Goal: Task Accomplishment & Management: Complete application form

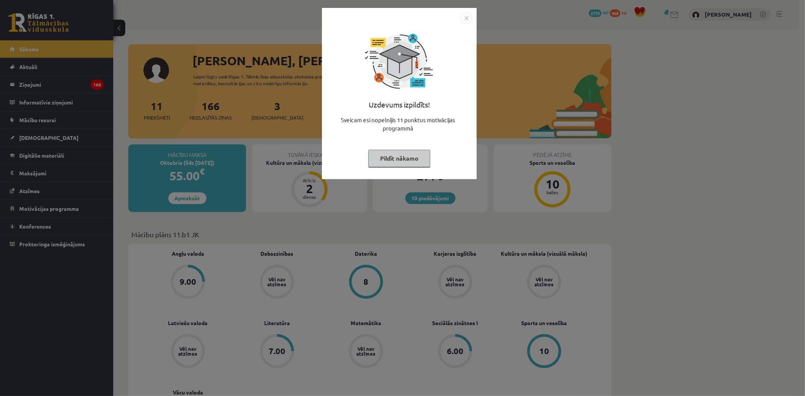
click at [546, 208] on div "Uzdevums izpildīts! Sveicam esi nopelnījis 11 punktus motivācijas programmā Pil…" at bounding box center [402, 198] width 805 height 396
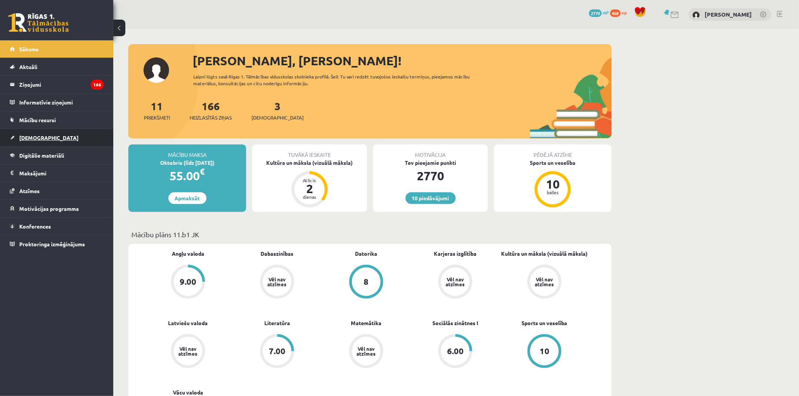
click at [80, 140] on link "[DEMOGRAPHIC_DATA]" at bounding box center [57, 137] width 94 height 17
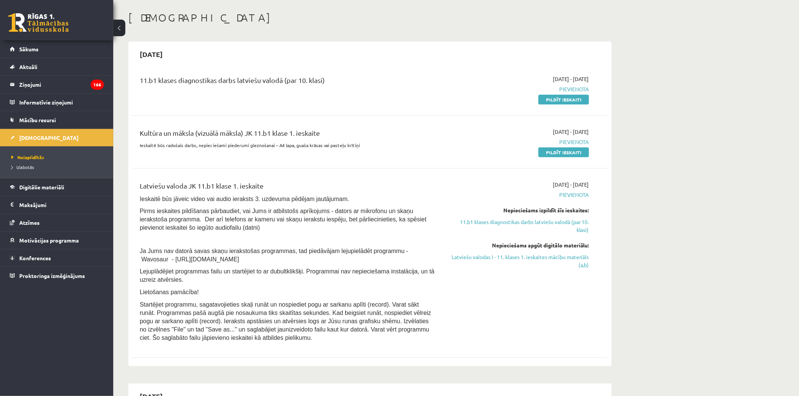
scroll to position [42, 0]
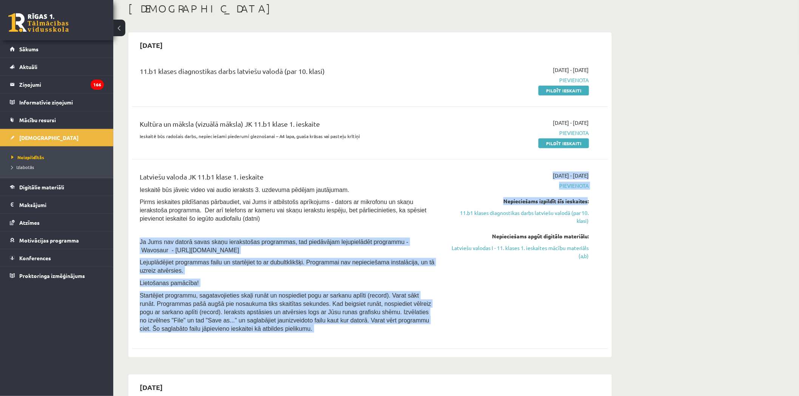
drag, startPoint x: 418, startPoint y: 226, endPoint x: 614, endPoint y: 207, distance: 196.9
click at [589, 204] on div "Latviešu valoda JK 11.b1 klase 1. ieskaite Ieskaitē būs jāveic video vai audio …" at bounding box center [364, 254] width 461 height 165
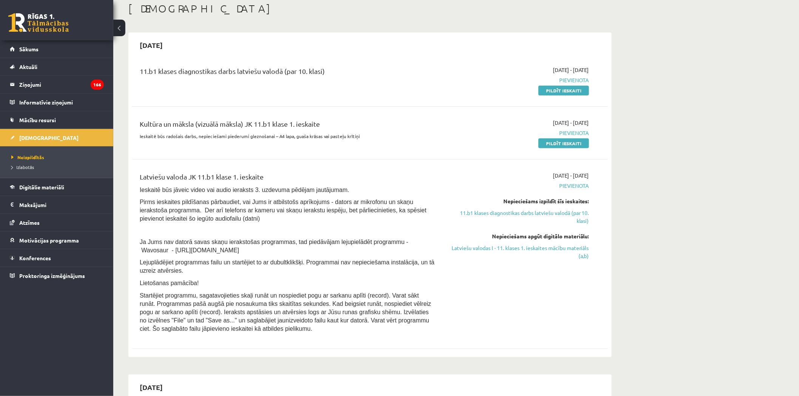
drag, startPoint x: 625, startPoint y: 212, endPoint x: 621, endPoint y: 217, distance: 7.0
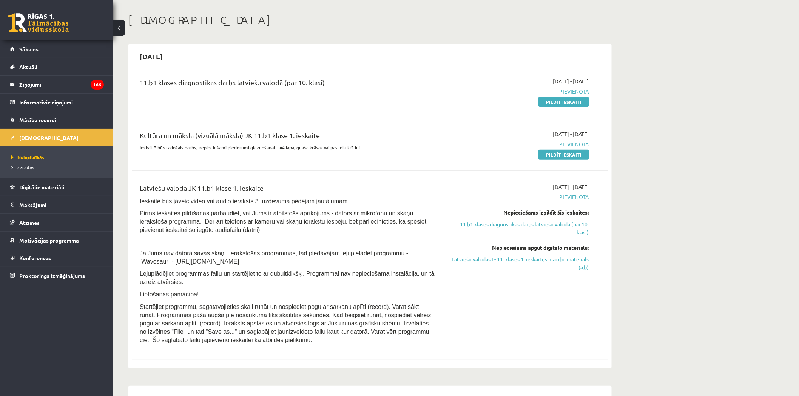
scroll to position [0, 0]
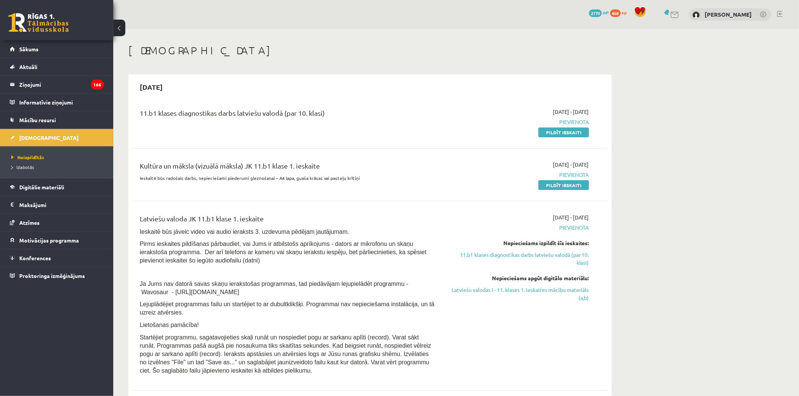
drag, startPoint x: 362, startPoint y: 118, endPoint x: 122, endPoint y: 126, distance: 240.3
click at [131, 126] on div "2025-10-15 11.b1 klases diagnostikas darbs latviešu valodā (par 10. klasi) 2025…" at bounding box center [369, 236] width 483 height 325
click at [267, 129] on div "11.b1 klases diagnostikas darbs latviešu valodā (par 10. klasi)" at bounding box center [287, 122] width 307 height 28
drag, startPoint x: 163, startPoint y: 111, endPoint x: 348, endPoint y: 111, distance: 185.0
click at [340, 108] on div "11.b1 klases diagnostikas darbs latviešu valodā (par 10. klasi)" at bounding box center [288, 115] width 296 height 14
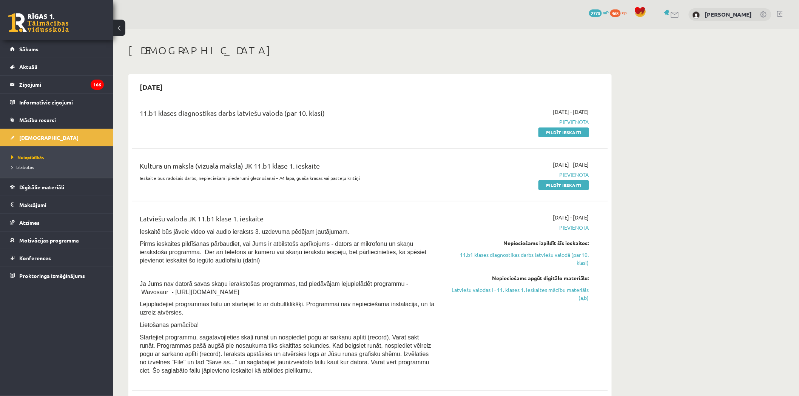
drag, startPoint x: 348, startPoint y: 111, endPoint x: 345, endPoint y: 115, distance: 4.9
click at [347, 111] on div "11.b1 klases diagnostikas darbs latviešu valodā (par 10. klasi)" at bounding box center [288, 115] width 296 height 14
drag, startPoint x: 288, startPoint y: 211, endPoint x: 137, endPoint y: 214, distance: 150.3
click at [137, 214] on div "Latviešu valoda JK 11.b1 klase 1. ieskaite Ieskaitē būs jāveic video vai audio …" at bounding box center [370, 296] width 476 height 180
click at [278, 216] on div "Latviešu valoda JK 11.b1 klase 1. ieskaite" at bounding box center [288, 221] width 296 height 14
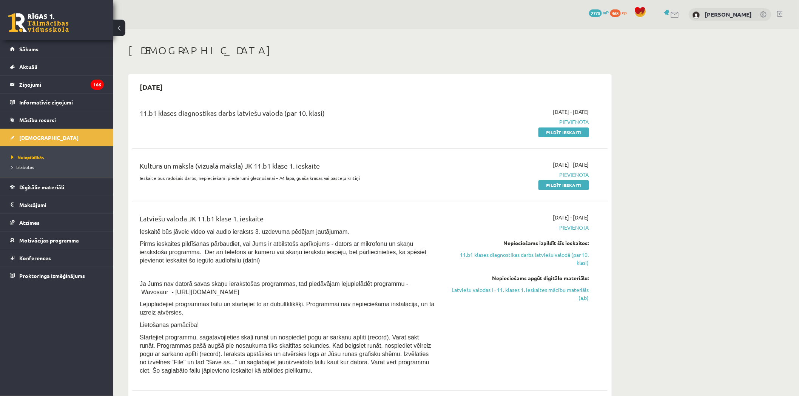
drag, startPoint x: 564, startPoint y: 134, endPoint x: 439, endPoint y: 44, distance: 153.3
click at [564, 134] on link "Pildīt ieskaiti" at bounding box center [563, 133] width 51 height 10
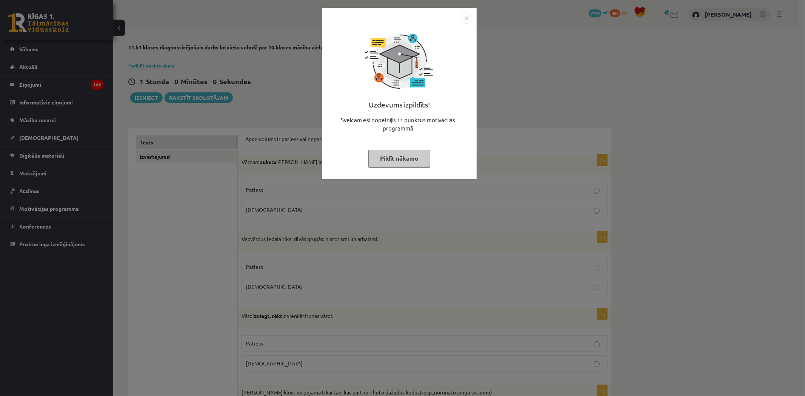
click at [586, 154] on div "Uzdevums izpildīts! Sveicam esi nopelnījis 11 punktus motivācijas programmā Pil…" at bounding box center [402, 198] width 805 height 396
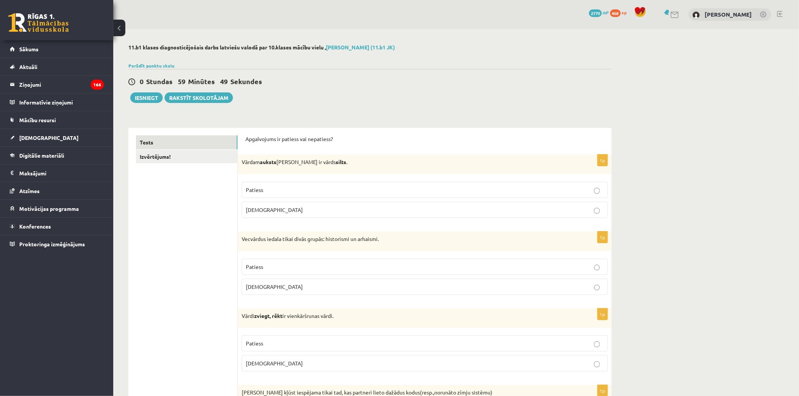
drag, startPoint x: 196, startPoint y: 220, endPoint x: 218, endPoint y: 209, distance: 25.5
click at [247, 138] on p "Apgalvojums ir patiess vai nepatiess?" at bounding box center [424, 140] width 359 height 8
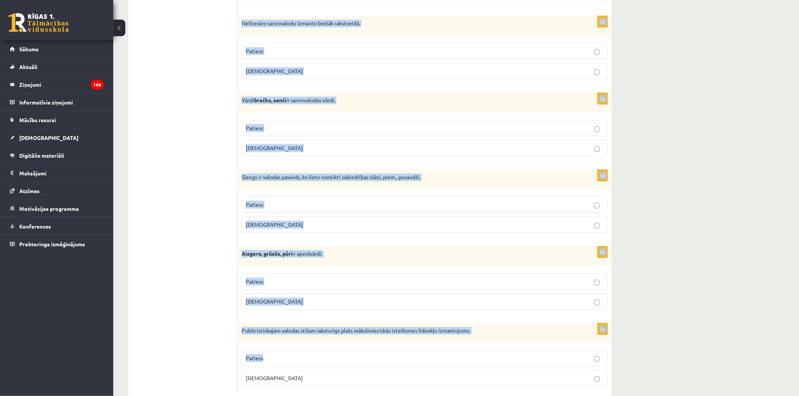
scroll to position [2108, 0]
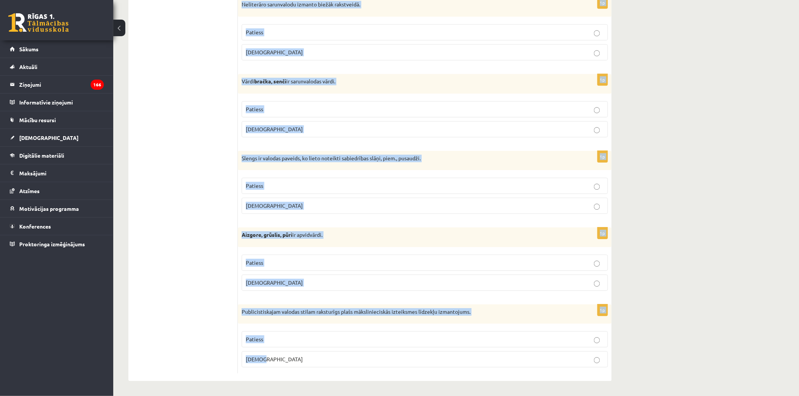
drag, startPoint x: 246, startPoint y: 137, endPoint x: 392, endPoint y: 357, distance: 263.1
copy form "Apgalvojums ir patiess vai nepatiess? 1p Vārdam auksts antonīms ir vārds silts …"
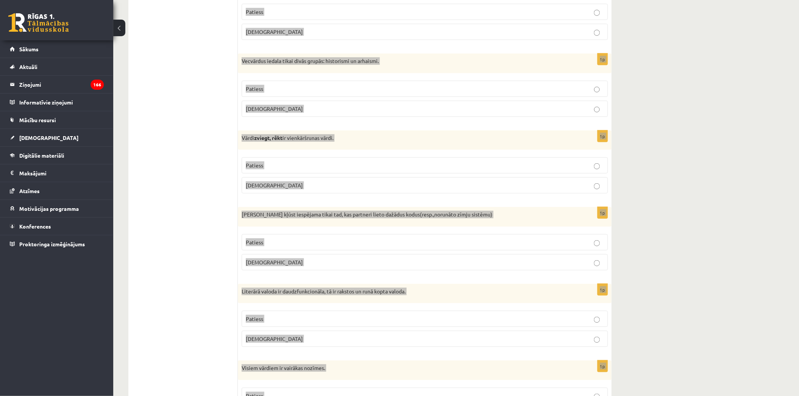
scroll to position [0, 0]
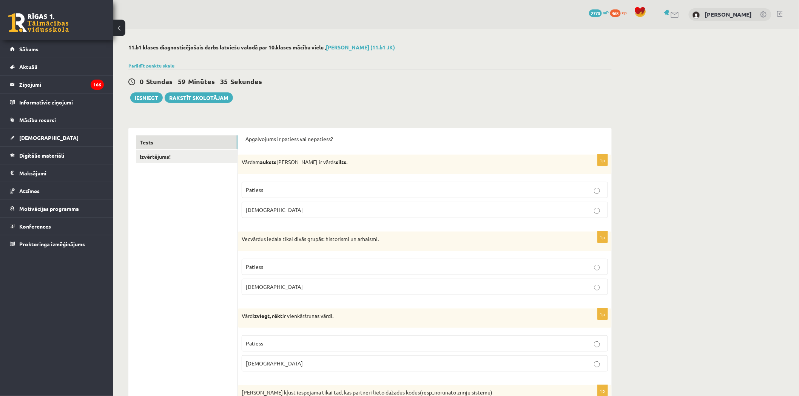
click at [299, 194] on label "Patiess" at bounding box center [425, 190] width 366 height 16
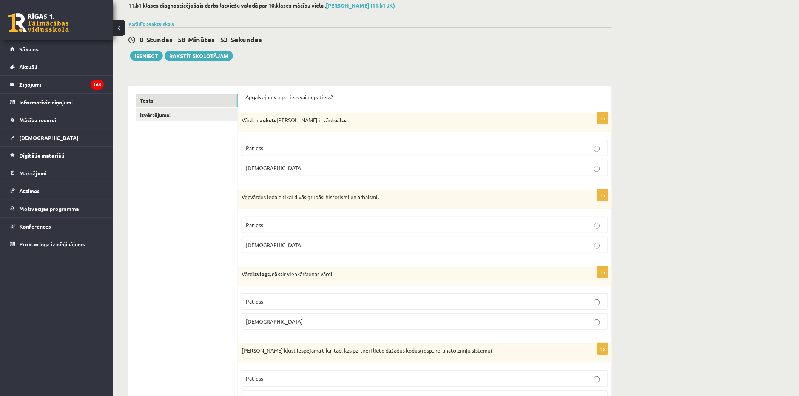
click at [336, 220] on label "Patiess" at bounding box center [425, 225] width 366 height 16
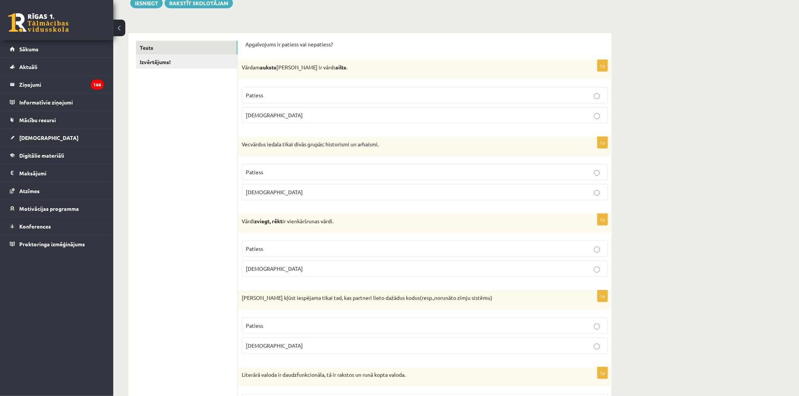
scroll to position [126, 0]
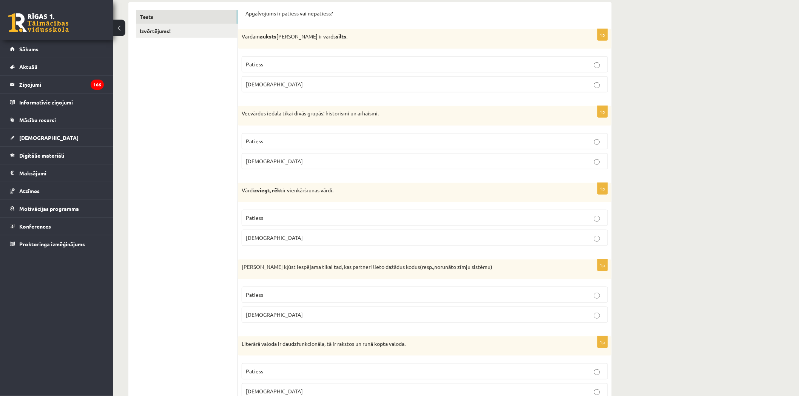
click at [335, 239] on p "Aplams" at bounding box center [425, 238] width 358 height 8
click at [351, 316] on p "Aplams" at bounding box center [425, 315] width 358 height 8
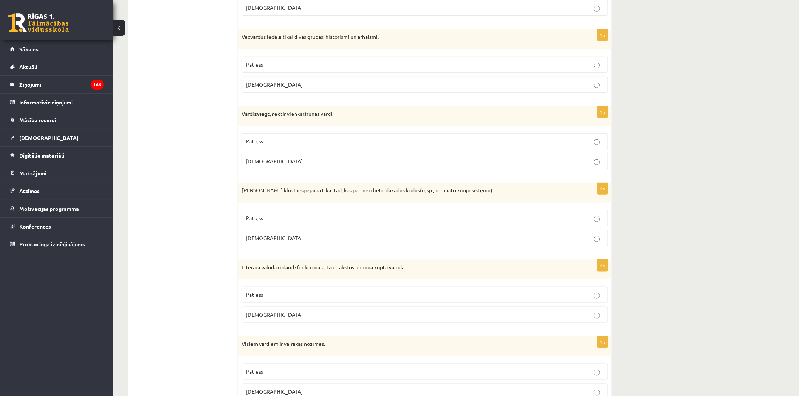
scroll to position [210, 0]
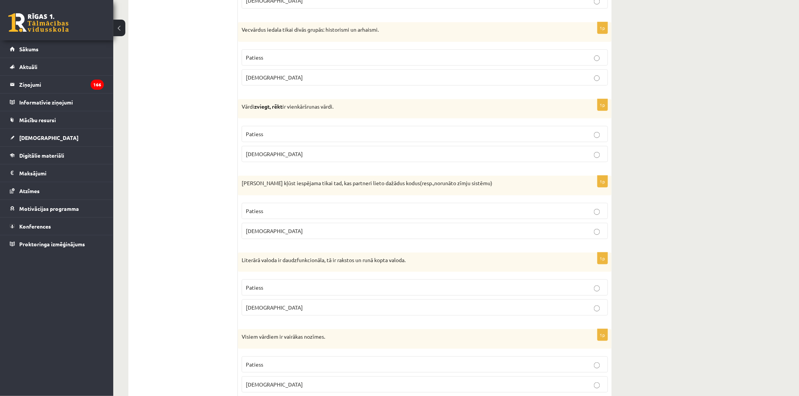
click at [339, 290] on p "Patiess" at bounding box center [425, 288] width 358 height 8
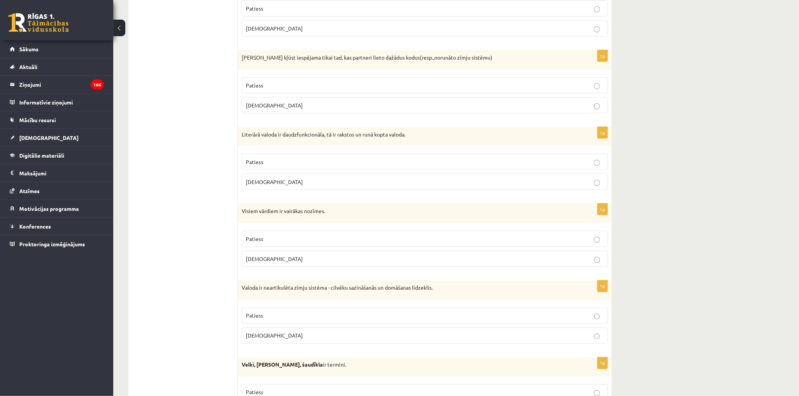
click at [325, 262] on p "Aplams" at bounding box center [425, 259] width 358 height 8
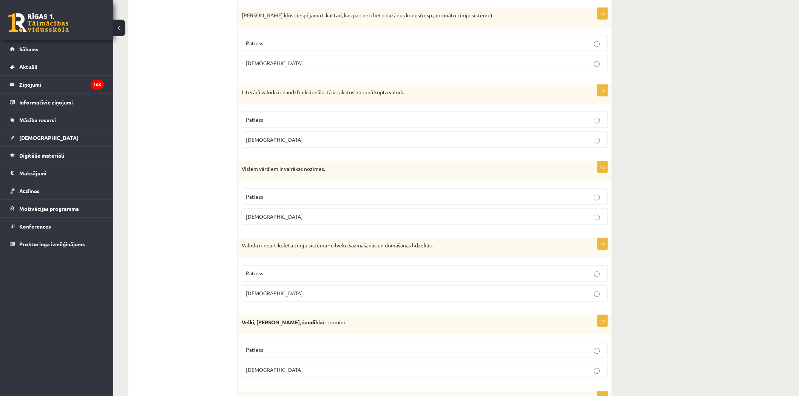
click at [331, 292] on p "Aplams" at bounding box center [425, 294] width 358 height 8
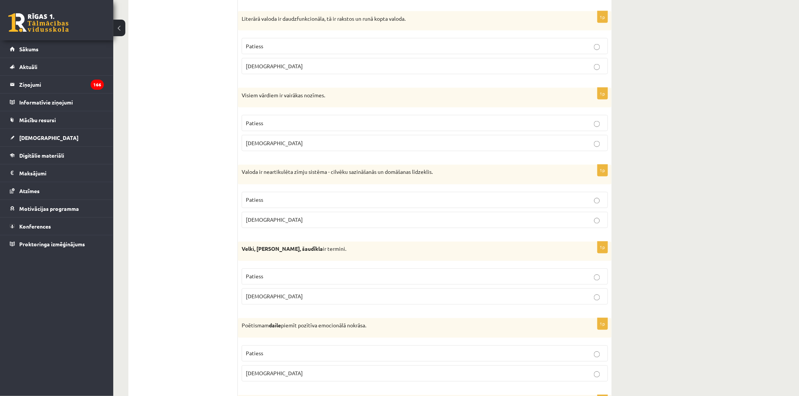
scroll to position [461, 0]
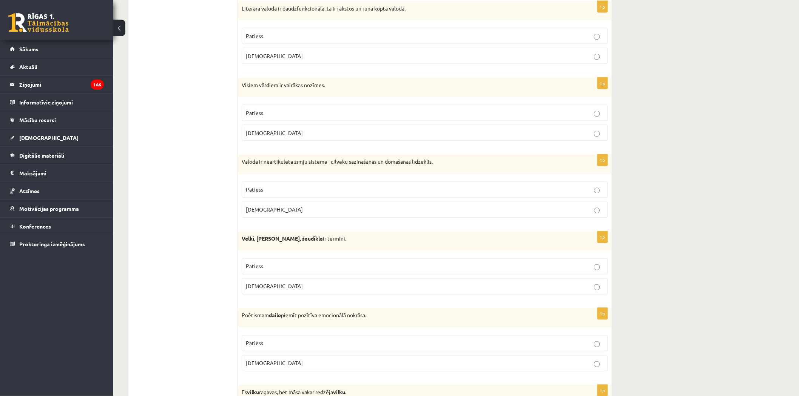
click at [326, 285] on p "Aplams" at bounding box center [425, 287] width 358 height 8
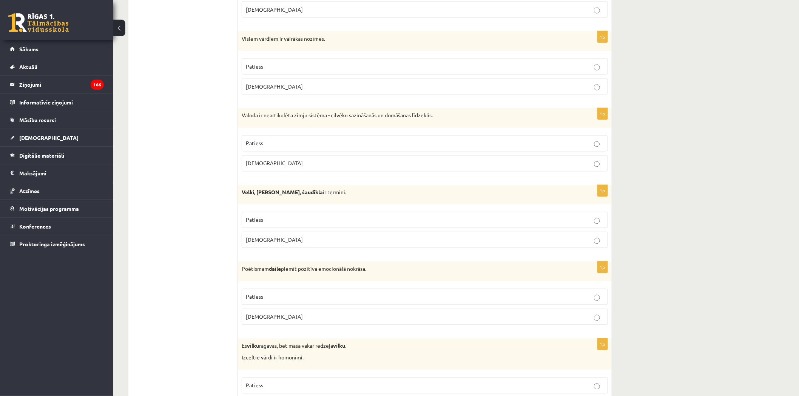
scroll to position [545, 0]
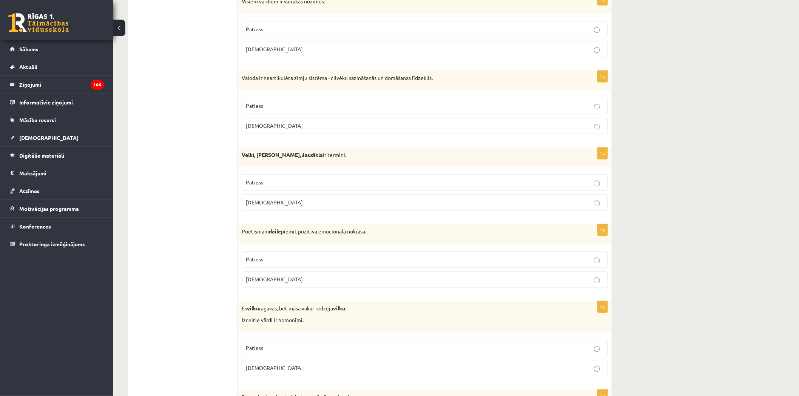
click at [330, 262] on p "Patiess" at bounding box center [425, 260] width 358 height 8
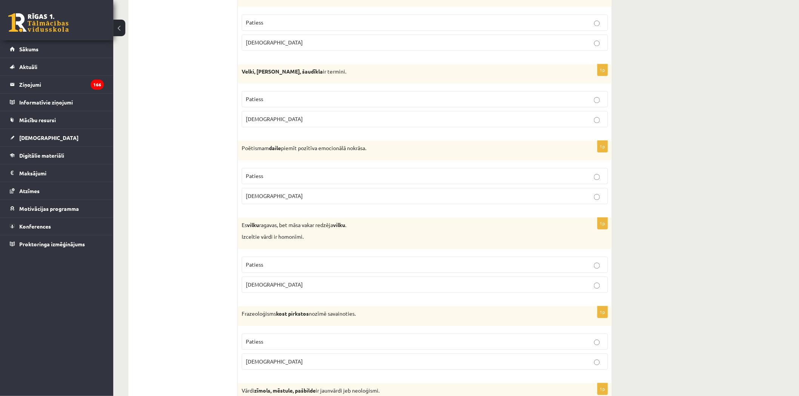
click at [331, 266] on p "Patiess" at bounding box center [425, 265] width 358 height 8
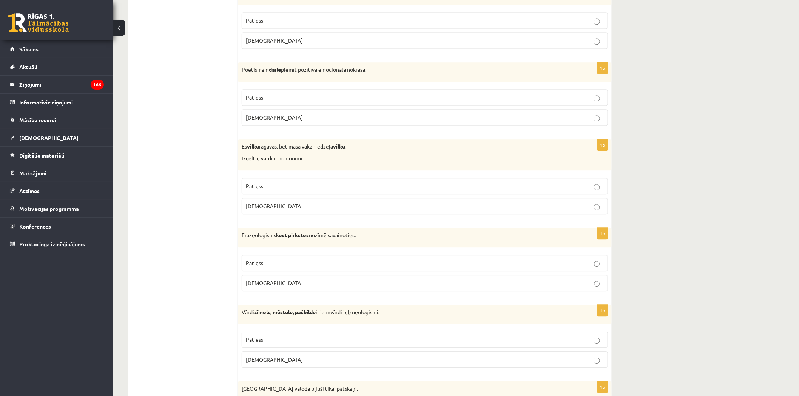
scroll to position [713, 0]
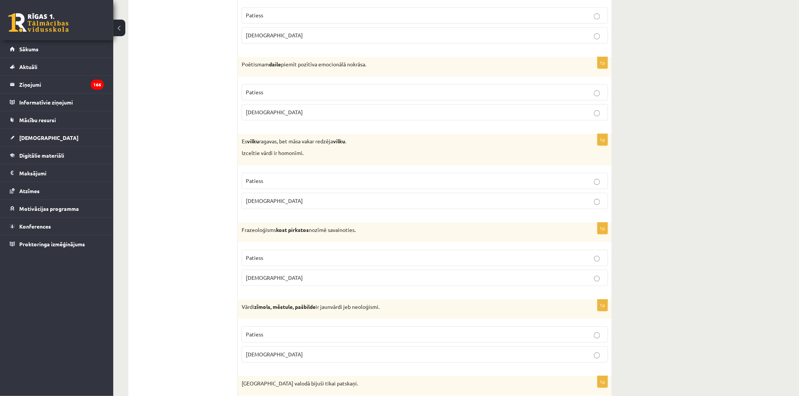
click at [335, 276] on p "Aplams" at bounding box center [425, 278] width 358 height 8
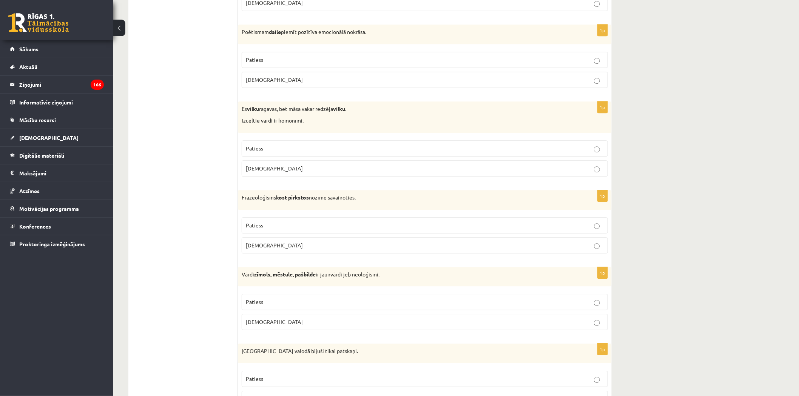
scroll to position [755, 0]
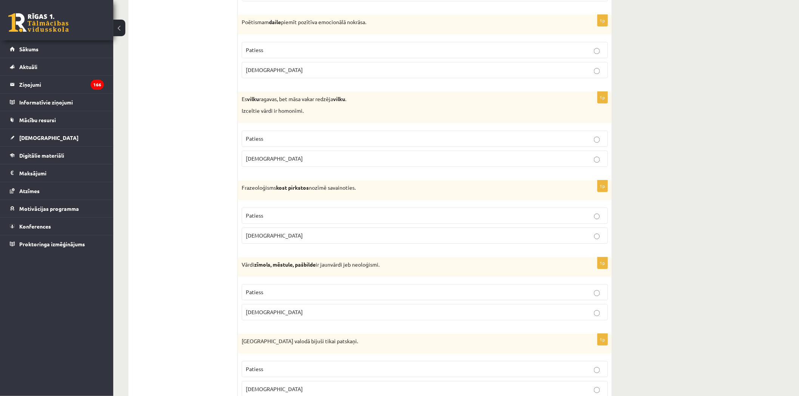
click at [334, 288] on label "Patiess" at bounding box center [425, 292] width 366 height 16
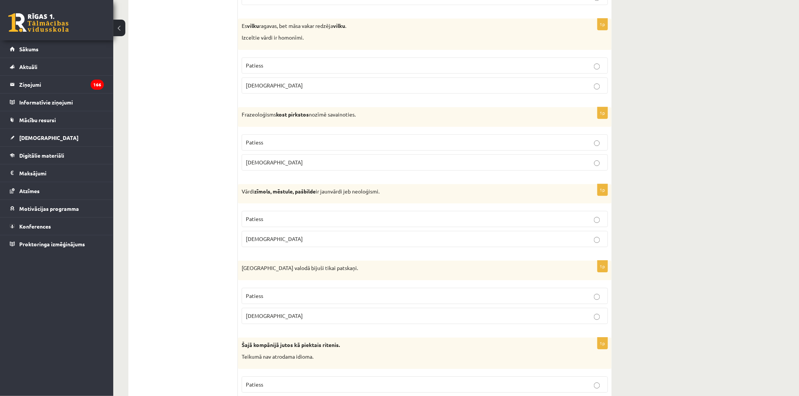
scroll to position [839, 0]
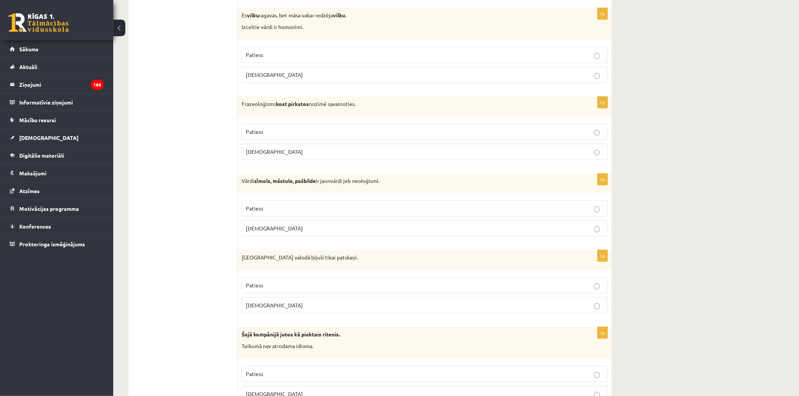
click at [333, 305] on p "Aplams" at bounding box center [425, 306] width 358 height 8
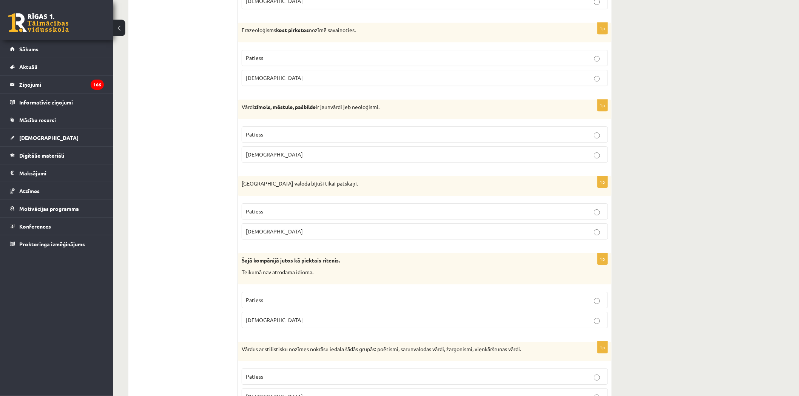
scroll to position [923, 0]
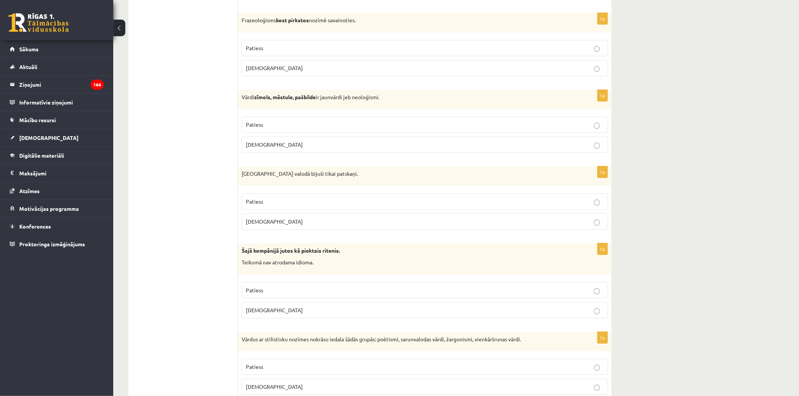
click at [330, 311] on p "Aplams" at bounding box center [425, 311] width 358 height 8
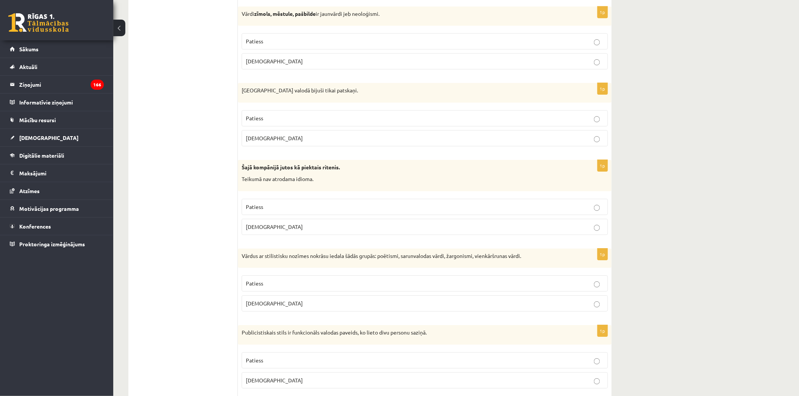
scroll to position [1007, 0]
click at [325, 282] on p "Patiess" at bounding box center [425, 283] width 358 height 8
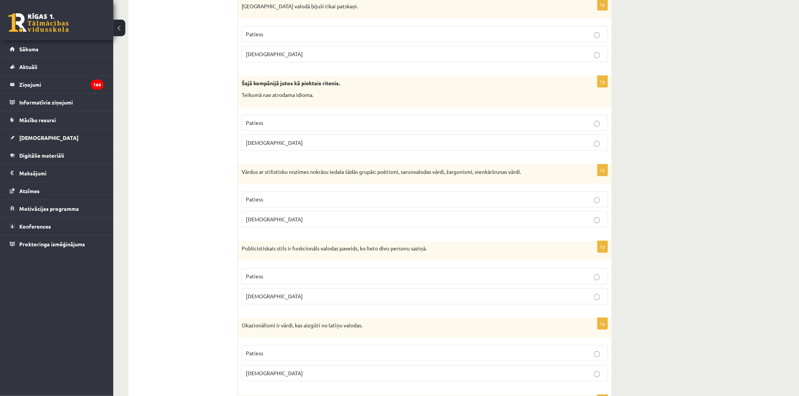
click at [286, 297] on p "Aplams" at bounding box center [425, 297] width 358 height 8
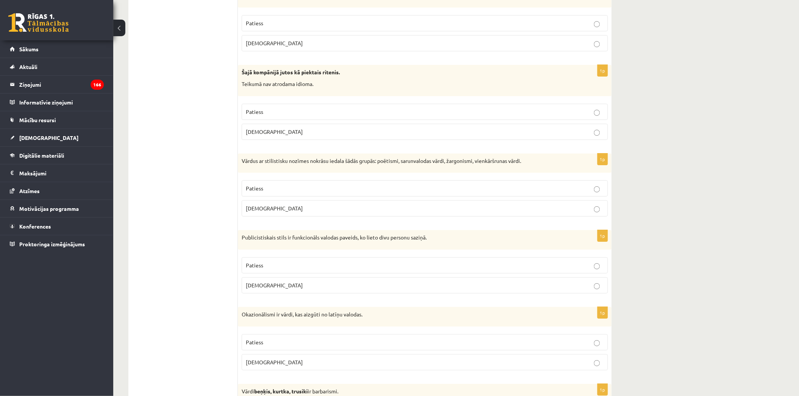
scroll to position [1133, 0]
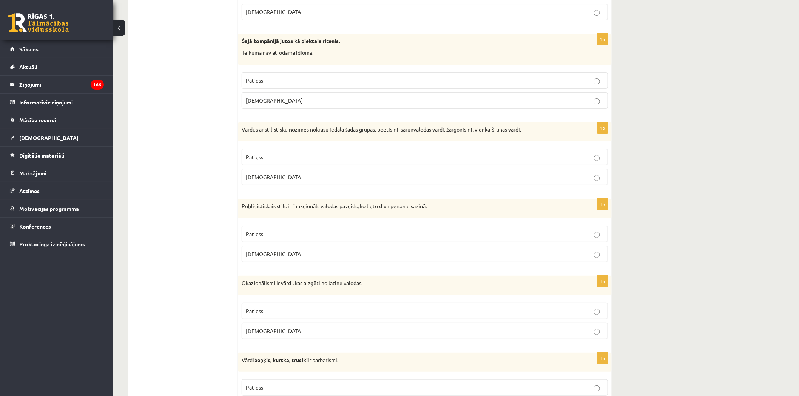
click at [267, 331] on p "Aplams" at bounding box center [425, 331] width 358 height 8
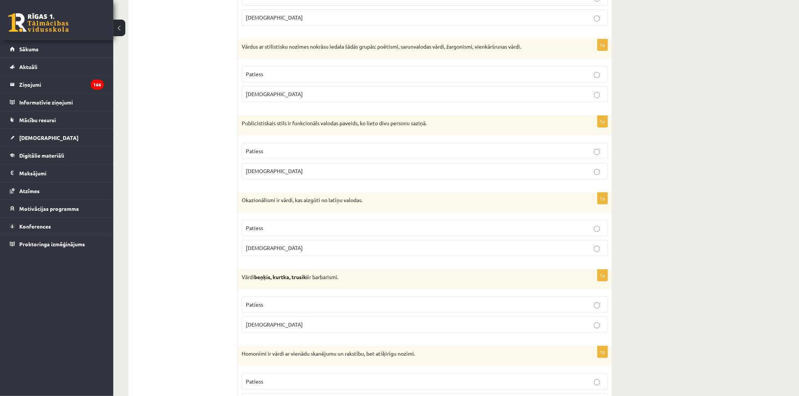
scroll to position [1216, 0]
click at [271, 306] on p "Patiess" at bounding box center [425, 304] width 358 height 8
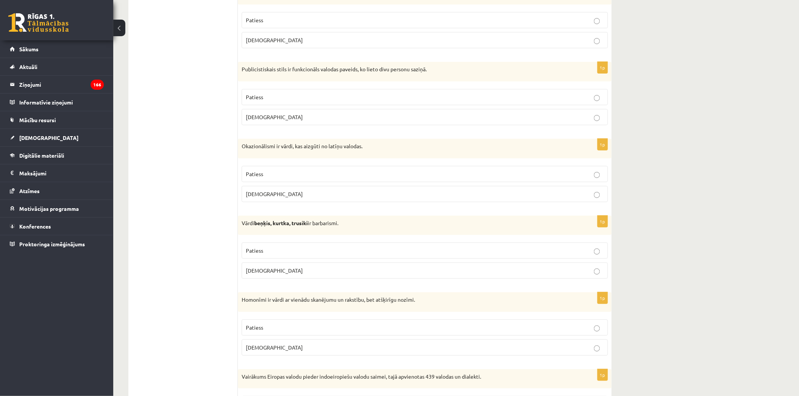
scroll to position [1300, 0]
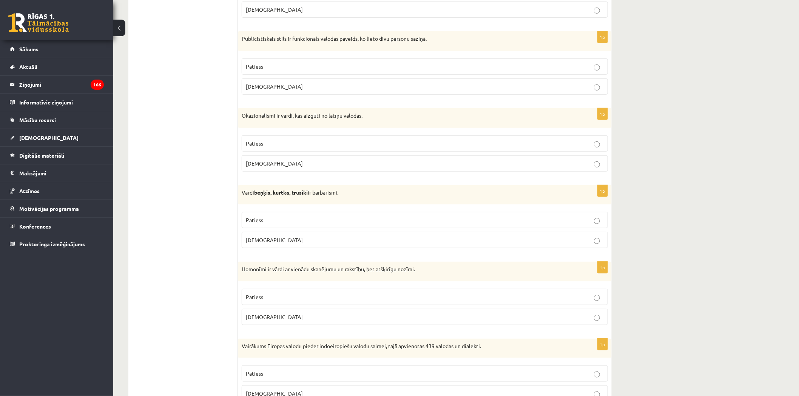
click at [273, 299] on p "Patiess" at bounding box center [425, 297] width 358 height 8
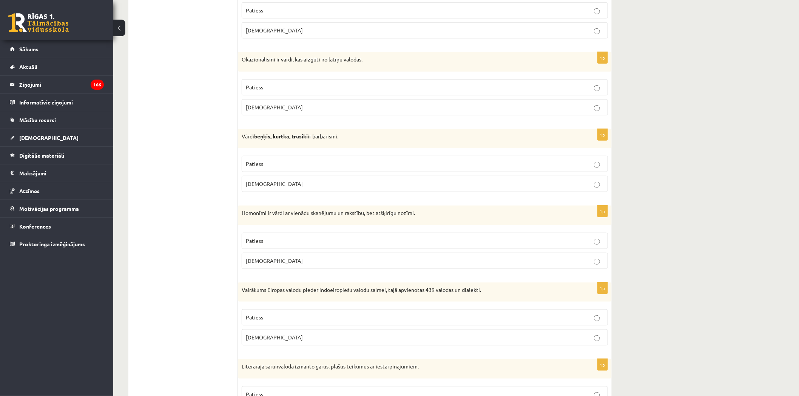
scroll to position [1384, 0]
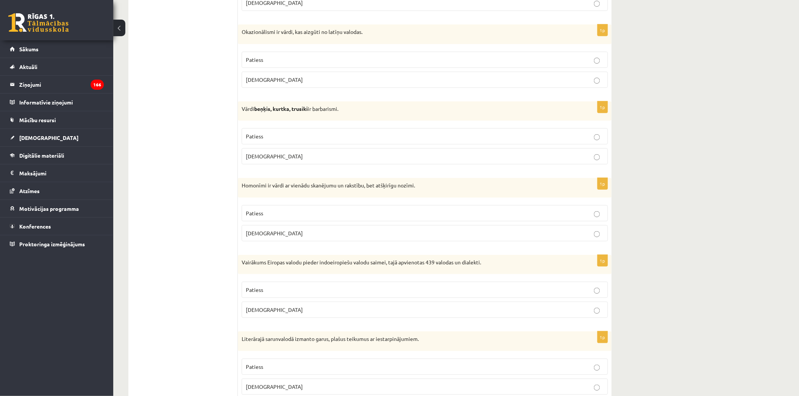
click at [274, 290] on p "Patiess" at bounding box center [425, 290] width 358 height 8
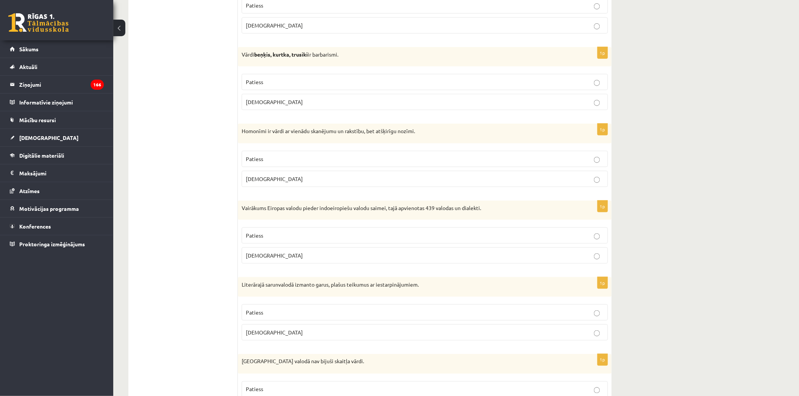
scroll to position [1468, 0]
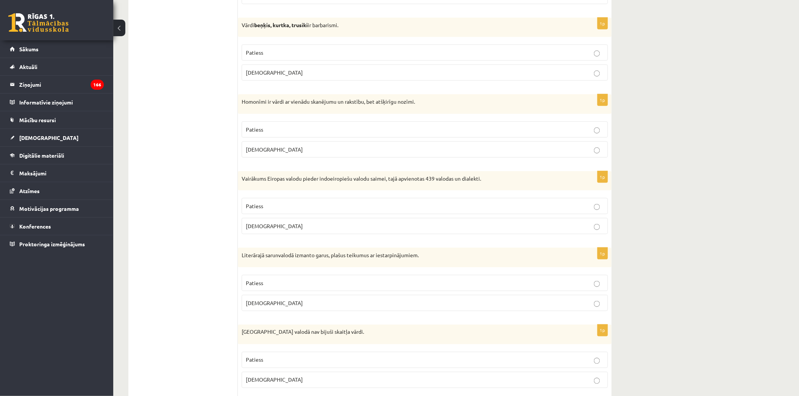
click at [289, 307] on p "Aplams" at bounding box center [425, 303] width 358 height 8
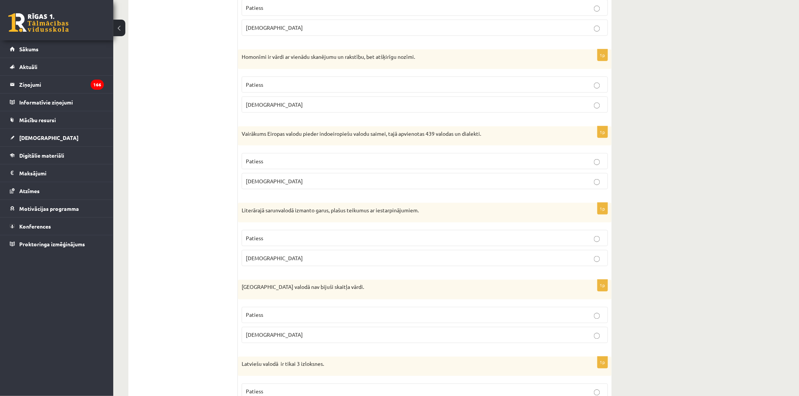
scroll to position [1552, 0]
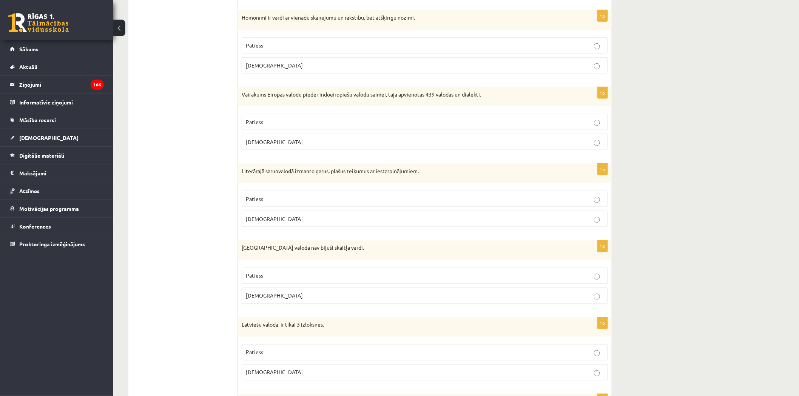
click at [314, 276] on p "Patiess" at bounding box center [425, 276] width 358 height 8
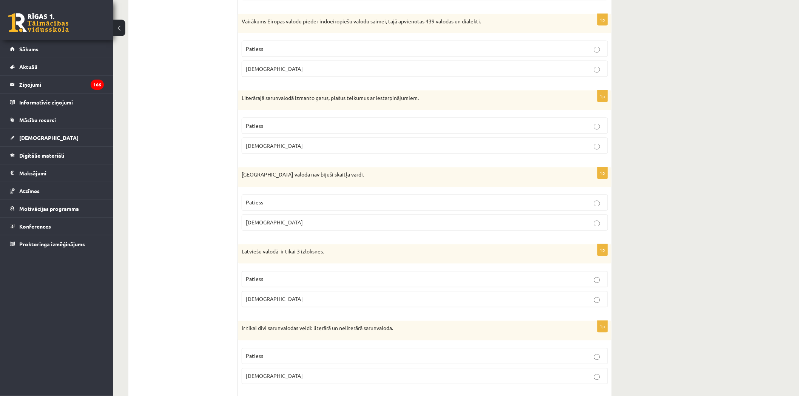
scroll to position [1636, 0]
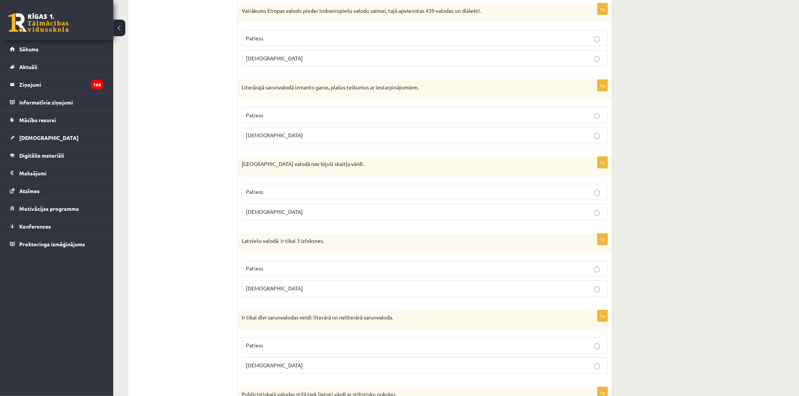
click at [311, 269] on p "Patiess" at bounding box center [425, 269] width 358 height 8
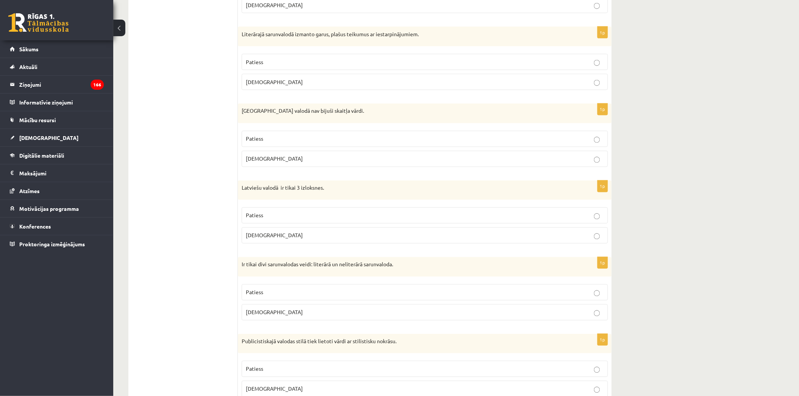
scroll to position [1720, 0]
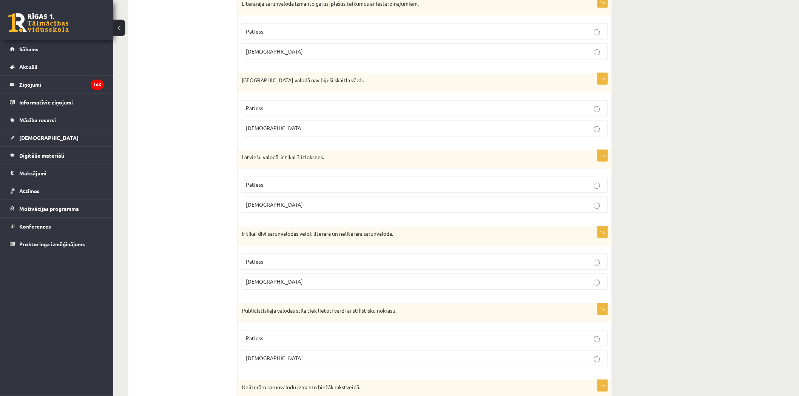
click at [302, 270] on label "Patiess" at bounding box center [425, 262] width 366 height 16
click at [322, 339] on p "Patiess" at bounding box center [425, 339] width 358 height 8
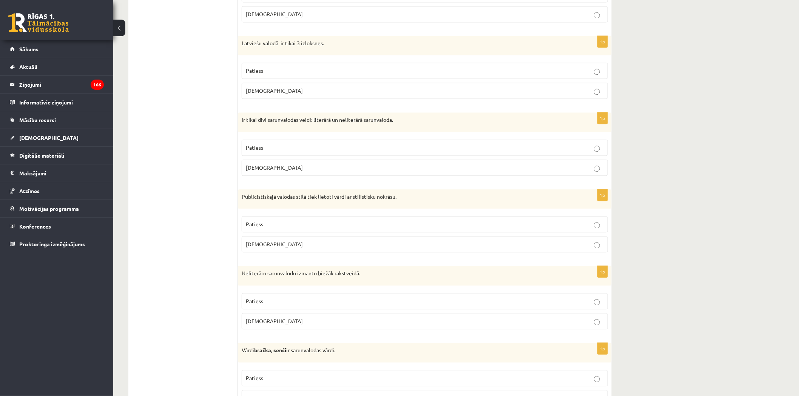
scroll to position [1845, 0]
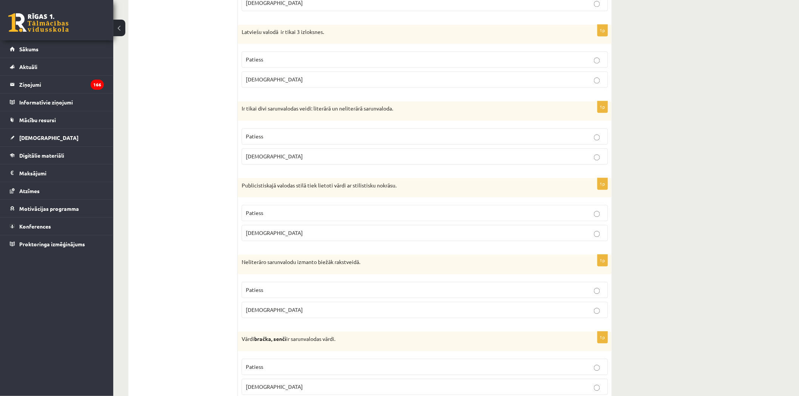
click at [327, 314] on p "Aplams" at bounding box center [425, 310] width 358 height 8
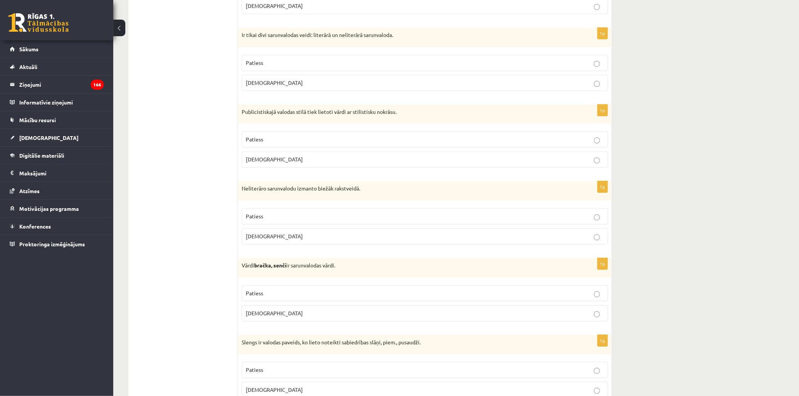
scroll to position [1930, 0]
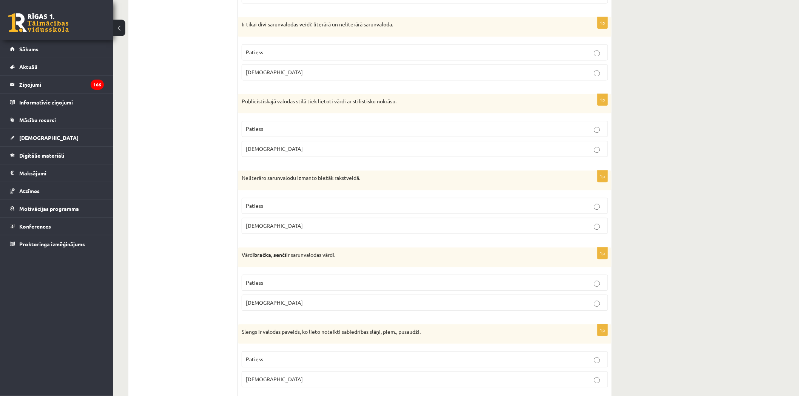
click at [321, 287] on p "Patiess" at bounding box center [425, 283] width 358 height 8
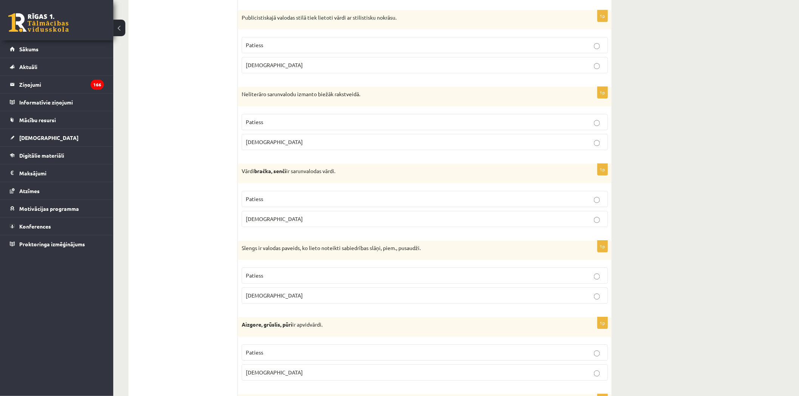
click at [384, 279] on p "Patiess" at bounding box center [425, 276] width 358 height 8
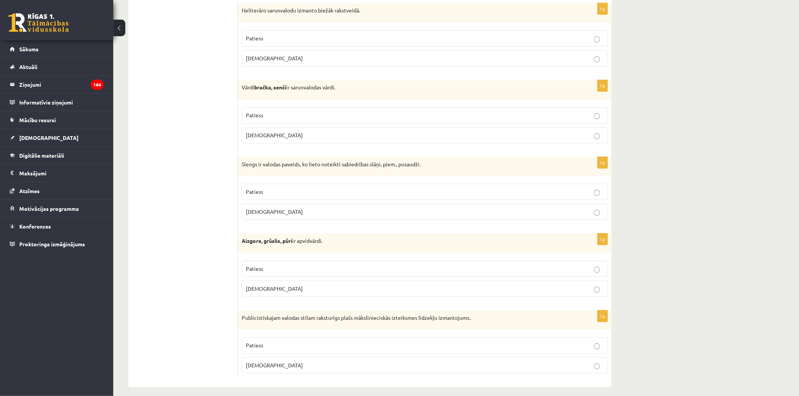
drag, startPoint x: 320, startPoint y: 278, endPoint x: 323, endPoint y: 281, distance: 4.3
click at [320, 277] on label "Patiess" at bounding box center [425, 269] width 366 height 16
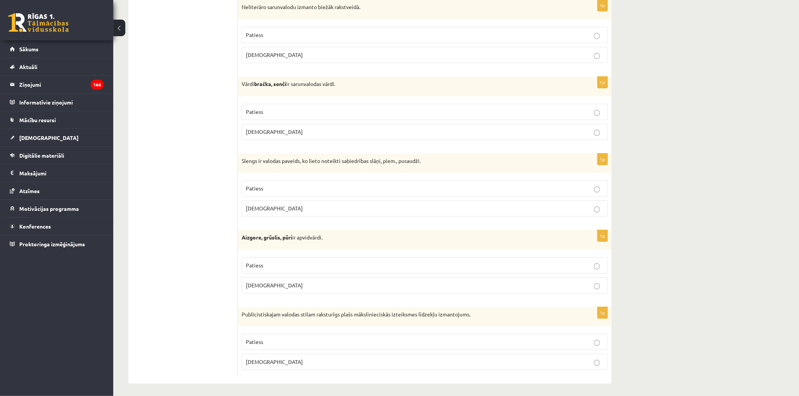
scroll to position [2108, 0]
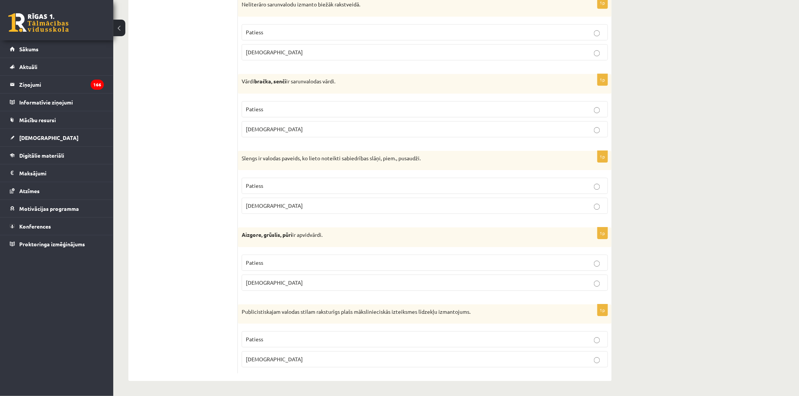
drag, startPoint x: 351, startPoint y: 339, endPoint x: 342, endPoint y: 302, distance: 37.8
click at [352, 339] on p "Patiess" at bounding box center [425, 340] width 358 height 8
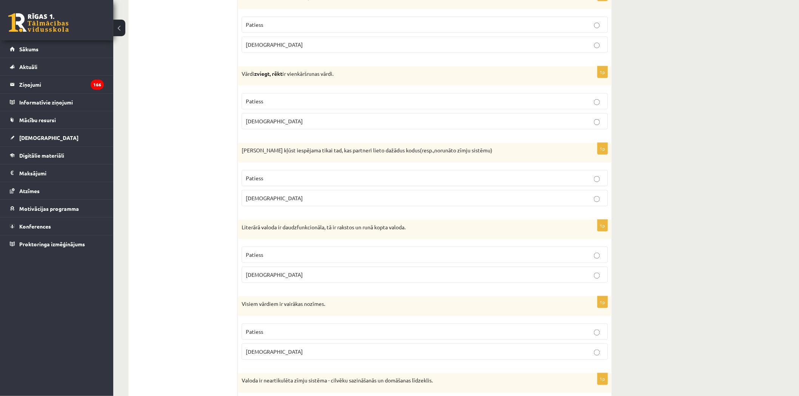
scroll to position [0, 0]
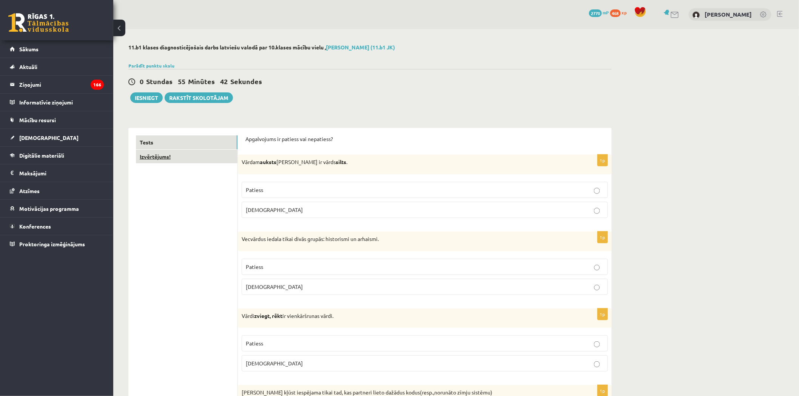
click at [185, 161] on link "Izvērtējums!" at bounding box center [187, 157] width 102 height 14
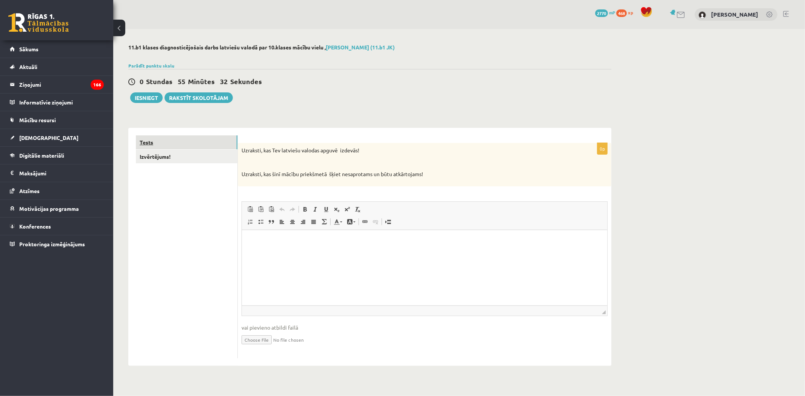
click at [165, 145] on link "Tests" at bounding box center [187, 143] width 102 height 14
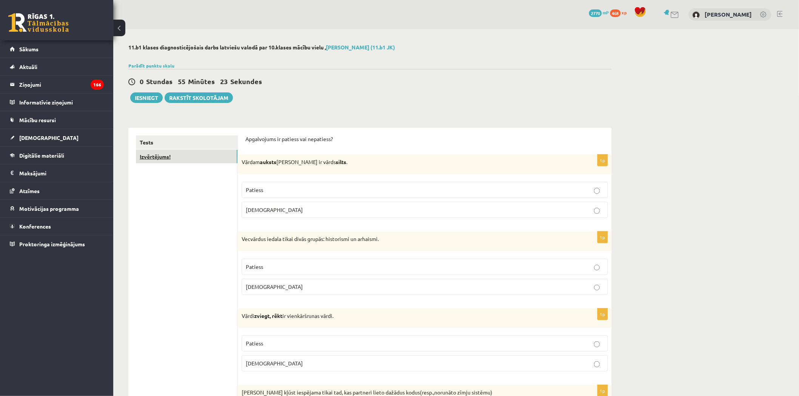
click at [176, 159] on link "Izvērtējums!" at bounding box center [187, 157] width 102 height 14
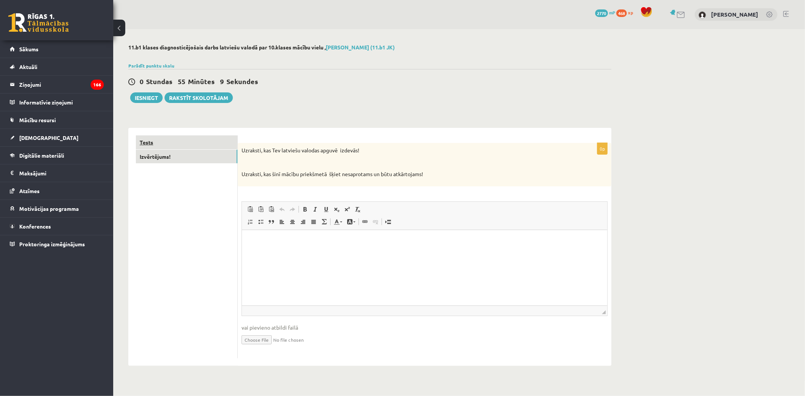
click at [150, 136] on link "Tests" at bounding box center [187, 143] width 102 height 14
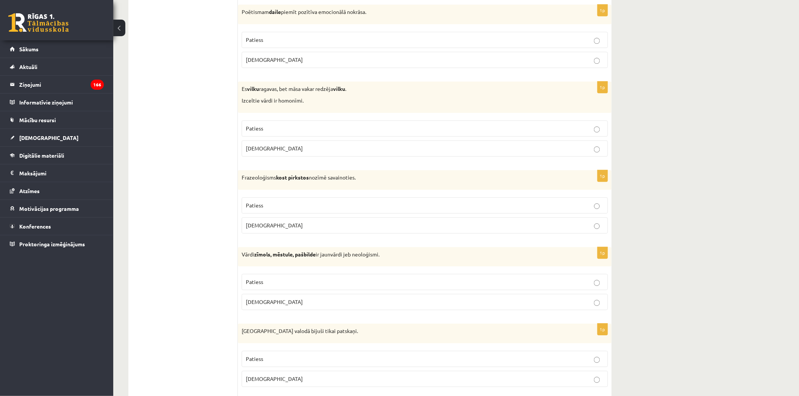
scroll to position [797, 0]
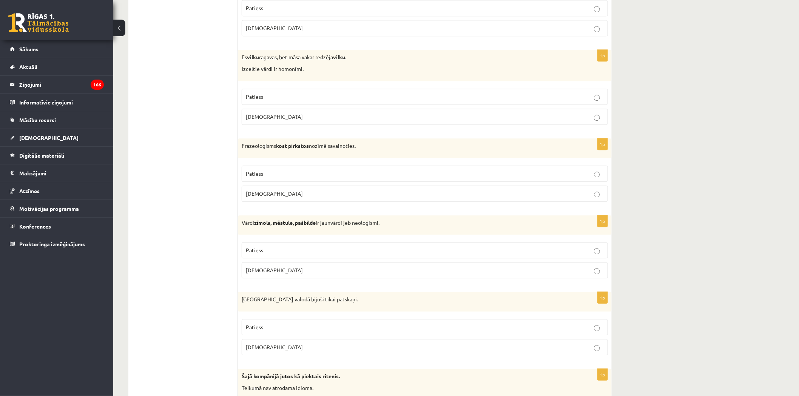
drag, startPoint x: 797, startPoint y: 137, endPoint x: 805, endPoint y: 255, distance: 118.1
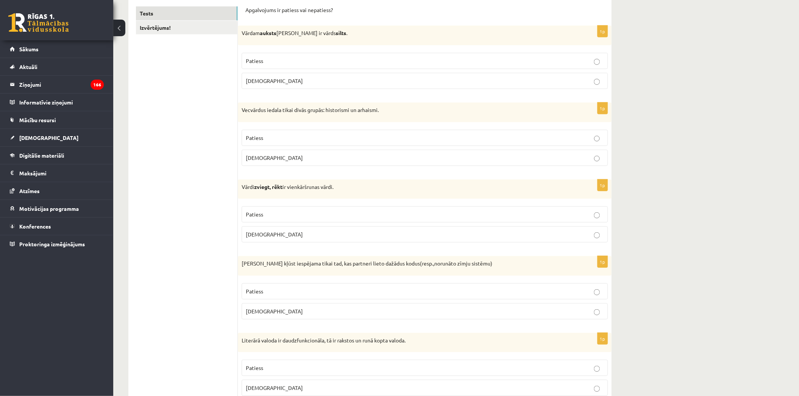
scroll to position [0, 0]
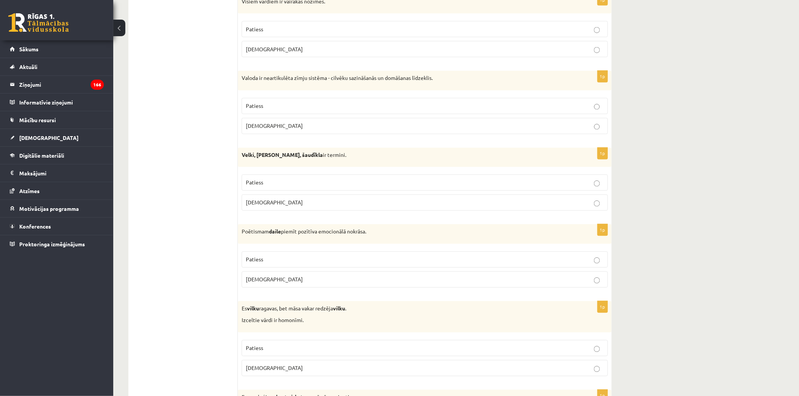
drag, startPoint x: 792, startPoint y: 108, endPoint x: 805, endPoint y: 167, distance: 60.7
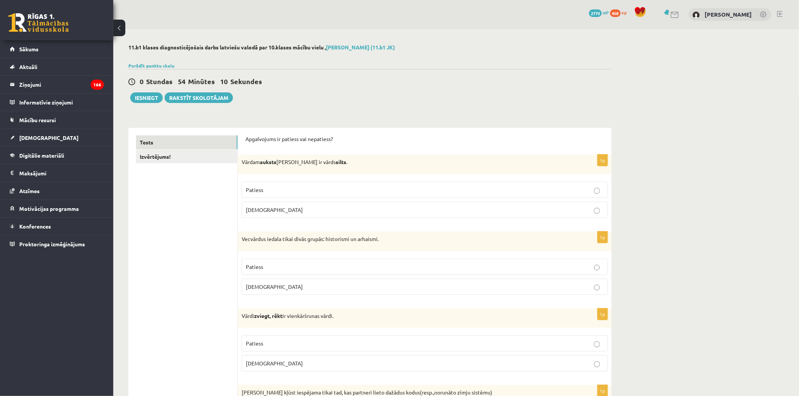
click at [143, 102] on button "Iesniegt" at bounding box center [146, 97] width 32 height 11
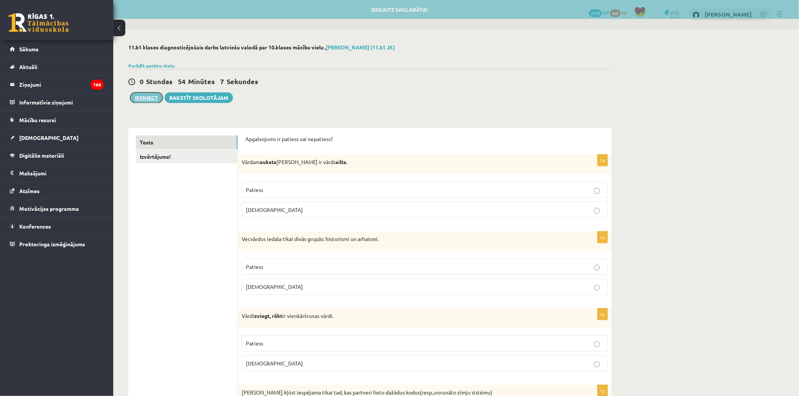
click at [150, 96] on button "Iesniegt" at bounding box center [146, 97] width 32 height 11
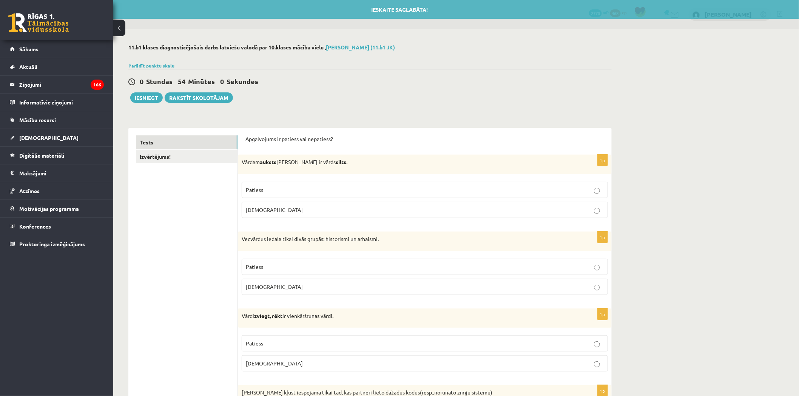
click at [192, 159] on link "Izvērtējums!" at bounding box center [187, 157] width 102 height 14
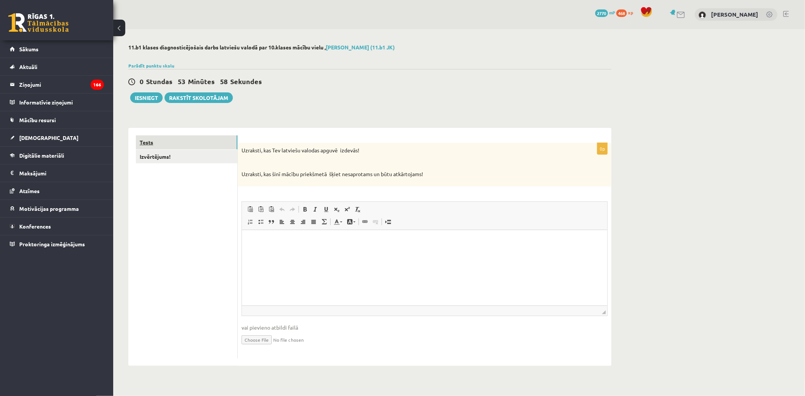
click at [211, 148] on link "Tests" at bounding box center [187, 143] width 102 height 14
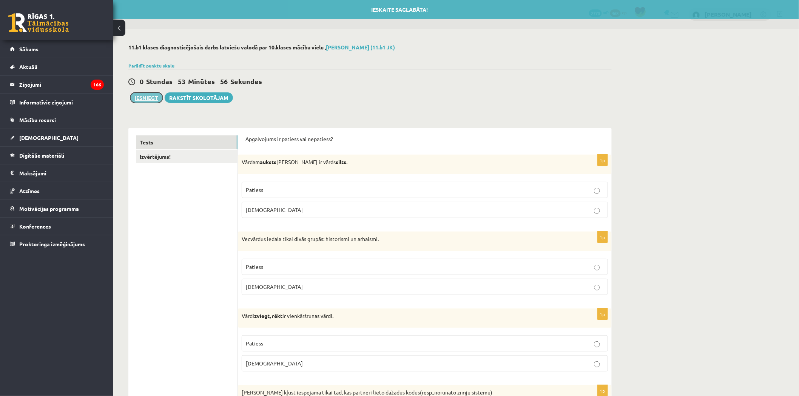
click at [142, 99] on button "Iesniegt" at bounding box center [146, 97] width 32 height 11
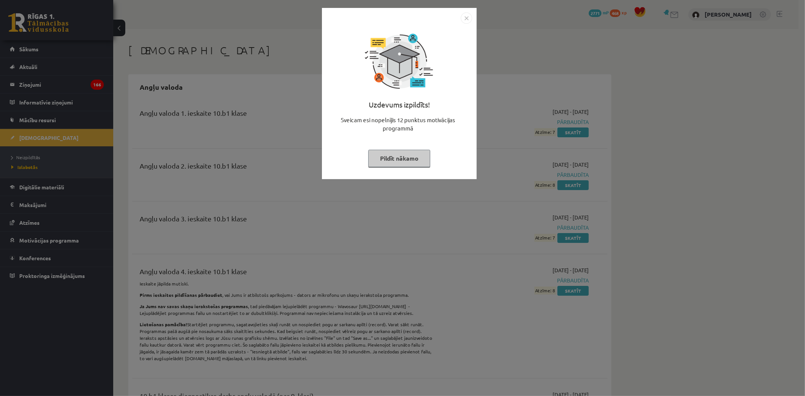
click at [293, 159] on div "Uzdevums izpildīts! Sveicam esi nopelnījis 12 punktus motivācijas programmā Pil…" at bounding box center [402, 198] width 805 height 396
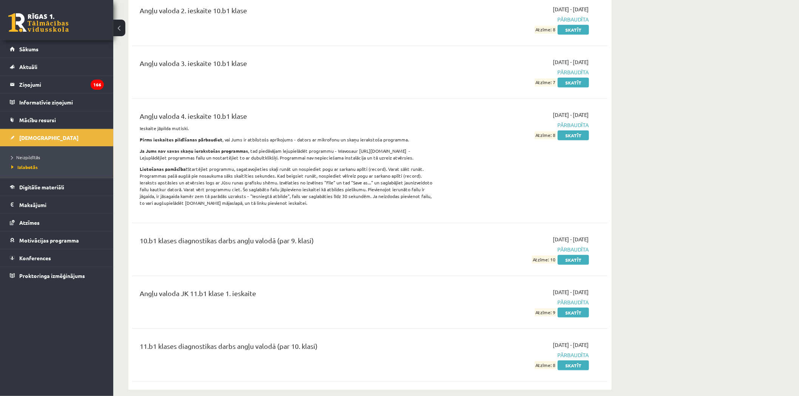
scroll to position [168, 0]
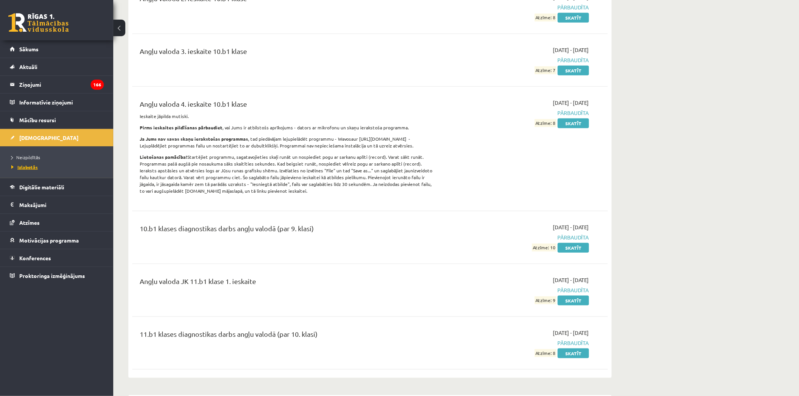
click at [28, 168] on span "Izlabotās" at bounding box center [24, 167] width 26 height 6
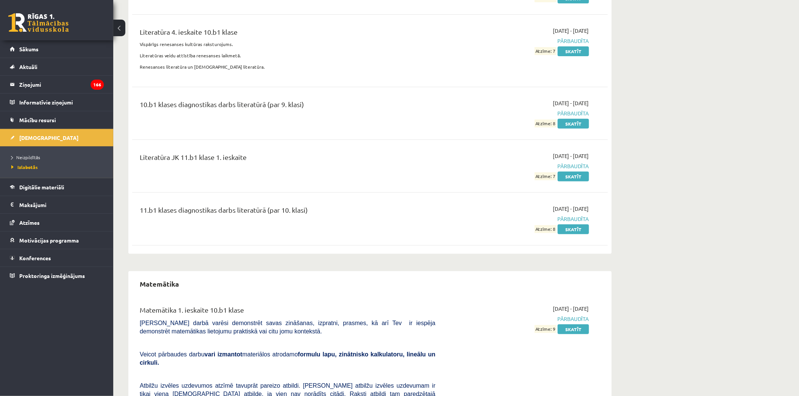
scroll to position [2433, 0]
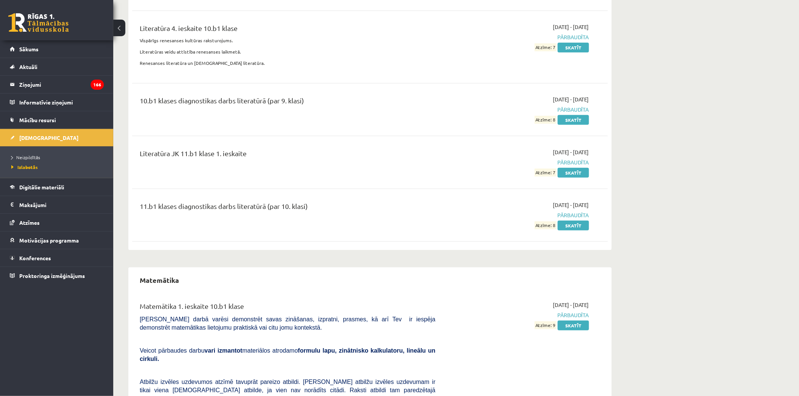
click at [352, 96] on div "10.b1 klases diagnostikas darbs literatūrā (par 9. klasi)" at bounding box center [288, 103] width 296 height 14
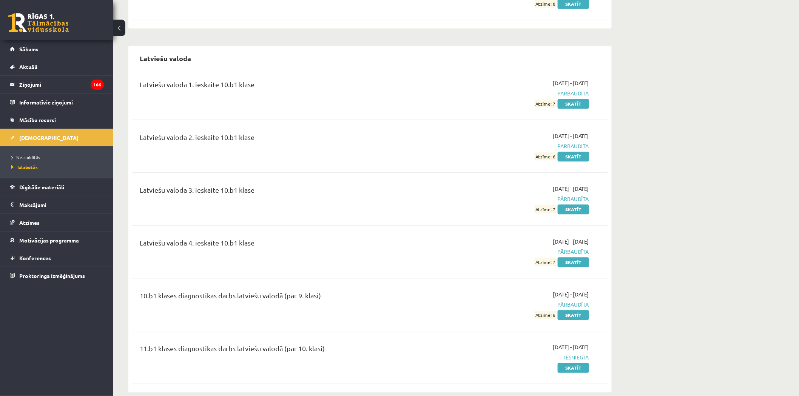
scroll to position [1864, 0]
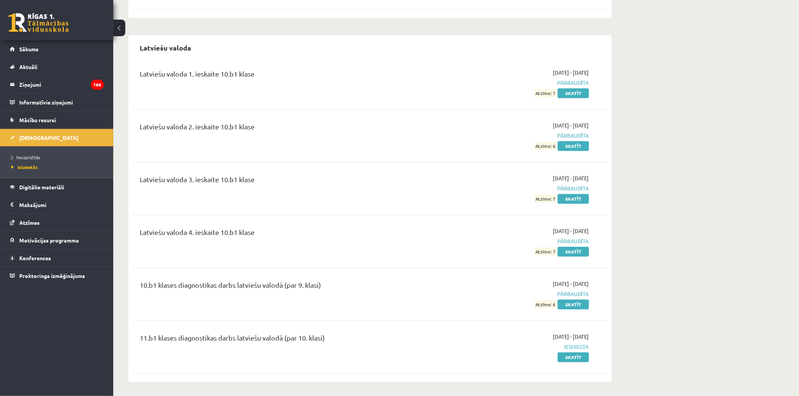
drag, startPoint x: 265, startPoint y: 334, endPoint x: 240, endPoint y: 318, distance: 30.1
click at [228, 332] on div "11.b1 klases diagnostikas darbs latviešu valodā (par 10. klasi) 2025-10-01 - 20…" at bounding box center [370, 346] width 476 height 43
click at [58, 53] on link "Sākums" at bounding box center [57, 48] width 94 height 17
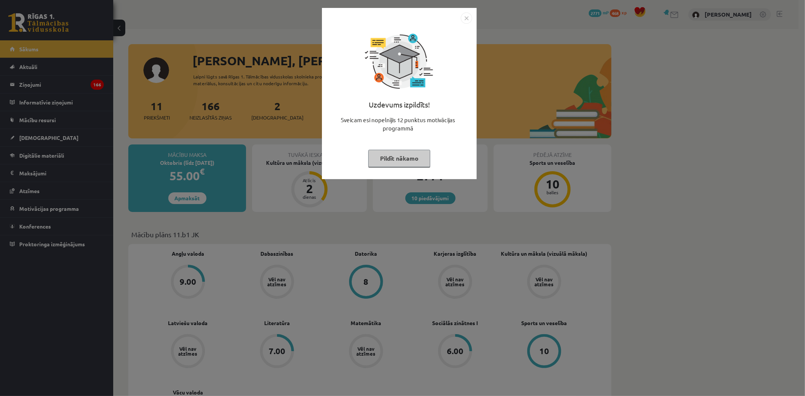
click at [519, 257] on div "Uzdevums izpildīts! Sveicam esi nopelnījis 12 punktus motivācijas programmā Pil…" at bounding box center [402, 198] width 805 height 396
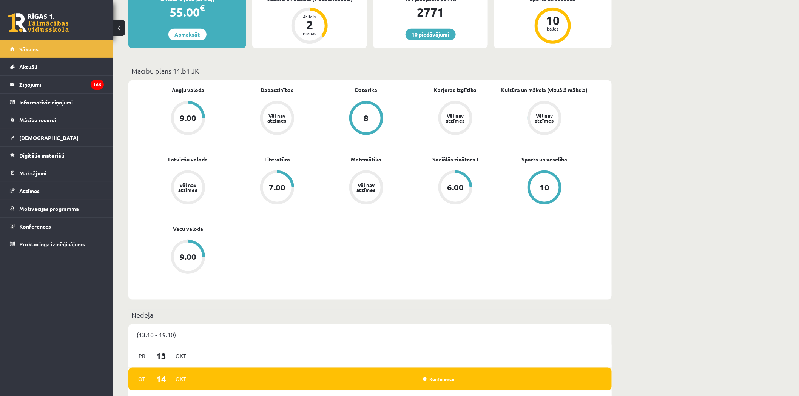
scroll to position [126, 0]
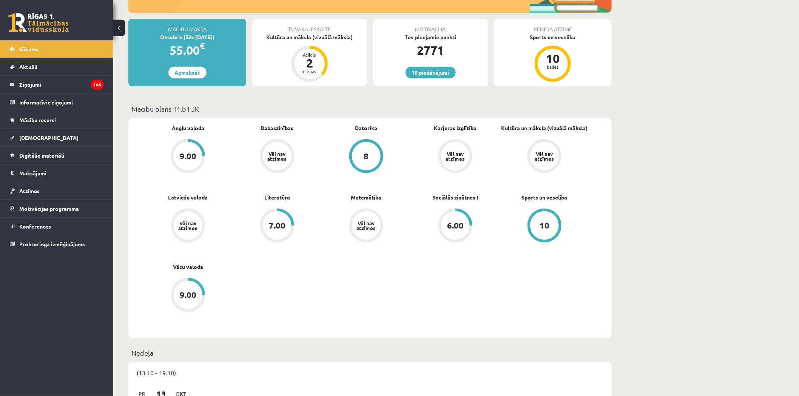
click at [453, 220] on div "6.00" at bounding box center [455, 225] width 29 height 29
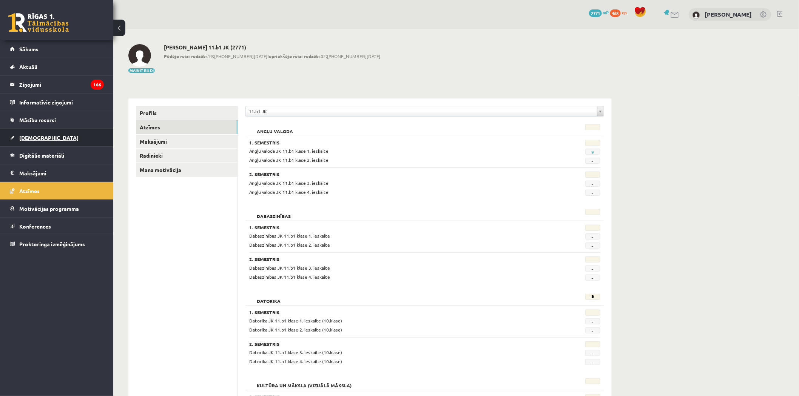
click at [69, 138] on link "[DEMOGRAPHIC_DATA]" at bounding box center [57, 137] width 94 height 17
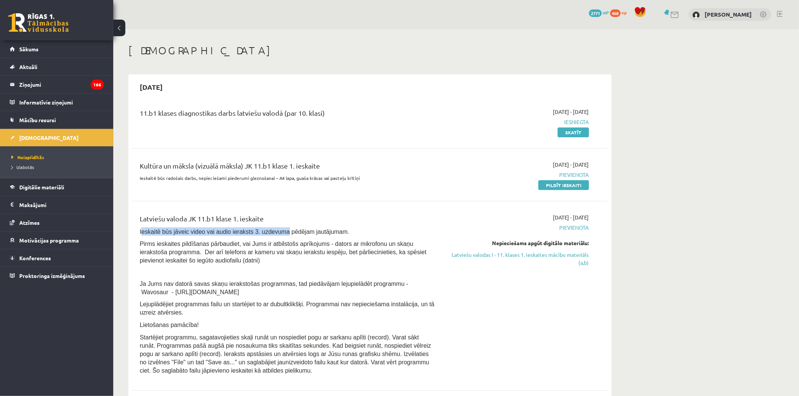
drag, startPoint x: 140, startPoint y: 231, endPoint x: 273, endPoint y: 231, distance: 132.9
click at [273, 231] on span "Ieskaitē būs jāveic video vai audio ieraksts 3. uzdevuma pēdējam jautājumam." at bounding box center [245, 232] width 210 height 6
click at [276, 231] on span "Ieskaitē būs jāveic video vai audio ieraksts 3. uzdevuma pēdējam jautājumam." at bounding box center [245, 232] width 210 height 6
drag, startPoint x: 246, startPoint y: 227, endPoint x: 360, endPoint y: 239, distance: 115.0
click at [326, 236] on p "Ieskaitē būs jāveic video vai audio ieraksts 3. uzdevuma pēdējam jautājumam." at bounding box center [288, 232] width 296 height 8
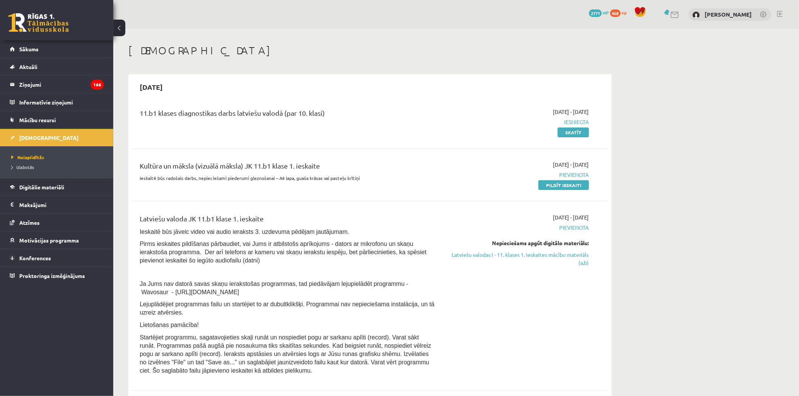
click at [360, 239] on div "Latviešu valoda JK 11.b1 klase 1. ieskaite Ieskaitē būs jāveic video vai audio …" at bounding box center [287, 296] width 307 height 165
click at [544, 253] on link "Latviešu valodas I - 11. klases 1. ieskaites mācību materiāls (a,b)" at bounding box center [518, 259] width 142 height 16
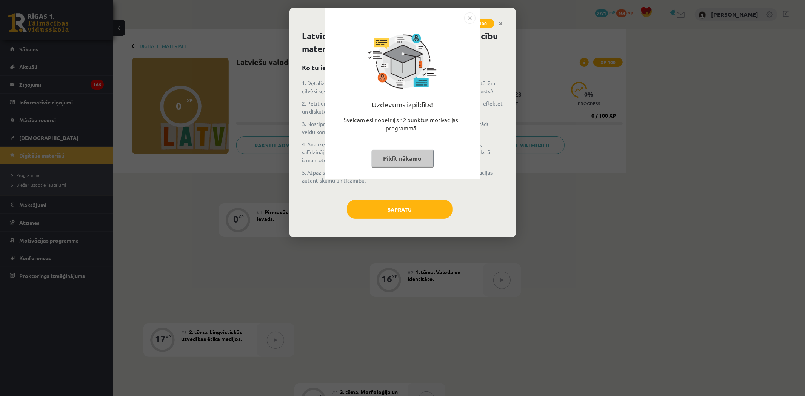
click at [472, 18] on img "Close" at bounding box center [469, 17] width 11 height 11
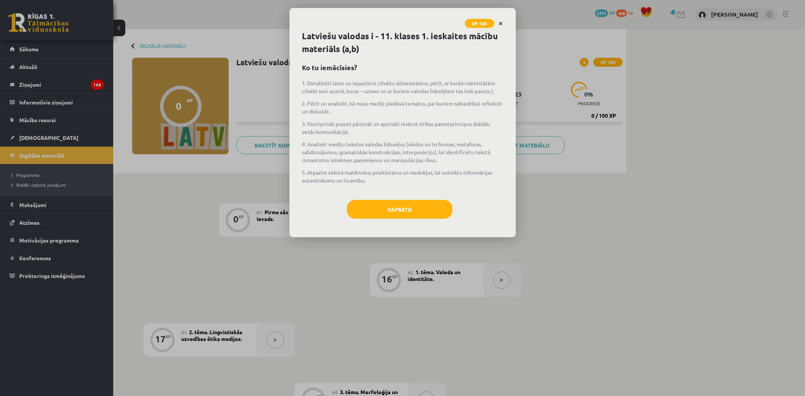
click at [500, 23] on icon "Close" at bounding box center [501, 23] width 4 height 5
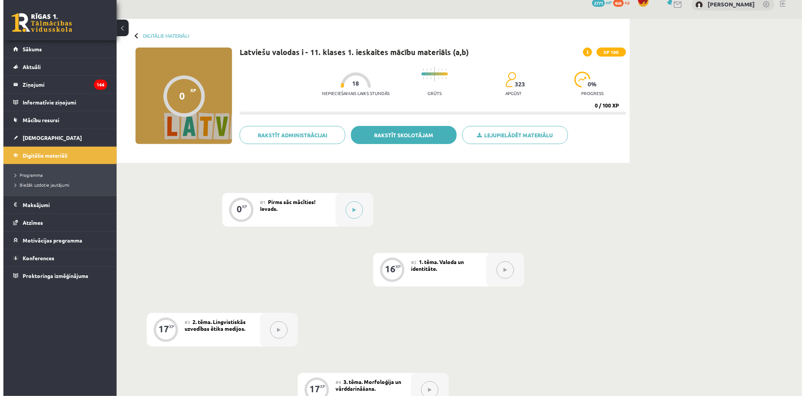
scroll to position [42, 0]
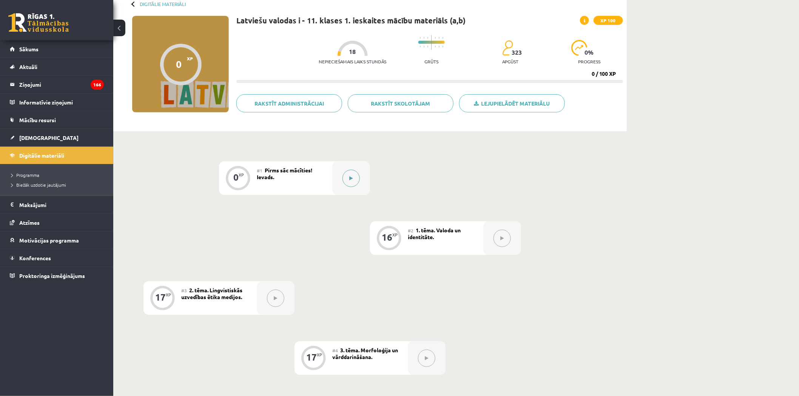
click at [360, 176] on div at bounding box center [351, 179] width 38 height 34
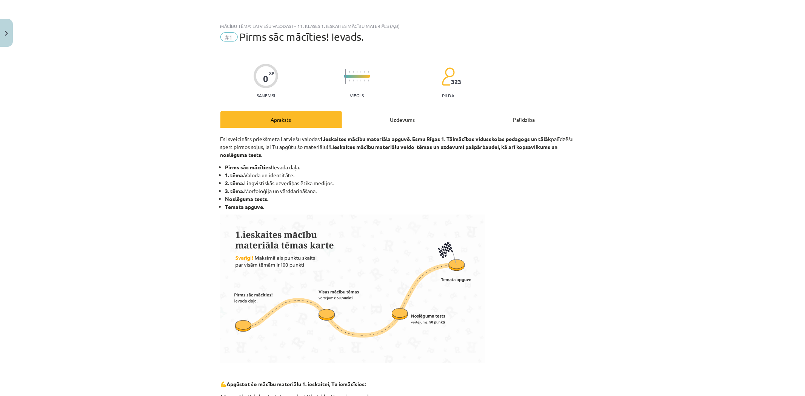
click at [456, 120] on div "Uzdevums" at bounding box center [403, 119] width 122 height 17
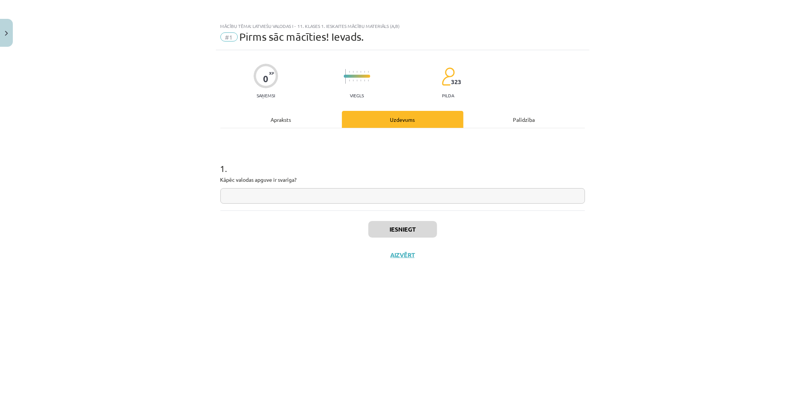
click at [327, 200] on input "text" at bounding box center [402, 195] width 365 height 15
type input "*"
click at [393, 229] on button "Iesniegt" at bounding box center [402, 229] width 69 height 17
click at [413, 280] on button "Aizvērt" at bounding box center [402, 280] width 29 height 8
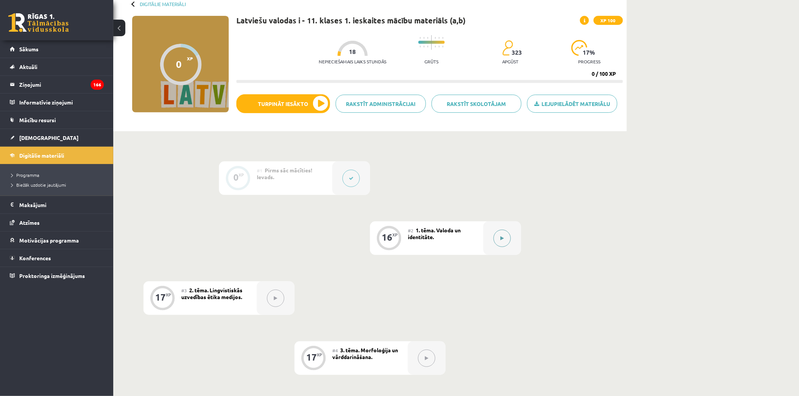
click at [504, 236] on button at bounding box center [501, 238] width 17 height 17
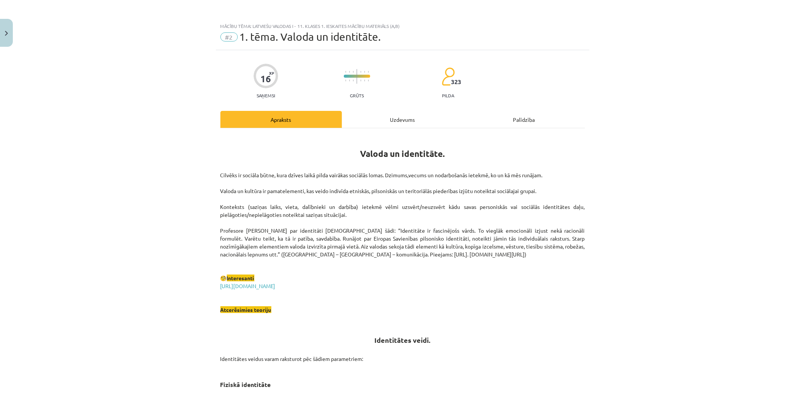
click at [374, 122] on div "Uzdevums" at bounding box center [403, 119] width 122 height 17
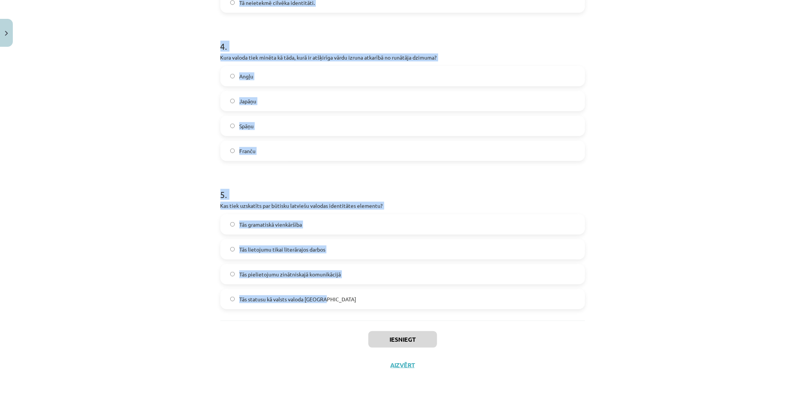
scroll to position [568, 0]
drag, startPoint x: 210, startPoint y: 159, endPoint x: 377, endPoint y: 312, distance: 225.8
click at [376, 311] on div "Mācību tēma: Latviešu valodas i - 11. klases 1. ieskaites mācību materiāls (a,b…" at bounding box center [402, 198] width 805 height 396
copy form "Ko nozīmē etnokultūras identitāte? Identifikāciju ar citu tautu kultūrām Atsveš…"
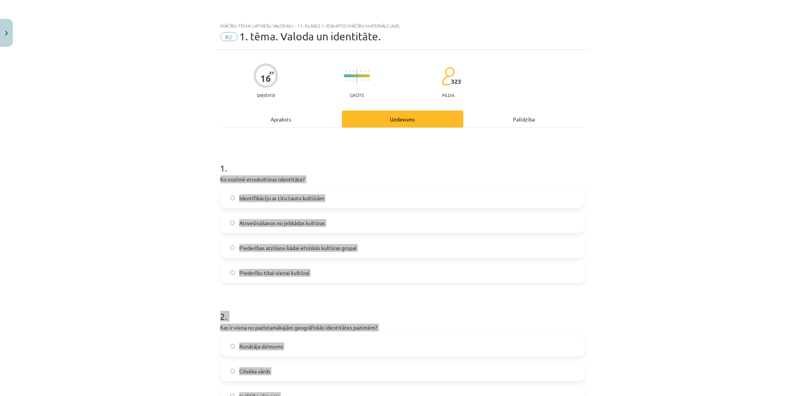
scroll to position [0, 0]
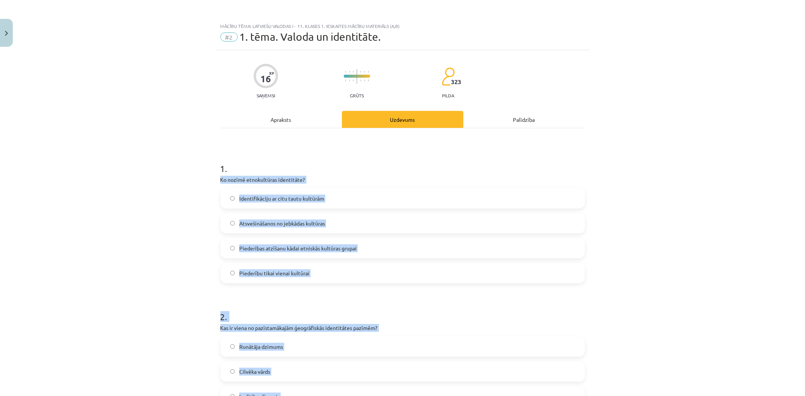
click at [145, 314] on div "Mācību tēma: Latviešu valodas i - 11. klases 1. ieskaites mācību materiāls (a,b…" at bounding box center [402, 198] width 805 height 396
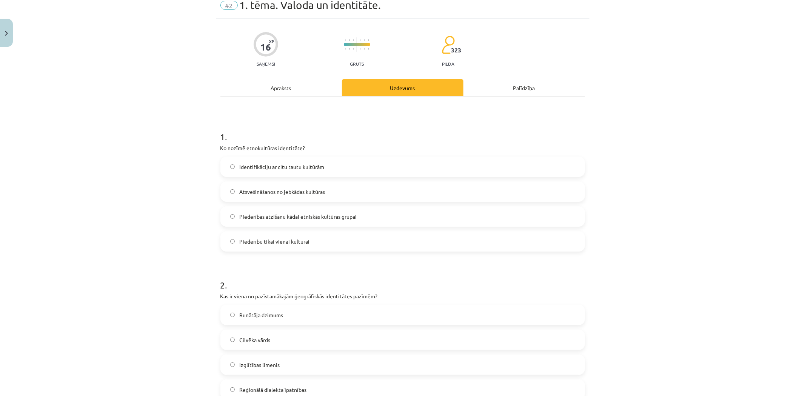
scroll to position [42, 0]
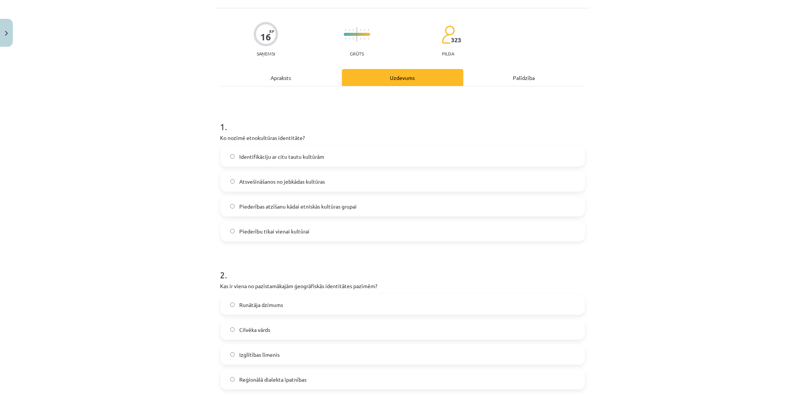
click at [258, 209] on span "Piederības atzīšanu kādai etniskās kultūras grupai" at bounding box center [297, 207] width 117 height 8
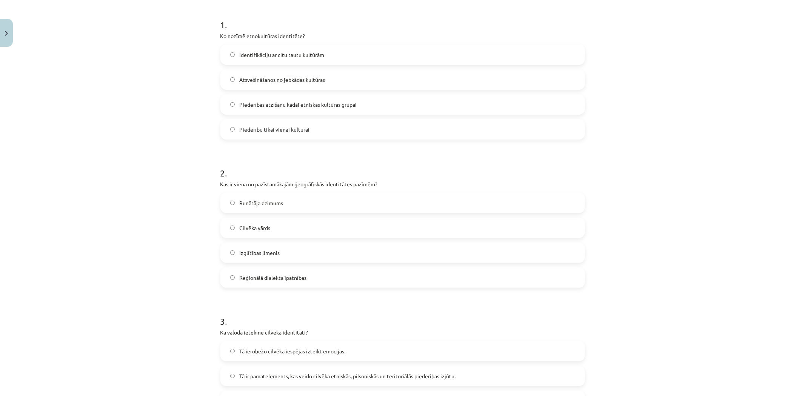
scroll to position [168, 0]
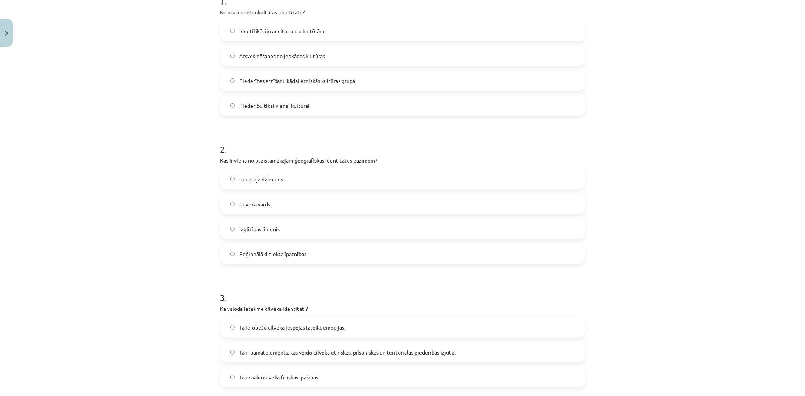
click at [265, 252] on span "Reģionālā dialekta īpatnības" at bounding box center [272, 254] width 67 height 8
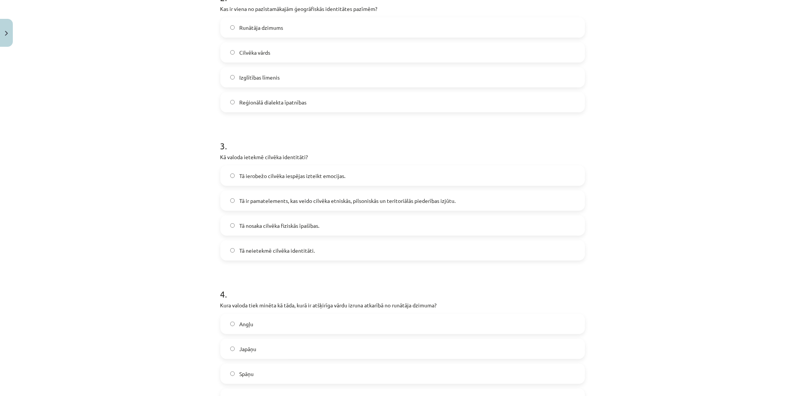
scroll to position [335, 0]
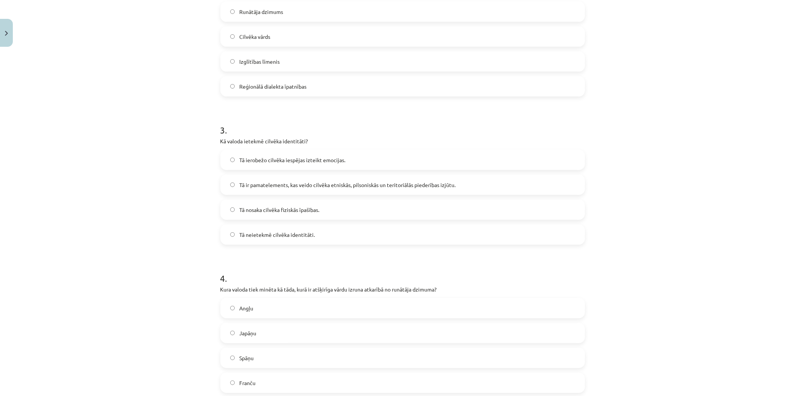
click at [280, 186] on span "Tā ir pamatelements, kas veido cilvēka etniskās, pilsoniskās un teritoriālās pi…" at bounding box center [347, 185] width 216 height 8
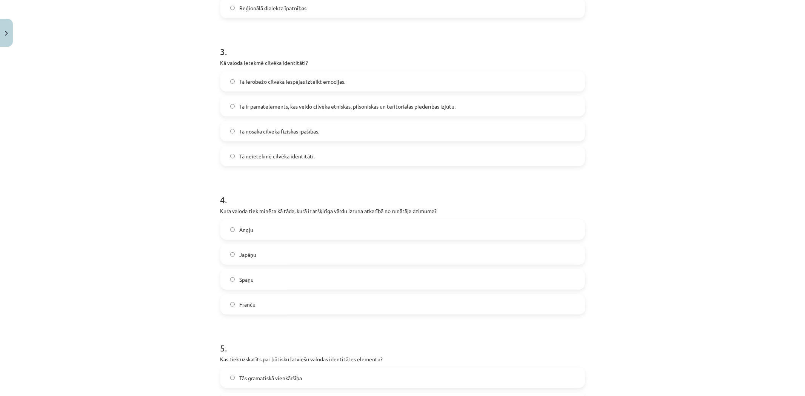
scroll to position [461, 0]
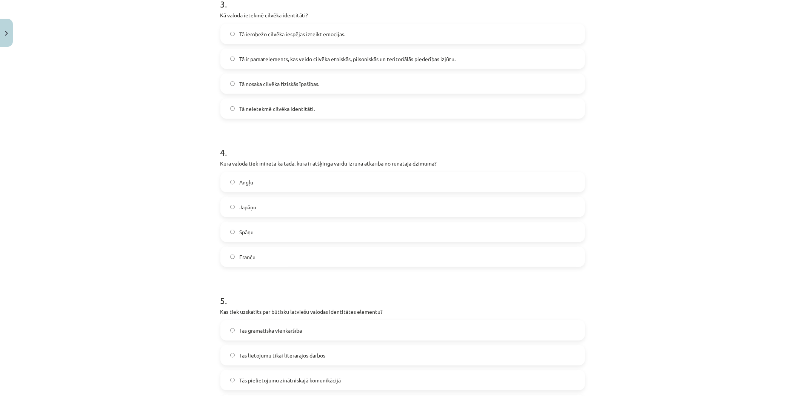
click at [276, 205] on label "Japāņu" at bounding box center [402, 207] width 363 height 19
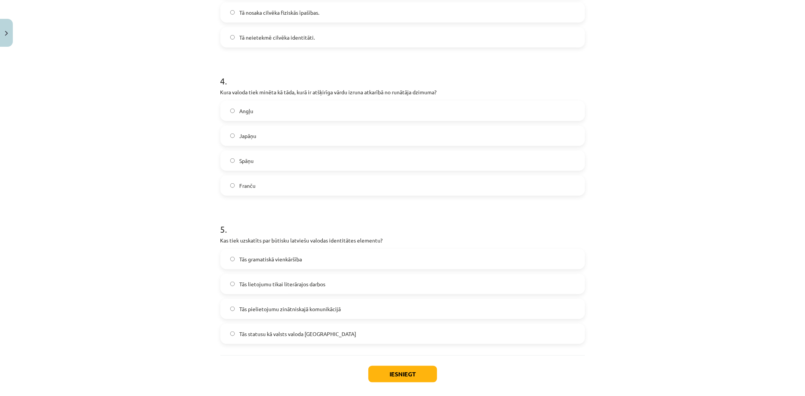
scroll to position [568, 0]
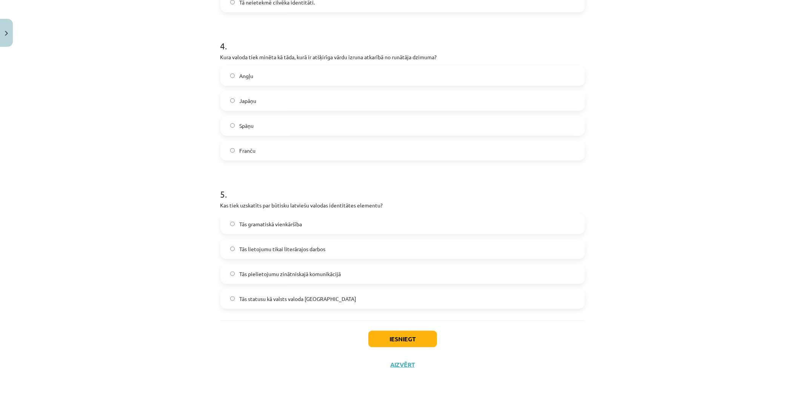
click at [282, 299] on span "Tās statusu kā valsts valoda Latvijā" at bounding box center [297, 299] width 117 height 8
click at [391, 342] on button "Iesniegt" at bounding box center [402, 339] width 69 height 17
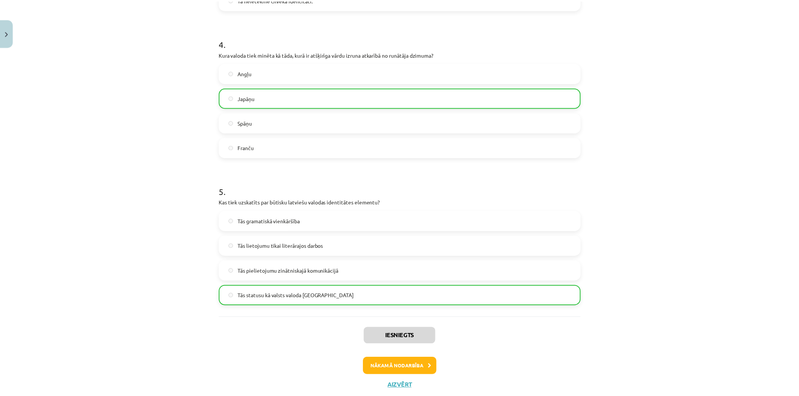
scroll to position [592, 0]
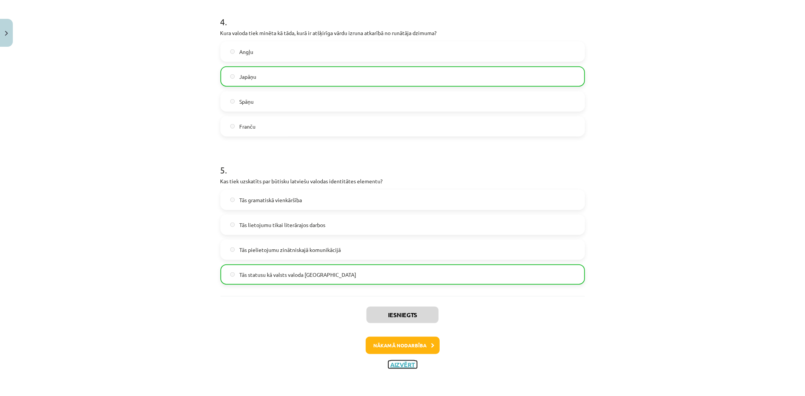
drag, startPoint x: 408, startPoint y: 365, endPoint x: 415, endPoint y: 351, distance: 15.9
click at [407, 366] on button "Aizvērt" at bounding box center [402, 365] width 29 height 8
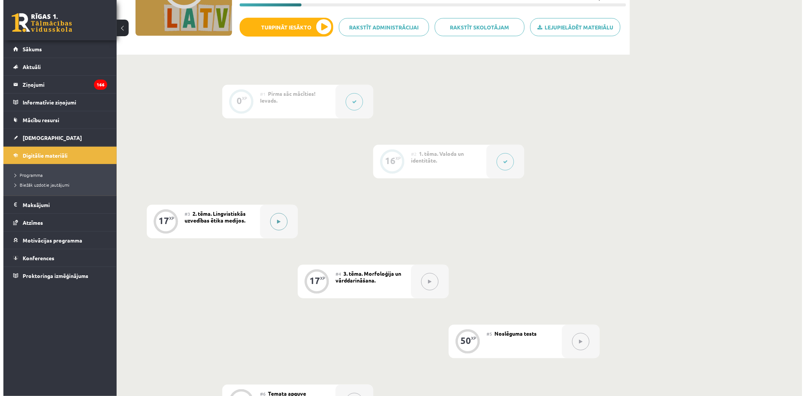
scroll to position [126, 0]
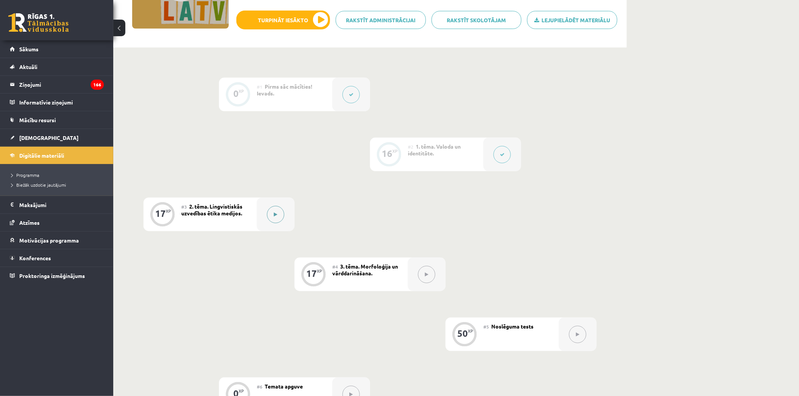
click at [285, 216] on div at bounding box center [276, 215] width 38 height 34
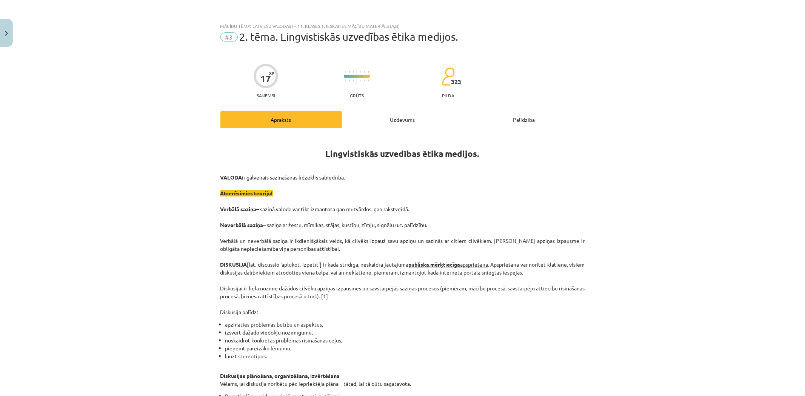
click at [433, 126] on div "Uzdevums" at bounding box center [403, 119] width 122 height 17
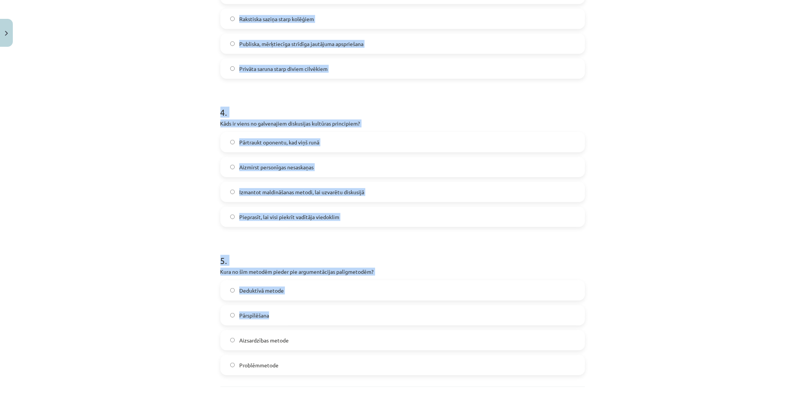
scroll to position [568, 0]
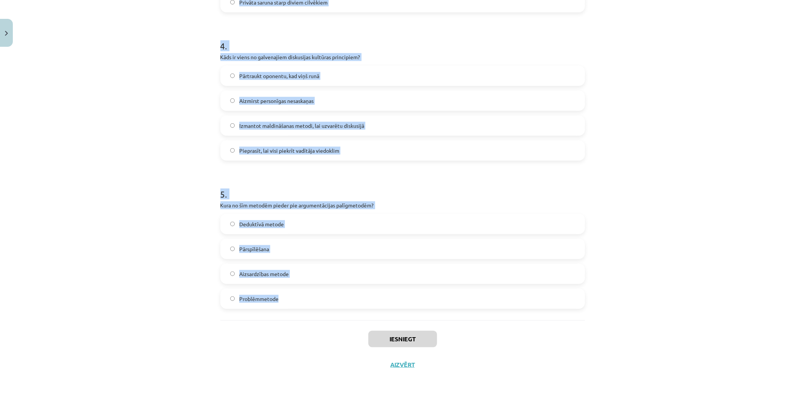
drag, startPoint x: 216, startPoint y: 161, endPoint x: 368, endPoint y: 301, distance: 206.8
copy form "Kāds ir diskusijas vadītāja uzdevums? Pārliecināt citus pieņemt savu viedokli I…"
drag, startPoint x: 163, startPoint y: 270, endPoint x: 189, endPoint y: 273, distance: 26.5
click at [163, 270] on div "Mācību tēma: Latviešu valodas i - 11. klases 1. ieskaites mācību materiāls (a,b…" at bounding box center [402, 198] width 805 height 396
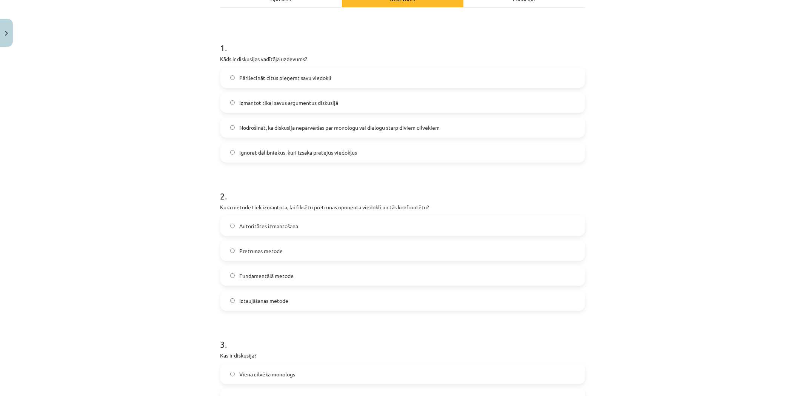
scroll to position [0, 0]
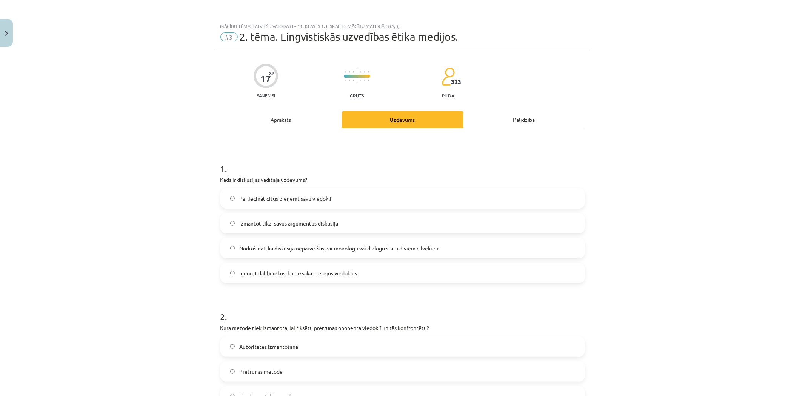
click at [287, 248] on span "Nodrošināt, ka diskusija nepārvēršas par monologu vai dialogu starp diviem cilv…" at bounding box center [339, 249] width 200 height 8
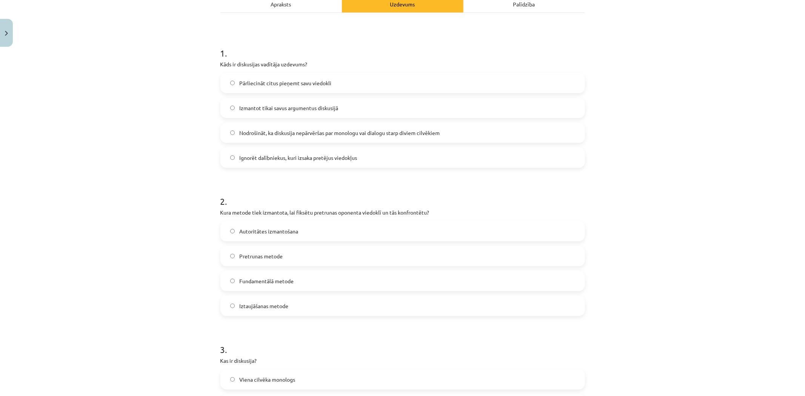
scroll to position [126, 0]
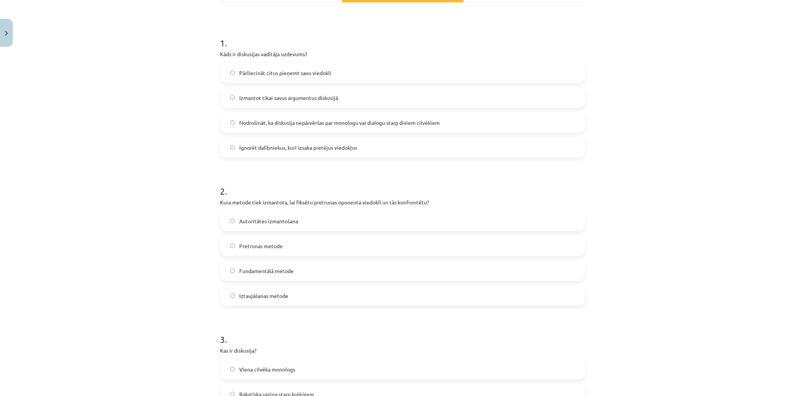
click at [266, 248] on span "Pretrunas metode" at bounding box center [260, 246] width 43 height 8
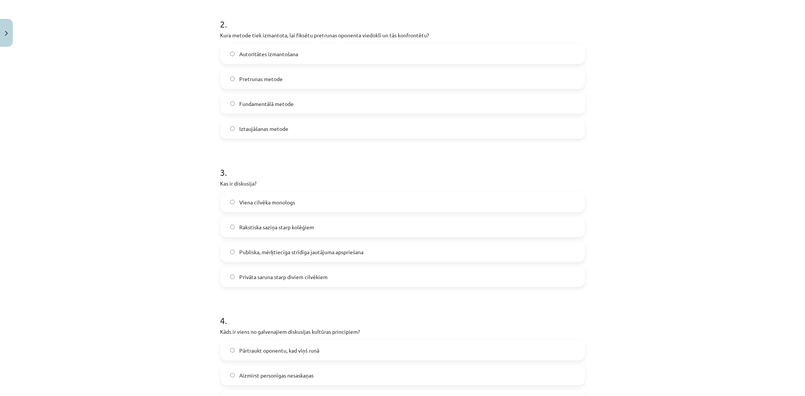
scroll to position [293, 0]
click at [281, 253] on span "Publiska, mērķtiecīga strīdīga jautājuma apspriešana" at bounding box center [301, 252] width 124 height 8
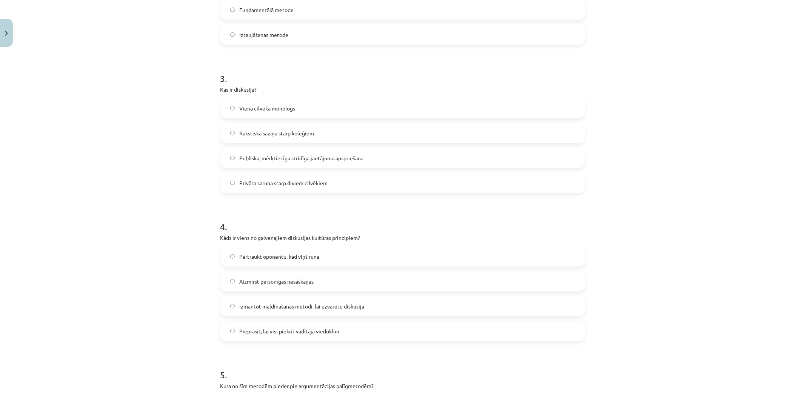
scroll to position [419, 0]
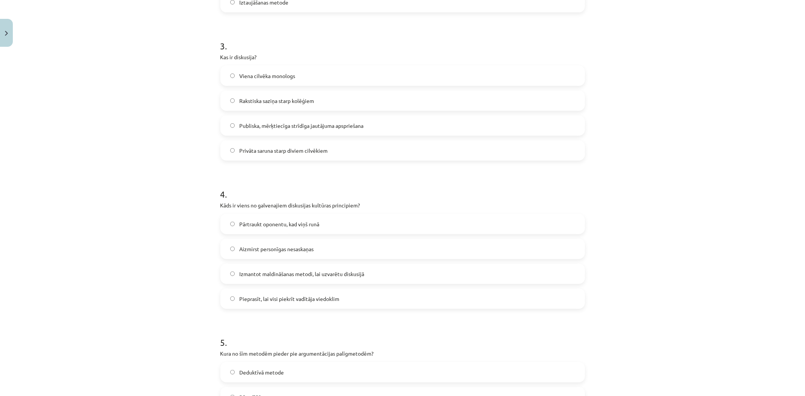
click at [302, 248] on span "Aizmirst personīgas nesaskaņas" at bounding box center [276, 249] width 74 height 8
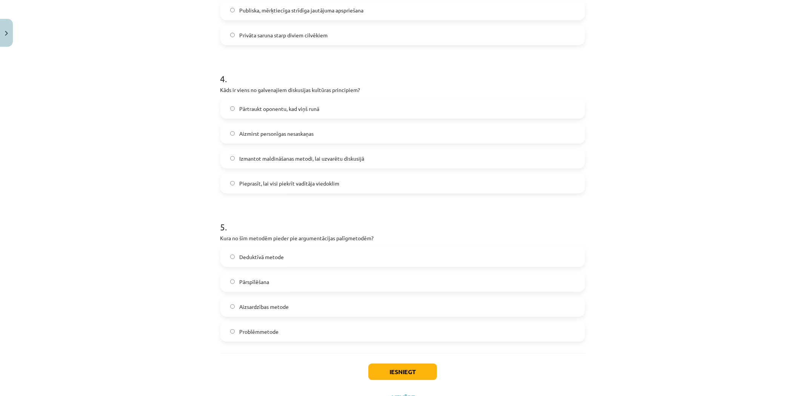
scroll to position [545, 0]
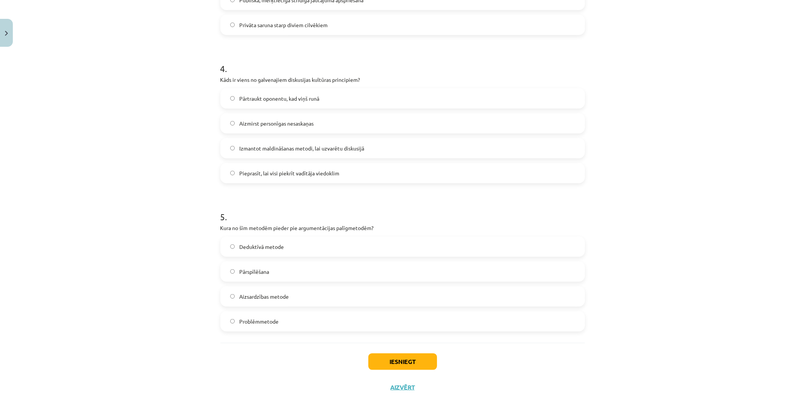
click at [326, 270] on label "Pārspīlēšana" at bounding box center [402, 271] width 363 height 19
click at [405, 360] on button "Iesniegt" at bounding box center [402, 362] width 69 height 17
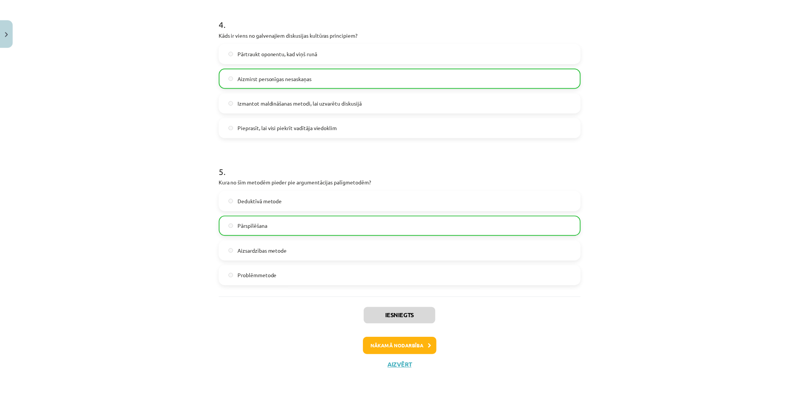
scroll to position [592, 0]
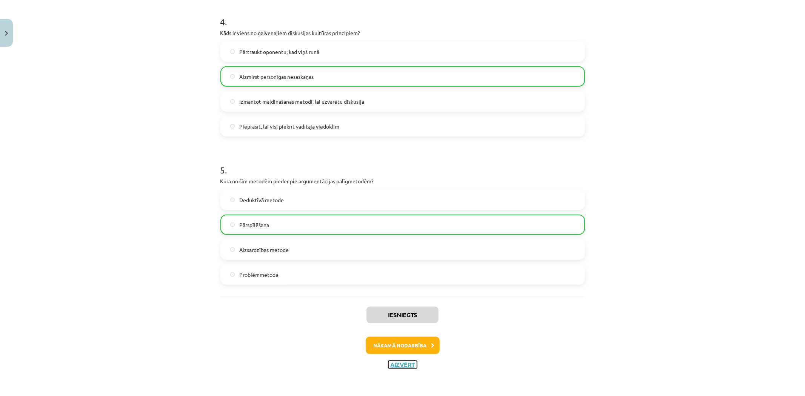
click at [405, 366] on button "Aizvērt" at bounding box center [402, 365] width 29 height 8
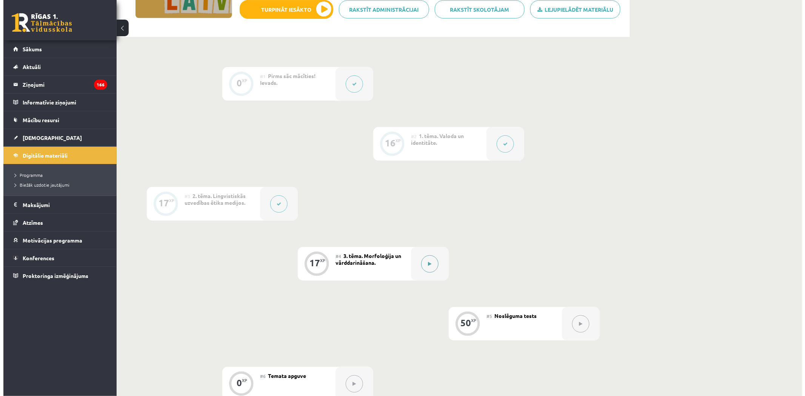
scroll to position [168, 0]
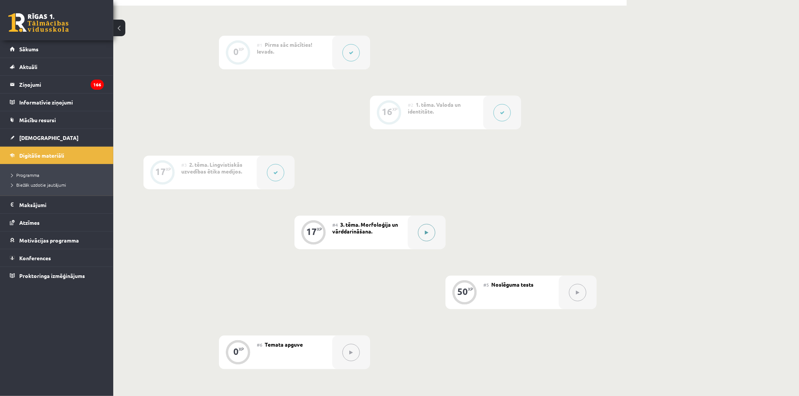
click at [419, 229] on button at bounding box center [426, 232] width 17 height 17
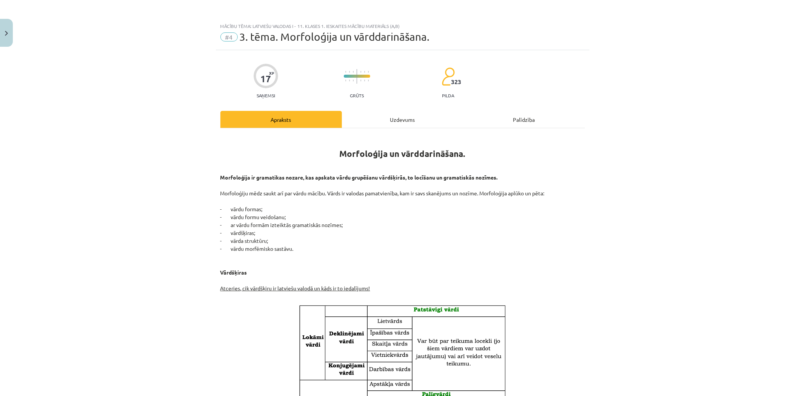
click at [406, 125] on div "Uzdevums" at bounding box center [403, 119] width 122 height 17
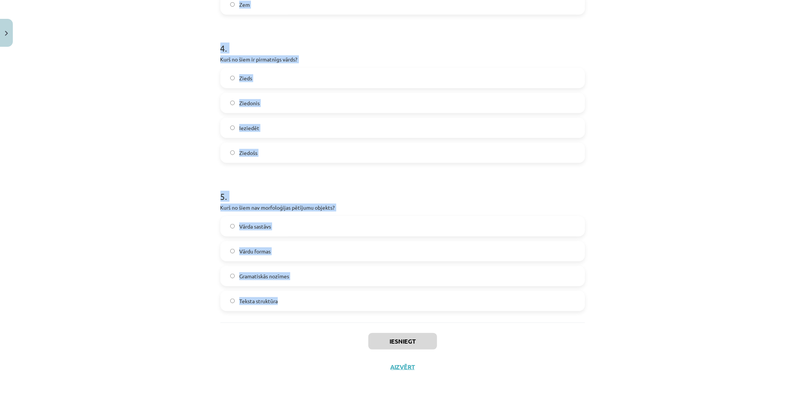
scroll to position [568, 0]
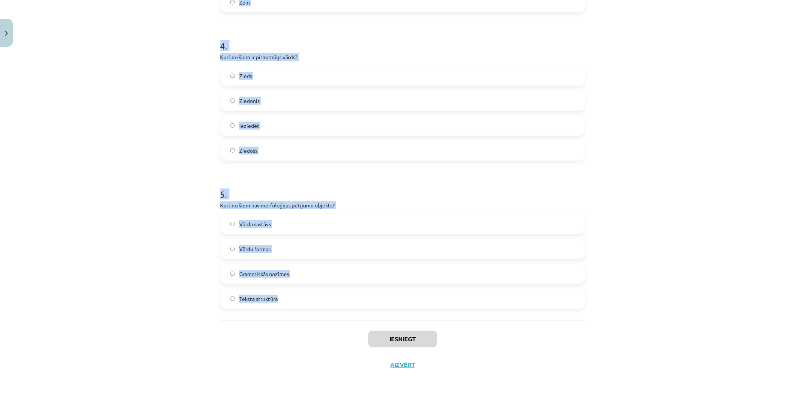
drag, startPoint x: 214, startPoint y: 161, endPoint x: 378, endPoint y: 302, distance: 216.1
copy form "Cik vārdšķiru ir latviešu valodā? 9 8 10 11 2 . Kas ir vārddarināšanas līdzekli…"
click at [107, 286] on div "Mācību tēma: Latviešu valodas i - 11. klases 1. ieskaites mācību materiāls (a,b…" at bounding box center [402, 198] width 805 height 396
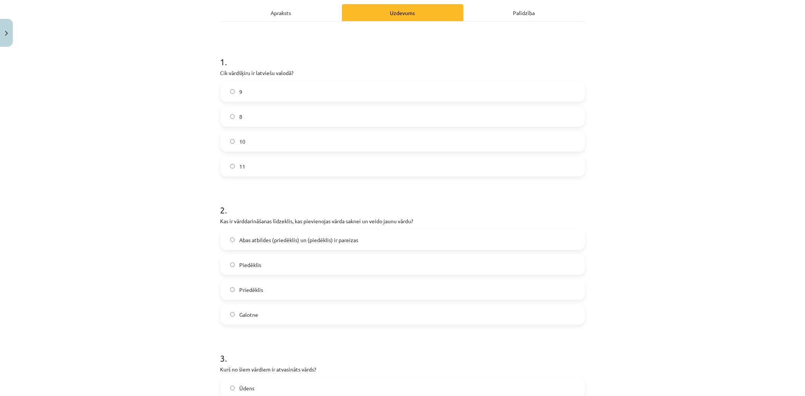
scroll to position [106, 0]
click at [266, 141] on label "10" at bounding box center [402, 142] width 363 height 19
click at [272, 240] on span "Abas atbildes (priedēklis) un (piedēklis) ir pareizas" at bounding box center [298, 241] width 119 height 8
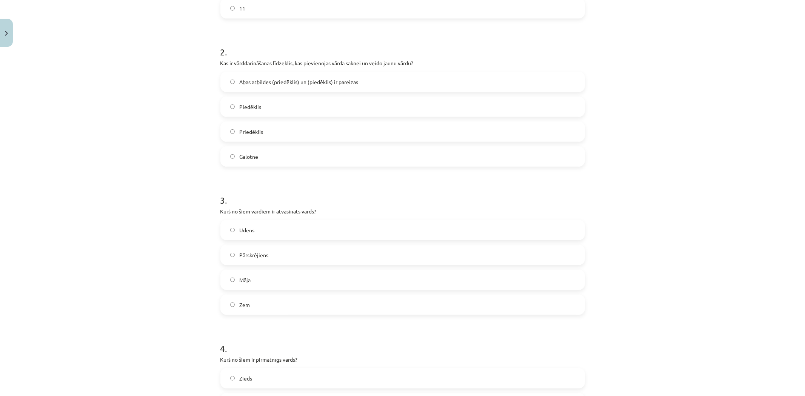
scroll to position [274, 0]
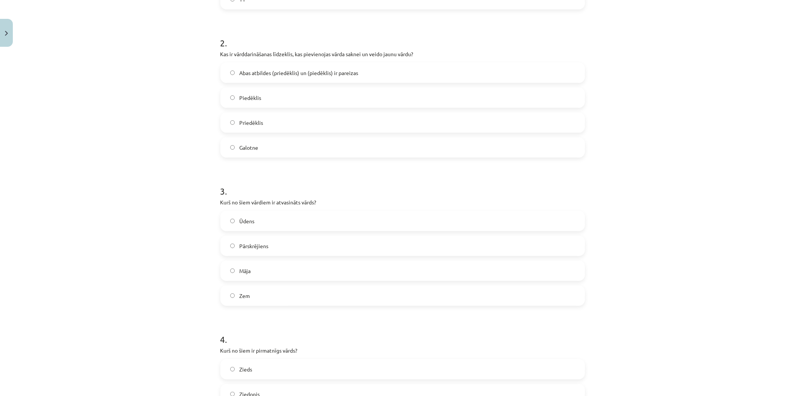
click at [273, 248] on label "Pārskrējiens" at bounding box center [402, 246] width 363 height 19
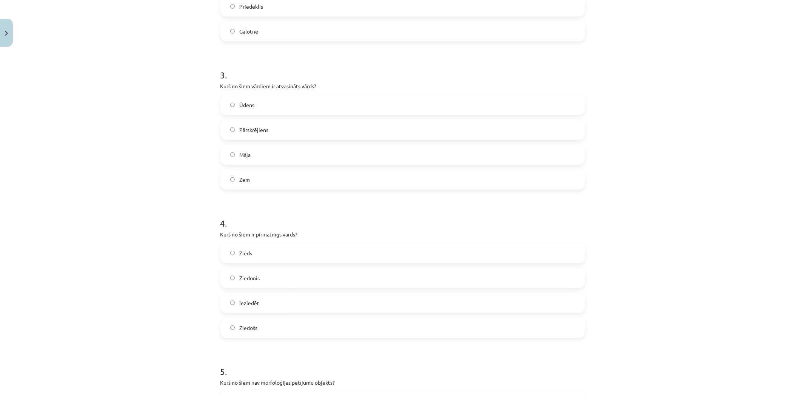
scroll to position [400, 0]
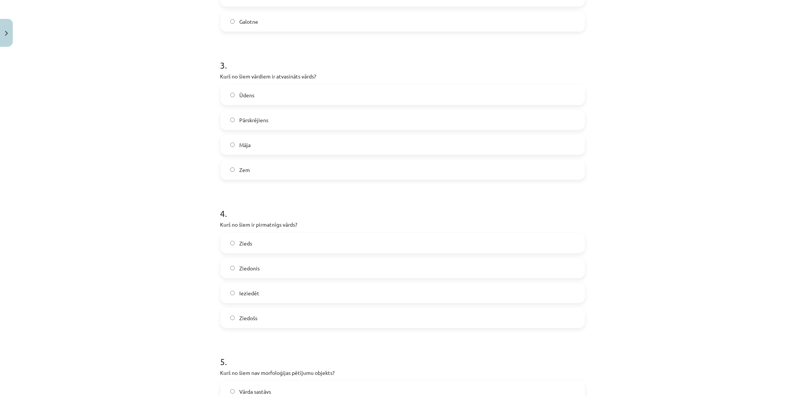
click at [274, 239] on label "Zieds" at bounding box center [402, 243] width 363 height 19
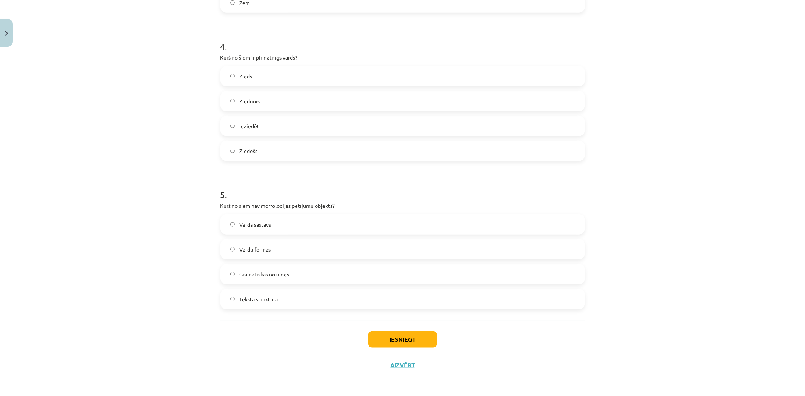
scroll to position [568, 0]
click at [266, 296] on span "Teksta struktūra" at bounding box center [258, 299] width 39 height 8
click at [399, 337] on button "Iesniegt" at bounding box center [402, 339] width 69 height 17
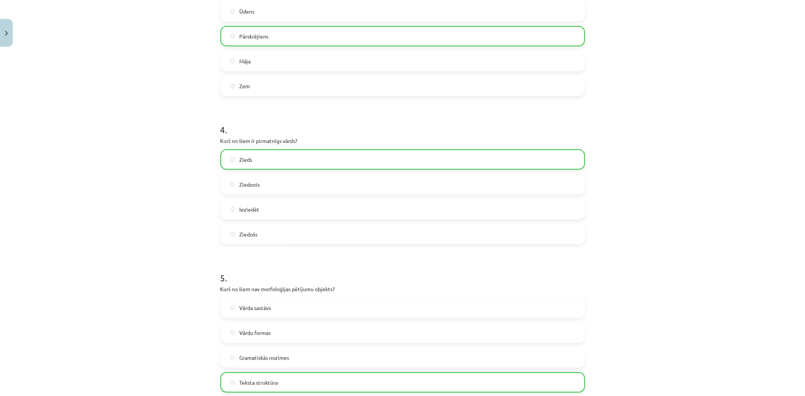
scroll to position [592, 0]
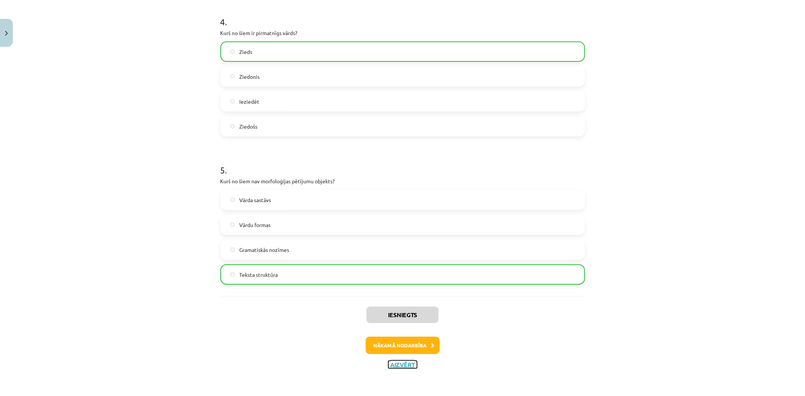
click at [400, 362] on button "Aizvērt" at bounding box center [402, 365] width 29 height 8
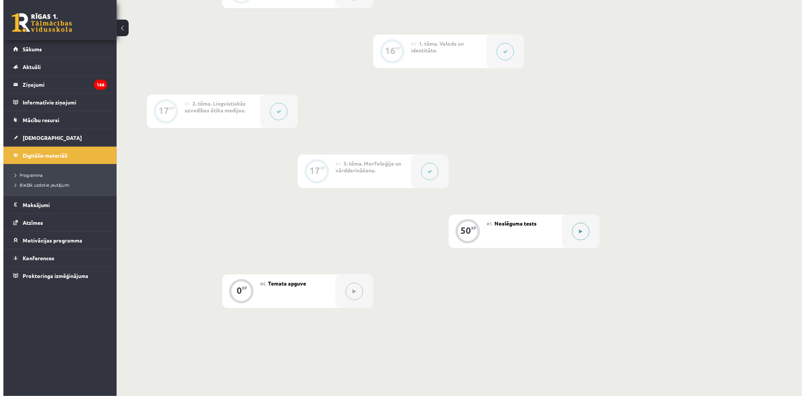
scroll to position [251, 0]
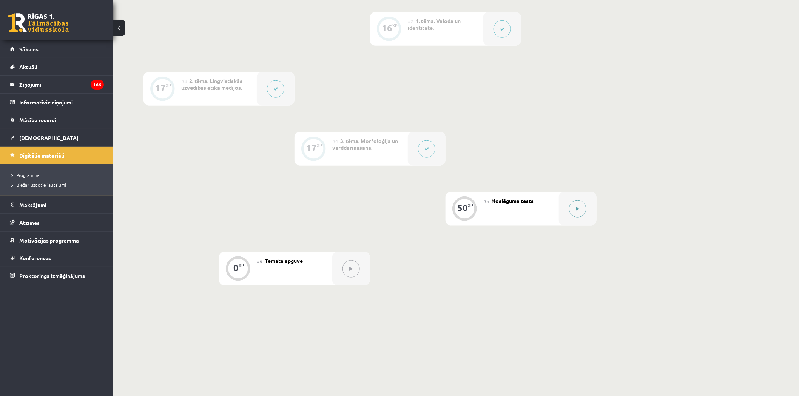
click at [579, 210] on icon at bounding box center [577, 209] width 3 height 5
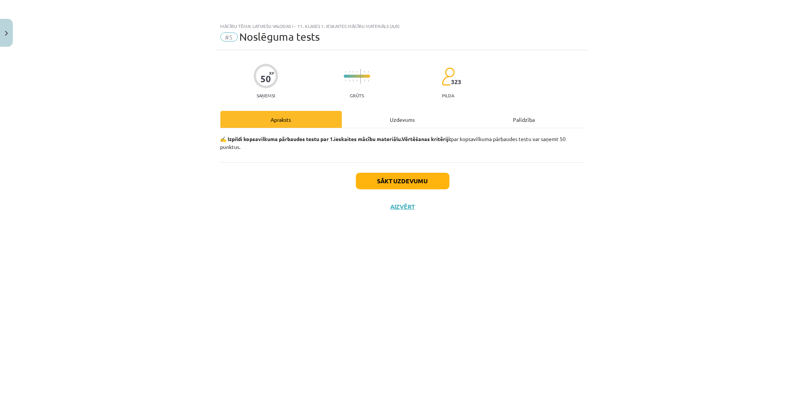
click at [376, 110] on div "50 XP Saņemsi Grūts 323 pilda Apraksts Uzdevums Palīdzība ✍️ Izpildi kopsavilku…" at bounding box center [403, 213] width 374 height 327
click at [377, 117] on div "Uzdevums" at bounding box center [403, 119] width 122 height 17
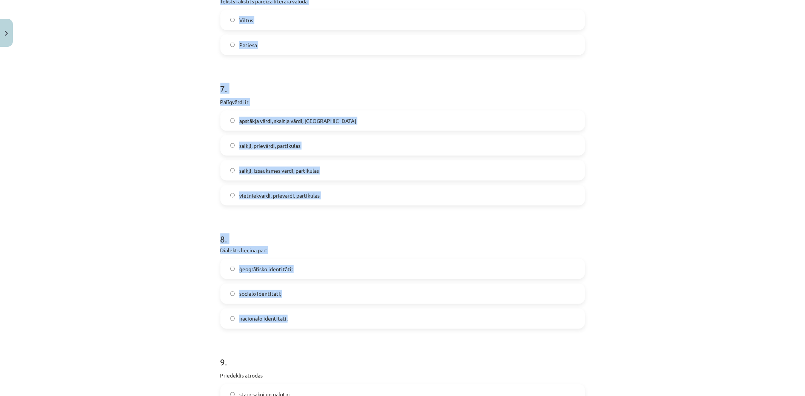
scroll to position [1192, 0]
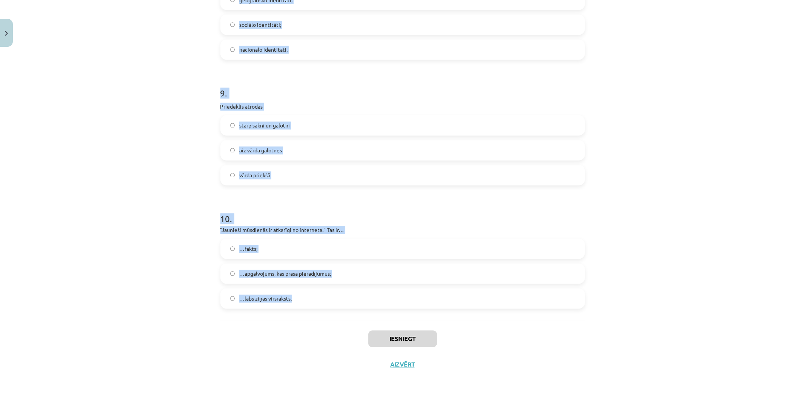
drag, startPoint x: 242, startPoint y: 202, endPoint x: 374, endPoint y: 311, distance: 171.1
click at [365, 315] on div "Mācību tēma: Latviešu valodas i - 11. klases 1. ieskaites mācību materiāls (a,b…" at bounding box center [402, 198] width 805 height 396
copy form "Kura vārdšķira parasti ir patstāvīgs vārds? Lietvārdi Saikļi Partikulas Prievār…"
click at [191, 240] on div "Mācību tēma: Latviešu valodas i - 11. klases 1. ieskaites mācību materiāls (a,b…" at bounding box center [402, 198] width 805 height 396
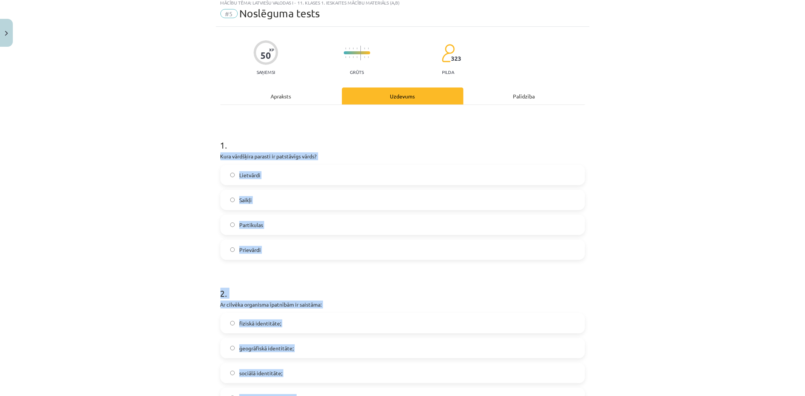
scroll to position [0, 0]
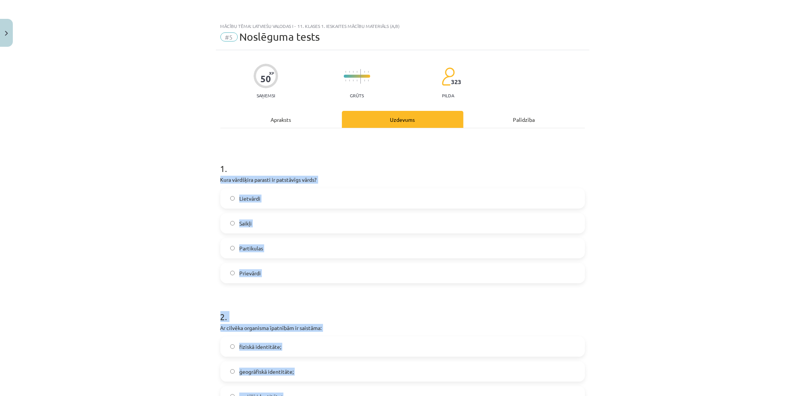
click at [184, 261] on div "Mācību tēma: Latviešu valodas i - 11. klases 1. ieskaites mācību materiāls (a,b…" at bounding box center [402, 198] width 805 height 396
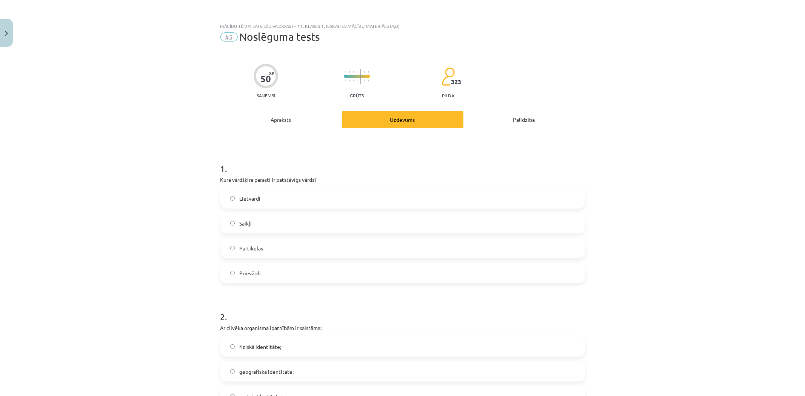
click at [277, 202] on label "Lietvārdi" at bounding box center [402, 198] width 363 height 19
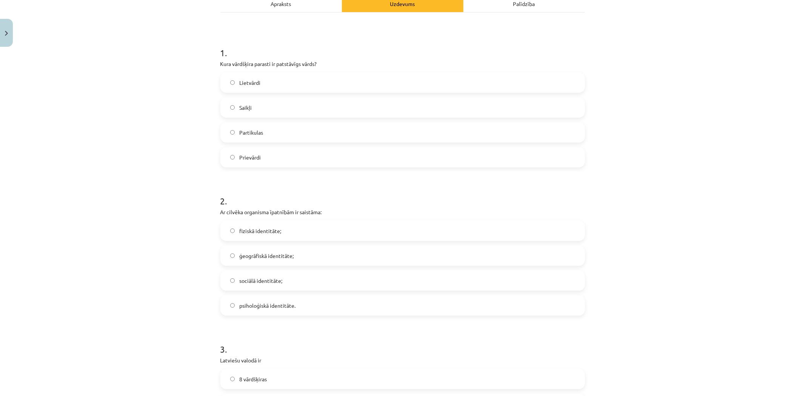
scroll to position [126, 0]
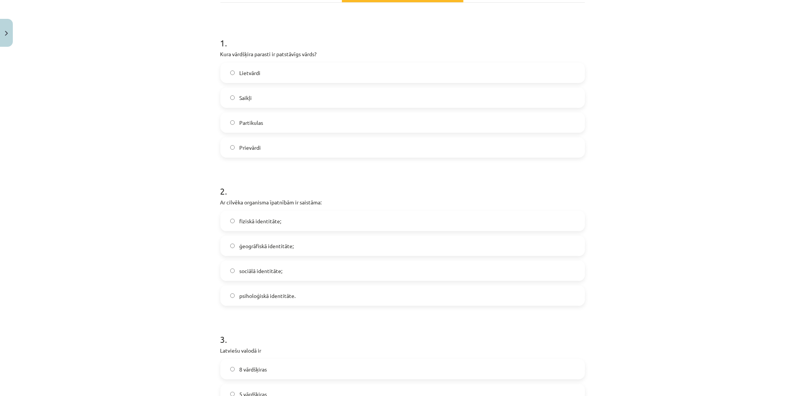
click at [271, 220] on span "fiziskā identitāte;" at bounding box center [260, 221] width 42 height 8
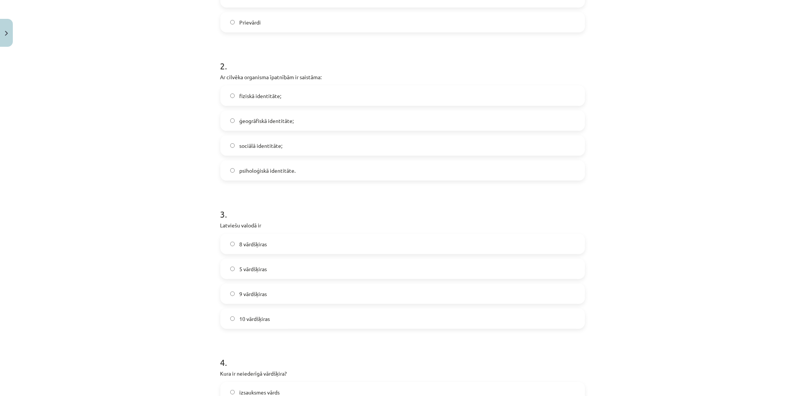
scroll to position [251, 0]
click at [254, 312] on label "10 vārdšķiras" at bounding box center [402, 318] width 363 height 19
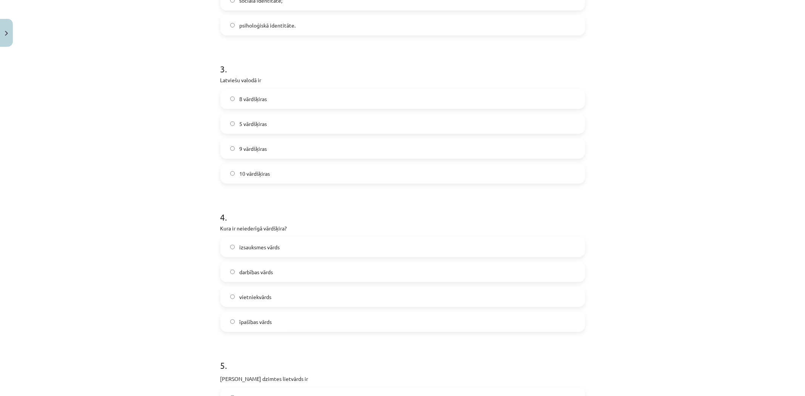
scroll to position [419, 0]
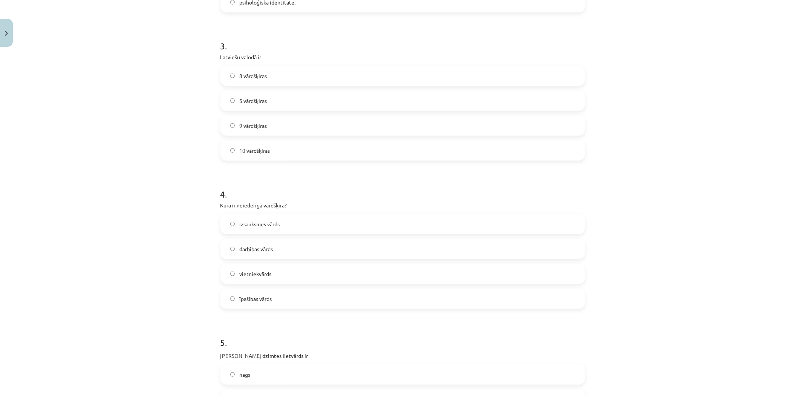
click at [288, 227] on label "izsauksmes vārds" at bounding box center [402, 224] width 363 height 19
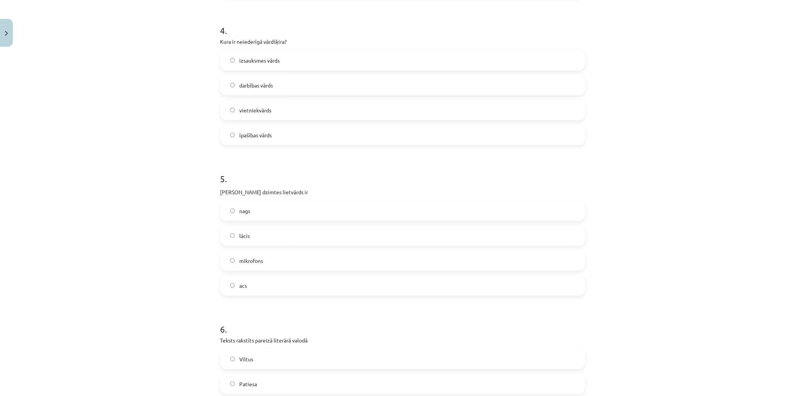
scroll to position [587, 0]
click at [263, 279] on label "acs" at bounding box center [402, 282] width 363 height 19
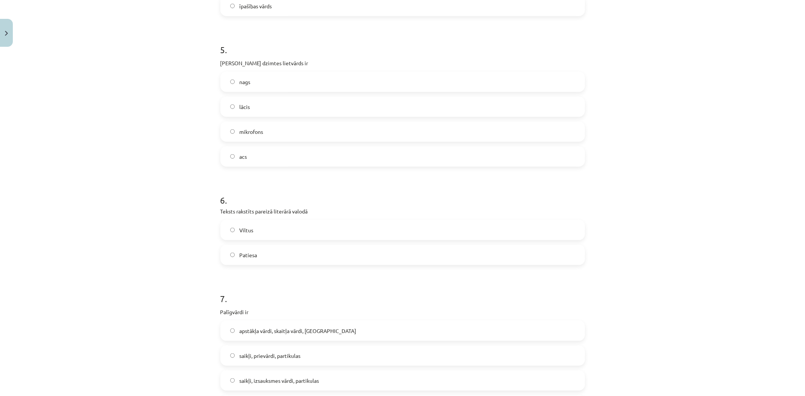
scroll to position [713, 0]
click at [265, 251] on label "Patiesa" at bounding box center [402, 254] width 363 height 19
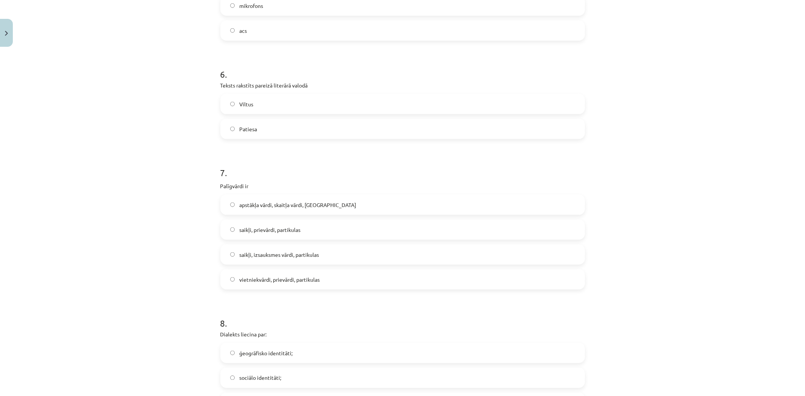
scroll to position [839, 0]
click at [295, 204] on span "apstākļa vārdi, skaitļa vārdi, saikļi" at bounding box center [297, 205] width 117 height 8
click at [287, 232] on span "saikļi, prievārdi, partikulas" at bounding box center [269, 230] width 61 height 8
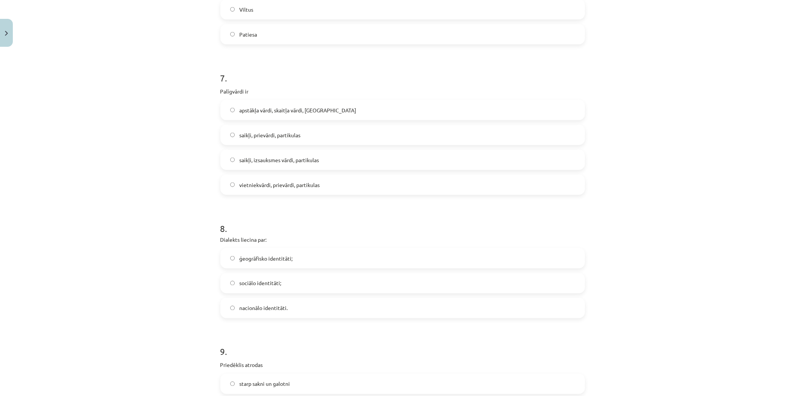
scroll to position [965, 0]
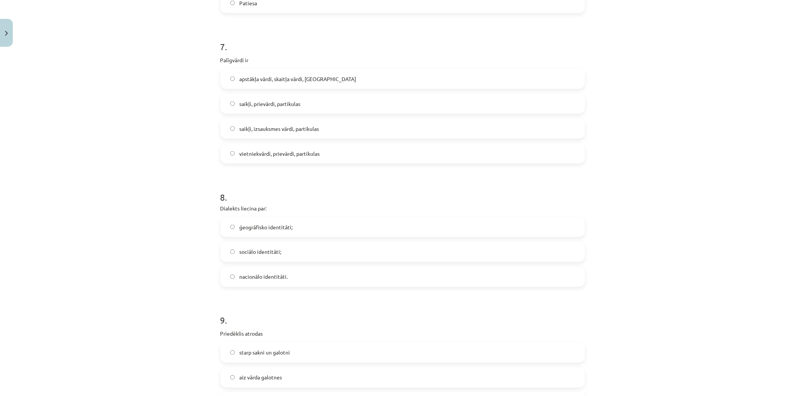
click at [280, 228] on span "ģeogrāfisko identitāti;" at bounding box center [265, 228] width 53 height 8
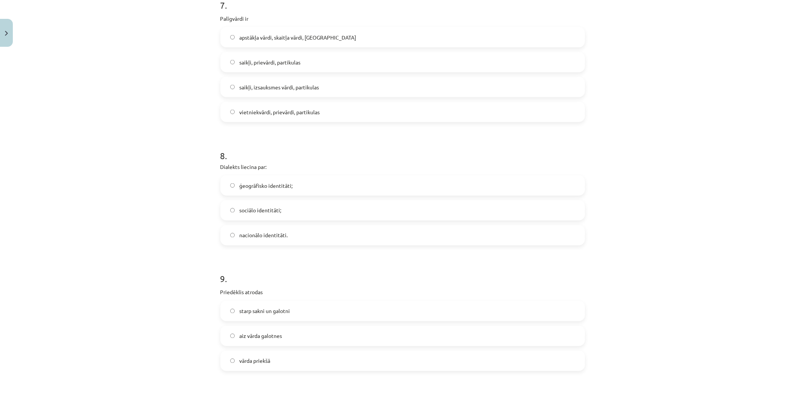
scroll to position [1048, 0]
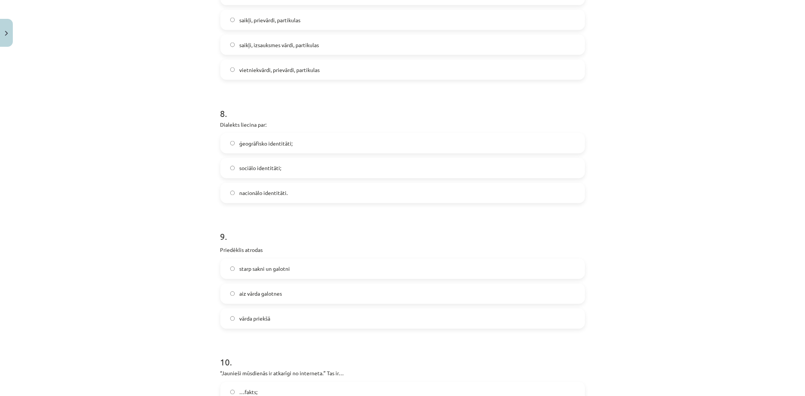
click at [265, 316] on span "vārda priekšā" at bounding box center [254, 319] width 31 height 8
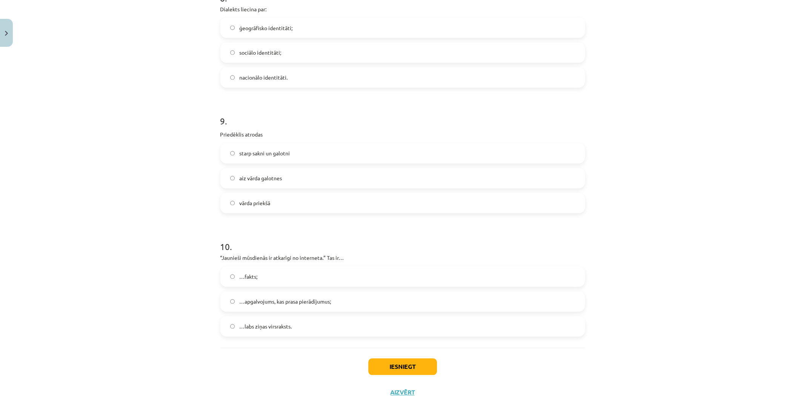
scroll to position [1175, 0]
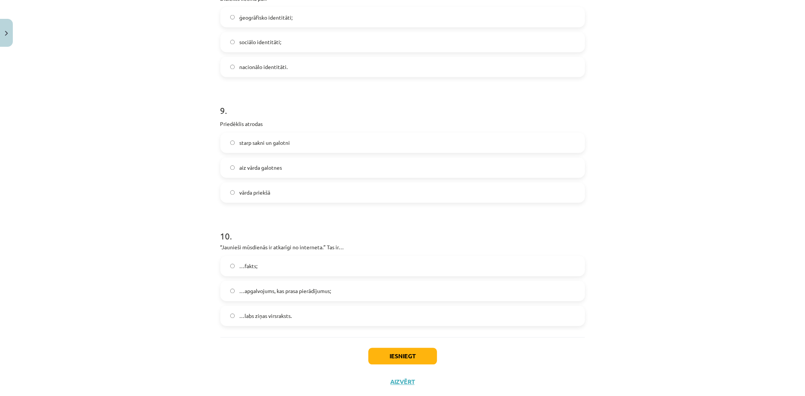
click at [310, 293] on span "…apgalvojums, kas prasa pierādījumus;" at bounding box center [285, 292] width 92 height 8
click at [398, 359] on button "Iesniegt" at bounding box center [402, 356] width 69 height 17
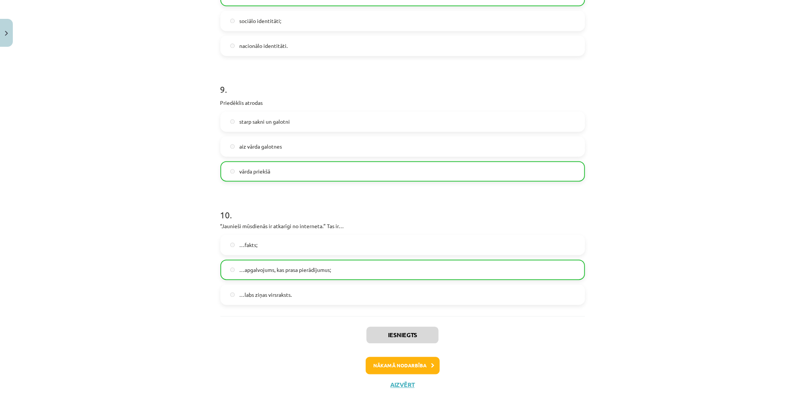
scroll to position [1216, 0]
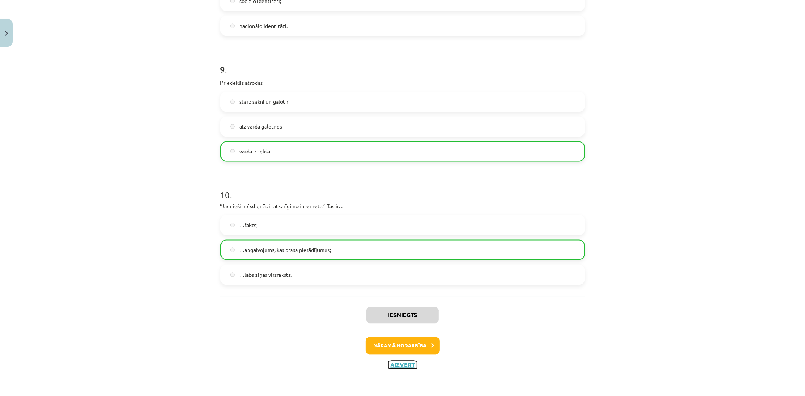
click at [398, 363] on button "Aizvērt" at bounding box center [402, 365] width 29 height 8
click at [348, 275] on div "Mācību tēma: Latviešu valodas i - 11. klases 1. ieskaites mācību materiāls (a,b…" at bounding box center [402, 198] width 805 height 396
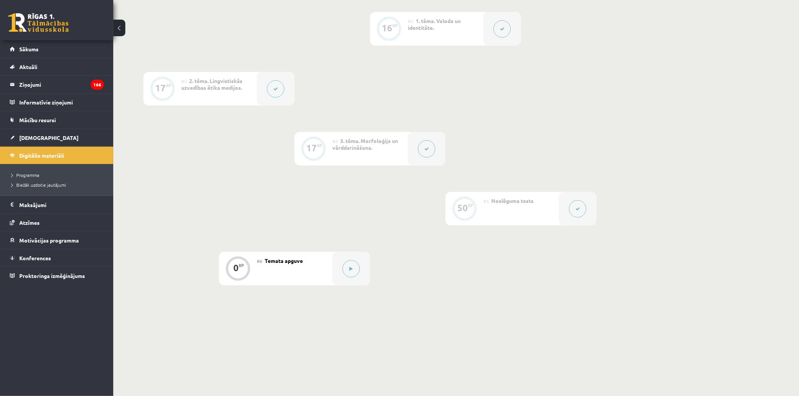
click at [374, 255] on div "0 XP #1 Pirms sāc mācīties! Ievads. 16 XP #2 1. tēma. Valoda un identitāte. 17 …" at bounding box center [369, 119] width 453 height 334
click at [357, 265] on button at bounding box center [350, 269] width 17 height 17
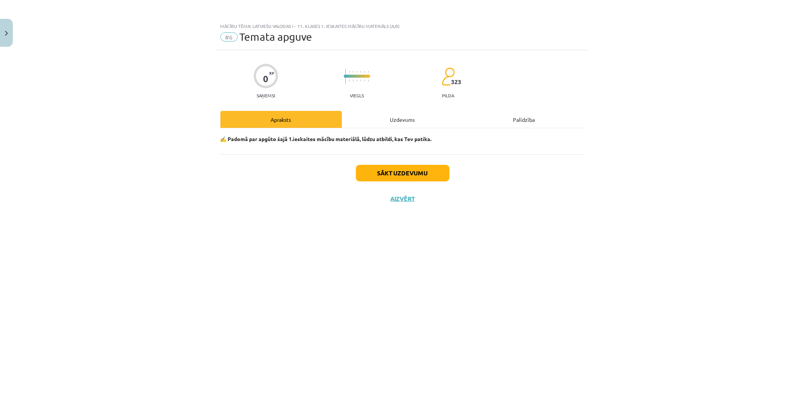
click at [430, 130] on div "✍️ Padomā par apgūto šajā 1.ieskaites mācību materiālā, lūdzu atbildi, kas Tev …" at bounding box center [402, 141] width 365 height 26
click at [429, 126] on div "Uzdevums" at bounding box center [403, 119] width 122 height 17
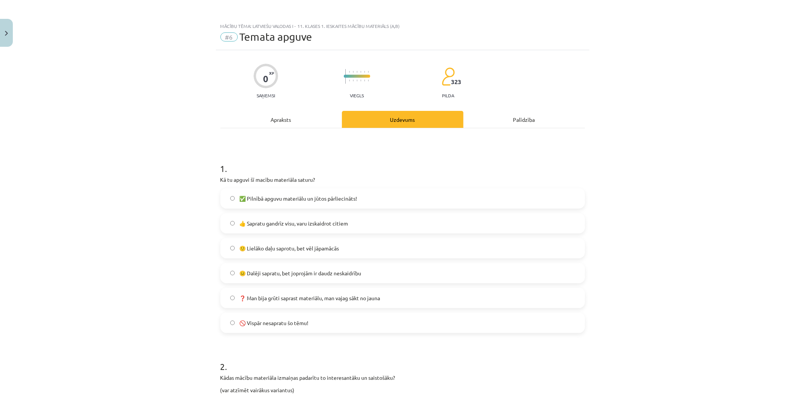
click at [342, 208] on label "✅ Pilnībā apguvu materiālu un jūtos pārliecināts!" at bounding box center [402, 198] width 363 height 19
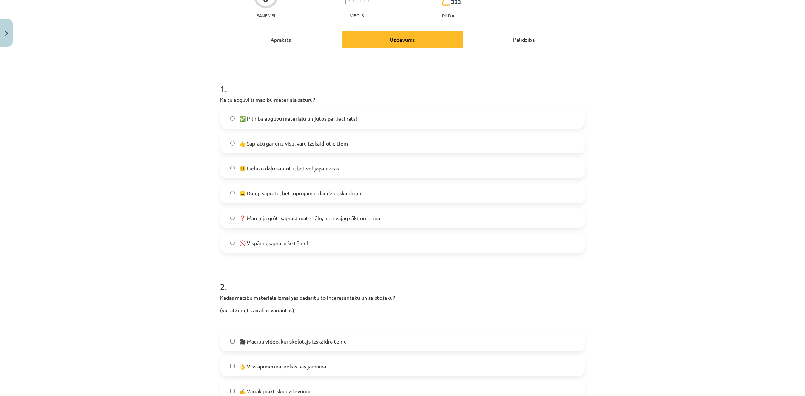
scroll to position [251, 0]
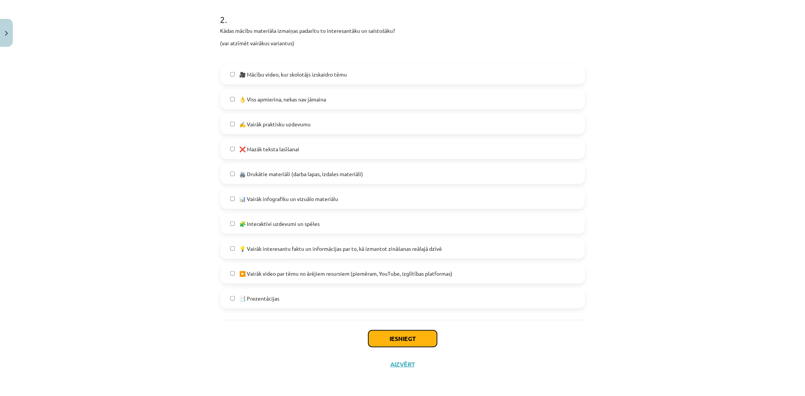
click at [416, 338] on button "Iesniegt" at bounding box center [402, 339] width 69 height 17
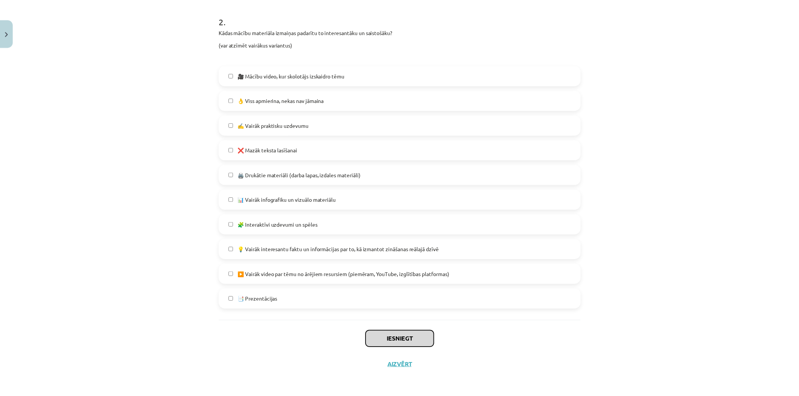
scroll to position [347, 0]
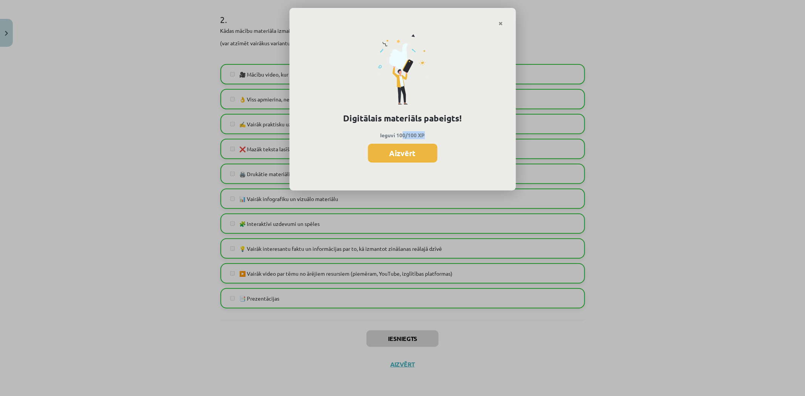
drag, startPoint x: 420, startPoint y: 134, endPoint x: 439, endPoint y: 137, distance: 18.8
click at [433, 136] on p "Ieguvi 100/100 XP" at bounding box center [402, 135] width 201 height 8
click at [444, 141] on div "Digitālais materiāls pabeigts! Ieguvi 100/100 XP Aizvērt" at bounding box center [403, 108] width 227 height 165
click at [421, 156] on button "Aizvērt" at bounding box center [402, 153] width 69 height 19
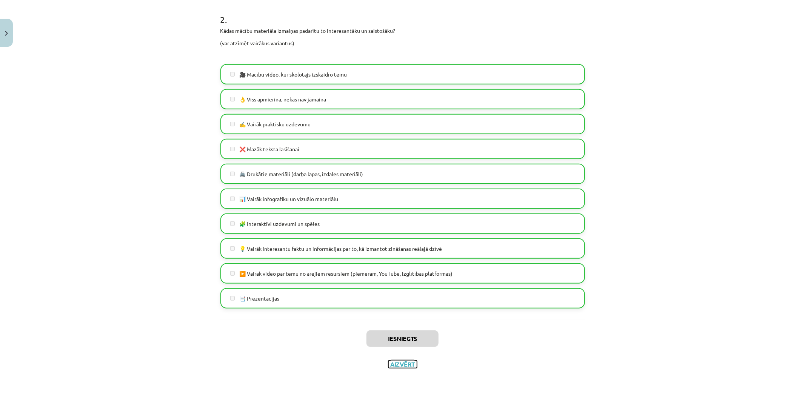
click at [408, 368] on button "Aizvērt" at bounding box center [402, 365] width 29 height 8
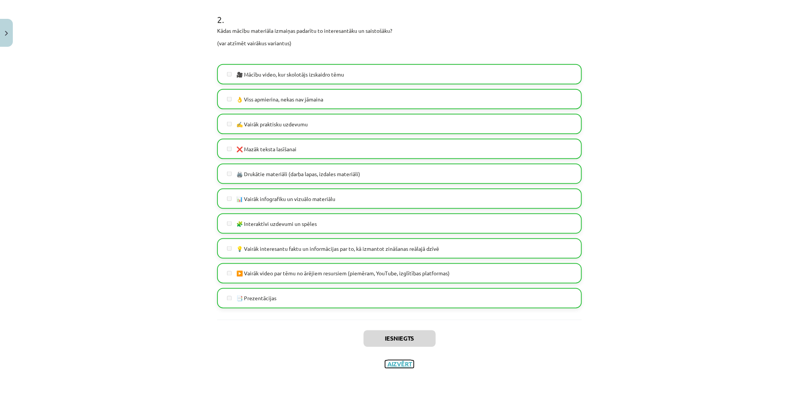
scroll to position [0, 0]
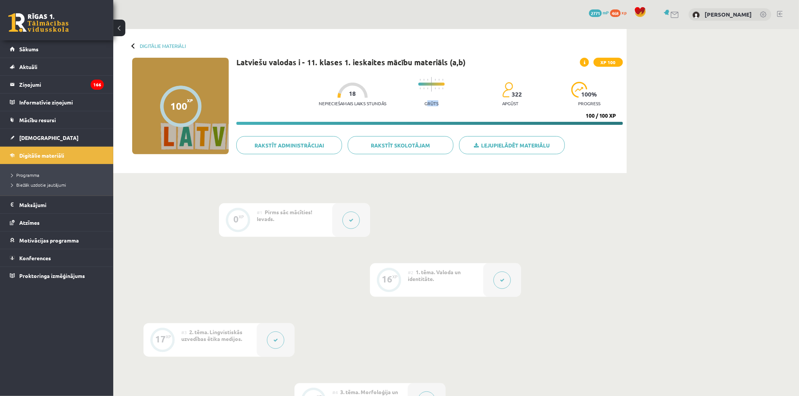
drag, startPoint x: 429, startPoint y: 103, endPoint x: 450, endPoint y: 106, distance: 21.3
click at [449, 106] on div "Nepieciešamais laiks stundās 18 Grūts 322 apgūst 100 % progress" at bounding box center [471, 91] width 304 height 37
click at [450, 106] on div "Nepieciešamais laiks stundās 18 Grūts 322 apgūst 100 % progress" at bounding box center [471, 91] width 304 height 37
click at [57, 140] on link "[DEMOGRAPHIC_DATA]" at bounding box center [57, 137] width 94 height 17
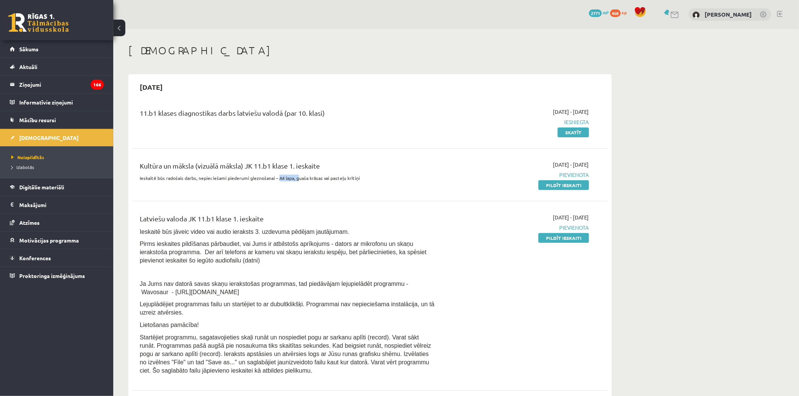
drag, startPoint x: 276, startPoint y: 177, endPoint x: 294, endPoint y: 176, distance: 17.4
click at [294, 176] on p "Ieskaitē būs radošais darbs, nepieciešami piederumi gleznošanai – A4 lapa, guaš…" at bounding box center [288, 178] width 296 height 7
click at [297, 176] on p "Ieskaitē būs radošais darbs, nepieciešami piederumi gleznošanai – A4 lapa, guaš…" at bounding box center [288, 178] width 296 height 7
drag, startPoint x: 293, startPoint y: 177, endPoint x: 327, endPoint y: 178, distance: 33.6
click at [325, 178] on p "Ieskaitē būs radošais darbs, nepieciešami piederumi gleznošanai – A4 lapa, guaš…" at bounding box center [288, 178] width 296 height 7
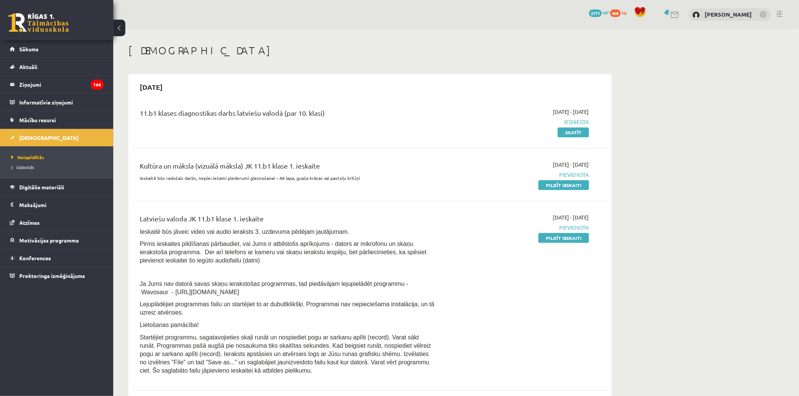
click at [327, 178] on p "Ieskaitē būs radošais darbs, nepieciešami piederumi gleznošanai – A4 lapa, guaš…" at bounding box center [288, 178] width 296 height 7
drag, startPoint x: 329, startPoint y: 180, endPoint x: 387, endPoint y: 176, distance: 58.3
click at [349, 177] on p "Ieskaitē būs radošais darbs, nepieciešami piederumi gleznošanai – A4 lapa, guaš…" at bounding box center [288, 178] width 296 height 7
click at [386, 179] on p "Ieskaitē būs radošais darbs, nepieciešami piederumi gleznošanai – A4 lapa, guaš…" at bounding box center [288, 178] width 296 height 7
click at [548, 242] on link "Pildīt ieskaiti" at bounding box center [563, 238] width 51 height 10
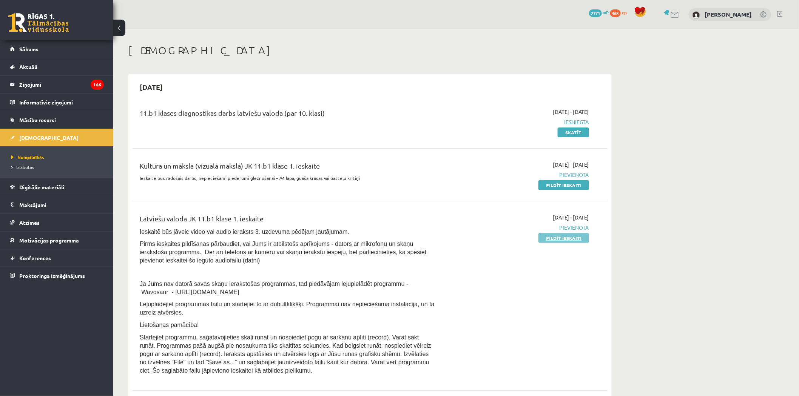
click at [552, 236] on link "Pildīt ieskaiti" at bounding box center [563, 238] width 51 height 10
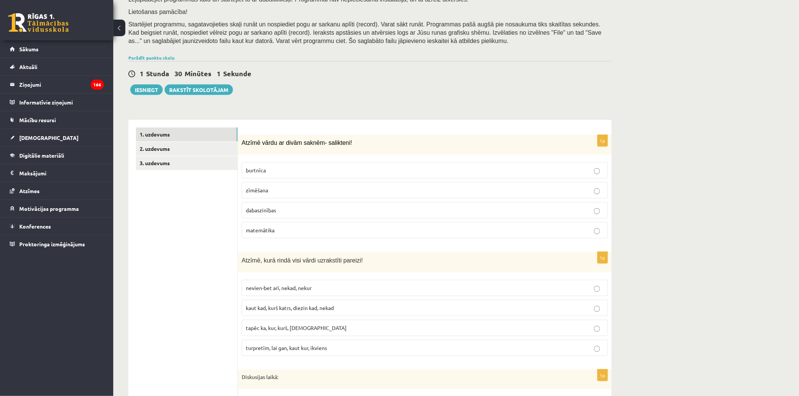
scroll to position [126, 0]
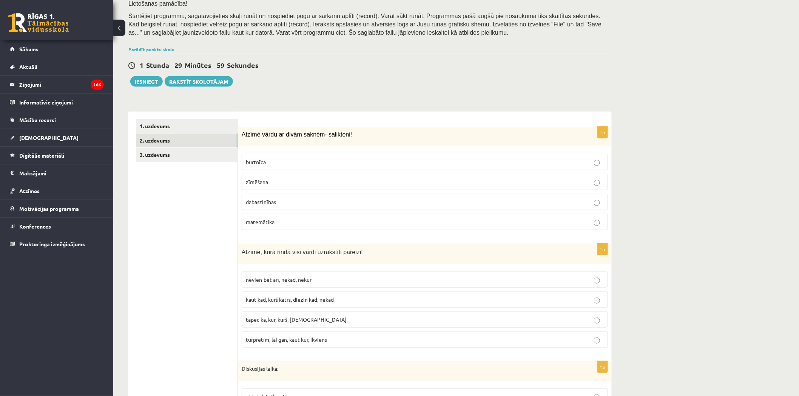
click at [213, 142] on link "2. uzdevums" at bounding box center [187, 141] width 102 height 14
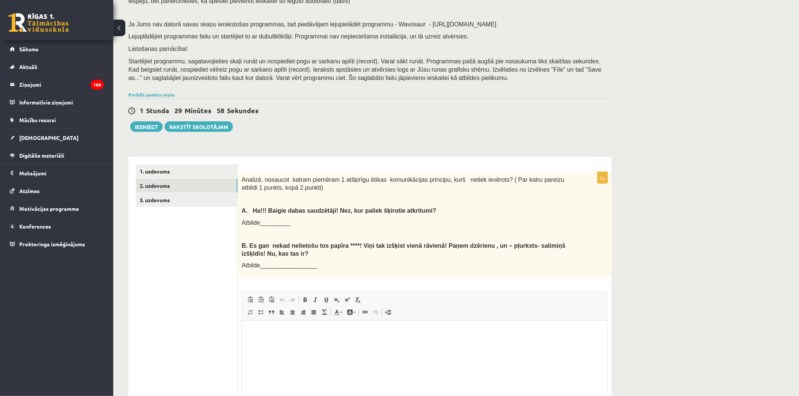
scroll to position [0, 0]
click at [179, 203] on link "3. uzdevums" at bounding box center [187, 200] width 102 height 14
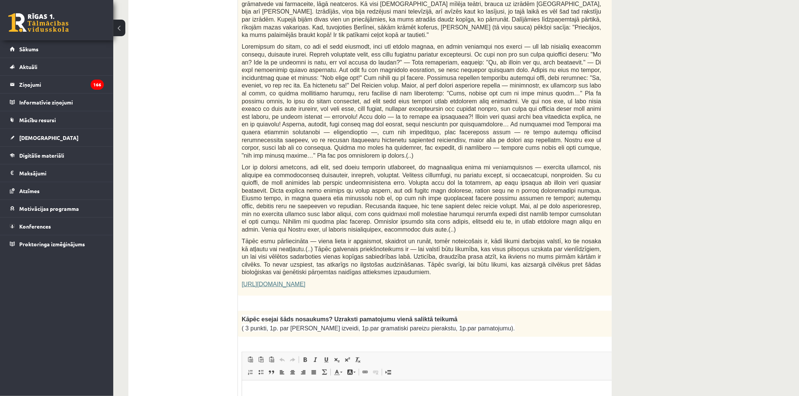
scroll to position [374, 0]
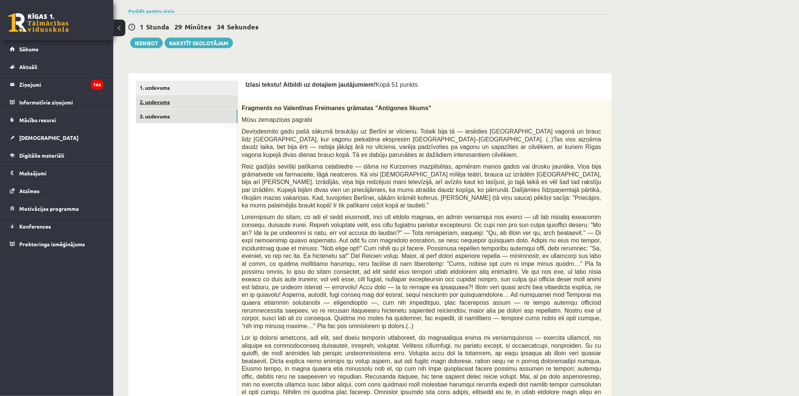
click at [174, 103] on link "2. uzdevums" at bounding box center [187, 102] width 102 height 14
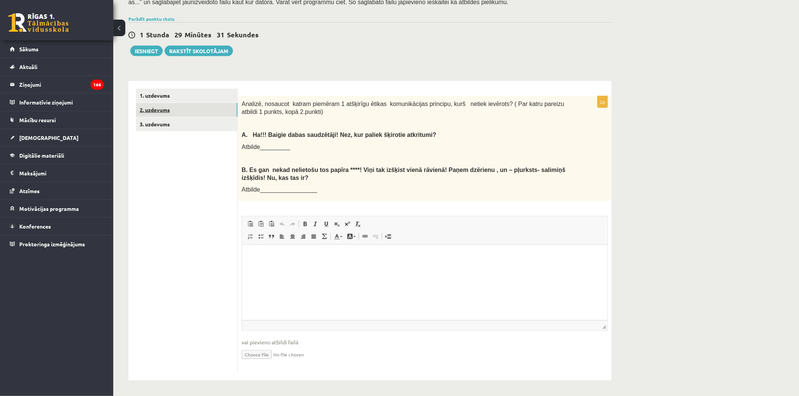
scroll to position [0, 0]
click at [196, 125] on link "3. uzdevums" at bounding box center [187, 124] width 102 height 14
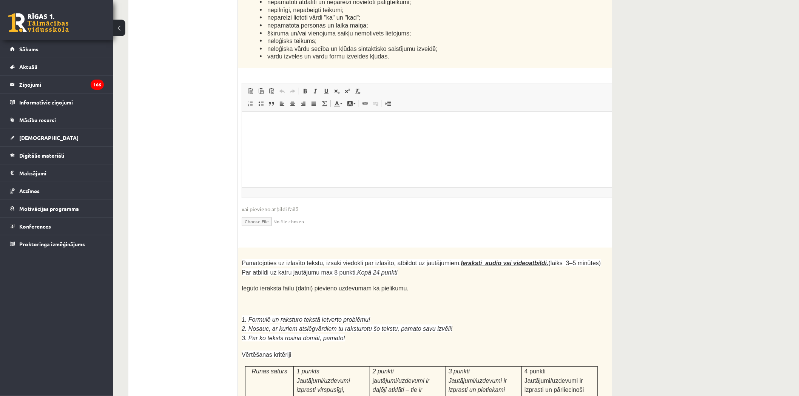
scroll to position [1960, 0]
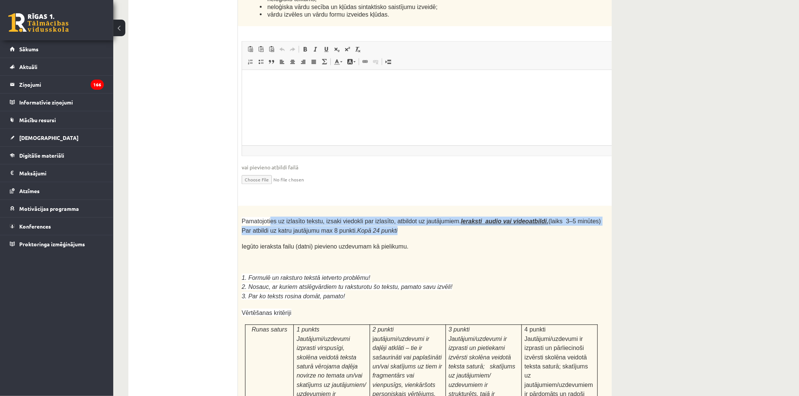
drag, startPoint x: 269, startPoint y: 131, endPoint x: 382, endPoint y: 142, distance: 114.2
click at [382, 217] on p "Pamatojoties uz izlasīto tekstu, izsaki viedokli par izlasīto, atbildot uz jaut…" at bounding box center [421, 226] width 359 height 18
drag, startPoint x: 243, startPoint y: 134, endPoint x: 542, endPoint y: 139, distance: 299.4
click at [490, 217] on p "Pamatojoties uz izlasīto tekstu, izsaki viedokli par izlasīto, atbildot uz jaut…" at bounding box center [421, 226] width 359 height 18
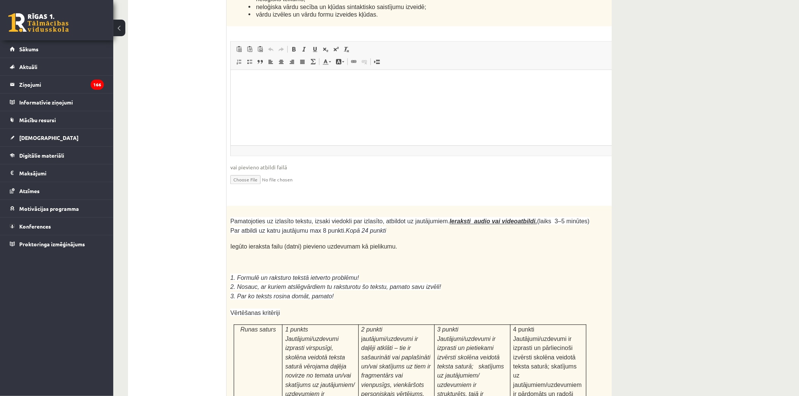
drag, startPoint x: 607, startPoint y: 124, endPoint x: 622, endPoint y: 125, distance: 15.1
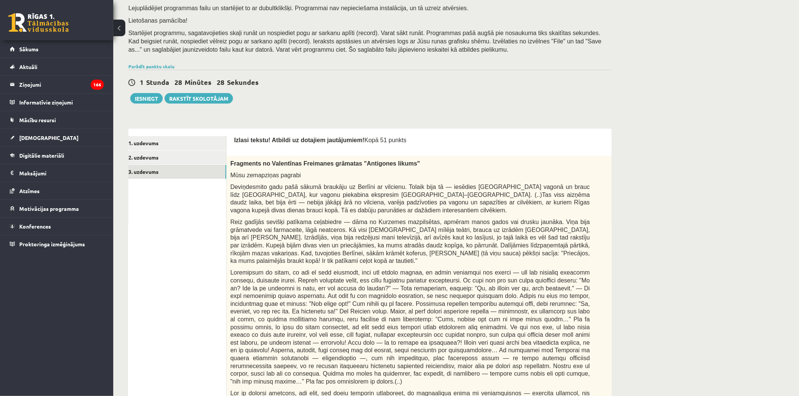
scroll to position [109, 0]
drag, startPoint x: 233, startPoint y: 138, endPoint x: 250, endPoint y: 147, distance: 19.3
click at [250, 147] on div "Izlasi tekstu! Atbildi uz dotajiem jautājumiem! Kopā 51 punkts" at bounding box center [429, 142] width 390 height 12
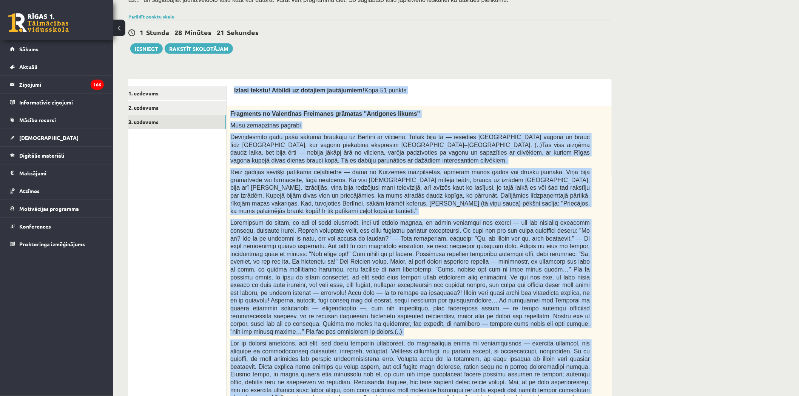
scroll to position [361, 0]
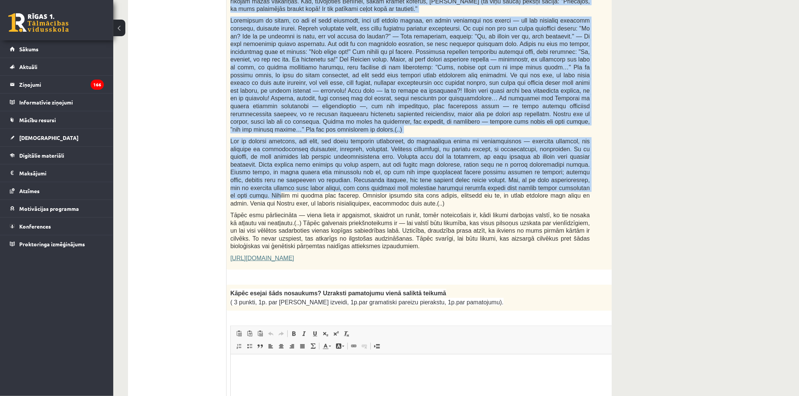
drag, startPoint x: 234, startPoint y: 137, endPoint x: 482, endPoint y: 279, distance: 285.5
copy form "Loremi dolors! Ametcon ad elitsedd eiusmodtemp! Inci 80 utlabo 2e Doloremag al …"
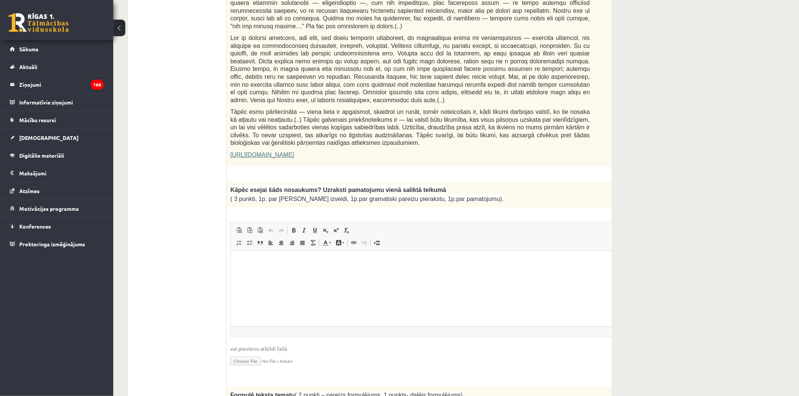
scroll to position [487, 0]
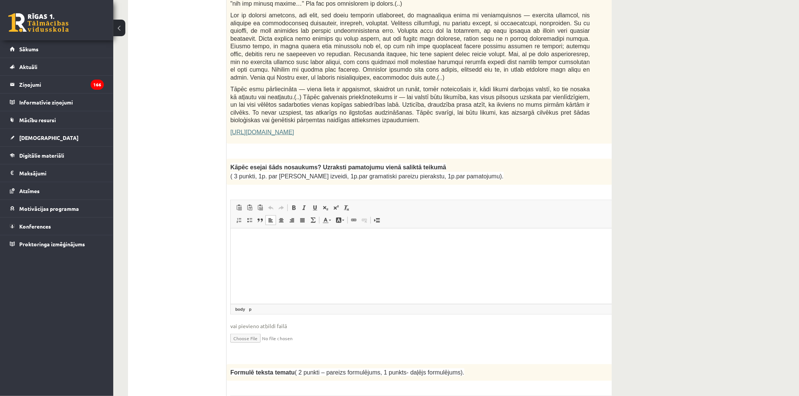
click at [276, 251] on html at bounding box center [428, 239] width 396 height 23
click at [295, 251] on html "**********" at bounding box center [428, 239] width 396 height 23
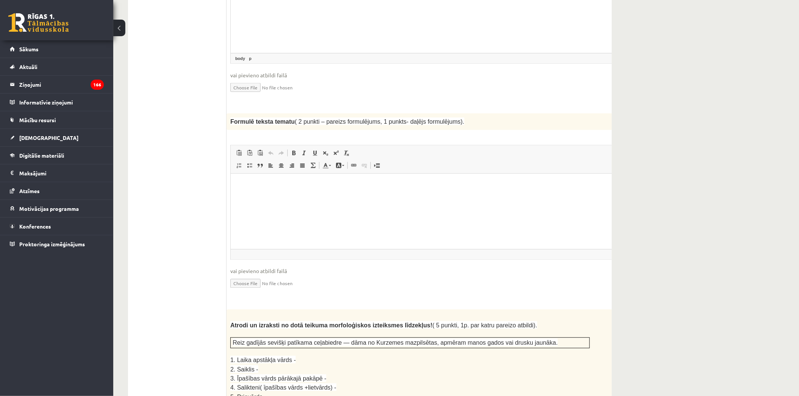
scroll to position [697, 0]
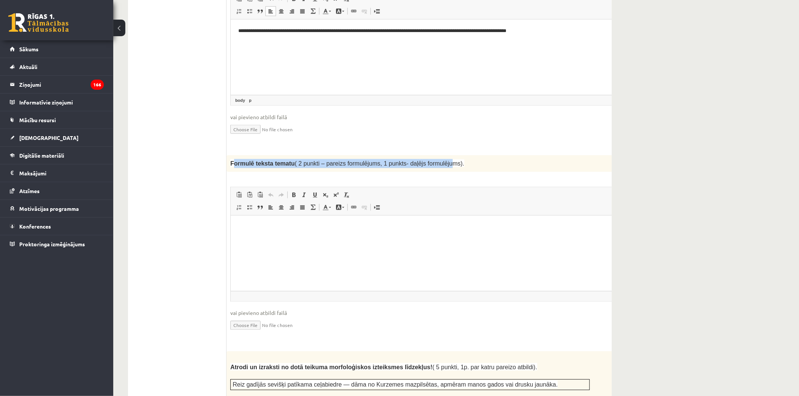
drag, startPoint x: 232, startPoint y: 141, endPoint x: 435, endPoint y: 127, distance: 203.6
click at [349, 160] on span "( 2 punkti – pareizs formulējums, 1 punkts- daļējs formulējums)." at bounding box center [380, 163] width 170 height 6
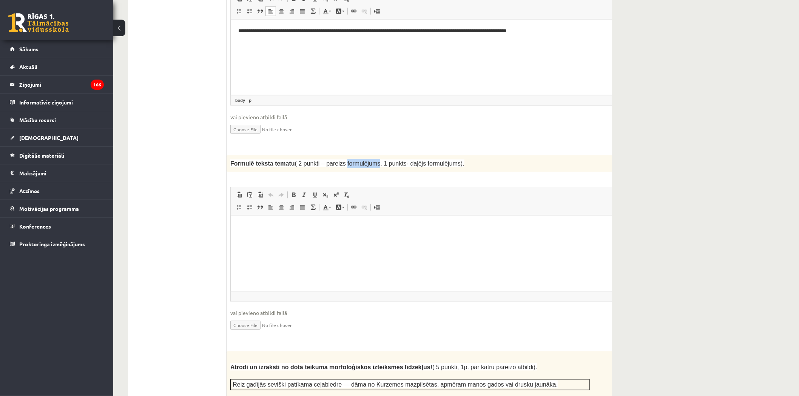
click at [356, 160] on span "( 2 punkti – pareizs formulējums, 1 punkts- daļējs formulējums)." at bounding box center [380, 163] width 170 height 6
click at [264, 231] on html at bounding box center [428, 226] width 396 height 23
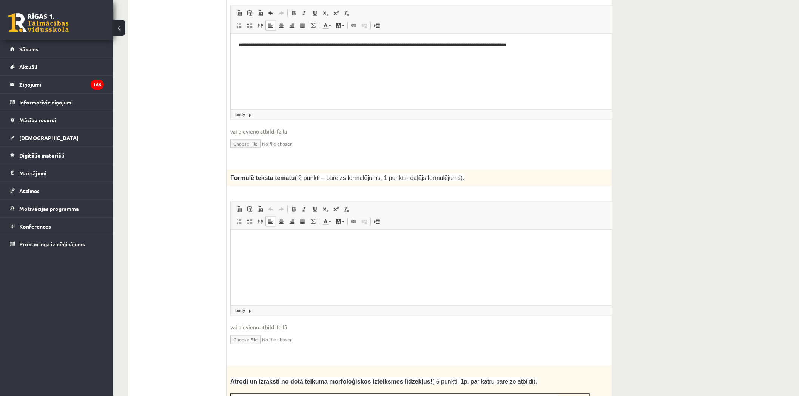
scroll to position [529, 0]
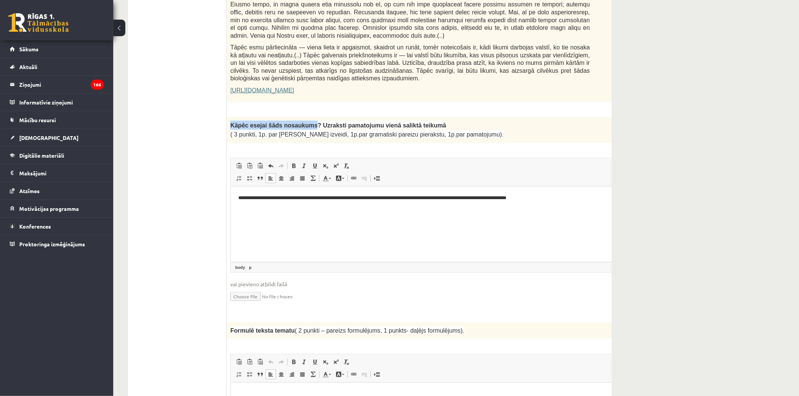
drag, startPoint x: 230, startPoint y: 103, endPoint x: 303, endPoint y: 102, distance: 73.6
click at [303, 117] on div "Kāpēc esejai šāds nosaukums? Uzraksti pamatojumu vienā saliktā teikumā ( 3 punk…" at bounding box center [429, 130] width 405 height 26
click at [303, 122] on span "Kāpēc esejai šāds nosaukums? Uzraksti pamatojumu vienā saliktā teikumā" at bounding box center [338, 125] width 216 height 6
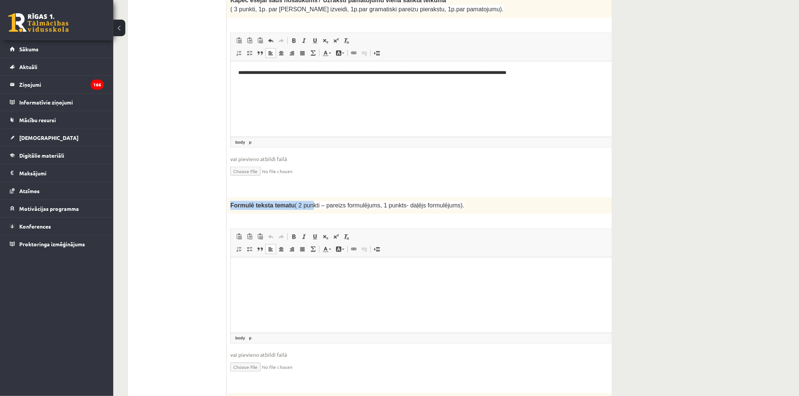
drag, startPoint x: 230, startPoint y: 180, endPoint x: 304, endPoint y: 182, distance: 74.0
click at [304, 202] on span "Formulē teksta tematu ( 2 punkti – pareizs formulējums, 1 punkts- daļējs formul…" at bounding box center [347, 205] width 234 height 6
click at [304, 202] on span "( 2 punkti – pareizs formulējums, 1 punkts- daļējs formulējums)." at bounding box center [380, 205] width 170 height 6
click at [339, 280] on html at bounding box center [428, 268] width 396 height 23
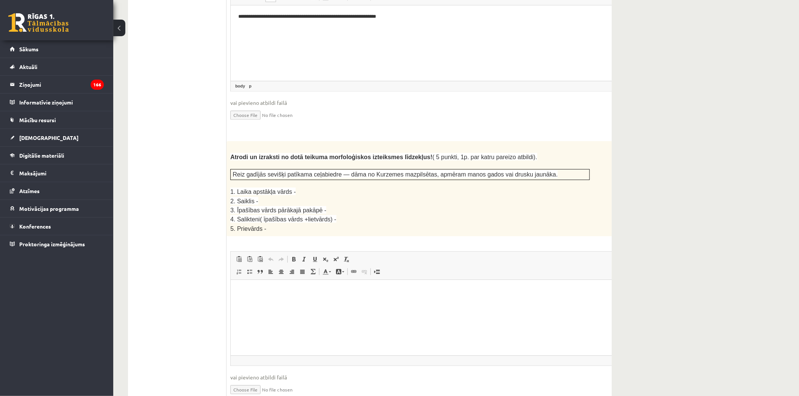
scroll to position [906, 0]
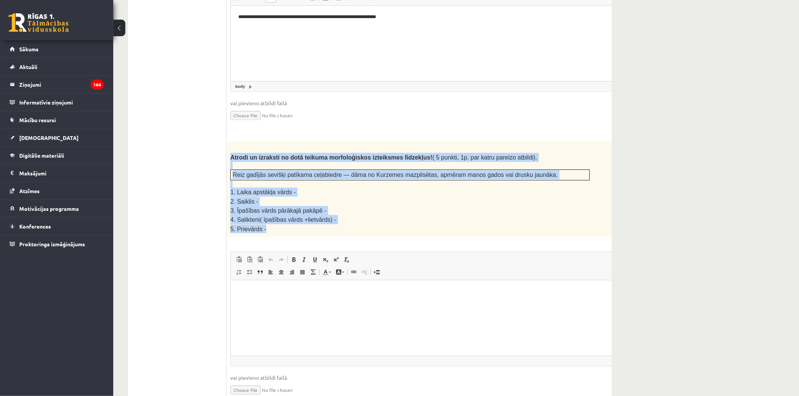
drag, startPoint x: 230, startPoint y: 130, endPoint x: 333, endPoint y: 200, distance: 124.7
click at [333, 200] on div "Atrodi un izraksti no dotā teikuma morfoloģiskos izteiksmes līdzekļus! ( 5 punk…" at bounding box center [429, 189] width 405 height 95
copy div "Atrodi un izraksti no dotā teikuma morfoloģiskos izteiksmes līdzekļus! ( 5 punk…"
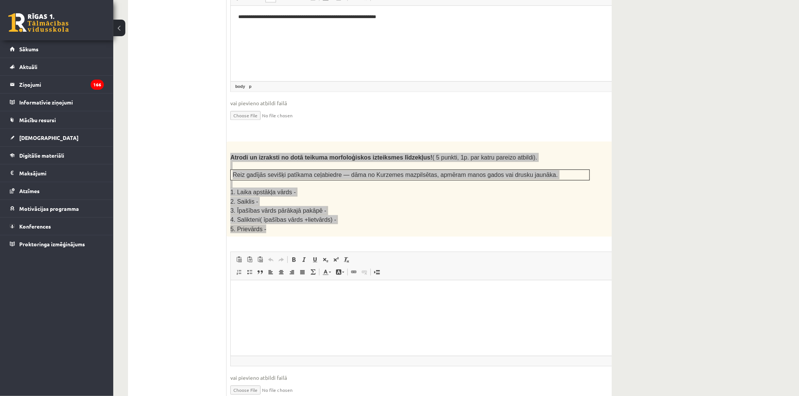
click at [341, 304] on html at bounding box center [428, 292] width 396 height 23
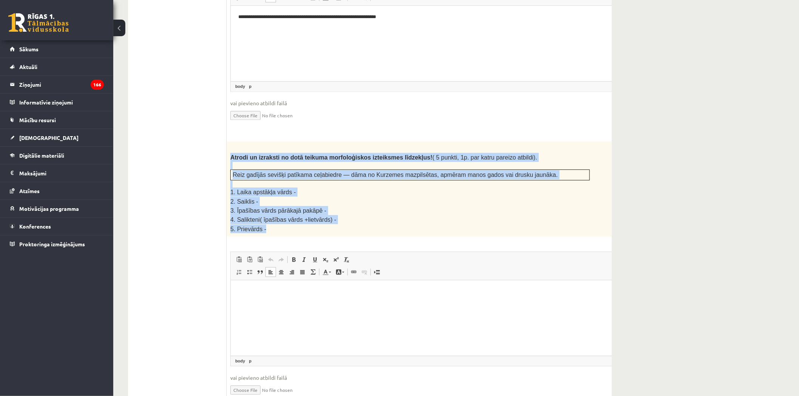
click at [321, 217] on span "4. Salikteni( īpašības vārds +lietvārds) -" at bounding box center [283, 220] width 106 height 6
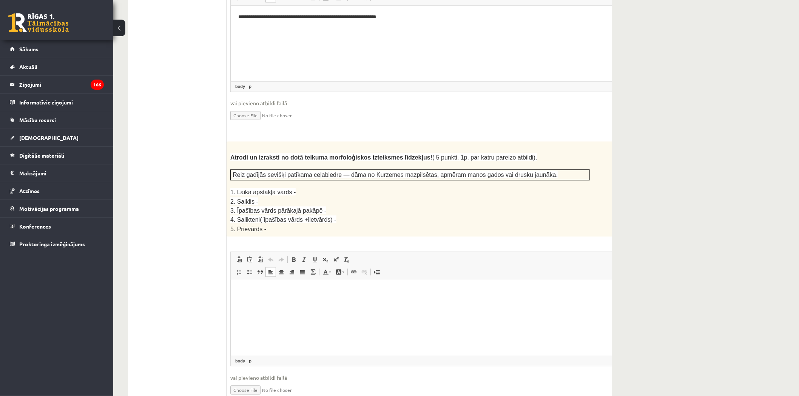
click at [335, 304] on html at bounding box center [428, 292] width 396 height 23
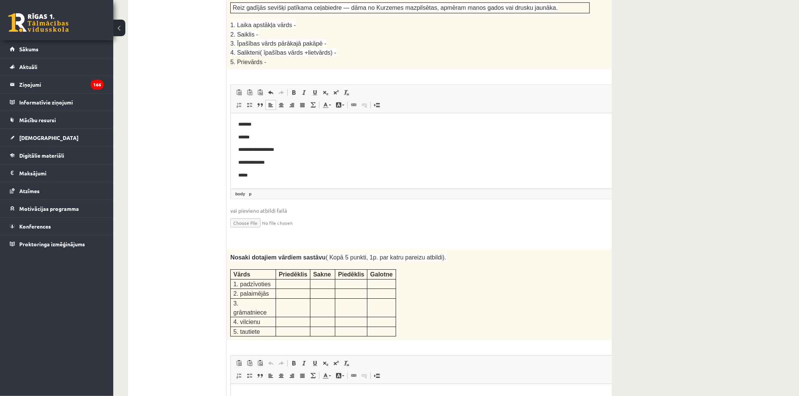
scroll to position [1074, 0]
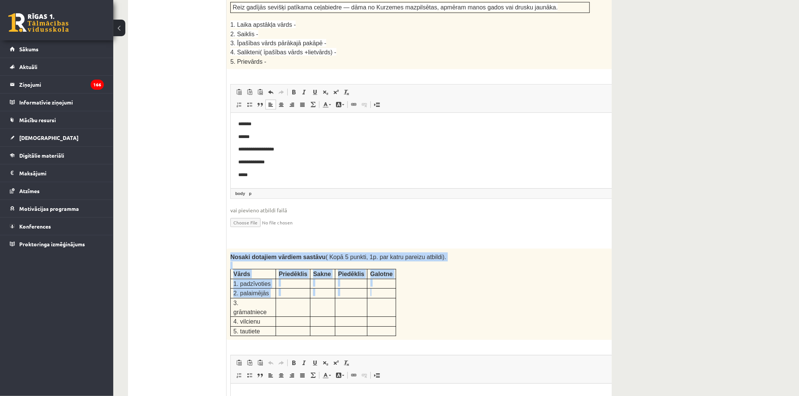
drag, startPoint x: 230, startPoint y: 226, endPoint x: 372, endPoint y: 264, distance: 147.1
click at [372, 264] on div "Nosaki dotajiem vārdiem sastāvu ( Kopā 5 punkti, 1p. par katru pareizu atbildi)…" at bounding box center [429, 294] width 405 height 91
click at [372, 289] on td at bounding box center [381, 293] width 29 height 9
drag, startPoint x: 231, startPoint y: 227, endPoint x: 289, endPoint y: 287, distance: 84.1
click at [289, 287] on div "Nosaki dotajiem vārdiem sastāvu ( Kopā 5 punkti, 1p. par katru pareizu atbildi)…" at bounding box center [429, 294] width 405 height 91
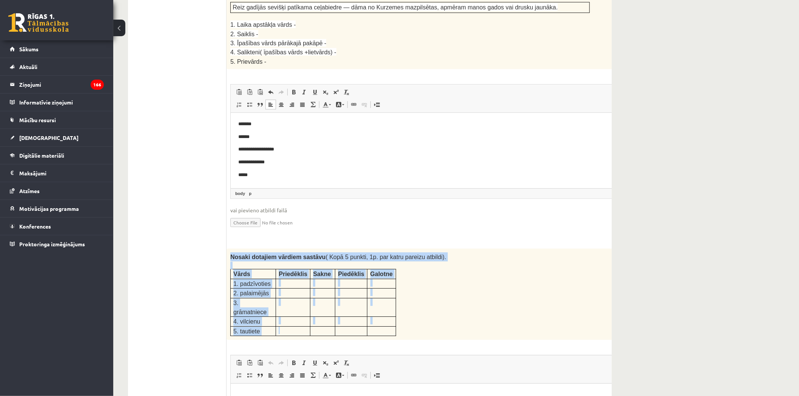
copy div "Nosaki dotajiem vārdiem sastāvu ( Kopā 5 punkti, 1p. par katru pareizu atbildi)…"
click at [301, 317] on p at bounding box center [293, 321] width 29 height 8
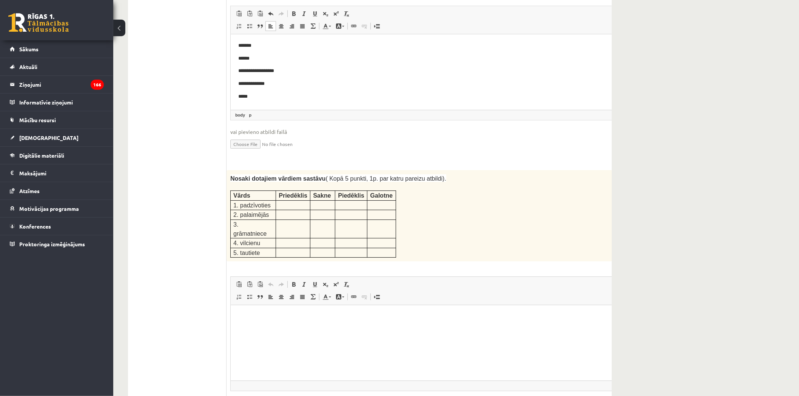
scroll to position [1158, 0]
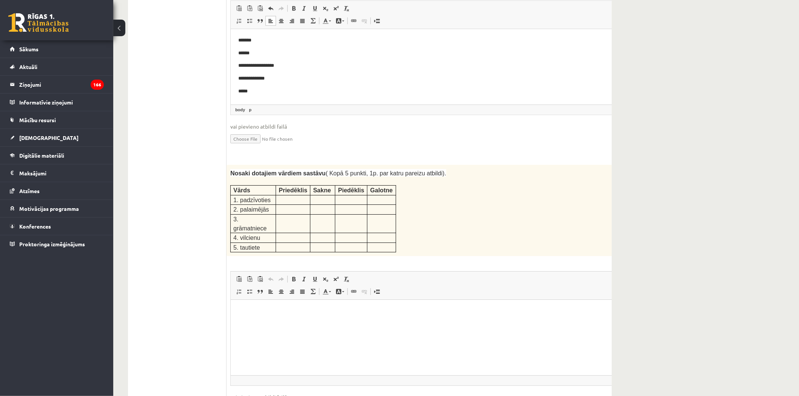
click at [292, 323] on html at bounding box center [428, 311] width 396 height 23
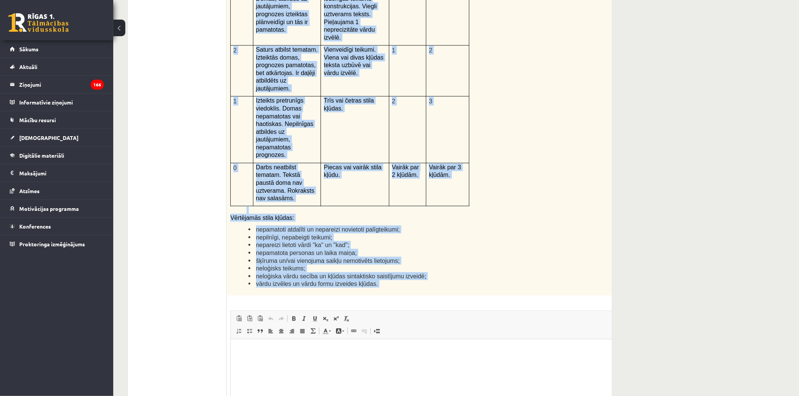
scroll to position [1703, 0]
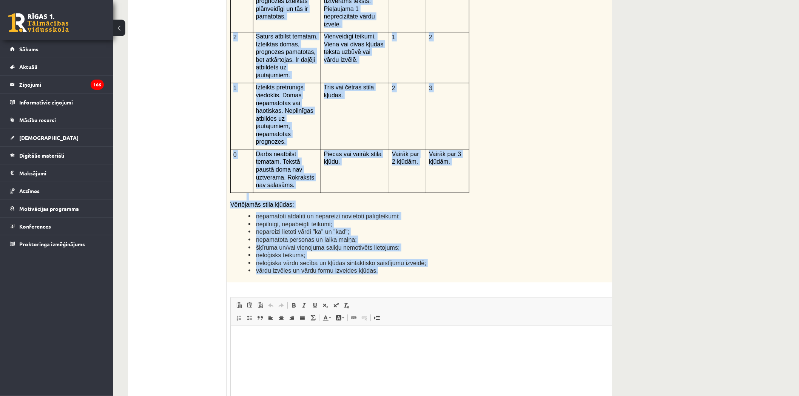
drag, startPoint x: 230, startPoint y: 155, endPoint x: 387, endPoint y: 191, distance: 160.8
click at [387, 191] on div "Kā doto citātu var attiecināt uz Tavu dzīvi? Uzraksti savu atbildi, nosaucot un…" at bounding box center [429, 87] width 405 height 392
copy div "Kā doto citātu var attiecināt uz Tavu dzīvi? Uzraksti savu atbildi, nosaucot un…"
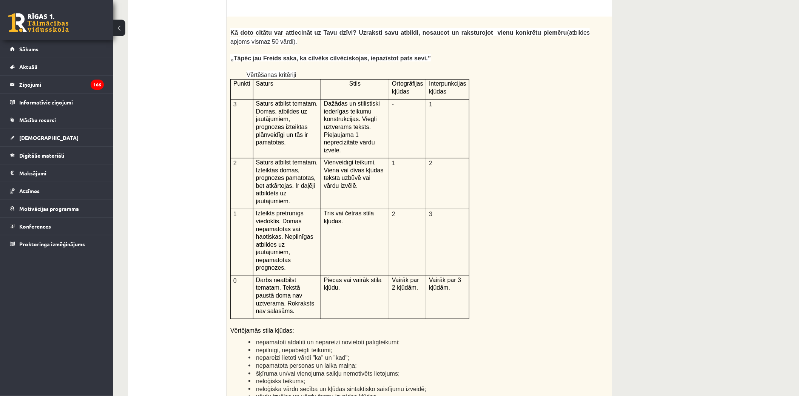
scroll to position [1787, 0]
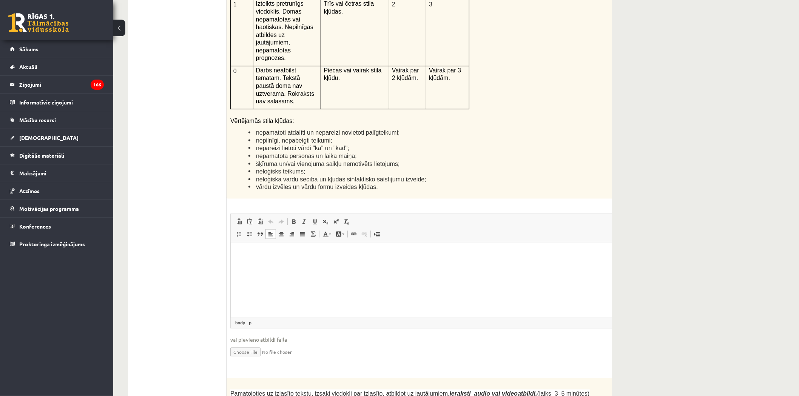
click at [307, 265] on html at bounding box center [428, 253] width 396 height 23
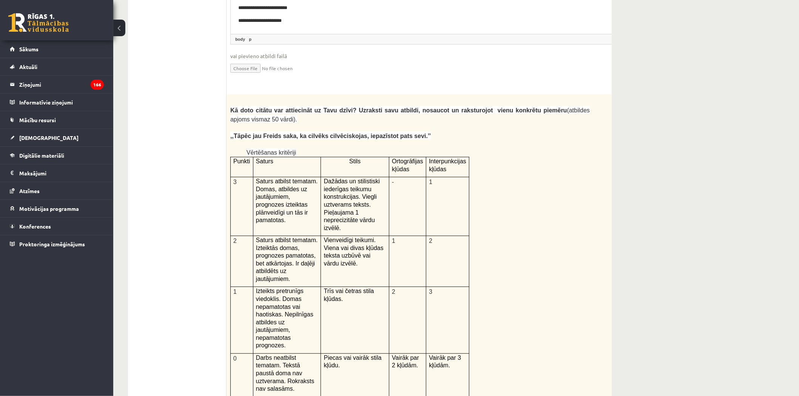
scroll to position [1494, 0]
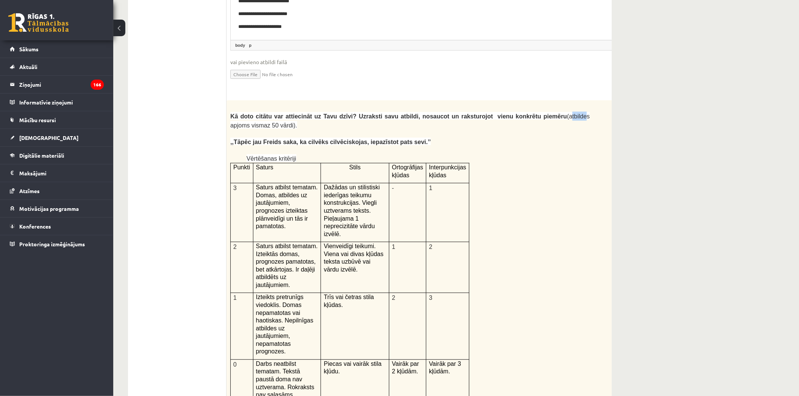
drag, startPoint x: 533, startPoint y: 69, endPoint x: 547, endPoint y: 72, distance: 13.5
click at [548, 113] on span "(atbildes apjoms vismaz 50 vārdi)." at bounding box center [409, 120] width 359 height 15
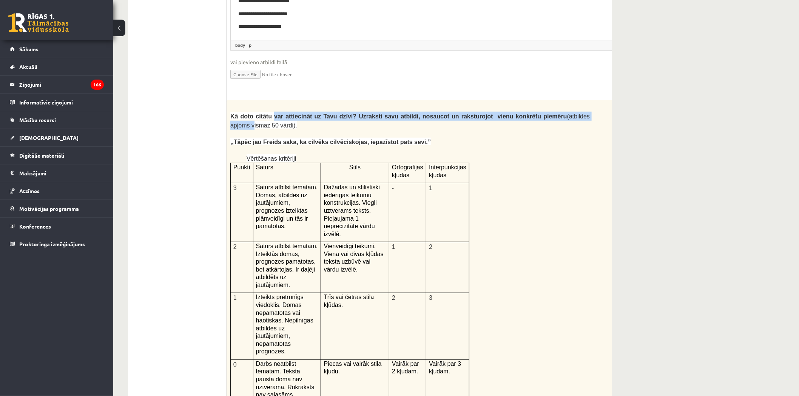
drag, startPoint x: 242, startPoint y: 78, endPoint x: 281, endPoint y: 76, distance: 39.3
click at [272, 112] on p "Kā doto citātu var attiecināt uz Tavu dzīvi? Uzraksti savu atbildi, nosaucot un…" at bounding box center [409, 121] width 359 height 18
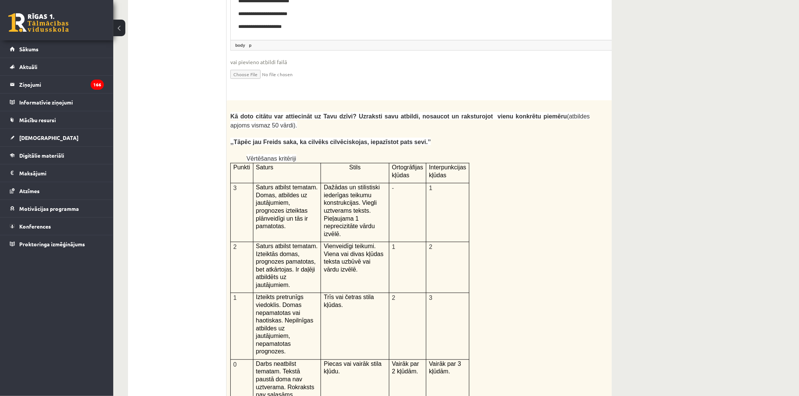
click at [282, 112] on p "Kā doto citātu var attiecināt uz Tavu dzīvi? Uzraksti savu atbildi, nosaucot un…" at bounding box center [409, 121] width 359 height 18
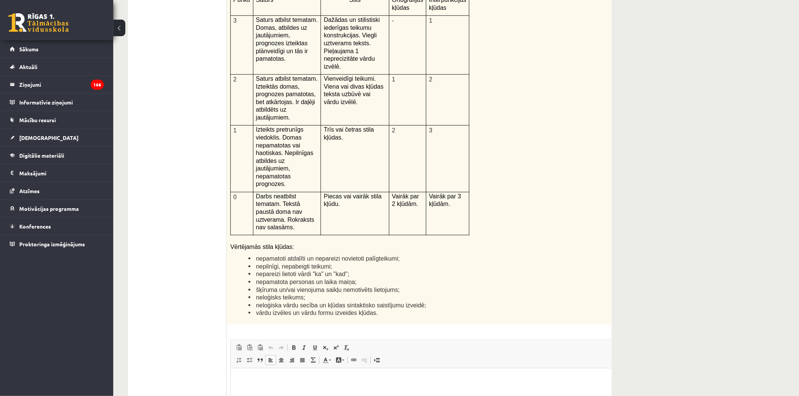
scroll to position [1662, 0]
click at [312, 391] on html at bounding box center [428, 379] width 396 height 23
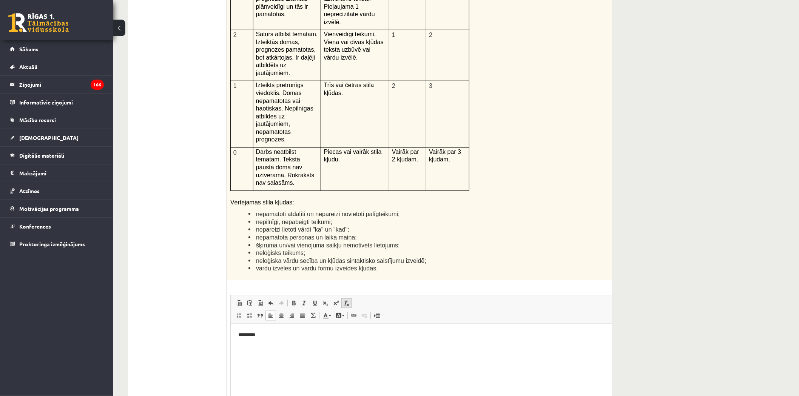
scroll to position [1705, 0]
click at [325, 334] on p "*********" at bounding box center [419, 337] width 362 height 8
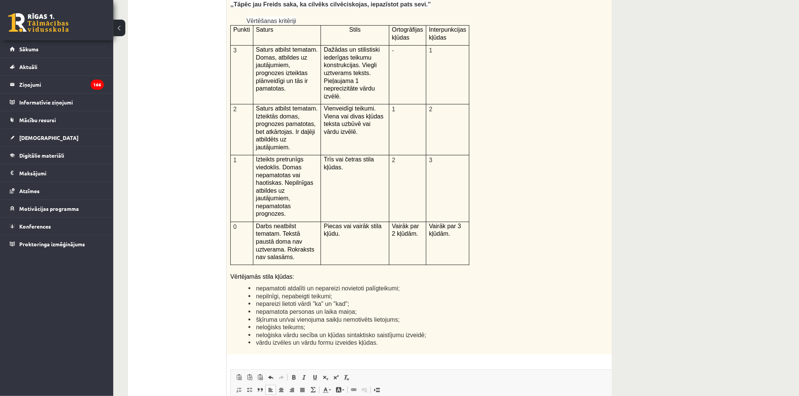
scroll to position [1663, 0]
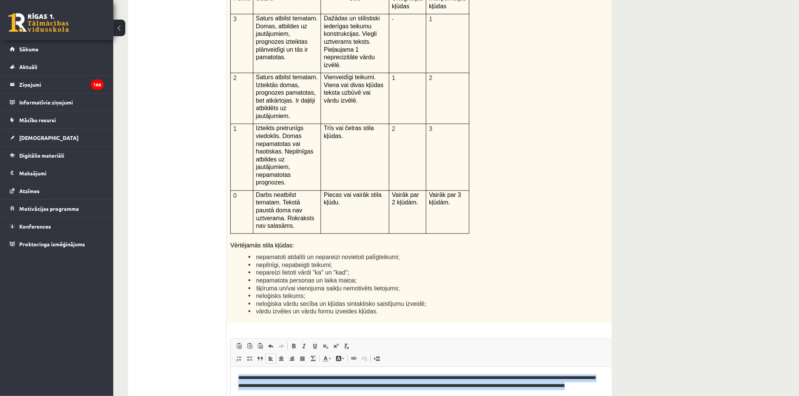
drag, startPoint x: 302, startPoint y: 398, endPoint x: 425, endPoint y: 655, distance: 285.2
click at [230, 379] on html "**********" at bounding box center [428, 386] width 396 height 39
copy p "**********"
click at [337, 396] on p "**********" at bounding box center [419, 386] width 362 height 23
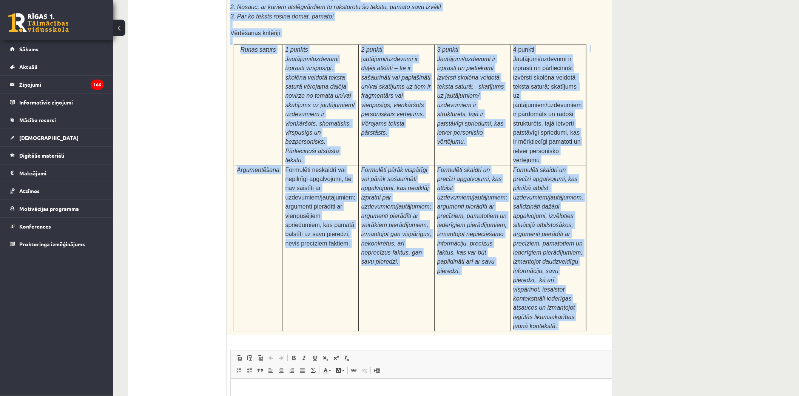
scroll to position [2250, 0]
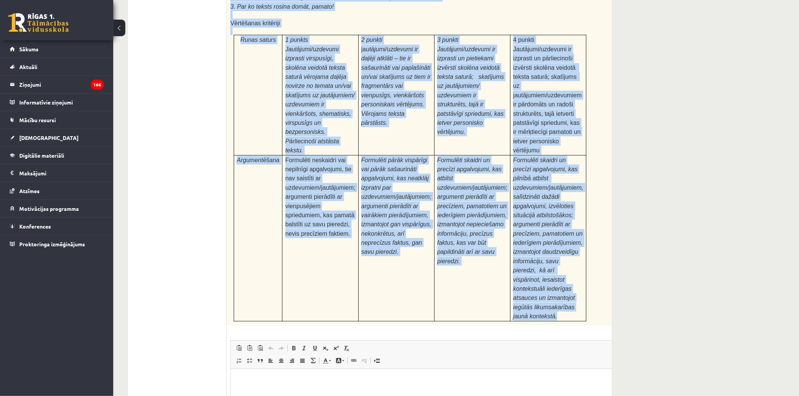
drag, startPoint x: 230, startPoint y: 137, endPoint x: 552, endPoint y: 191, distance: 327.0
click at [552, 191] on div "Pamatojoties uz izlasīto tekstu, izsaki viedokli par izlasīto, atbildot uz jaut…" at bounding box center [429, 121] width 405 height 410
copy div "Pamatojoties uz izlasīto tekstu, izsaki viedokli par izlasīto, atbildot uz jaut…"
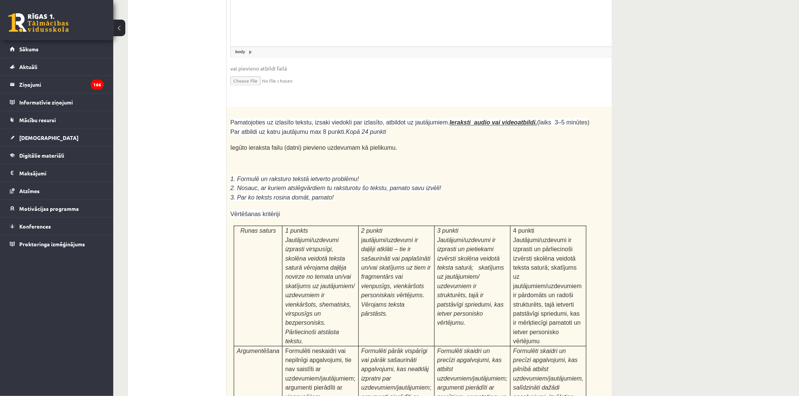
scroll to position [1998, 0]
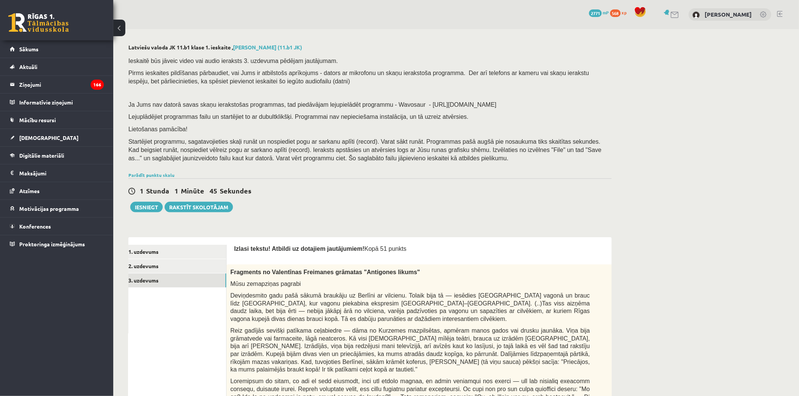
scroll to position [213, 0]
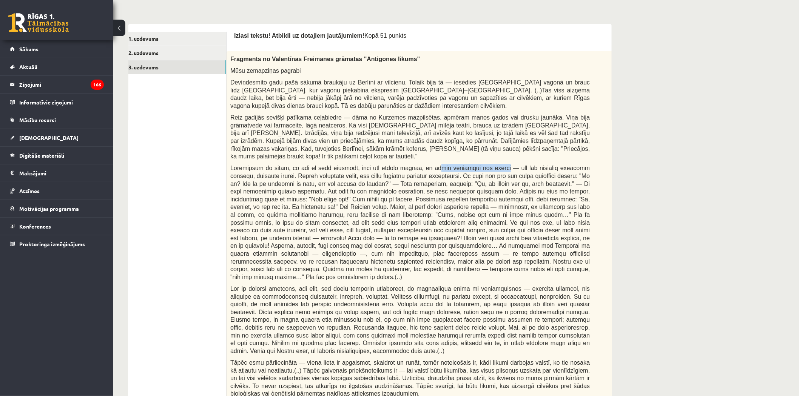
drag, startPoint x: 429, startPoint y: 160, endPoint x: 481, endPoint y: 160, distance: 52.9
click at [481, 165] on span at bounding box center [409, 222] width 359 height 115
drag, startPoint x: 479, startPoint y: 157, endPoint x: 575, endPoint y: 163, distance: 95.3
click at [575, 163] on div "Fragments no Valentīnas Freimanes grāmatas "Antigones likums" Mūsu zemapziņas p…" at bounding box center [429, 234] width 405 height 366
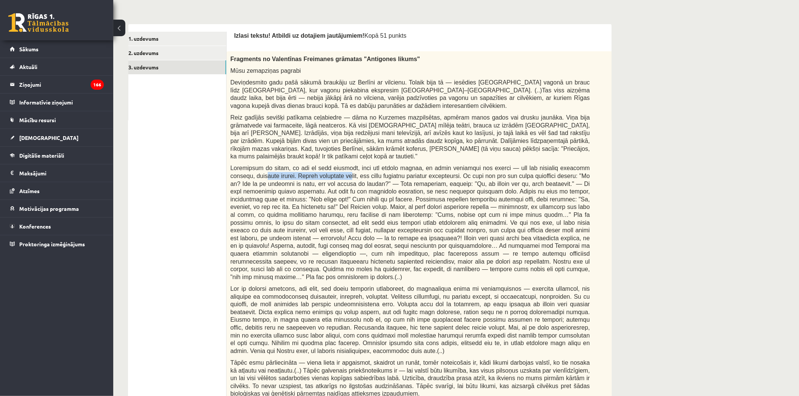
drag, startPoint x: 238, startPoint y: 169, endPoint x: 320, endPoint y: 168, distance: 81.9
click at [320, 168] on span at bounding box center [409, 222] width 359 height 115
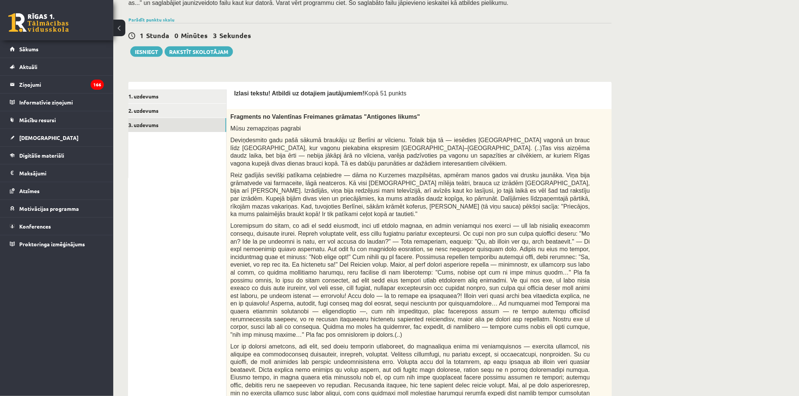
scroll to position [0, 0]
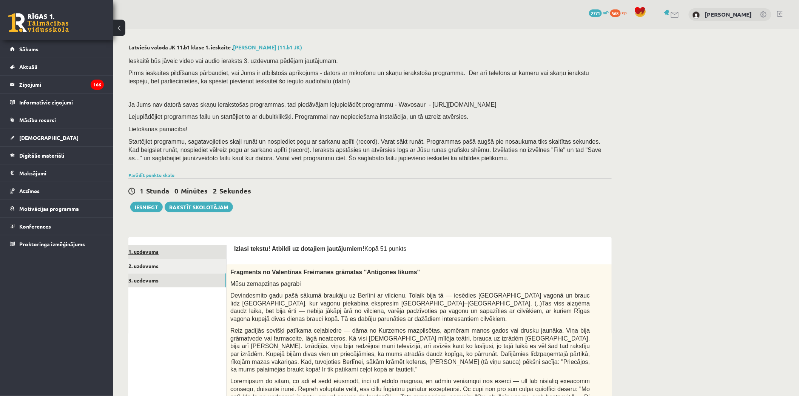
drag, startPoint x: 189, startPoint y: 262, endPoint x: 234, endPoint y: 257, distance: 45.9
click at [189, 261] on link "2. uzdevums" at bounding box center [176, 266] width 102 height 14
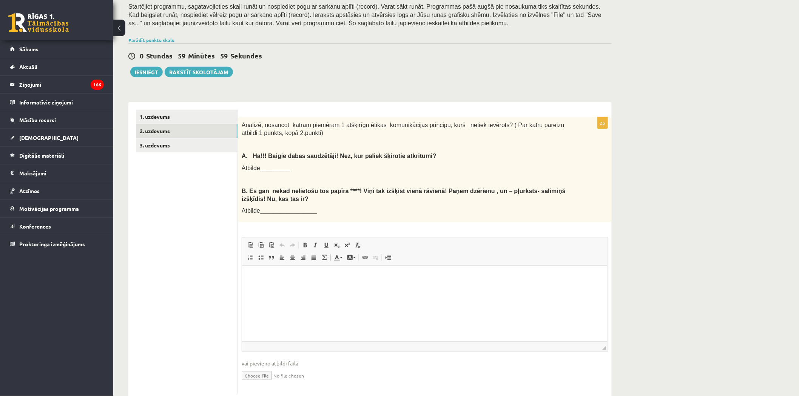
scroll to position [156, 0]
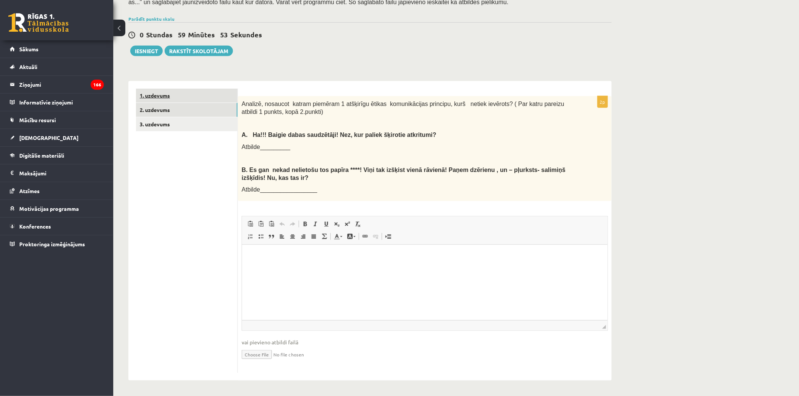
click at [189, 96] on link "1. uzdevums" at bounding box center [187, 96] width 102 height 14
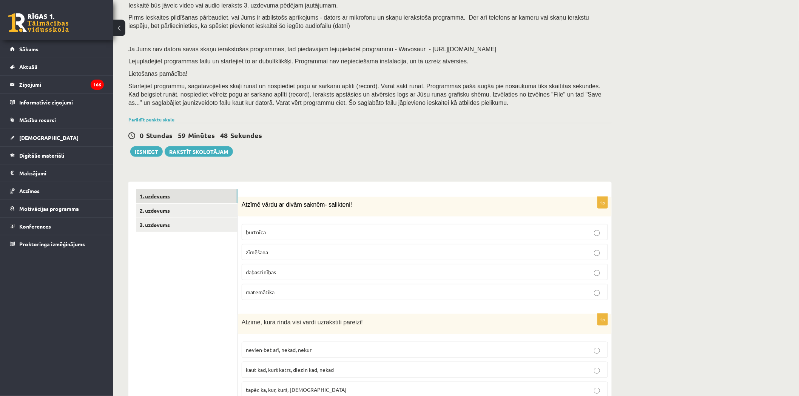
scroll to position [56, 0]
click at [196, 221] on link "3. uzdevums" at bounding box center [187, 225] width 102 height 14
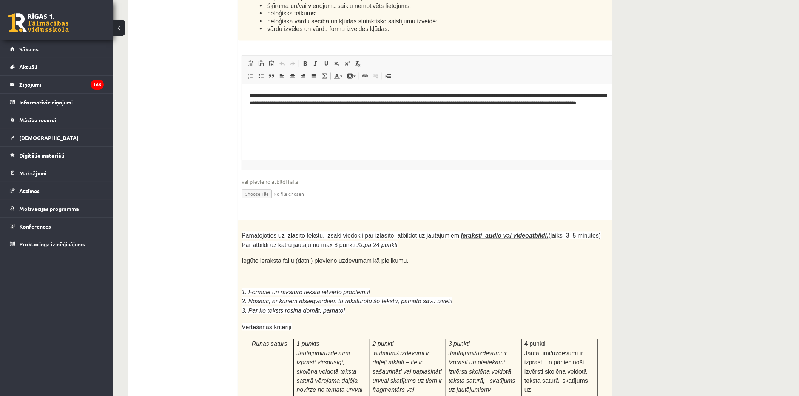
scroll to position [1914, 0]
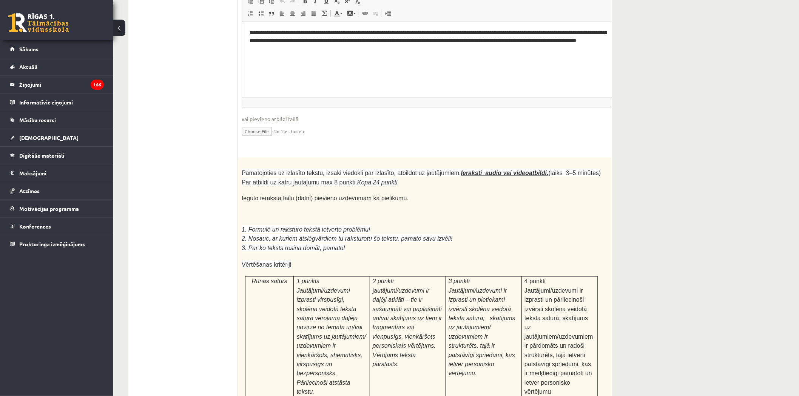
scroll to position [1998, 0]
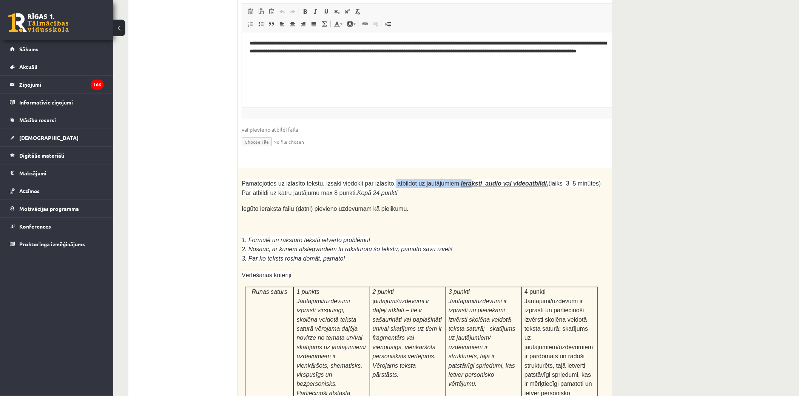
drag, startPoint x: 386, startPoint y: 94, endPoint x: 452, endPoint y: 96, distance: 66.1
click at [452, 180] on span "Pamatojoties uz izlasīto tekstu, izsaki viedokli par izlasīto, atbildot uz jaut…" at bounding box center [421, 187] width 359 height 15
click at [398, 213] on p at bounding box center [421, 217] width 359 height 8
drag, startPoint x: 597, startPoint y: 103, endPoint x: 646, endPoint y: 103, distance: 48.7
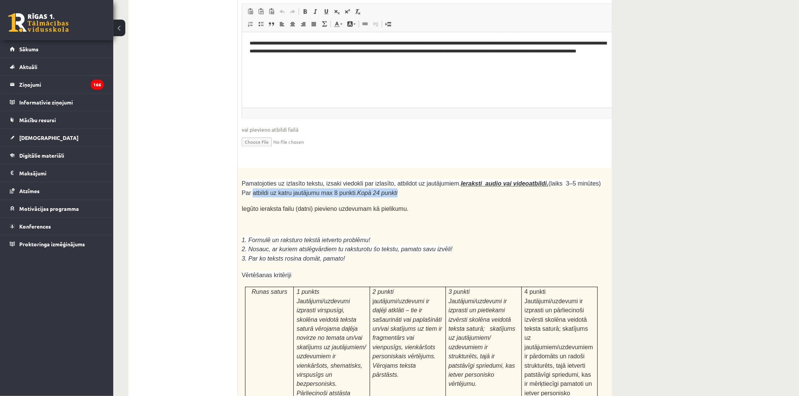
click at [563, 179] on p "Pamatojoties uz izlasīto tekstu, izsaki viedokli par izlasīto, atbildot uz jaut…" at bounding box center [421, 188] width 359 height 18
drag, startPoint x: 538, startPoint y: 101, endPoint x: 565, endPoint y: 97, distance: 27.4
click at [565, 180] on span "Pamatojoties uz izlasīto tekstu, izsaki viedokli par izlasīto, atbildot uz jaut…" at bounding box center [421, 187] width 359 height 15
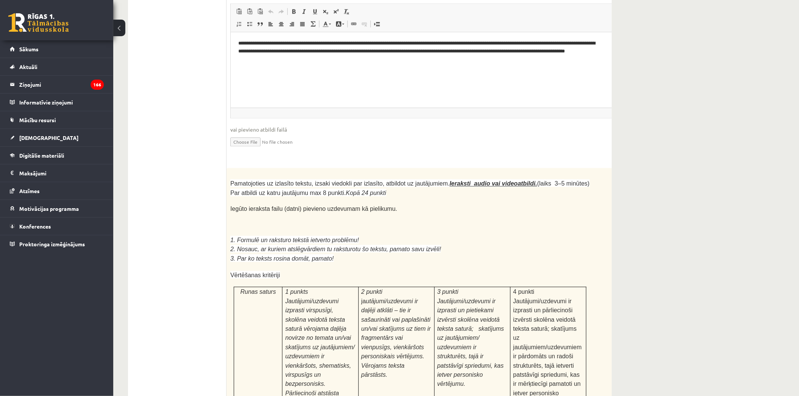
drag, startPoint x: 587, startPoint y: 91, endPoint x: 623, endPoint y: 91, distance: 35.5
drag, startPoint x: 553, startPoint y: 122, endPoint x: 281, endPoint y: 150, distance: 273.6
click at [281, 168] on div "Pamatojoties uz izlasīto tekstu, izsaki viedokli par izlasīto, atbildot uz jaut…" at bounding box center [429, 373] width 405 height 410
click at [290, 246] on span "2. Nosauc, ar kuriem atslēgvārdiem tu raksturotu šo tekstu, pamato savu izvēli!" at bounding box center [335, 249] width 211 height 6
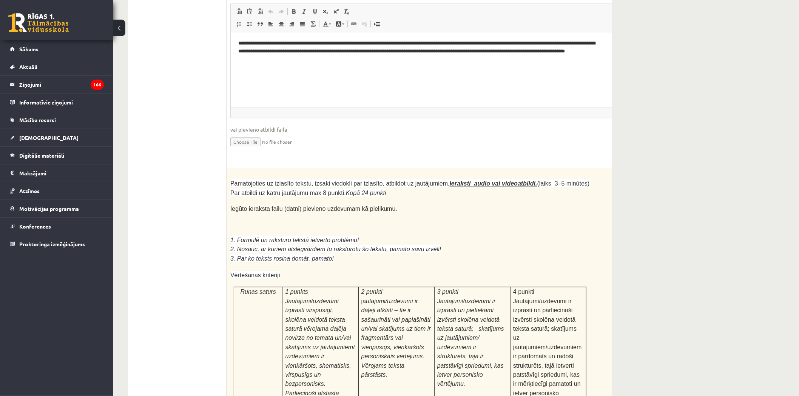
drag, startPoint x: 272, startPoint y: 155, endPoint x: 202, endPoint y: 159, distance: 70.3
click at [282, 237] on span "1. Formulē un raksturo tekstā ietverto problēmu!" at bounding box center [294, 240] width 129 height 6
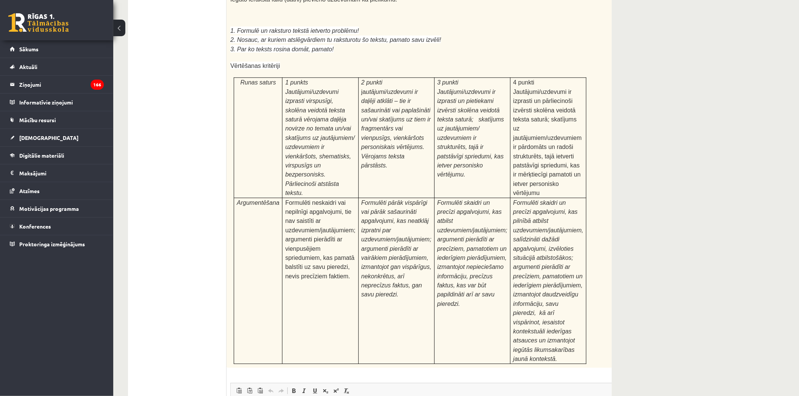
scroll to position [2249, 0]
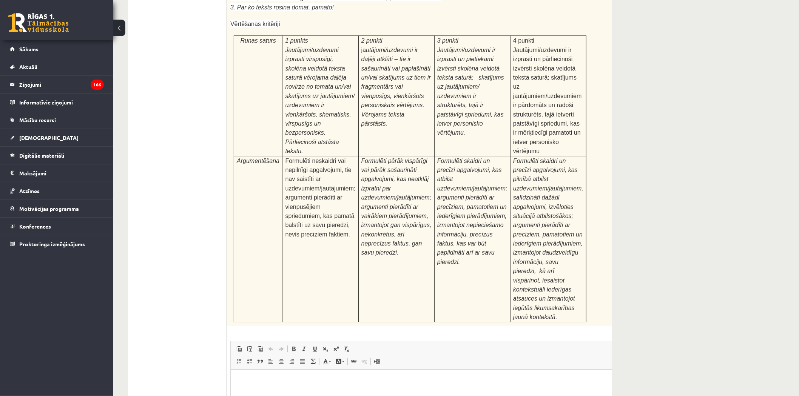
type input "**********"
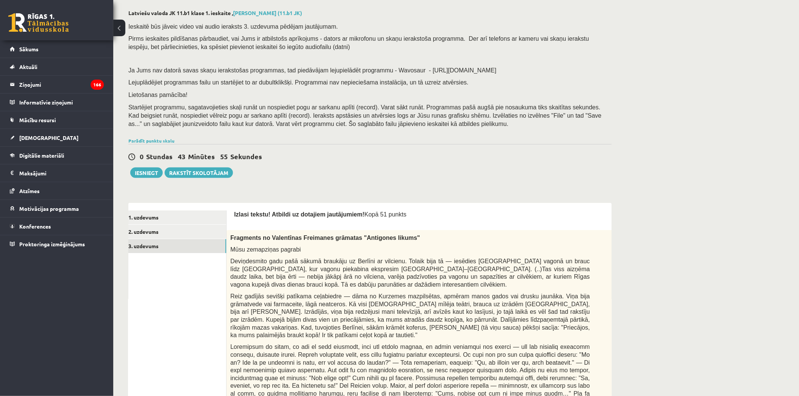
scroll to position [0, 0]
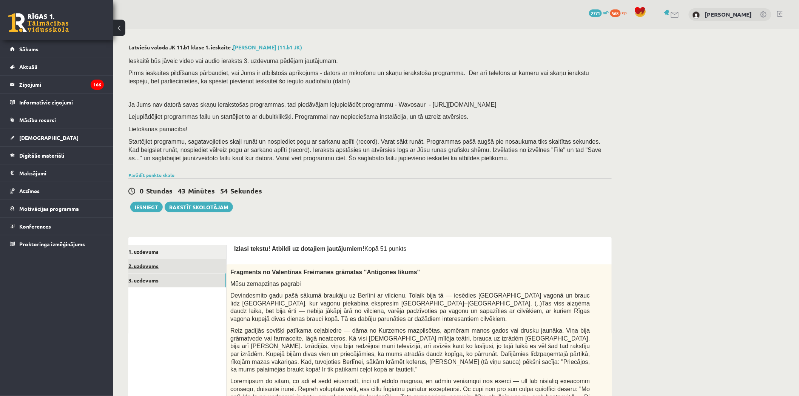
click at [164, 265] on link "2. uzdevums" at bounding box center [176, 266] width 102 height 14
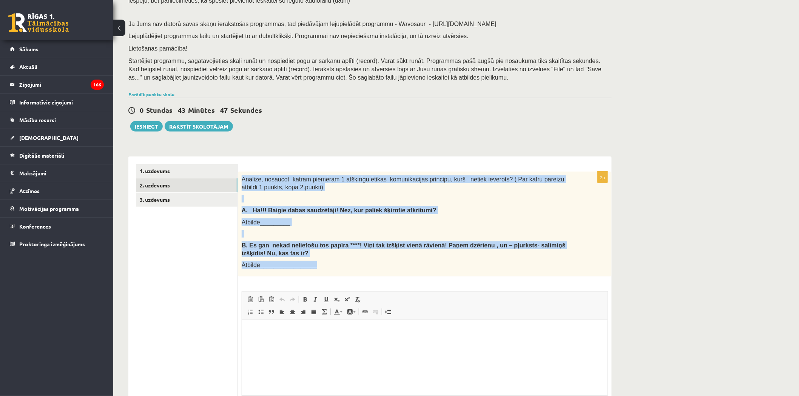
drag, startPoint x: 241, startPoint y: 178, endPoint x: 340, endPoint y: 262, distance: 129.9
click at [340, 262] on div "Analizē, nosaucot katram piemēram 1 atšķirīgu ētikas komunikācijas principu, ku…" at bounding box center [425, 224] width 374 height 105
copy div "Analizē, nosaucot katram piemēram 1 atšķirīgu ētikas komunikācijas principu, ku…"
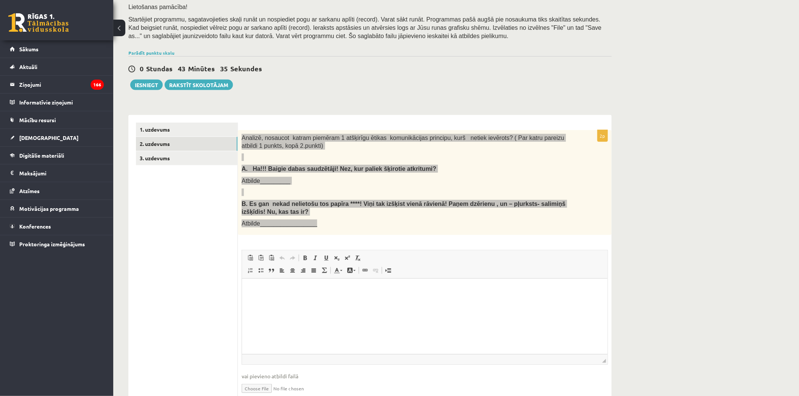
scroll to position [123, 0]
click at [425, 302] on html at bounding box center [424, 290] width 365 height 23
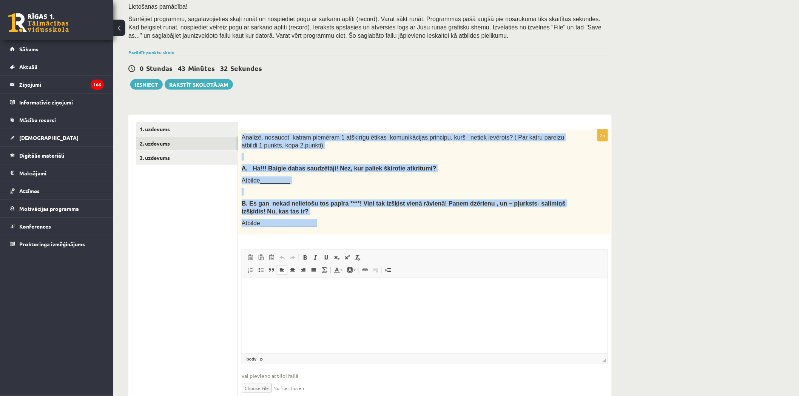
click at [409, 208] on p "B. Es gan nekad nelietošu tos papīra ****! Viņi tak izšķist vienā rāvienā! Paņe…" at bounding box center [406, 207] width 328 height 15
click at [397, 196] on div "Analizē, nosaucot katram piemēram 1 atšķirīgu ētikas komunikācijas principu, ku…" at bounding box center [425, 182] width 374 height 105
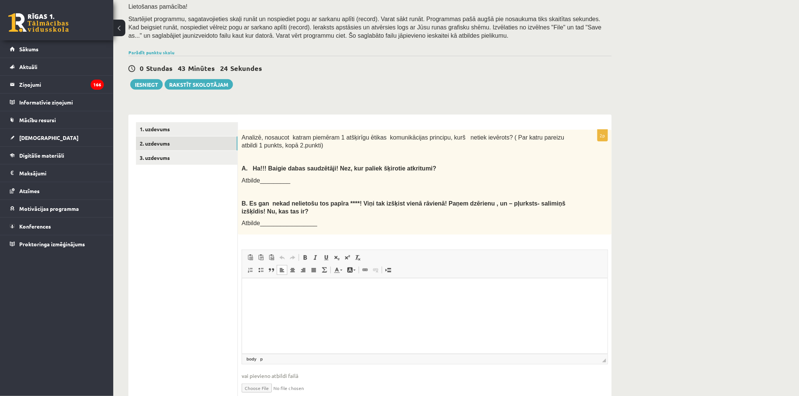
click at [384, 302] on html at bounding box center [424, 290] width 365 height 23
drag, startPoint x: 331, startPoint y: 294, endPoint x: 333, endPoint y: 288, distance: 5.6
click at [328, 293] on html "**********" at bounding box center [424, 290] width 365 height 23
click at [379, 291] on p "**********" at bounding box center [424, 290] width 350 height 8
drag, startPoint x: 317, startPoint y: 305, endPoint x: 312, endPoint y: 305, distance: 4.9
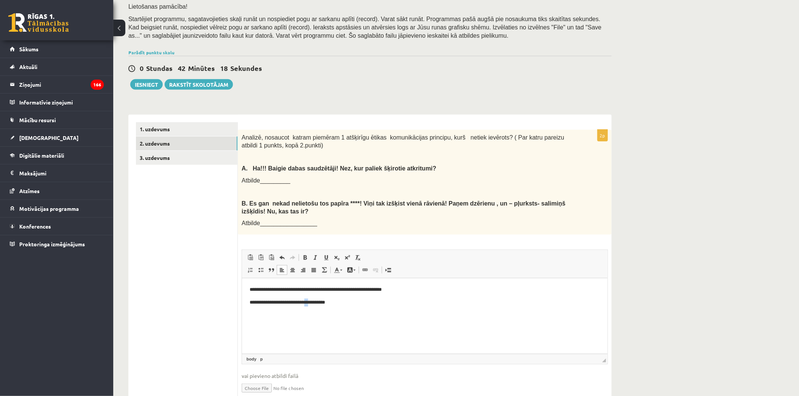
click at [312, 305] on p "**********" at bounding box center [424, 303] width 350 height 8
click at [316, 306] on p "**********" at bounding box center [424, 303] width 350 height 8
drag, startPoint x: 319, startPoint y: 305, endPoint x: 281, endPoint y: 300, distance: 38.4
click at [281, 300] on p "**********" at bounding box center [424, 303] width 350 height 8
click at [278, 305] on p "**********" at bounding box center [424, 303] width 350 height 8
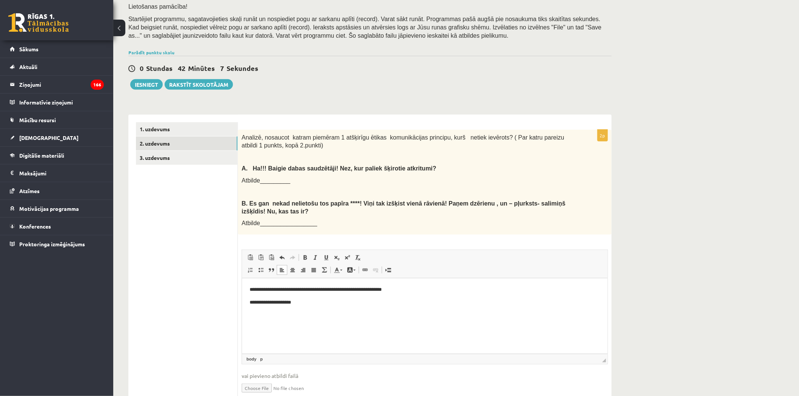
click at [301, 306] on p "**********" at bounding box center [424, 303] width 350 height 8
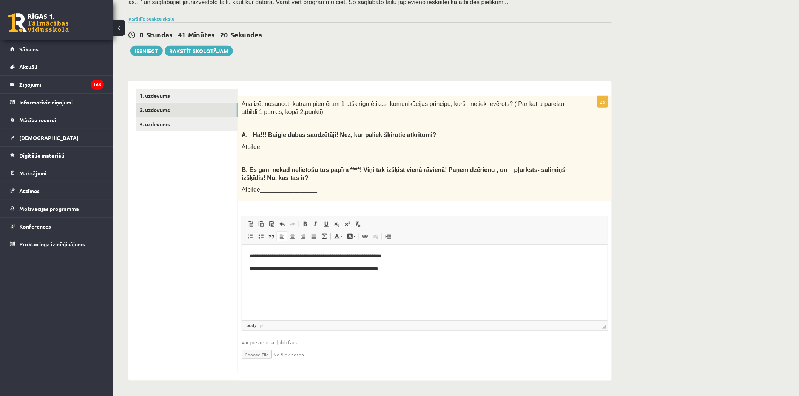
scroll to position [114, 0]
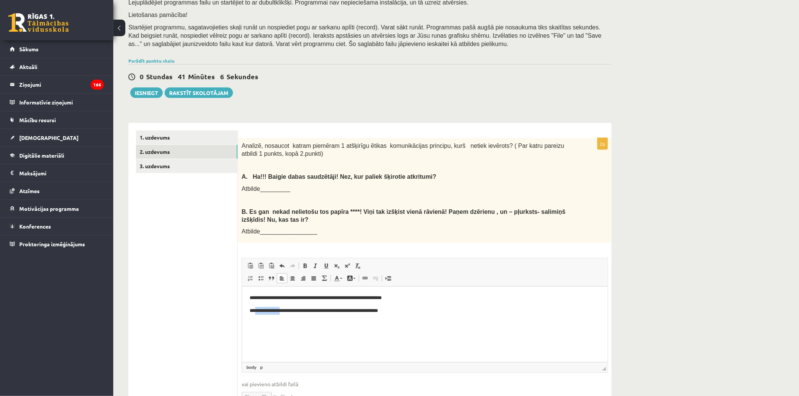
drag, startPoint x: 284, startPoint y: 309, endPoint x: 256, endPoint y: 307, distance: 28.0
click at [256, 307] on p "**********" at bounding box center [424, 311] width 350 height 8
drag, startPoint x: 374, startPoint y: 313, endPoint x: 365, endPoint y: 312, distance: 8.7
click at [365, 312] on p "**********" at bounding box center [424, 311] width 350 height 8
drag, startPoint x: 405, startPoint y: 301, endPoint x: 360, endPoint y: 296, distance: 45.2
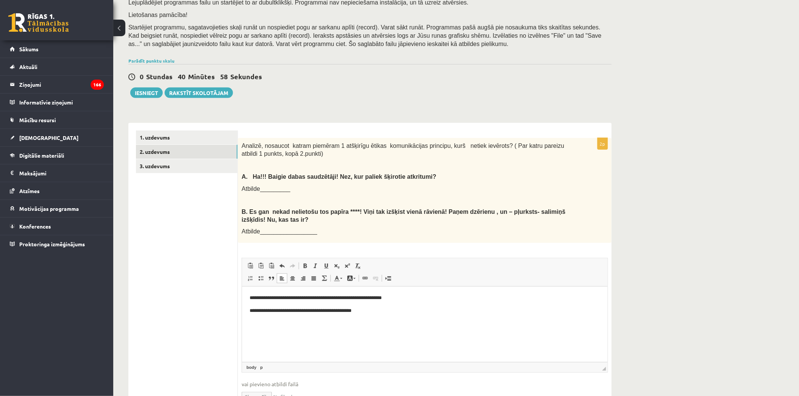
click at [399, 299] on p "**********" at bounding box center [424, 298] width 350 height 8
drag, startPoint x: 330, startPoint y: 298, endPoint x: 256, endPoint y: 295, distance: 74.0
click at [256, 295] on p "**********" at bounding box center [424, 298] width 350 height 8
click at [189, 136] on link "1. uzdevums" at bounding box center [187, 138] width 102 height 14
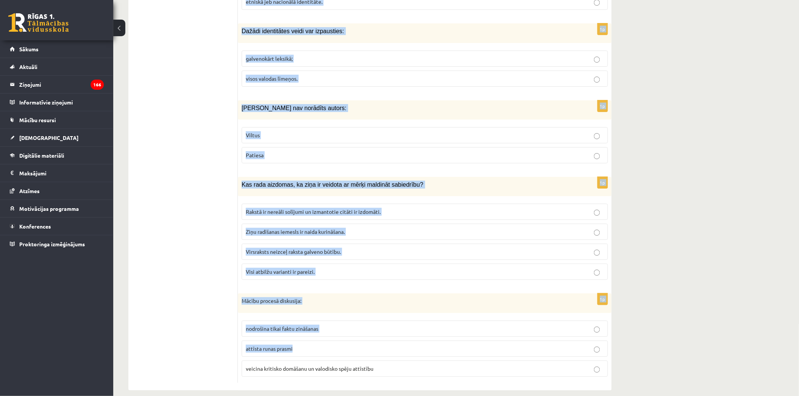
scroll to position [3525, 0]
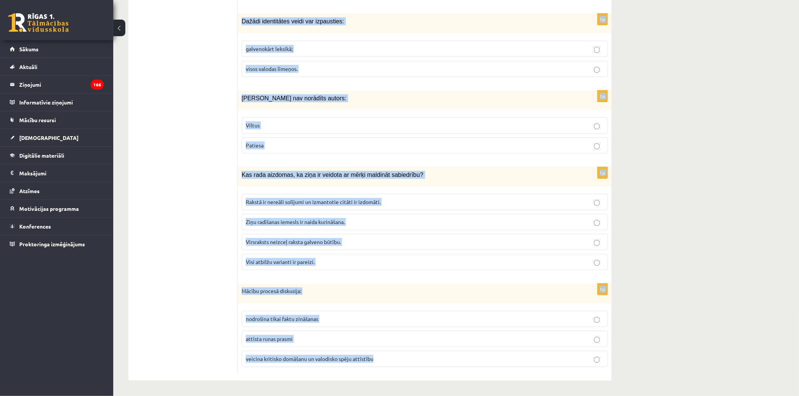
drag, startPoint x: 239, startPoint y: 142, endPoint x: 432, endPoint y: 358, distance: 289.8
copy form "Atzīmē vārdu ar divām saknēm- salikteni! burtnīca zīmēšana dabaszinības matemāt…"
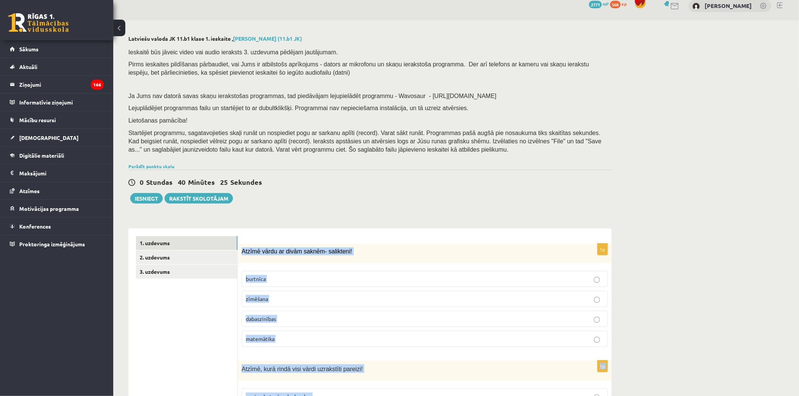
scroll to position [0, 0]
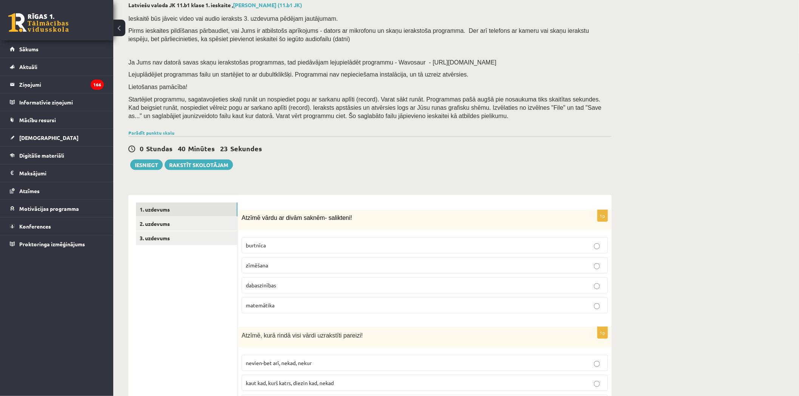
scroll to position [84, 0]
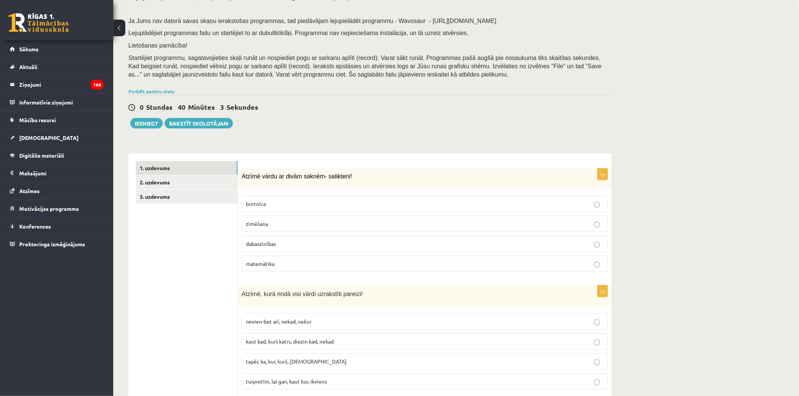
click at [301, 237] on label "dabaszinības" at bounding box center [425, 244] width 366 height 16
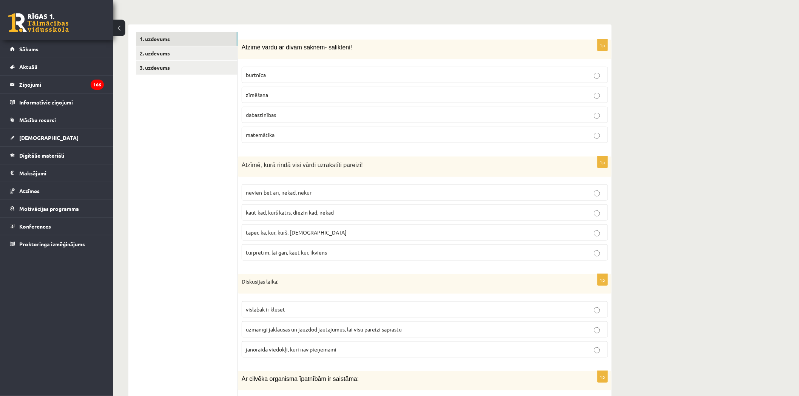
scroll to position [251, 0]
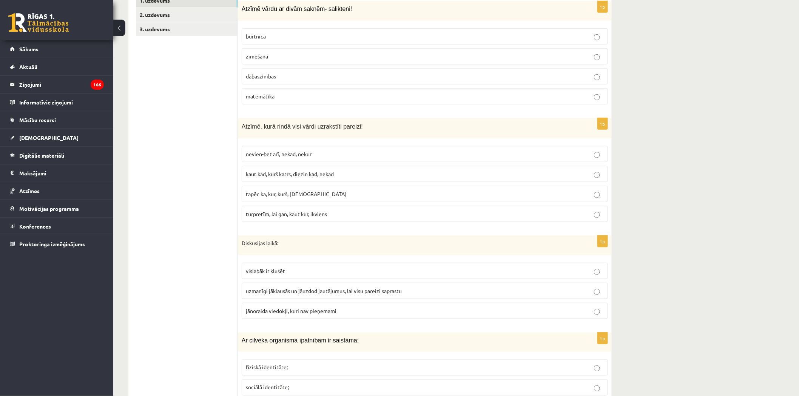
click at [316, 213] on span "turpretīm, lai gan, kaut kur, ikviens" at bounding box center [286, 214] width 81 height 7
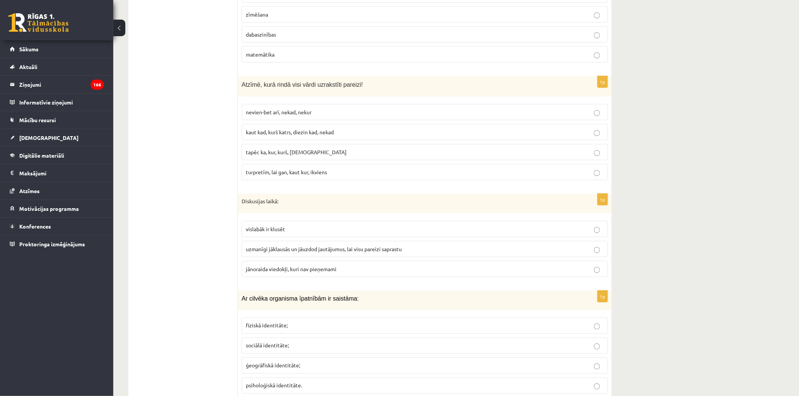
scroll to position [335, 0]
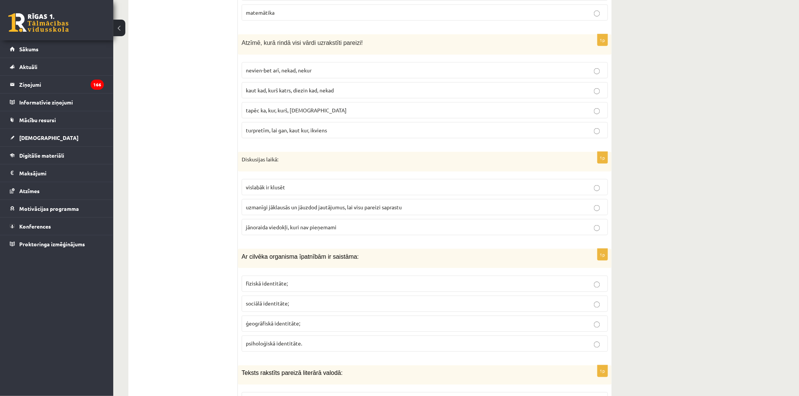
click at [314, 205] on span "uzmanīgi jāklausās un jāuzdod jautājumus, lai visu pareizi saprastu" at bounding box center [324, 207] width 156 height 7
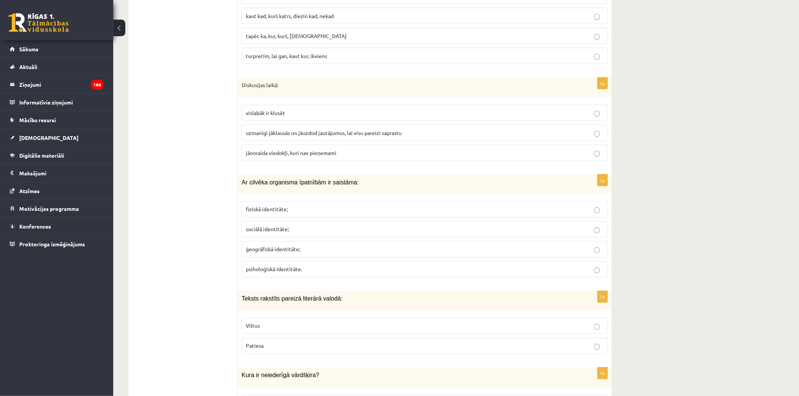
scroll to position [419, 0]
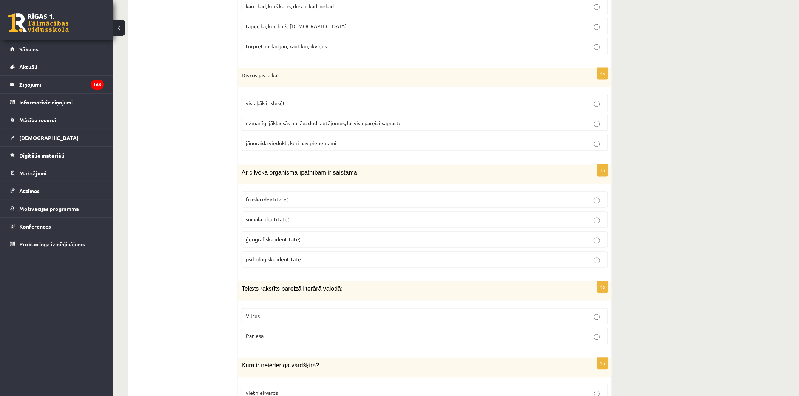
click at [295, 202] on p "fiziskā identitāte;" at bounding box center [425, 200] width 358 height 8
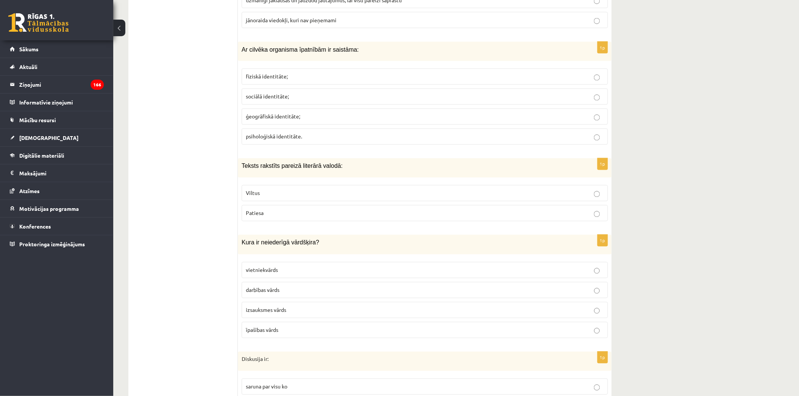
scroll to position [545, 0]
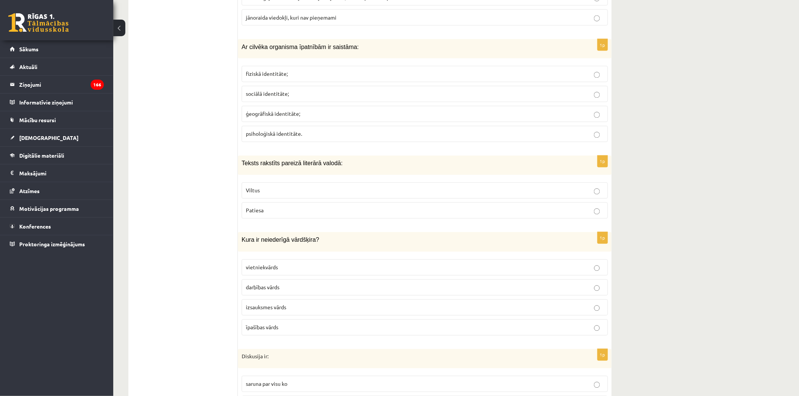
click at [293, 208] on label "Patiesa" at bounding box center [425, 211] width 366 height 16
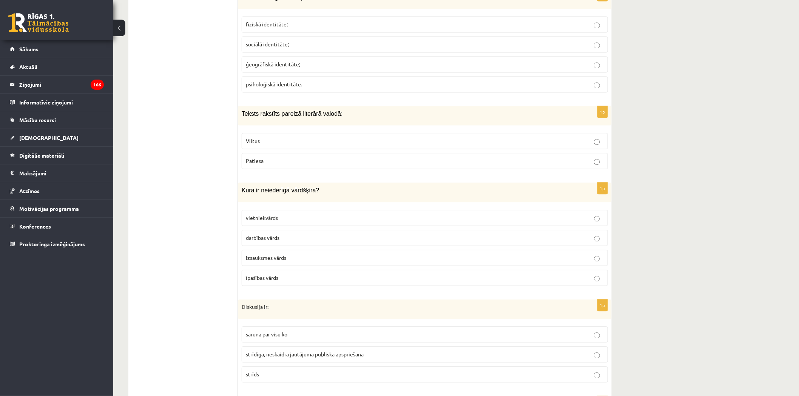
scroll to position [629, 0]
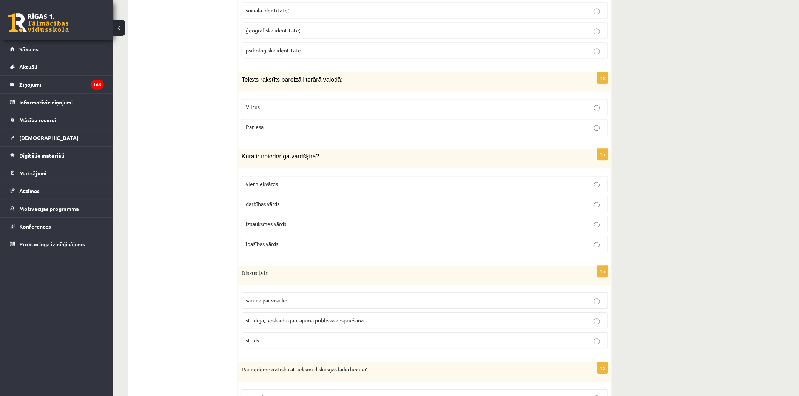
click at [291, 223] on p "izsauksmes vārds" at bounding box center [425, 224] width 358 height 8
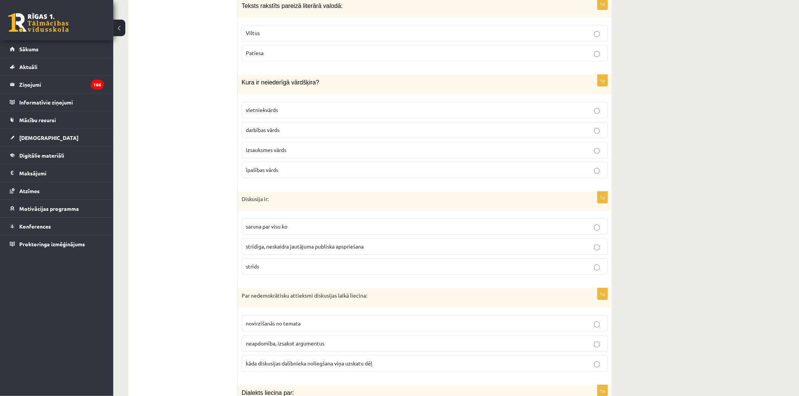
scroll to position [713, 0]
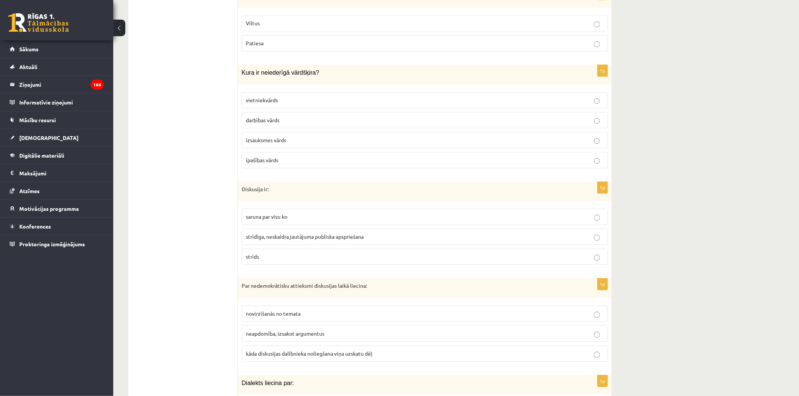
click at [296, 237] on span "strīdīga, neskaidra jautājuma publiska apspriešana" at bounding box center [305, 236] width 118 height 7
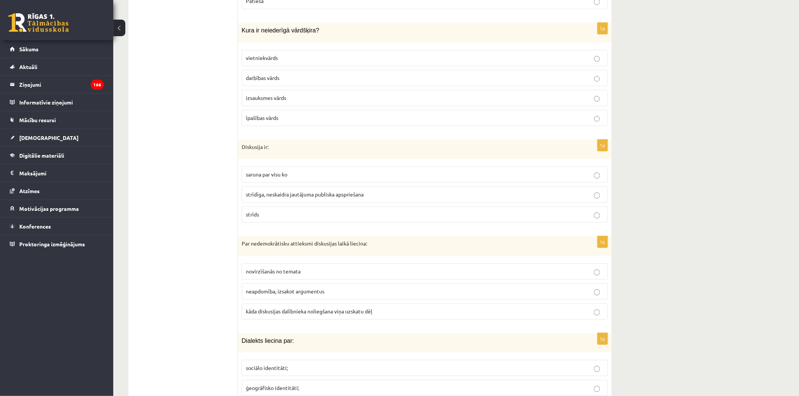
scroll to position [797, 0]
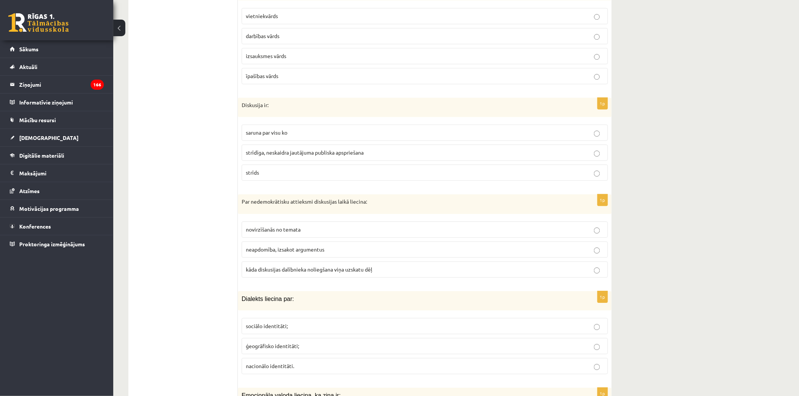
click at [327, 267] on p "kāda diskusijas dalībnieka noliegšana viņa uzskatu dēļ" at bounding box center [425, 270] width 358 height 8
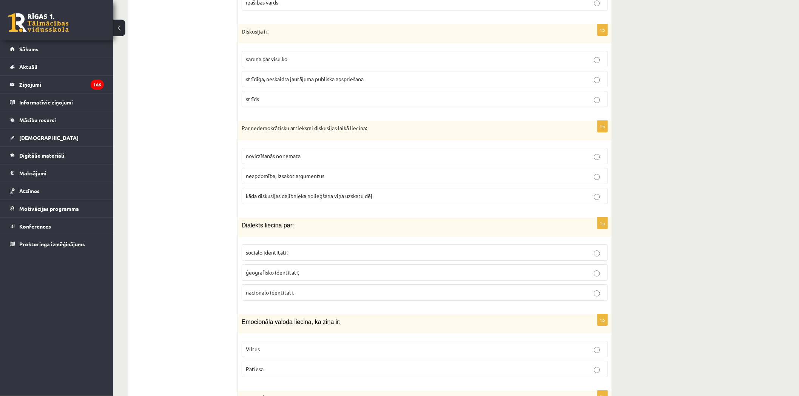
scroll to position [881, 0]
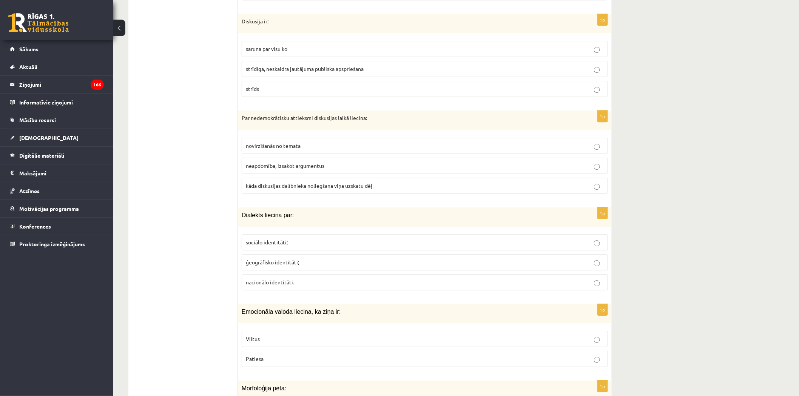
click at [309, 264] on p "ģeogrāfisko identitāti;" at bounding box center [425, 263] width 358 height 8
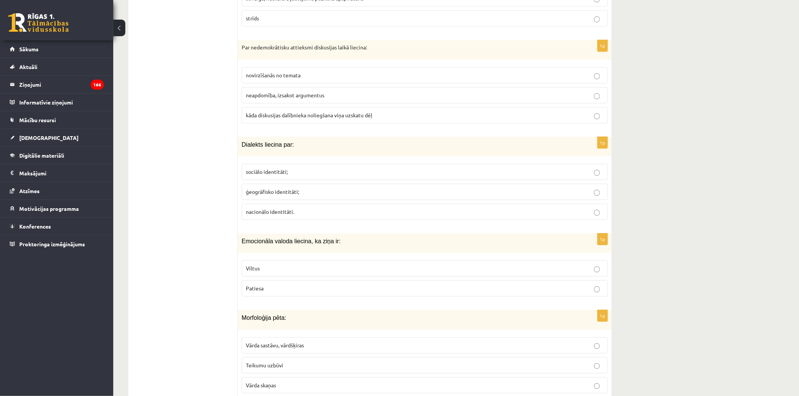
scroll to position [965, 0]
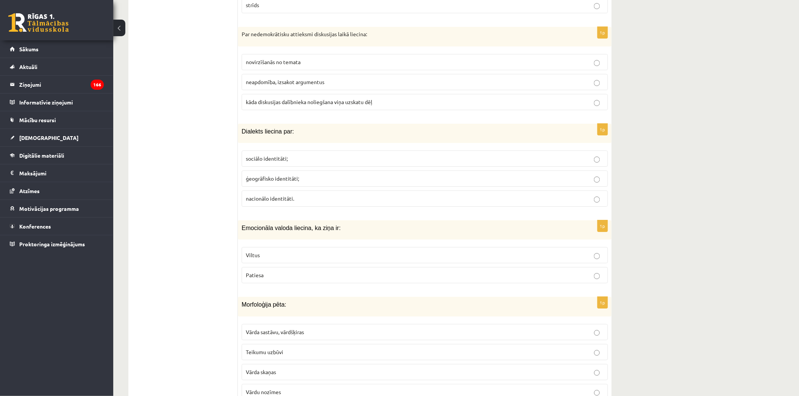
click at [286, 256] on p "Viltus" at bounding box center [425, 255] width 358 height 8
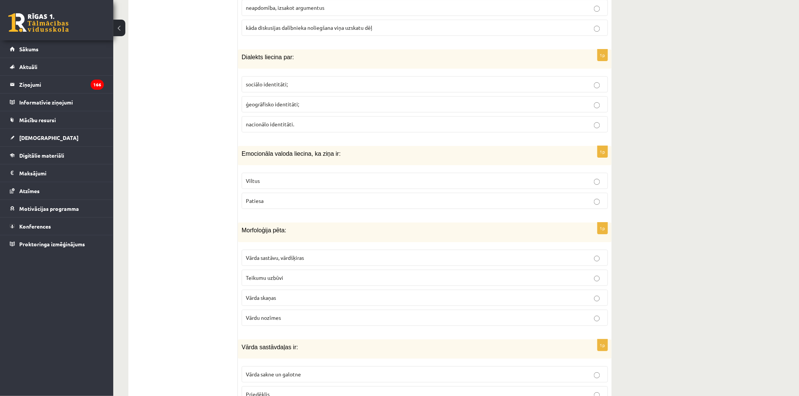
scroll to position [1048, 0]
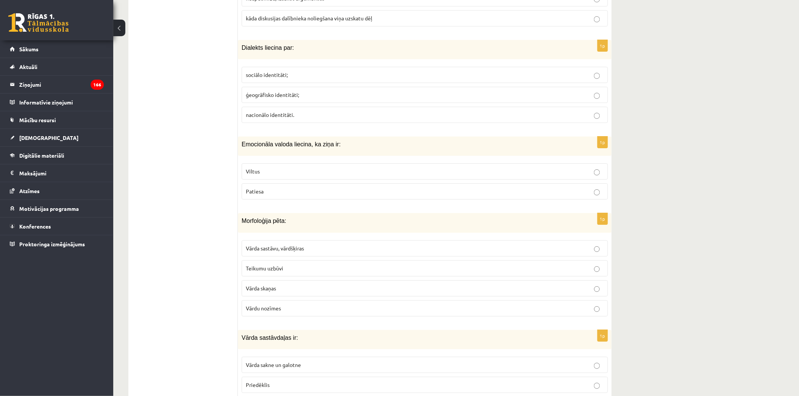
click at [283, 253] on p "Vārda sastāvu, vārdšķiras" at bounding box center [425, 249] width 358 height 8
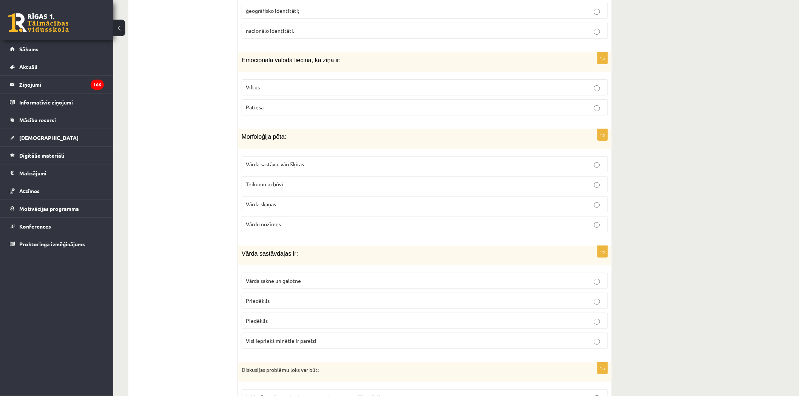
scroll to position [1175, 0]
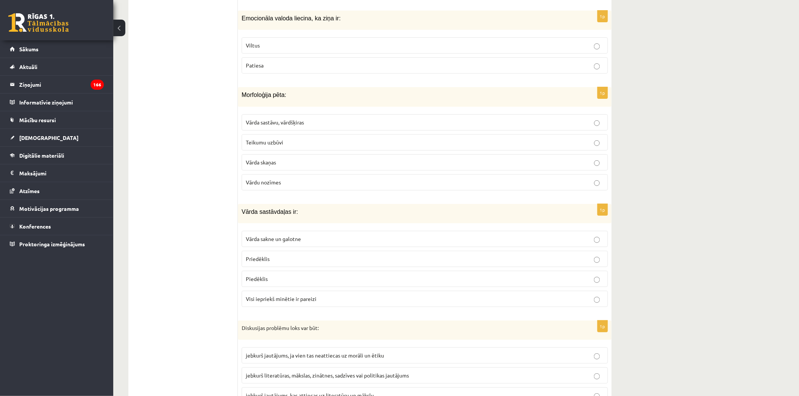
click at [300, 307] on label "Visi iepriekš minētie ir pareizi" at bounding box center [425, 299] width 366 height 16
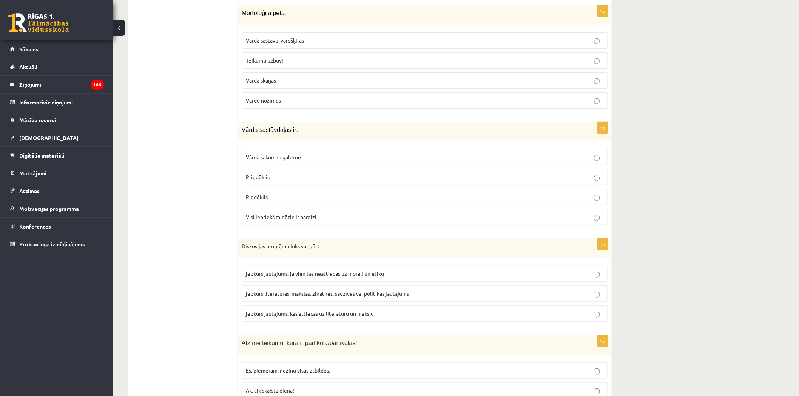
scroll to position [1258, 0]
click at [297, 292] on span "jebkurš literatūras, mākslas, zinātnes, sadzīves vai politikas jautājums" at bounding box center [327, 291] width 163 height 7
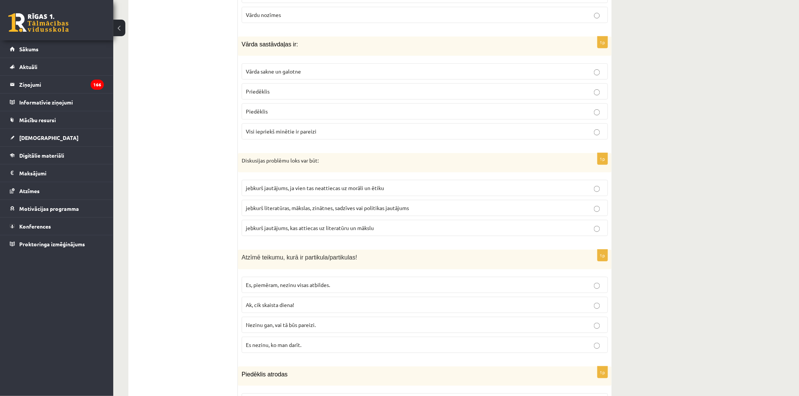
scroll to position [1384, 0]
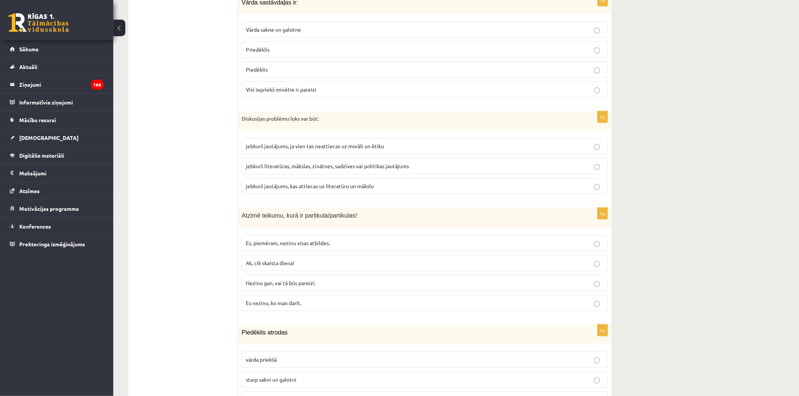
click at [295, 287] on span "Nezinu gan, vai tā būs pareizi." at bounding box center [281, 283] width 70 height 7
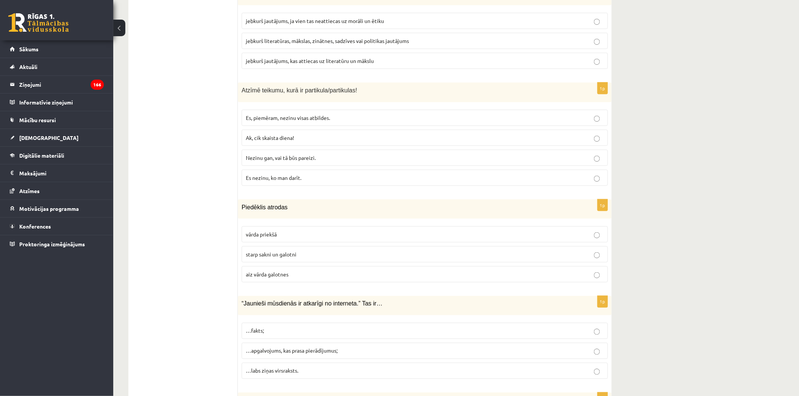
scroll to position [1510, 0]
click at [297, 258] on p "starp sakni un galotni" at bounding box center [425, 254] width 358 height 8
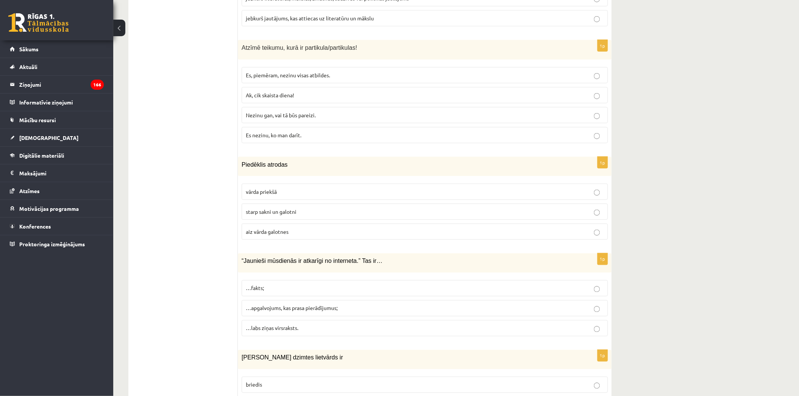
scroll to position [1594, 0]
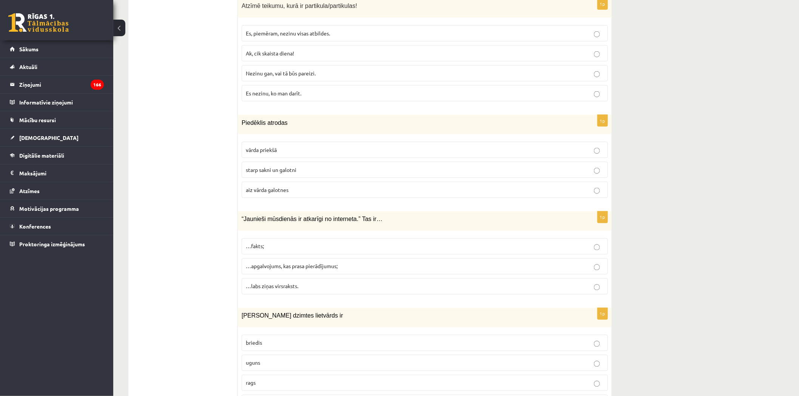
click at [294, 267] on p "…apgalvojums, kas prasa pierādījumus;" at bounding box center [425, 267] width 358 height 8
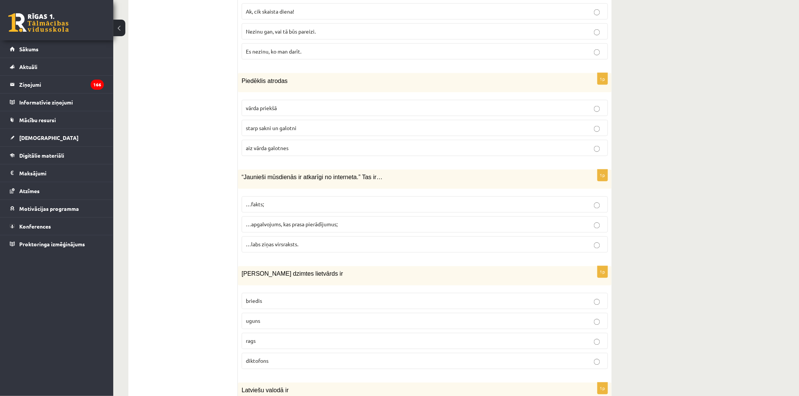
scroll to position [1678, 0]
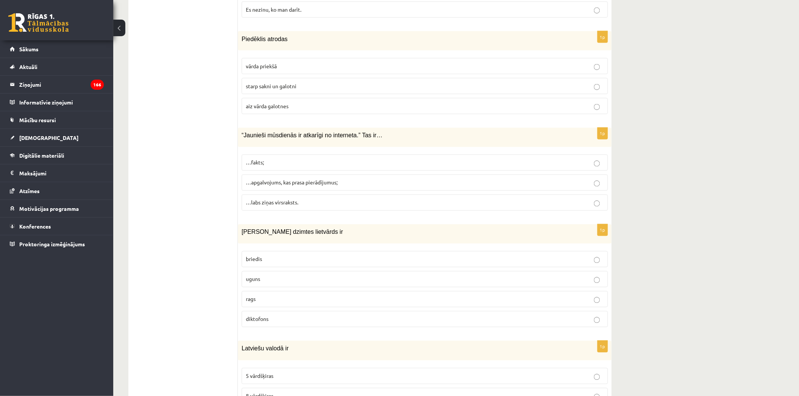
click at [276, 282] on p "uguns" at bounding box center [425, 280] width 358 height 8
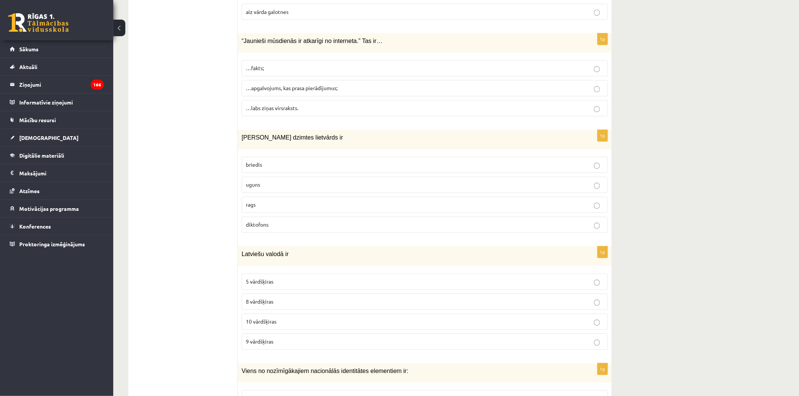
scroll to position [1803, 0]
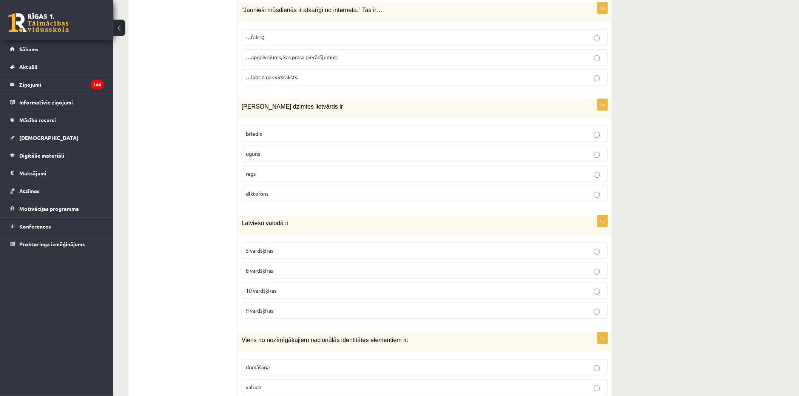
click at [274, 293] on span "10 vārdšķiras" at bounding box center [261, 290] width 31 height 7
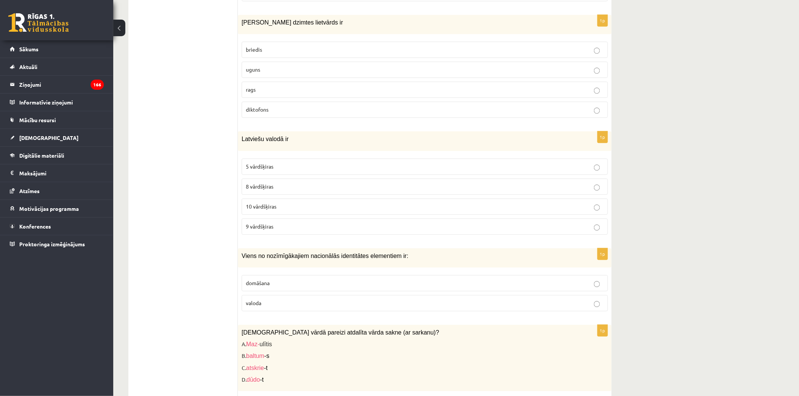
click at [263, 307] on p "valoda" at bounding box center [425, 303] width 358 height 8
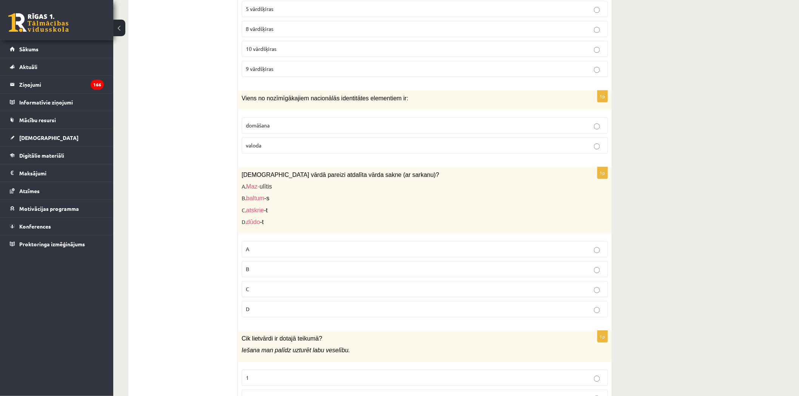
scroll to position [2055, 0]
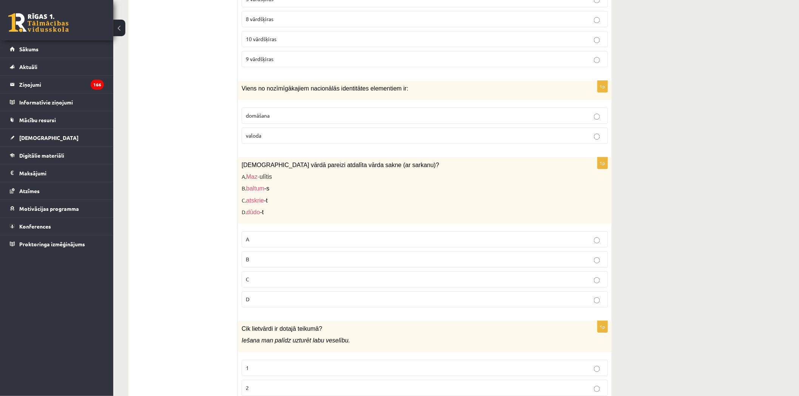
click at [265, 282] on p "C" at bounding box center [425, 280] width 358 height 8
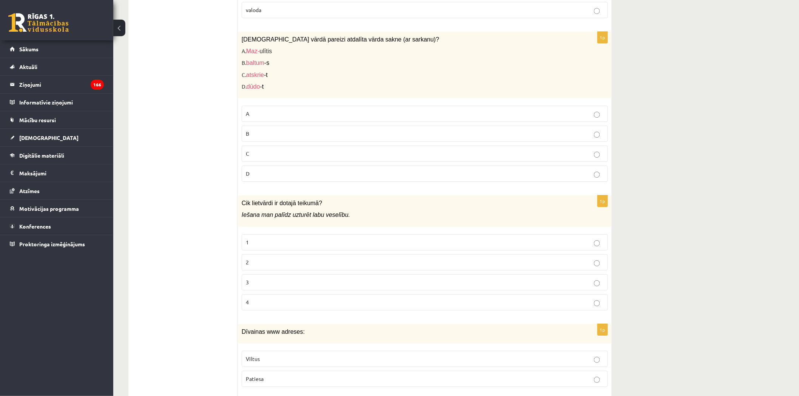
click at [273, 267] on p "2" at bounding box center [425, 263] width 358 height 8
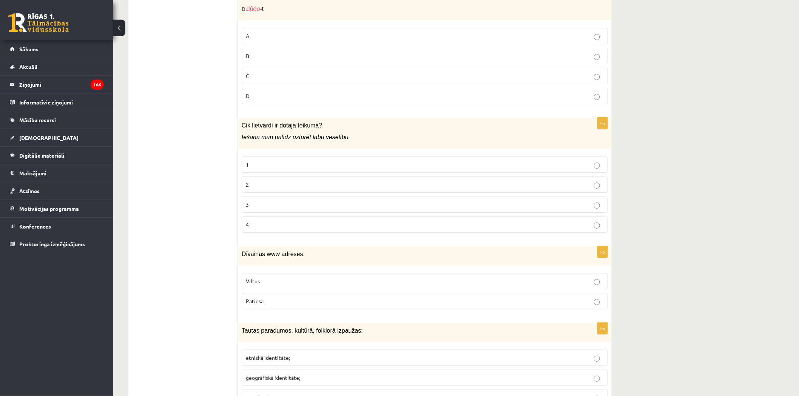
scroll to position [2265, 0]
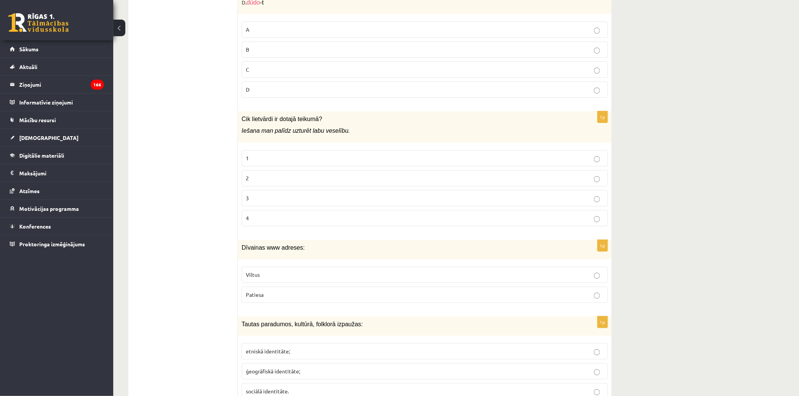
click at [273, 279] on p "Viltus" at bounding box center [425, 275] width 358 height 8
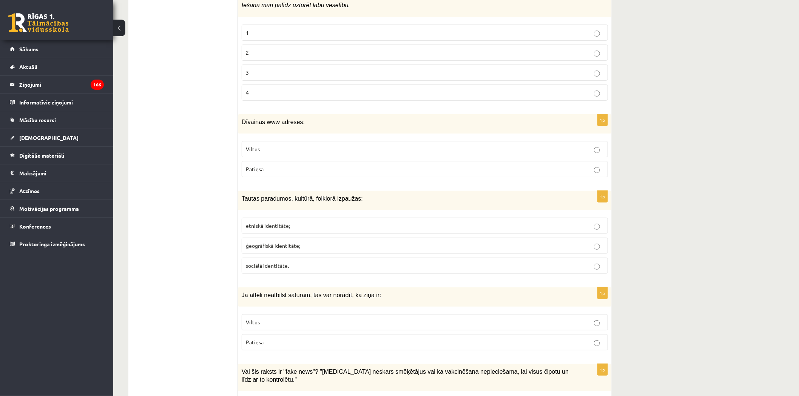
scroll to position [2349, 0]
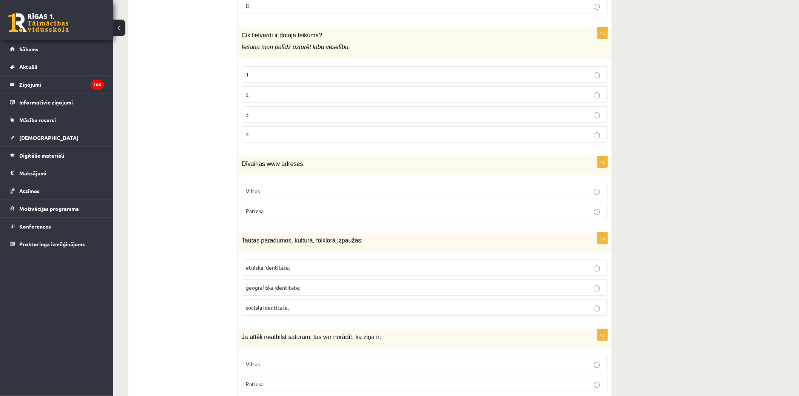
click at [288, 271] on span "etniskā identitāte;" at bounding box center [268, 267] width 44 height 7
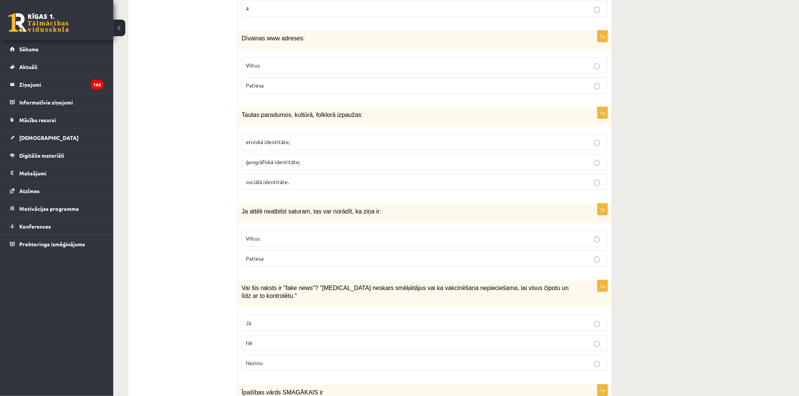
click at [271, 240] on label "Viltus" at bounding box center [425, 239] width 366 height 16
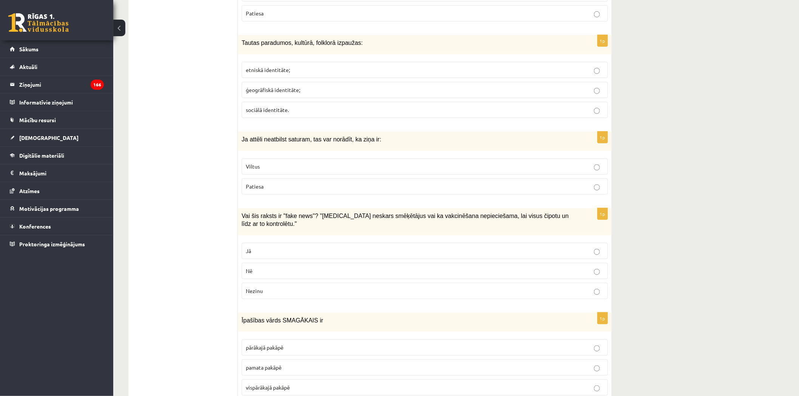
scroll to position [2559, 0]
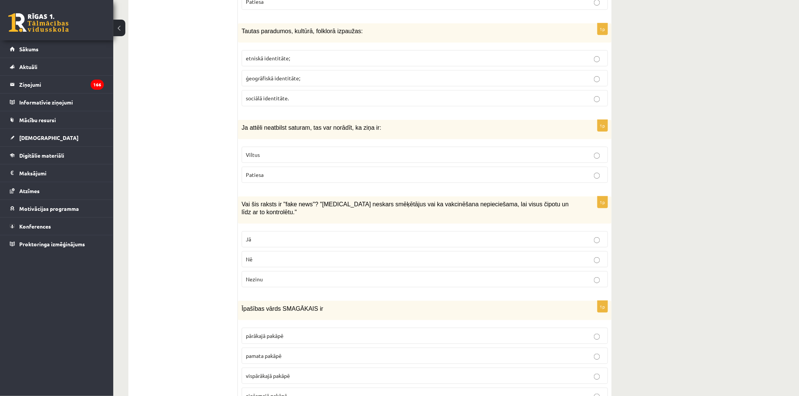
click at [262, 237] on p "Jā" at bounding box center [425, 240] width 358 height 8
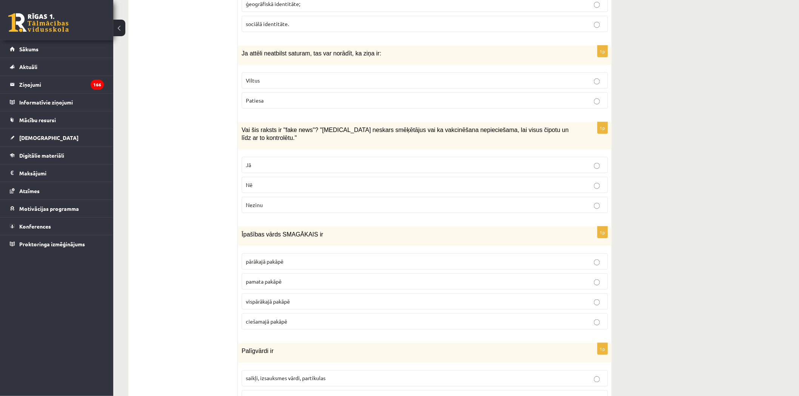
scroll to position [2643, 0]
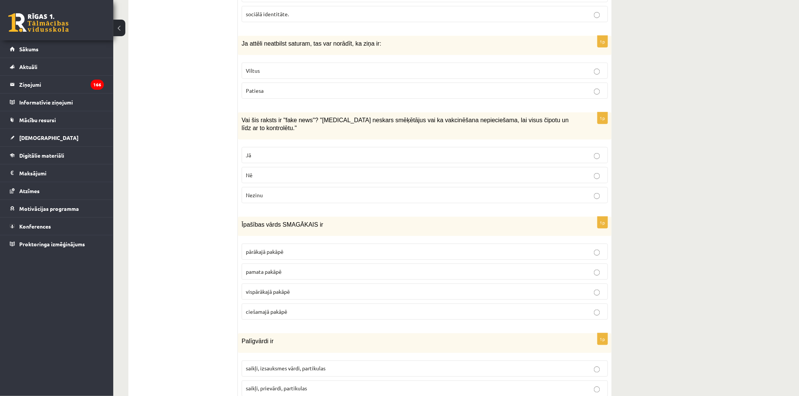
click at [263, 251] on span "pārākajā pakāpē" at bounding box center [265, 251] width 38 height 7
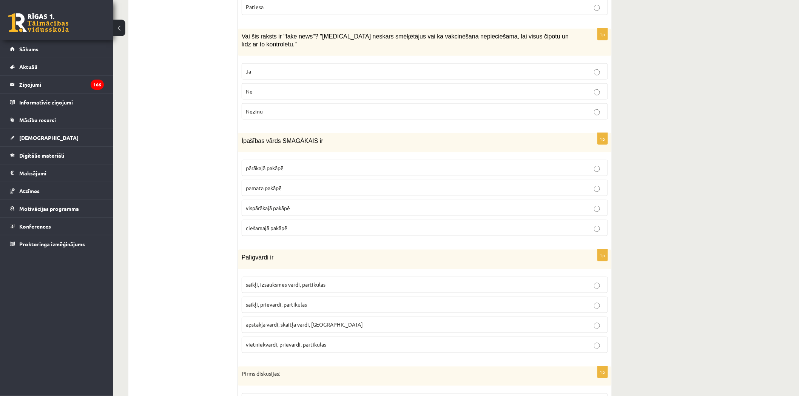
scroll to position [2768, 0]
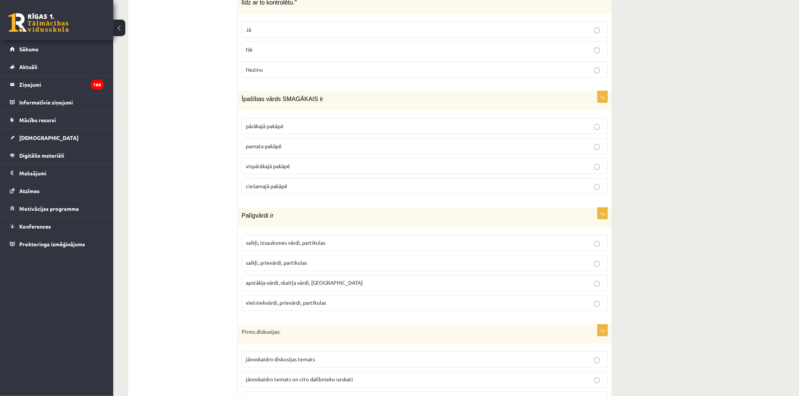
click at [265, 260] on span "saikļi, prievārdi, partikulas" at bounding box center [276, 263] width 61 height 7
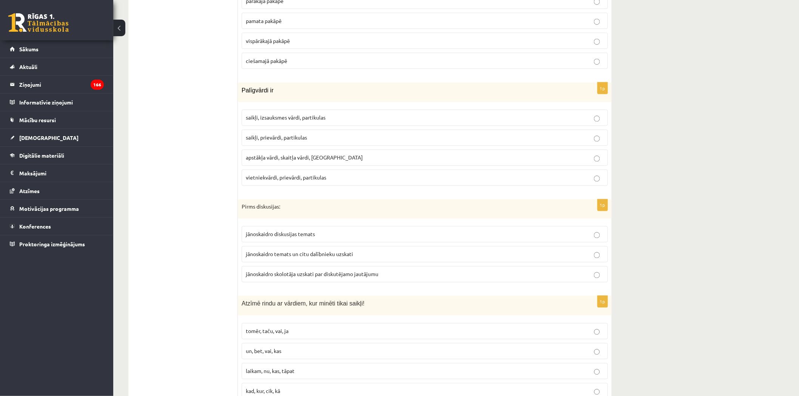
scroll to position [2894, 0]
click at [275, 232] on span "jānoskaidro diskusijas temats" at bounding box center [280, 234] width 69 height 7
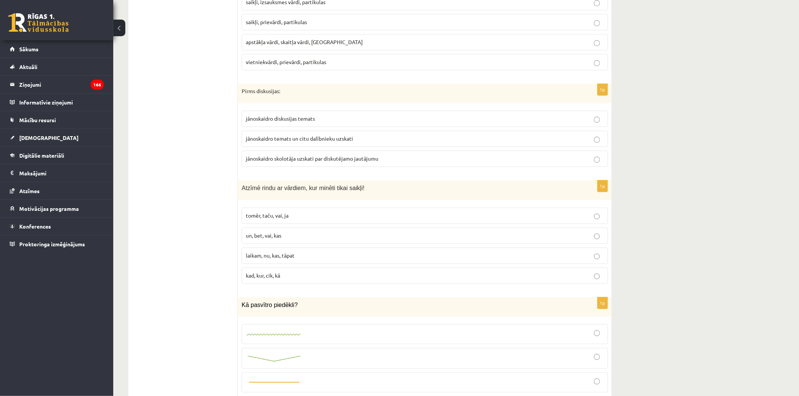
scroll to position [3020, 0]
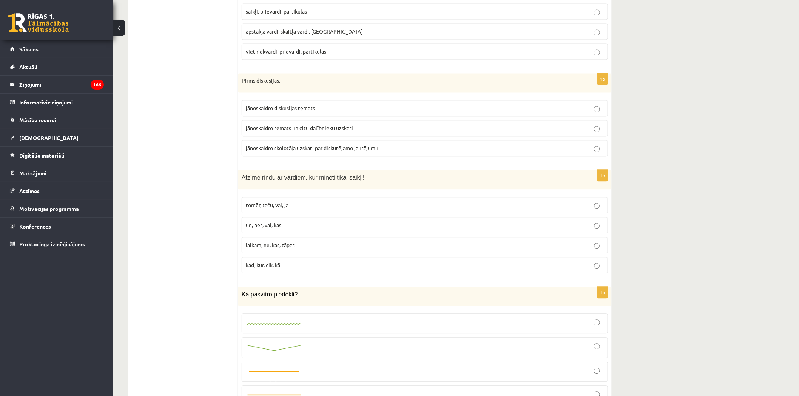
click at [284, 209] on p "tomēr, taču, vai, ja" at bounding box center [425, 205] width 358 height 8
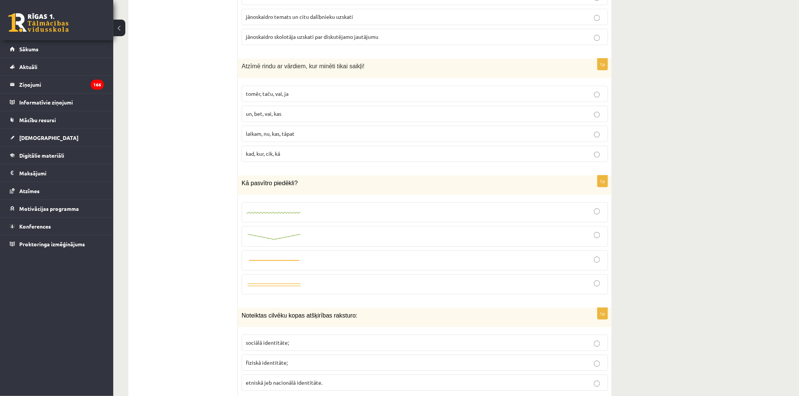
scroll to position [3146, 0]
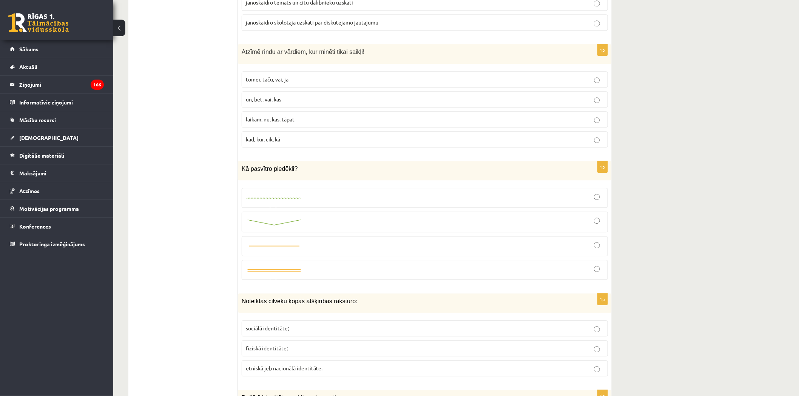
click at [311, 197] on div at bounding box center [425, 198] width 358 height 12
click at [310, 220] on div at bounding box center [425, 222] width 358 height 12
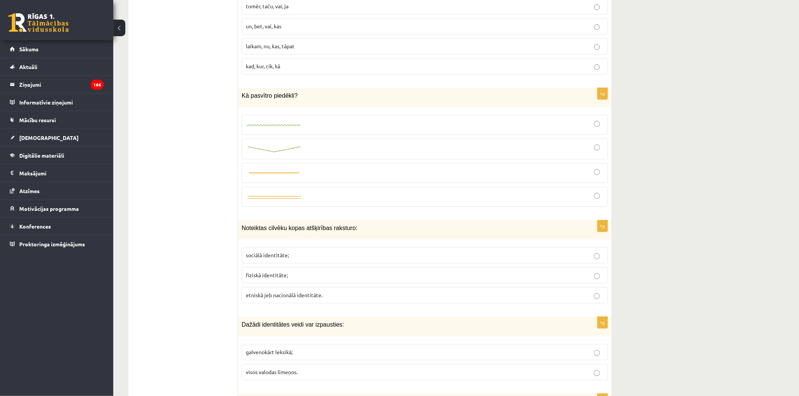
scroll to position [3230, 0]
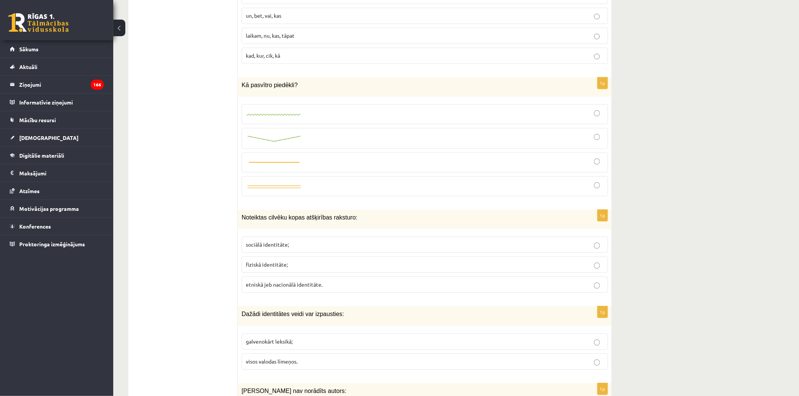
click at [317, 187] on div at bounding box center [425, 186] width 358 height 12
click at [322, 141] on div at bounding box center [425, 138] width 358 height 12
click at [312, 114] on div at bounding box center [425, 114] width 358 height 12
click at [281, 89] on p "Kā pasvītro piedēkli?" at bounding box center [406, 85] width 328 height 8
click at [277, 82] on span "Kā pasvītro piedēkli?" at bounding box center [270, 85] width 56 height 6
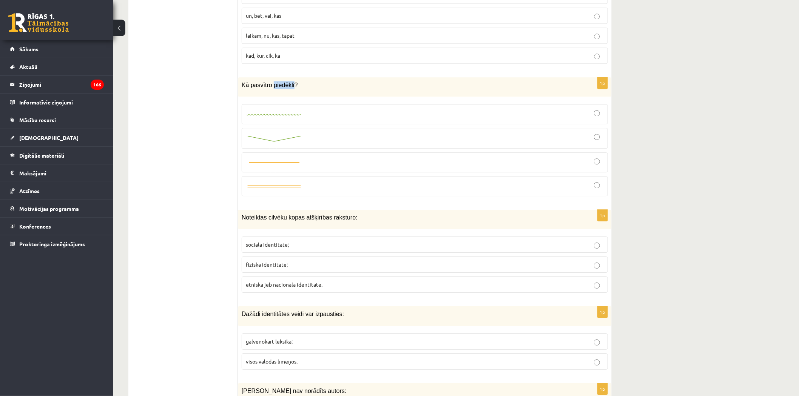
click at [277, 82] on span "Kā pasvītro piedēkli?" at bounding box center [270, 85] width 56 height 6
copy div "Kā pasvītro piedēkli?"
click at [386, 142] on div at bounding box center [425, 138] width 358 height 12
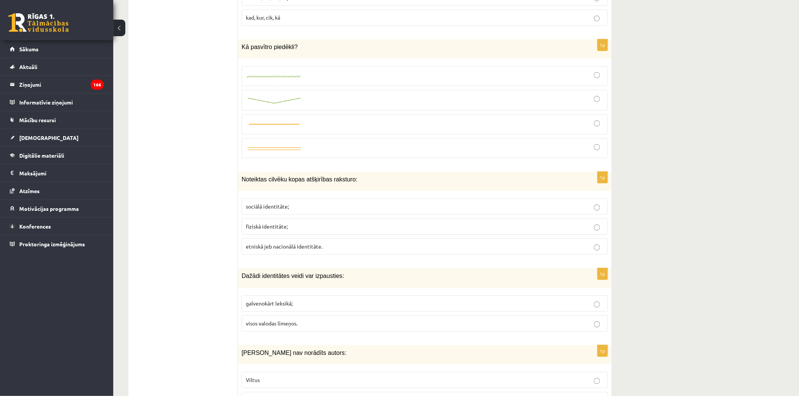
scroll to position [3272, 0]
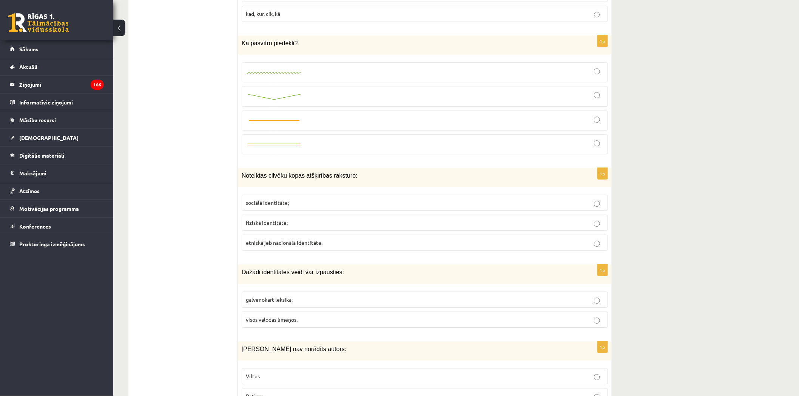
click at [333, 198] on label "sociālā identitāte;" at bounding box center [425, 203] width 366 height 16
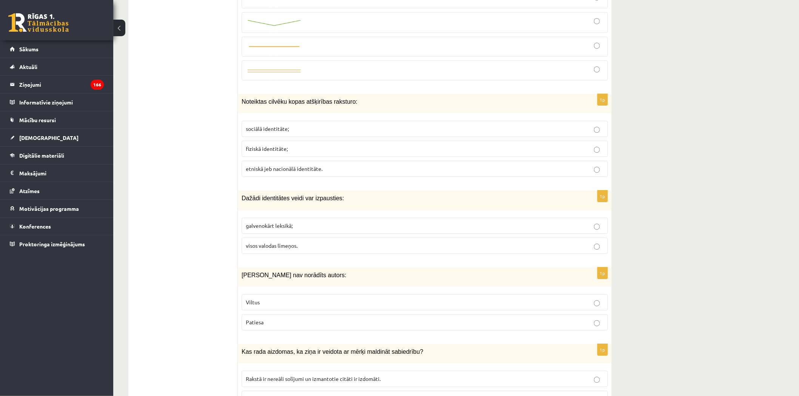
scroll to position [3356, 0]
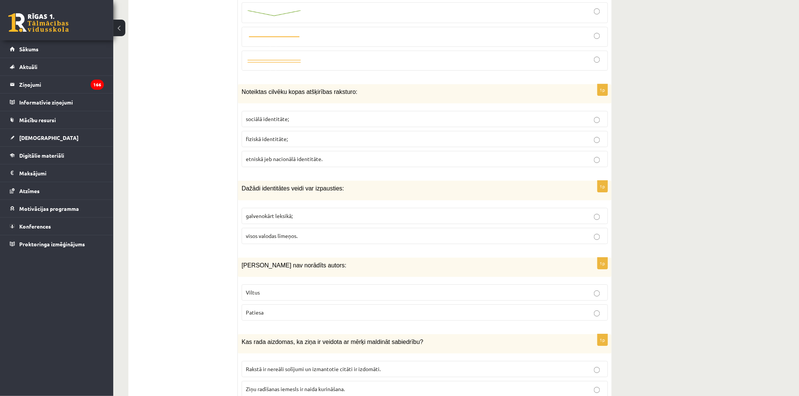
click at [323, 239] on p "visos valodas līmeņos." at bounding box center [425, 236] width 358 height 8
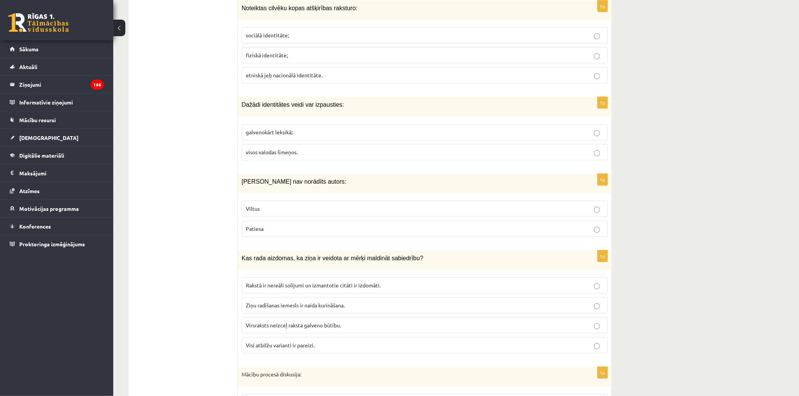
scroll to position [3440, 0]
click at [294, 210] on p "Viltus" at bounding box center [425, 209] width 358 height 8
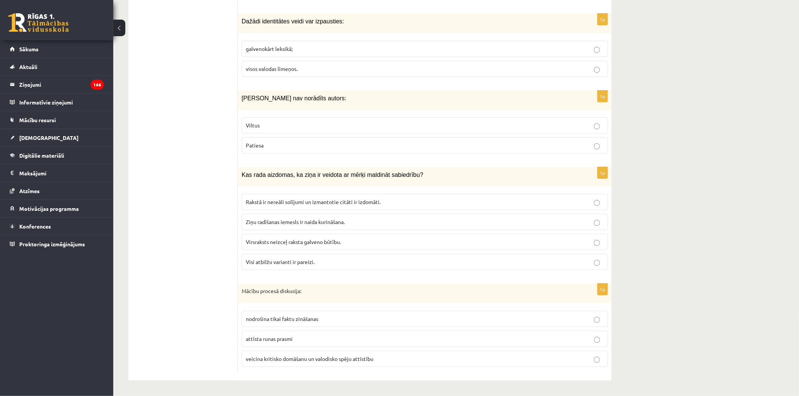
scroll to position [3525, 0]
click at [325, 262] on p "Visi atbilžu varianti ir pareizi." at bounding box center [425, 262] width 358 height 8
click at [316, 361] on span "veicina kritisko domāšanu un valodisko spēju attīstību" at bounding box center [310, 359] width 128 height 7
drag, startPoint x: 798, startPoint y: 358, endPoint x: 802, endPoint y: 342, distance: 15.6
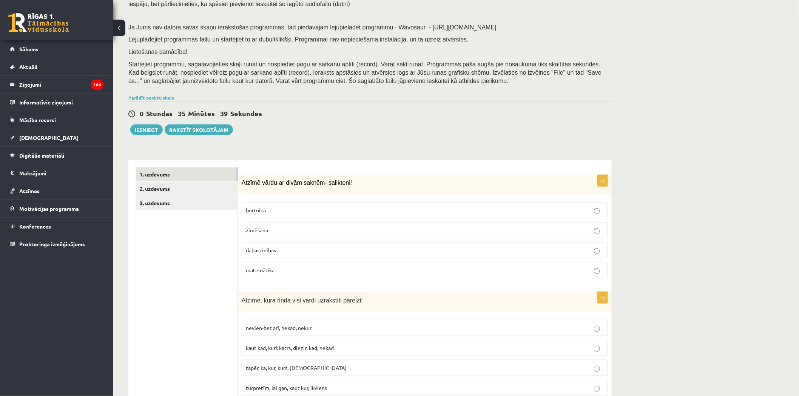
scroll to position [17, 0]
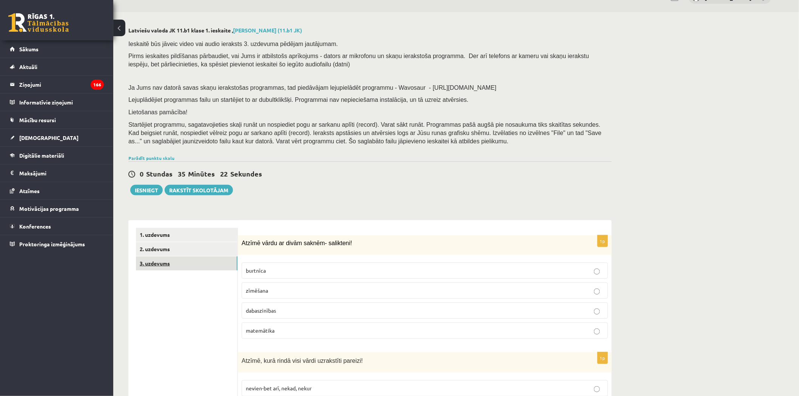
click at [172, 261] on link "3. uzdevums" at bounding box center [187, 264] width 102 height 14
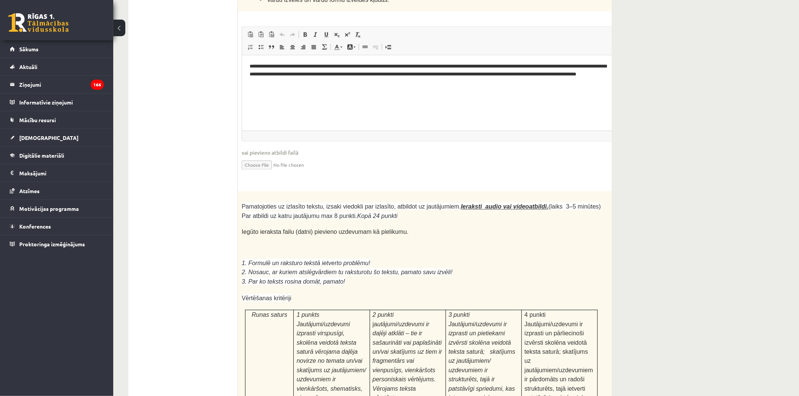
scroll to position [2006, 0]
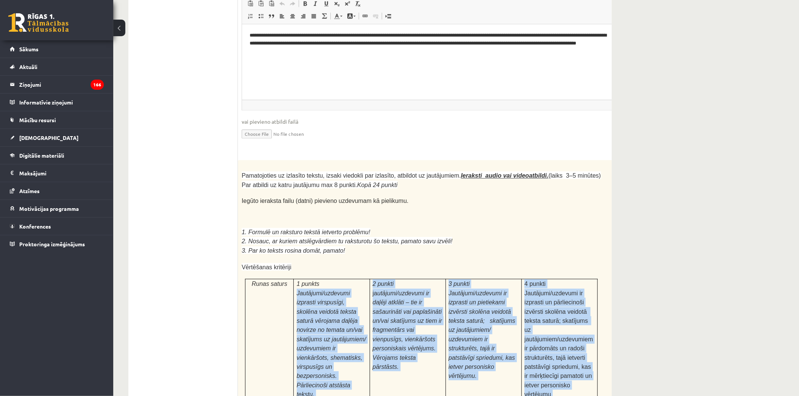
drag, startPoint x: 293, startPoint y: 206, endPoint x: 472, endPoint y: 293, distance: 199.2
click at [449, 279] on td "3 punkti Jautājumi/uzdevumi ir izprasti un pietiekami izvērsti skolēna veidotā …" at bounding box center [483, 339] width 76 height 120
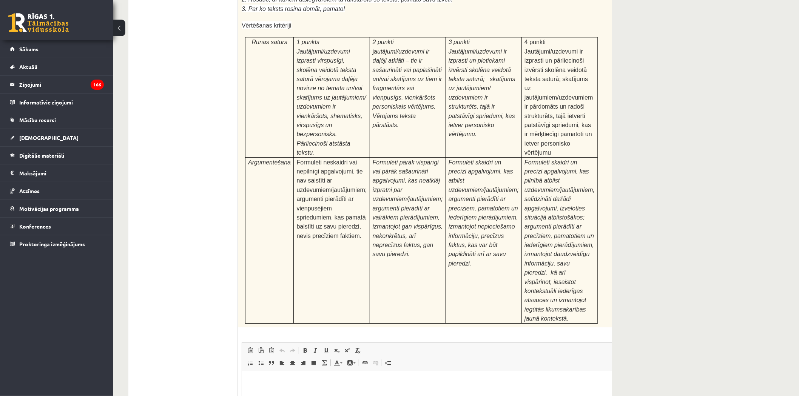
scroll to position [2258, 0]
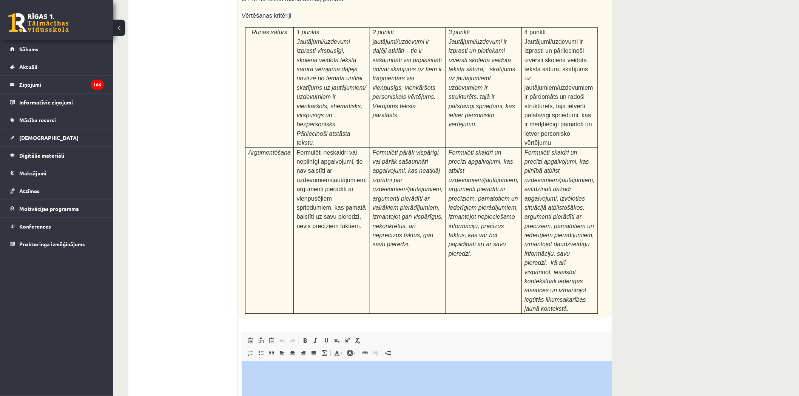
drag, startPoint x: 801, startPoint y: 329, endPoint x: 805, endPoint y: 253, distance: 76.4
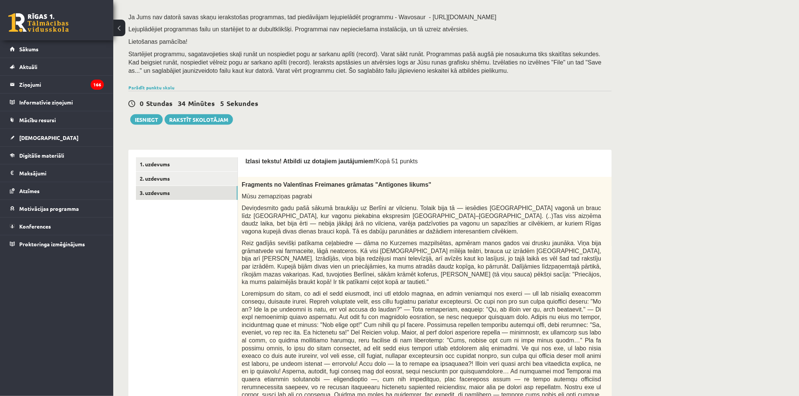
scroll to position [82, 0]
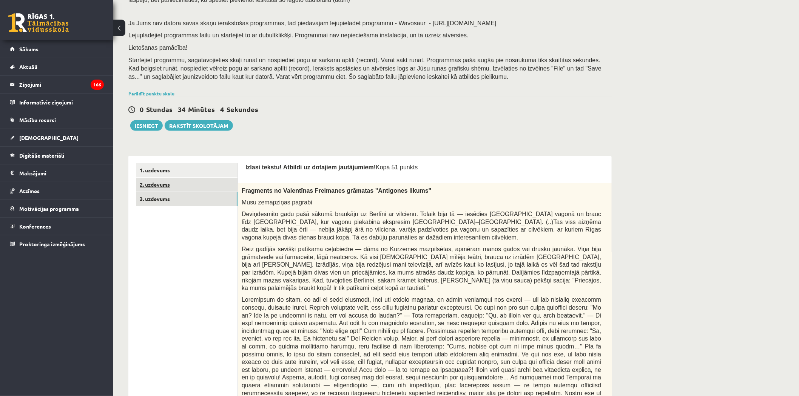
click at [192, 188] on link "2. uzdevums" at bounding box center [187, 185] width 102 height 14
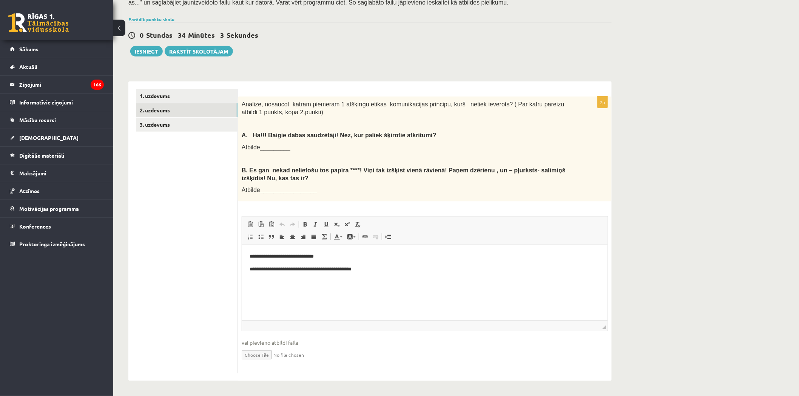
scroll to position [156, 0]
click at [183, 129] on link "3. uzdevums" at bounding box center [187, 124] width 102 height 14
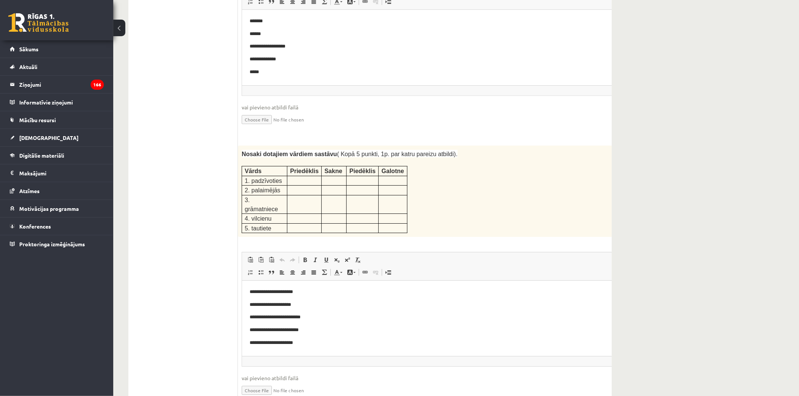
scroll to position [1167, 0]
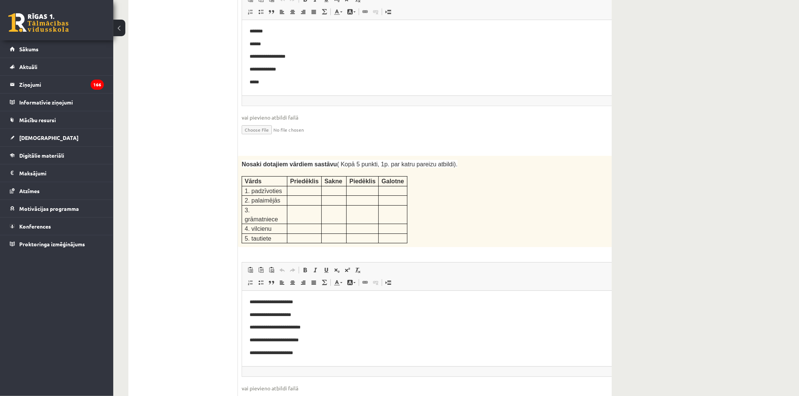
drag, startPoint x: 564, startPoint y: 159, endPoint x: 664, endPoint y: 157, distance: 100.1
click at [664, 157] on div "Latviešu valoda JK 11.b1 klase 1. ieskaite , Tomass Blīvis (11.b1 JK) Ieskaitē …" at bounding box center [456, 236] width 686 height 2749
drag, startPoint x: 610, startPoint y: 135, endPoint x: 613, endPoint y: 133, distance: 4.4
click at [612, 134] on div "Latviešu valoda JK 11.b1 klase 1. ieskaite , Tomass Blīvis (11.b1 JK) Ieskaitē …" at bounding box center [369, 236] width 513 height 2749
click at [614, 132] on div "Latviešu valoda JK 11.b1 klase 1. ieskaite , Tomass Blīvis (11.b1 JK) Ieskaitē …" at bounding box center [369, 236] width 513 height 2749
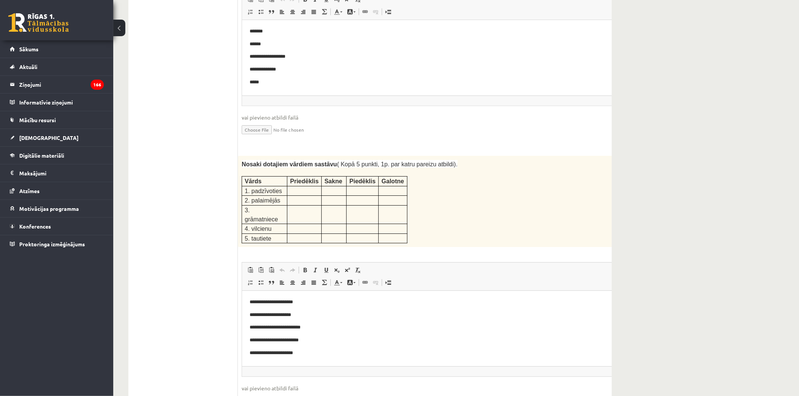
click at [593, 156] on div "Nosaki dotajiem vārdiem sastāvu ( Kopā 5 punkti, 1p. par katru pareizu atbildi)…" at bounding box center [440, 201] width 405 height 91
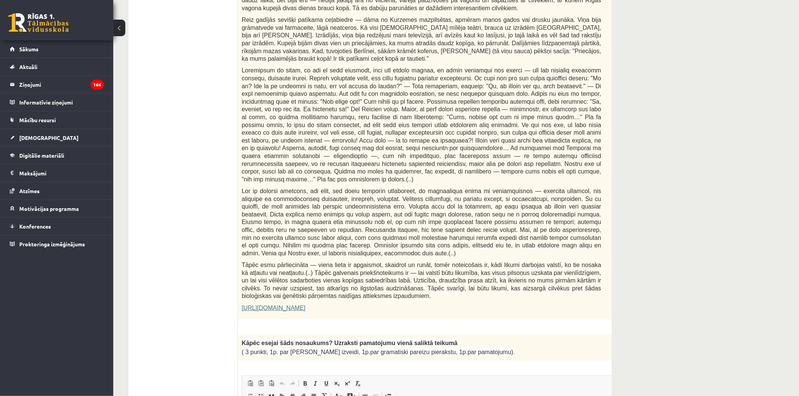
scroll to position [0, 0]
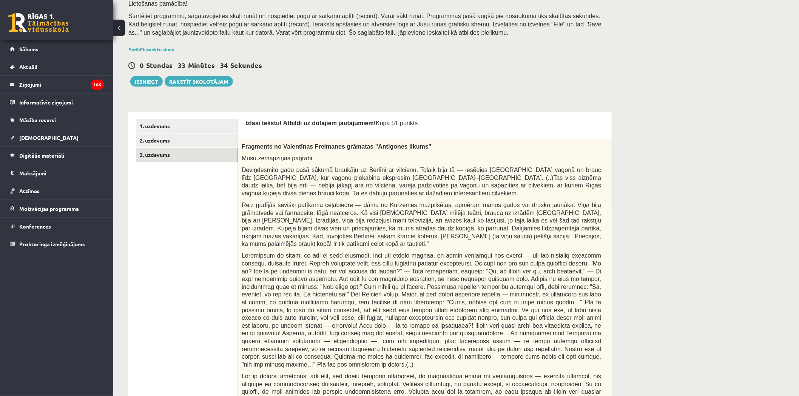
drag, startPoint x: 183, startPoint y: 142, endPoint x: 203, endPoint y: 157, distance: 24.8
click at [183, 142] on link "2. uzdevums" at bounding box center [187, 141] width 102 height 14
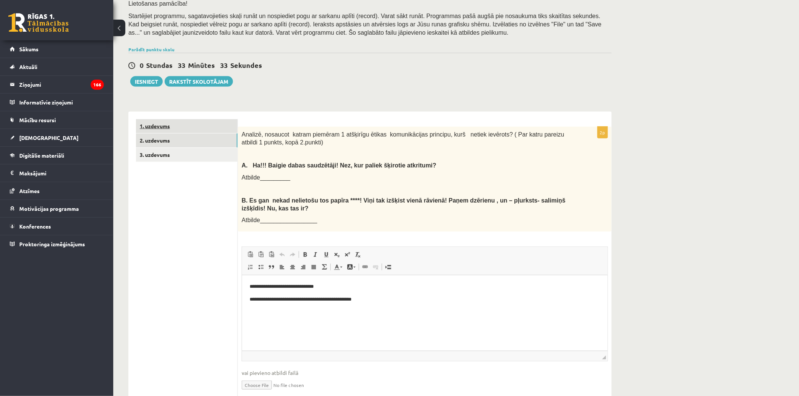
click at [183, 132] on link "1. uzdevums" at bounding box center [187, 126] width 102 height 14
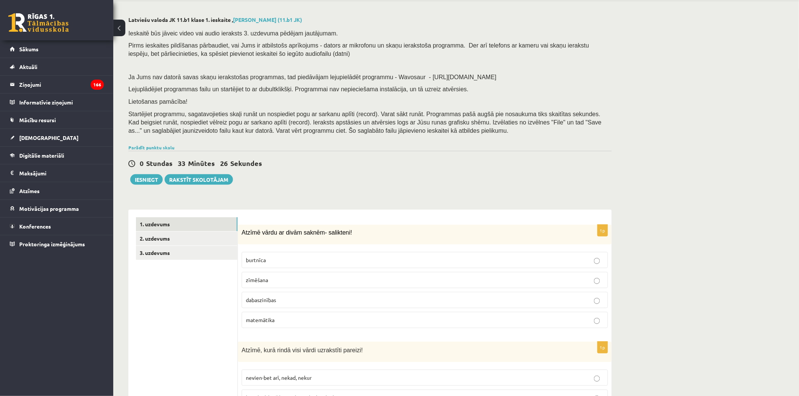
scroll to position [84, 0]
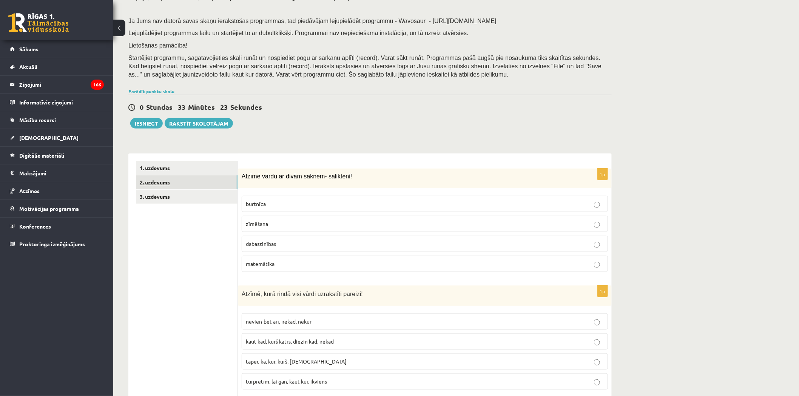
click at [168, 183] on link "2. uzdevums" at bounding box center [187, 183] width 102 height 14
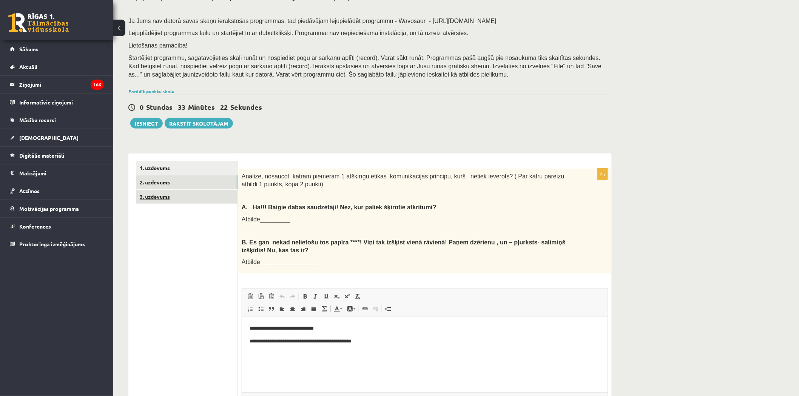
scroll to position [0, 0]
click at [183, 200] on link "3. uzdevums" at bounding box center [187, 197] width 102 height 14
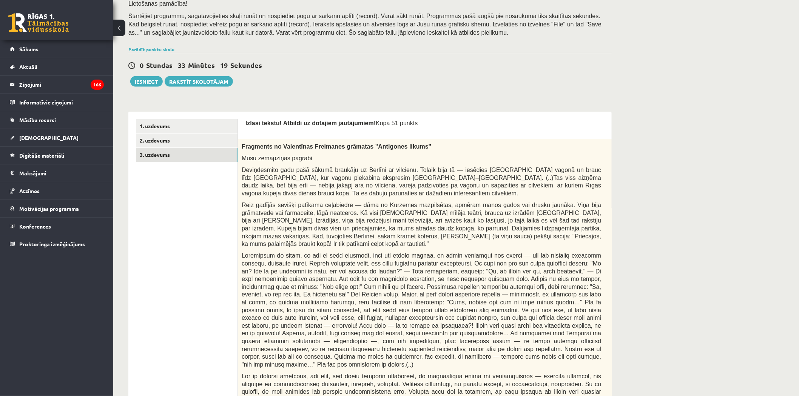
drag, startPoint x: 402, startPoint y: 123, endPoint x: 418, endPoint y: 123, distance: 15.9
click at [403, 123] on p "Izlasi tekstu! Atbildi uz dotajiem jautājumiem! Kopā 51 punkts" at bounding box center [440, 123] width 390 height 8
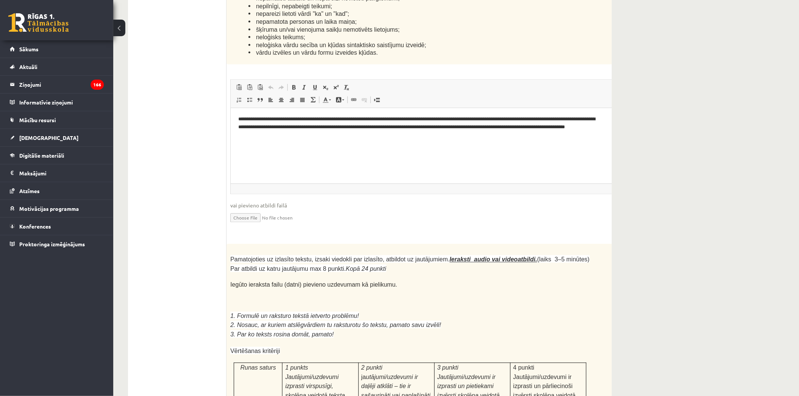
drag, startPoint x: 609, startPoint y: 164, endPoint x: 613, endPoint y: 163, distance: 4.6
click at [614, 244] on p "24p" at bounding box center [620, 250] width 13 height 12
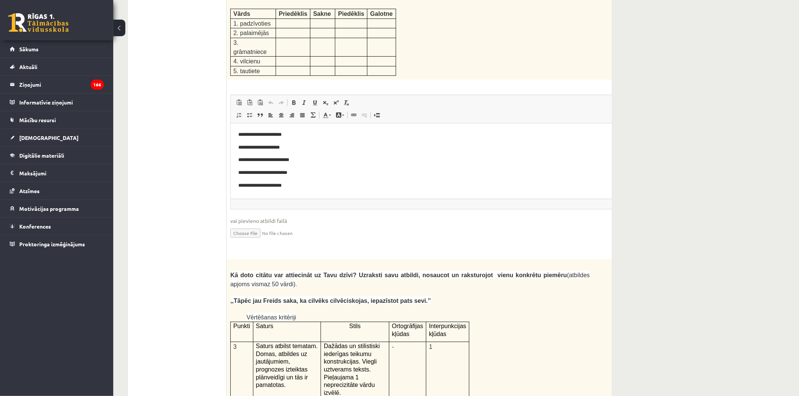
drag, startPoint x: 598, startPoint y: 222, endPoint x: 617, endPoint y: 219, distance: 18.7
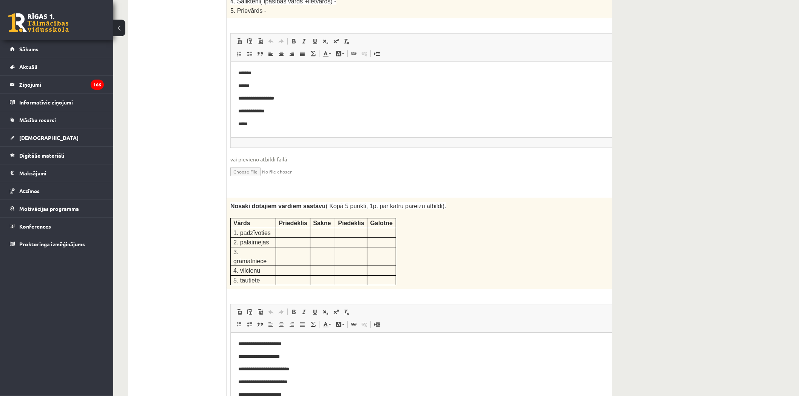
drag, startPoint x: 603, startPoint y: 177, endPoint x: 611, endPoint y: 179, distance: 8.6
click at [617, 197] on p "5p" at bounding box center [622, 203] width 11 height 12
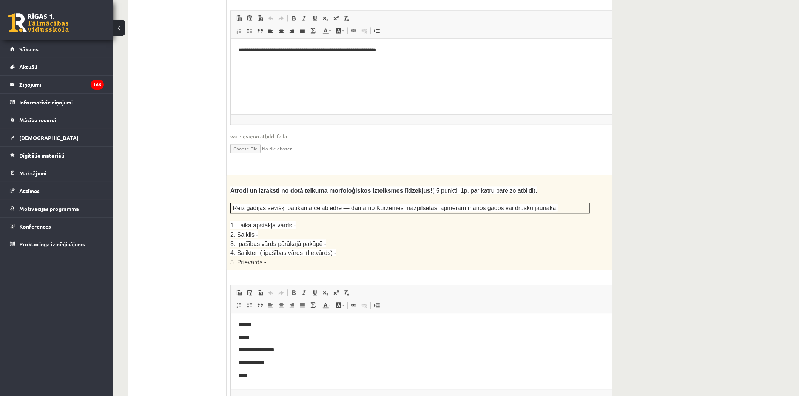
drag, startPoint x: 603, startPoint y: 158, endPoint x: 613, endPoint y: 163, distance: 11.3
click at [617, 174] on p "5p" at bounding box center [622, 180] width 11 height 12
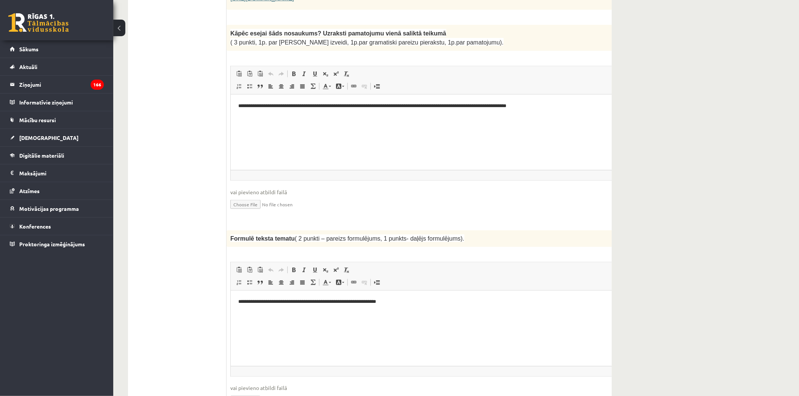
drag, startPoint x: 597, startPoint y: 212, endPoint x: 622, endPoint y: 199, distance: 27.9
click at [617, 230] on p "2p" at bounding box center [622, 236] width 11 height 12
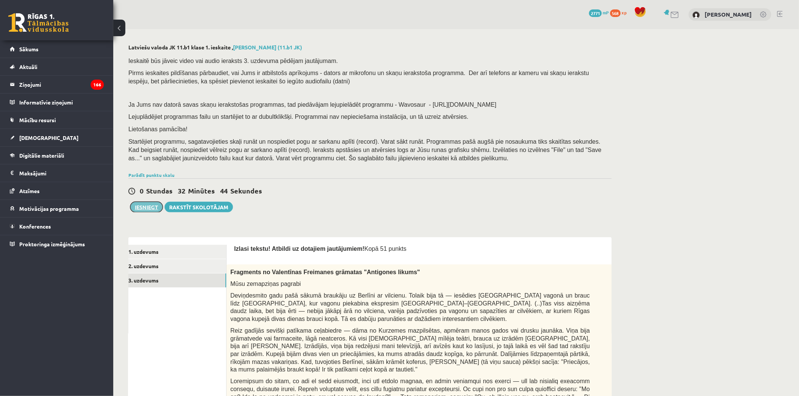
click at [144, 211] on button "Iesniegt" at bounding box center [146, 207] width 32 height 11
click at [175, 269] on link "2. uzdevums" at bounding box center [176, 266] width 102 height 14
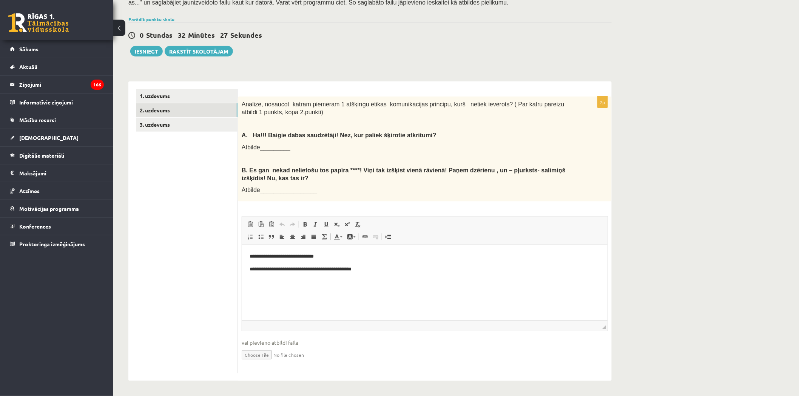
scroll to position [156, 0]
click at [165, 99] on link "1. uzdevums" at bounding box center [187, 96] width 102 height 14
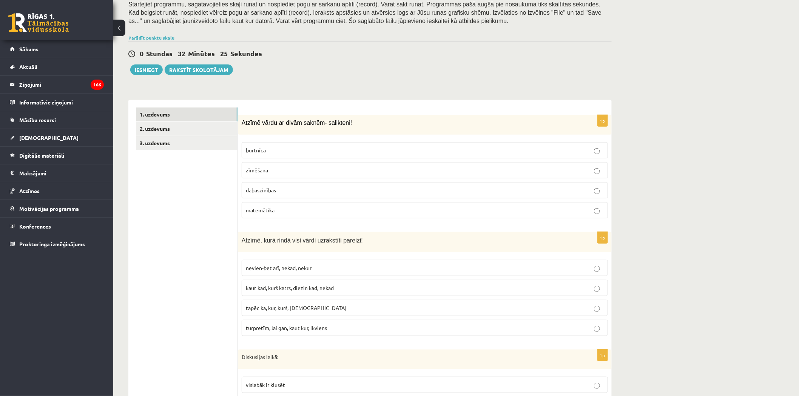
scroll to position [31, 0]
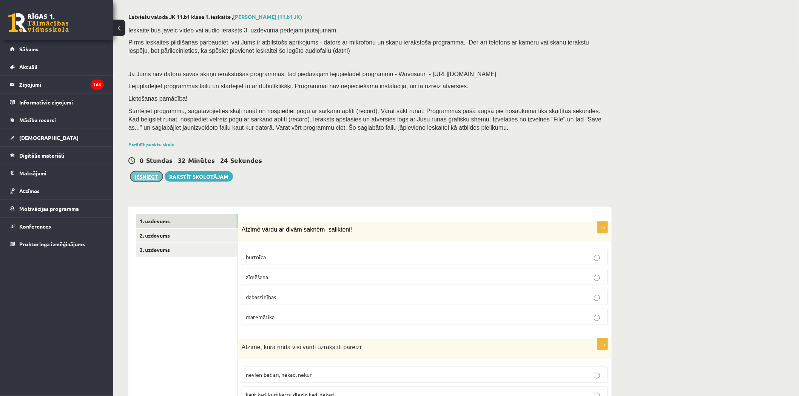
click at [140, 179] on button "Iesniegt" at bounding box center [146, 176] width 32 height 11
click at [175, 254] on link "3. uzdevums" at bounding box center [187, 250] width 102 height 14
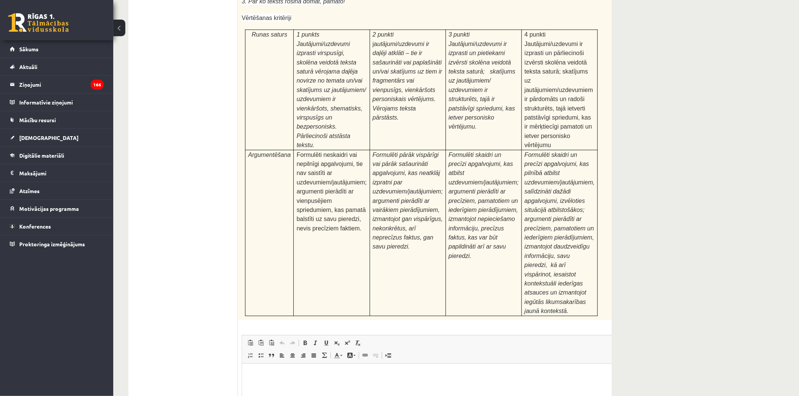
scroll to position [2258, 0]
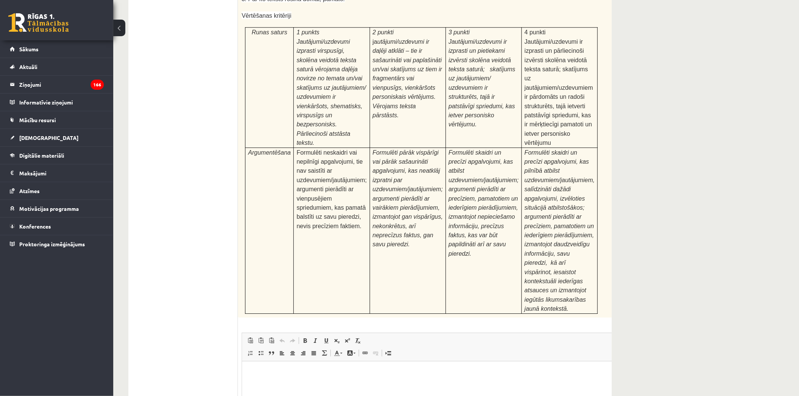
drag, startPoint x: 291, startPoint y: 403, endPoint x: 257, endPoint y: 384, distance: 39.2
click at [291, 384] on html at bounding box center [440, 372] width 396 height 23
drag, startPoint x: 283, startPoint y: 351, endPoint x: 240, endPoint y: 349, distance: 42.7
click at [240, 349] on div "24p Pamatojoties uz izlasīto tekstu, izsaki viedokli par izlasīto, atbildot uz …" at bounding box center [440, 203] width 405 height 590
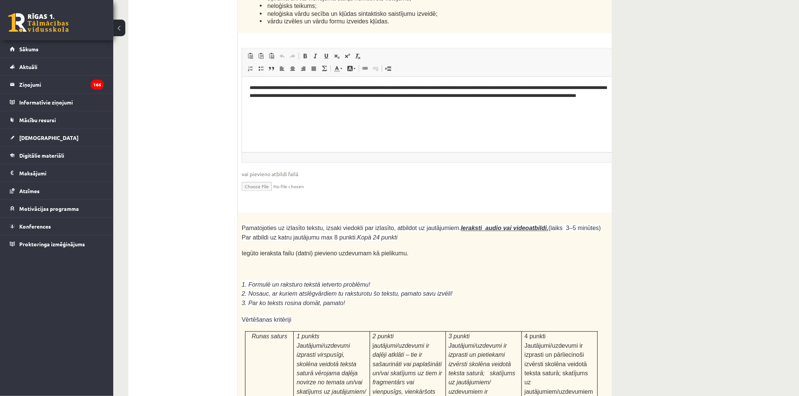
scroll to position [1922, 0]
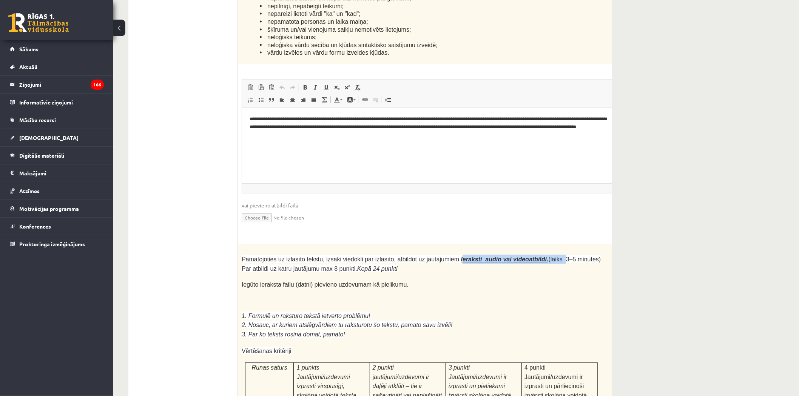
drag, startPoint x: 447, startPoint y: 175, endPoint x: 535, endPoint y: 173, distance: 88.4
click at [535, 256] on span "Pamatojoties uz izlasīto tekstu, izsaki viedokli par izlasīto, atbildot uz jaut…" at bounding box center [421, 263] width 359 height 15
click at [555, 256] on span "Pamatojoties uz izlasīto tekstu, izsaki viedokli par izlasīto, atbildot uz jaut…" at bounding box center [421, 263] width 359 height 15
drag, startPoint x: 242, startPoint y: 198, endPoint x: 392, endPoint y: 200, distance: 149.5
click at [392, 282] on span "Iegūto ieraksta failu (datni) pievieno uzdevumam kā pielikumu." at bounding box center [325, 285] width 167 height 6
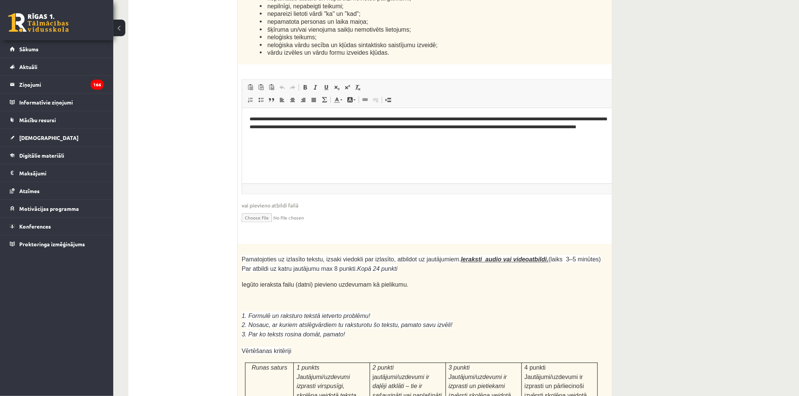
click at [401, 281] on p "Iegūto ieraksta failu (datni) pievieno uzdevumam kā pielikumu." at bounding box center [421, 285] width 359 height 8
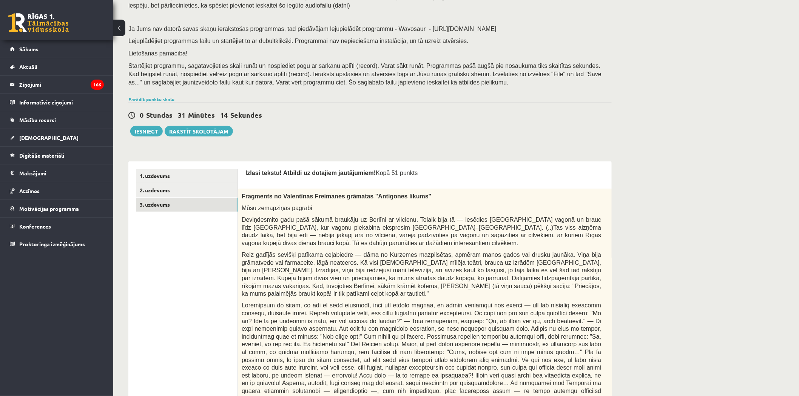
scroll to position [0, 0]
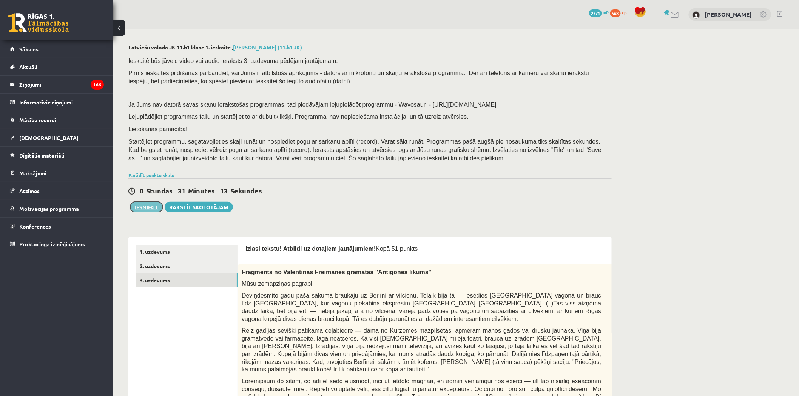
click at [133, 205] on button "Iesniegt" at bounding box center [146, 207] width 32 height 11
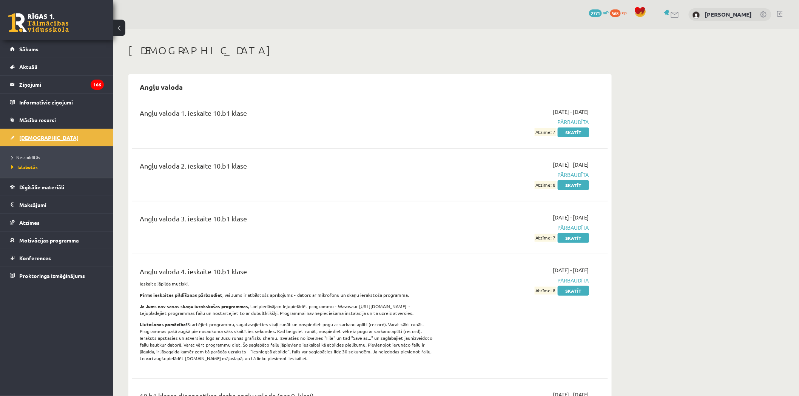
click at [74, 139] on link "[DEMOGRAPHIC_DATA]" at bounding box center [57, 137] width 94 height 17
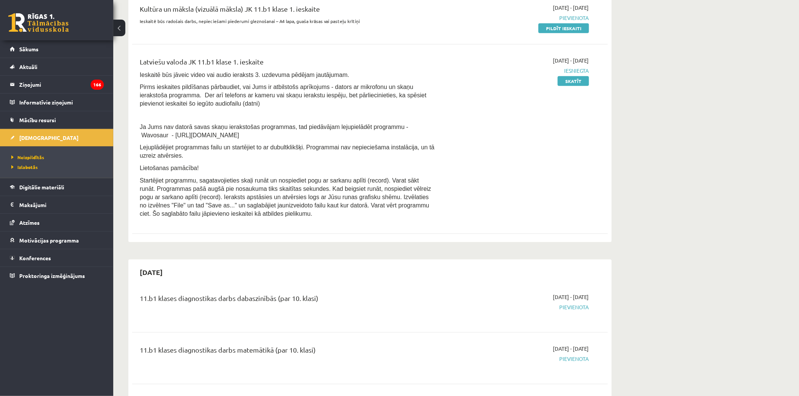
scroll to position [126, 0]
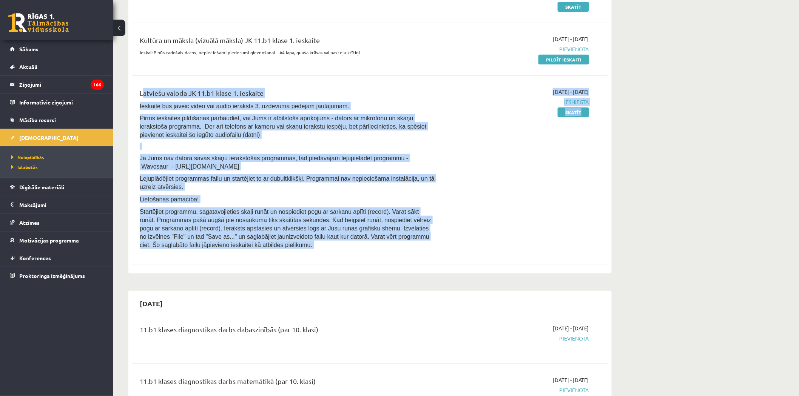
drag, startPoint x: 352, startPoint y: 262, endPoint x: 134, endPoint y: 89, distance: 278.1
click at [134, 89] on div "11.b1 klases diagnostikas darbs latviešu valodā (par 10. klasi) [DATE] - [DATE]…" at bounding box center [370, 123] width 476 height 296
click at [373, 239] on span "Startējiet programmu, sagatavojieties skaļi runāt un nospiediet pogu ar sarkanu…" at bounding box center [285, 229] width 291 height 40
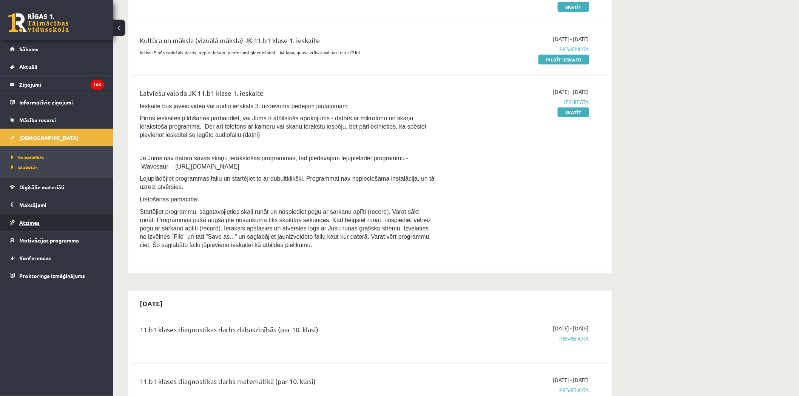
click at [39, 224] on span "Atzīmes" at bounding box center [29, 222] width 20 height 7
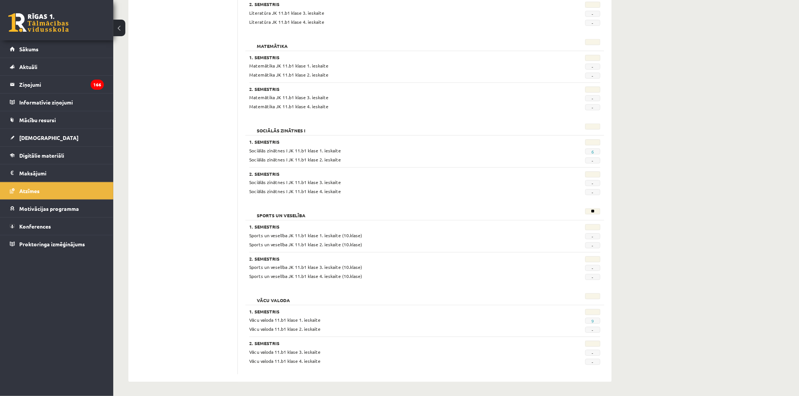
scroll to position [595, 0]
drag, startPoint x: 590, startPoint y: 151, endPoint x: 596, endPoint y: 151, distance: 5.3
click at [596, 151] on span "6" at bounding box center [592, 151] width 15 height 6
click at [331, 210] on div "Sports un veselība" at bounding box center [395, 213] width 302 height 11
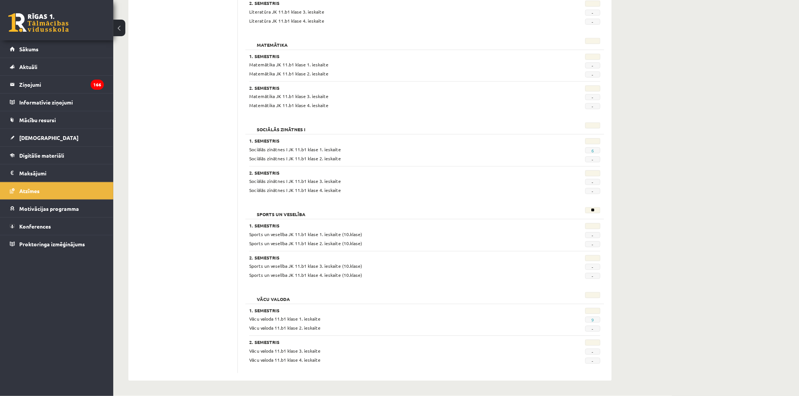
click at [591, 214] on div "**" at bounding box center [576, 213] width 60 height 11
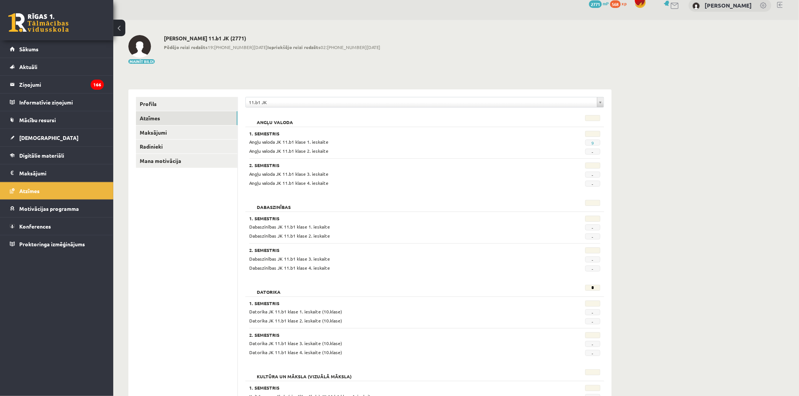
scroll to position [0, 0]
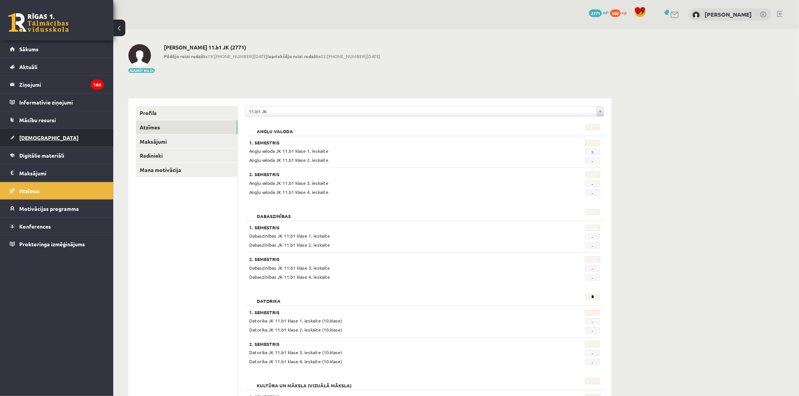
click at [57, 137] on link "[DEMOGRAPHIC_DATA]" at bounding box center [57, 137] width 94 height 17
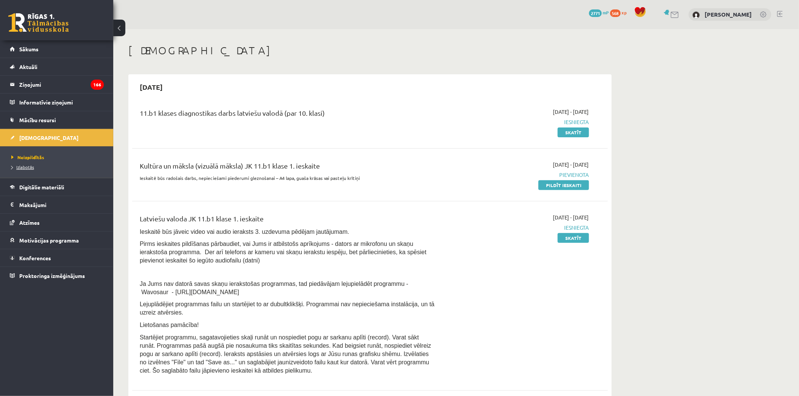
click at [28, 167] on span "Izlabotās" at bounding box center [22, 167] width 23 height 6
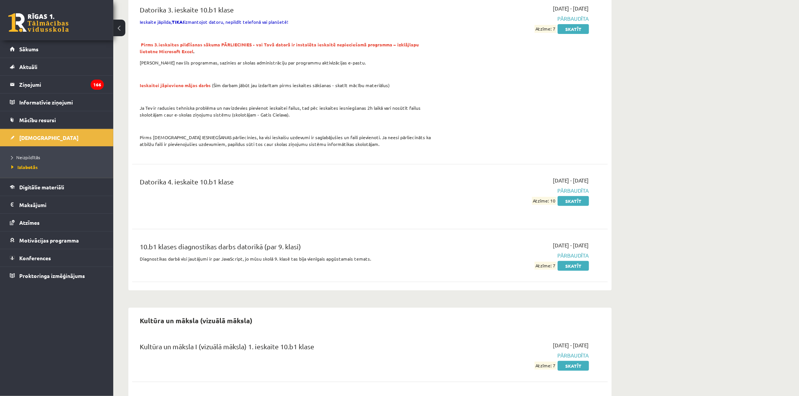
scroll to position [1090, 0]
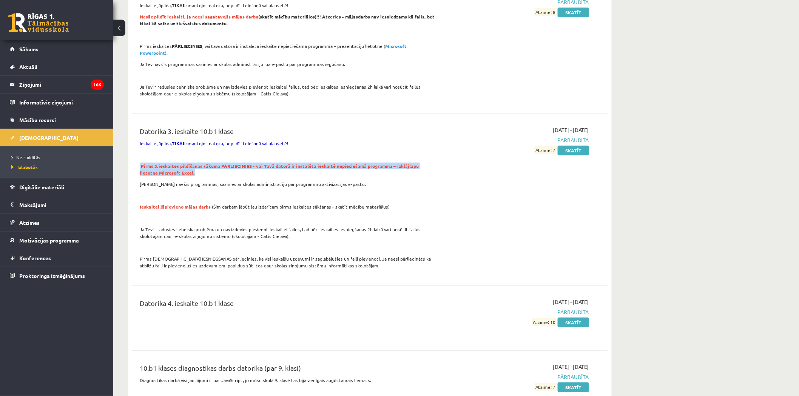
drag, startPoint x: 176, startPoint y: 168, endPoint x: 133, endPoint y: 157, distance: 44.0
click at [133, 157] on div "Datorika 3. ieskaite 10.b1 klase Ieskaite jāpilda, TIKAI izmantojot datoru, nep…" at bounding box center [370, 200] width 476 height 163
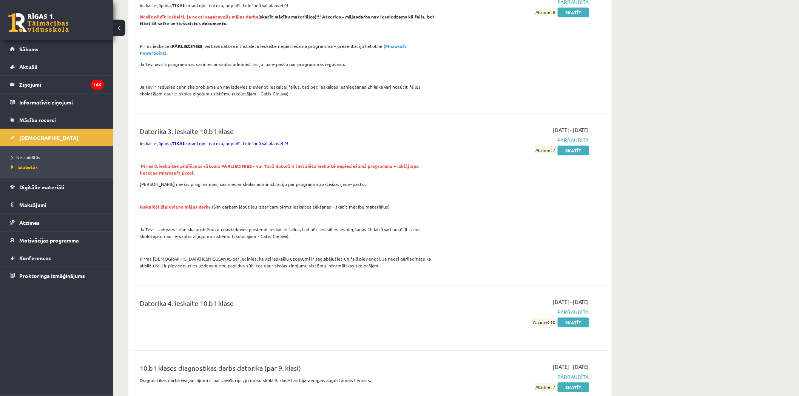
click at [431, 203] on p "Ieskaitei jāpievieno mājas darbs (Šim darbam jābūt jau izdarītam pirms ieskaite…" at bounding box center [288, 206] width 296 height 7
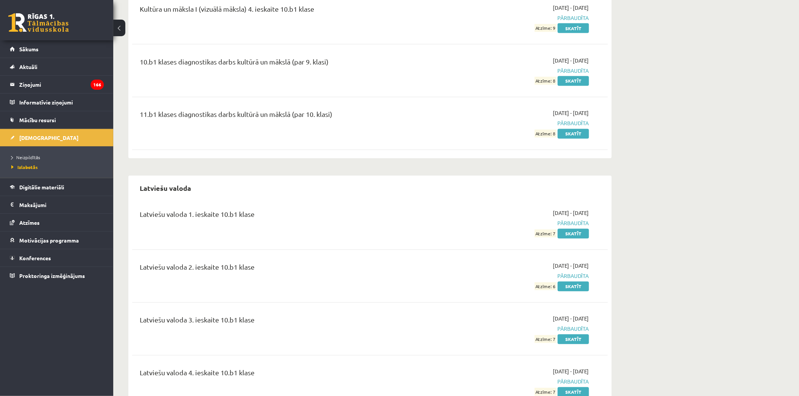
scroll to position [1762, 0]
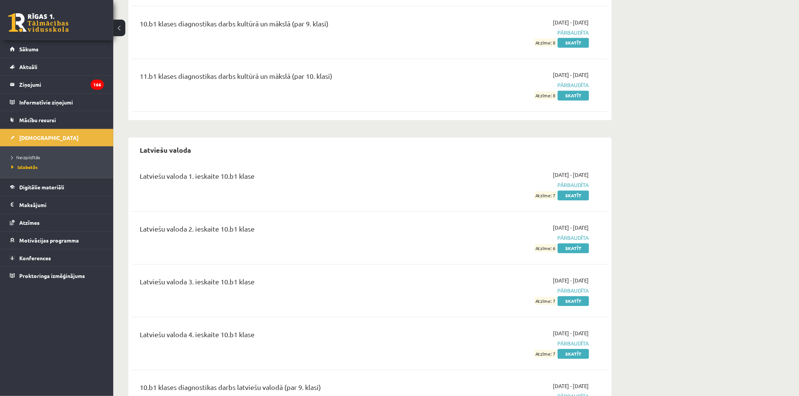
drag, startPoint x: 160, startPoint y: 178, endPoint x: 330, endPoint y: 235, distance: 179.2
click at [328, 235] on div "Latviešu valoda 2. ieskaite 10.b1 klase" at bounding box center [287, 238] width 307 height 28
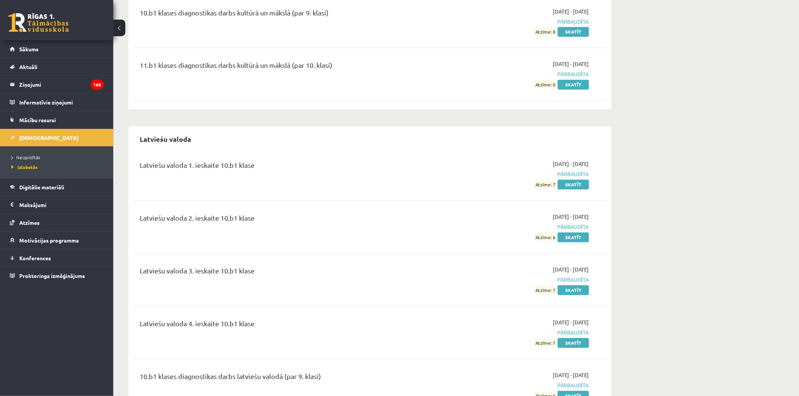
scroll to position [1803, 0]
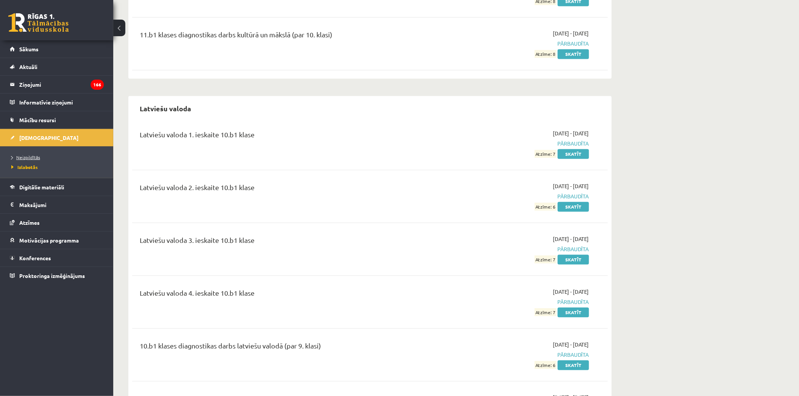
click at [39, 159] on span "Neizpildītās" at bounding box center [25, 157] width 29 height 6
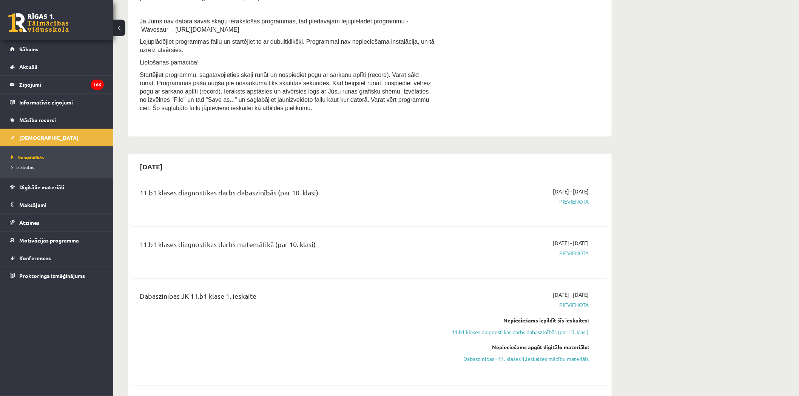
scroll to position [293, 0]
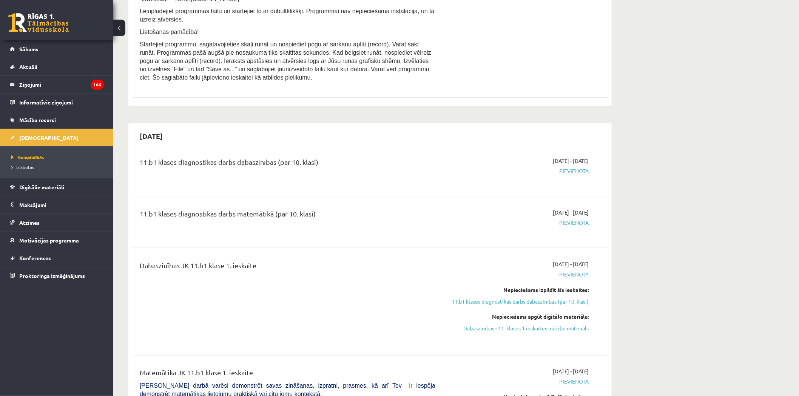
drag, startPoint x: 549, startPoint y: 214, endPoint x: 571, endPoint y: 213, distance: 22.7
click at [571, 213] on div "[DATE] - [DATE] [GEOGRAPHIC_DATA]" at bounding box center [518, 222] width 154 height 27
click at [438, 217] on div "11.b1 klases diagnostikas darbs matemātikā (par 10. klasi)" at bounding box center [287, 222] width 307 height 27
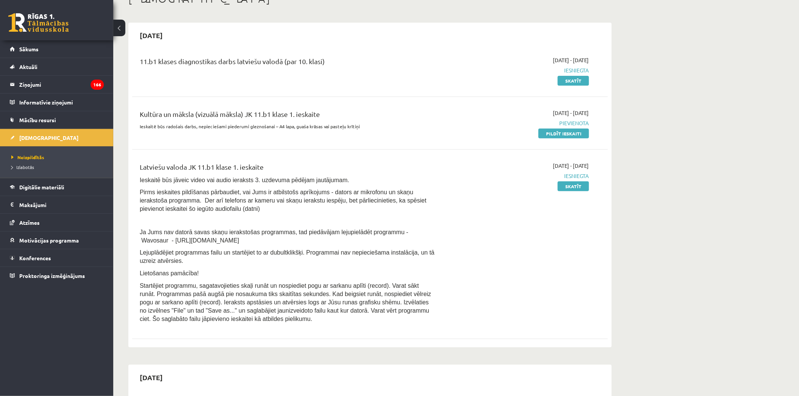
scroll to position [42, 0]
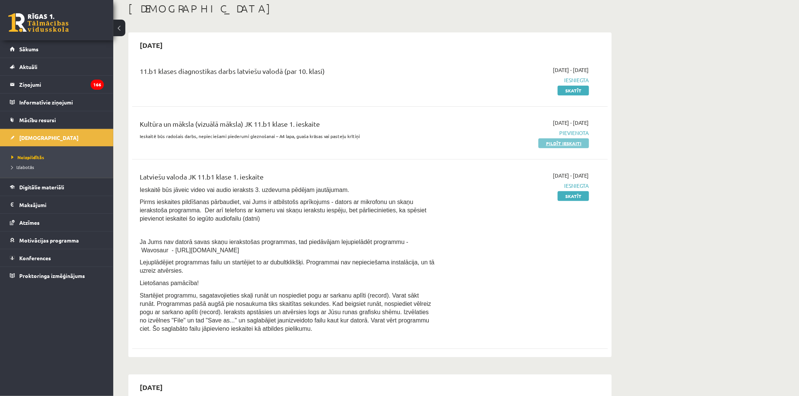
click at [547, 141] on link "Pildīt ieskaiti" at bounding box center [563, 144] width 51 height 10
click at [555, 141] on link "Pildīt ieskaiti" at bounding box center [563, 144] width 51 height 10
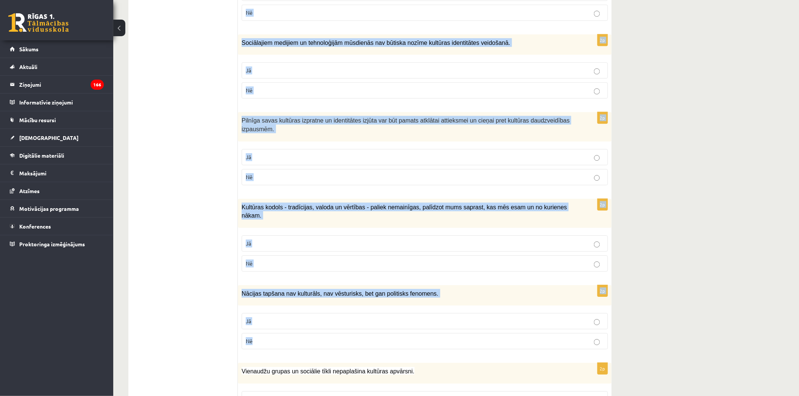
scroll to position [965, 0]
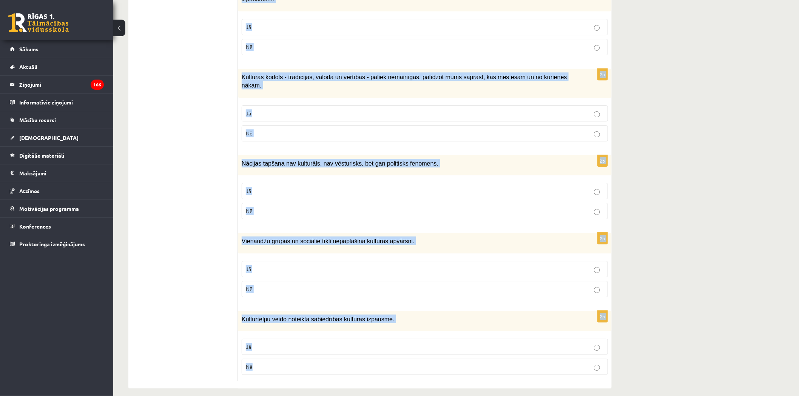
drag, startPoint x: 245, startPoint y: 65, endPoint x: 363, endPoint y: 361, distance: 318.6
copy form "Loremi dol sitametcons ad elitsed! 9d Eiusmodtemporin ut laboreet dol magnaa en…"
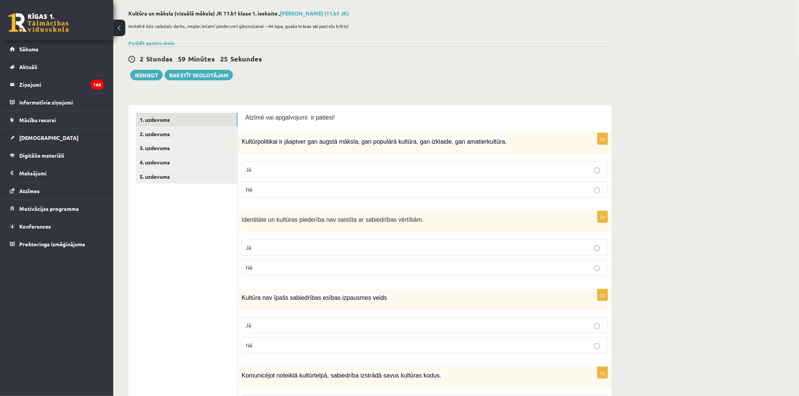
scroll to position [0, 0]
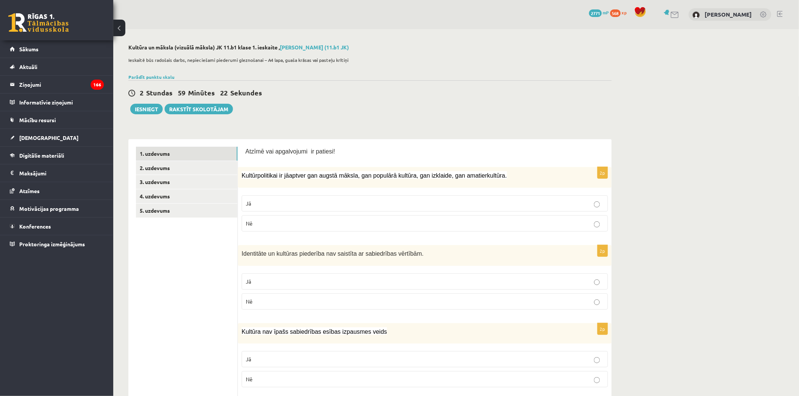
click at [276, 204] on p "Jā" at bounding box center [425, 204] width 358 height 8
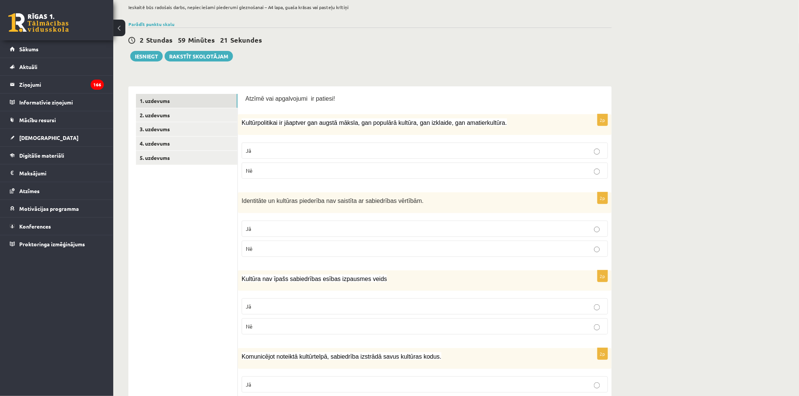
scroll to position [84, 0]
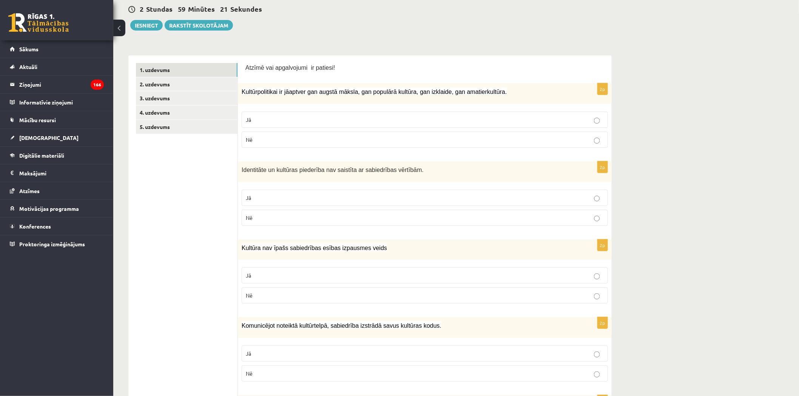
click at [270, 218] on p "Nē" at bounding box center [425, 218] width 358 height 8
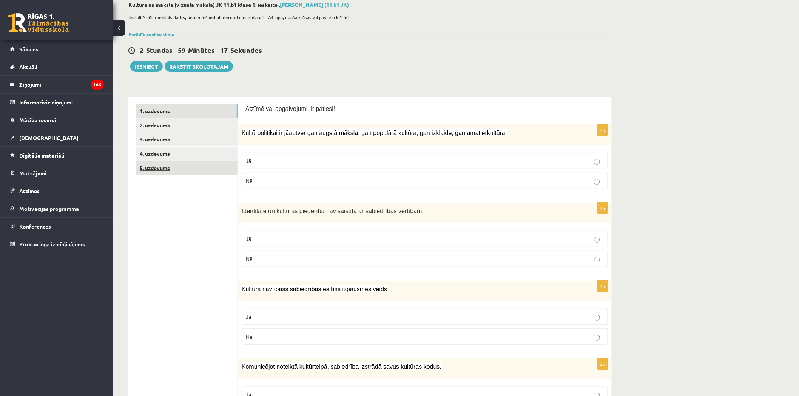
scroll to position [42, 0]
click at [167, 129] on link "2. uzdevums" at bounding box center [187, 126] width 102 height 14
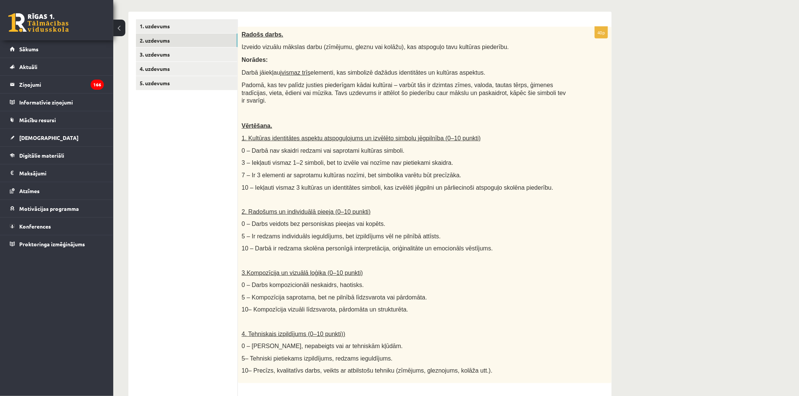
scroll to position [134, 0]
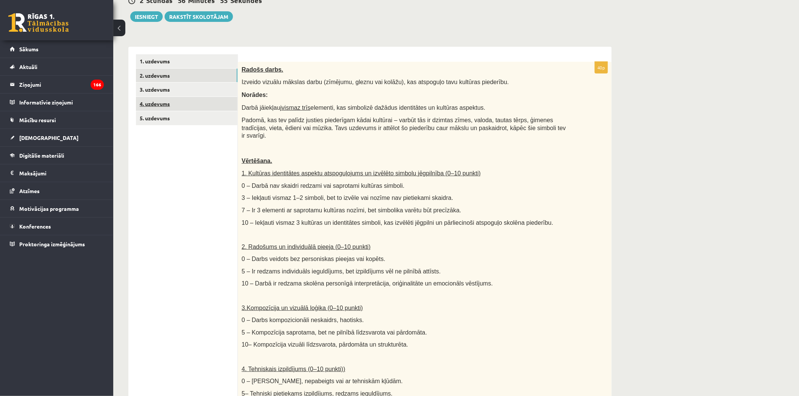
drag, startPoint x: 178, startPoint y: 63, endPoint x: 186, endPoint y: 99, distance: 36.7
click at [178, 63] on link "1. uzdevums" at bounding box center [187, 61] width 102 height 14
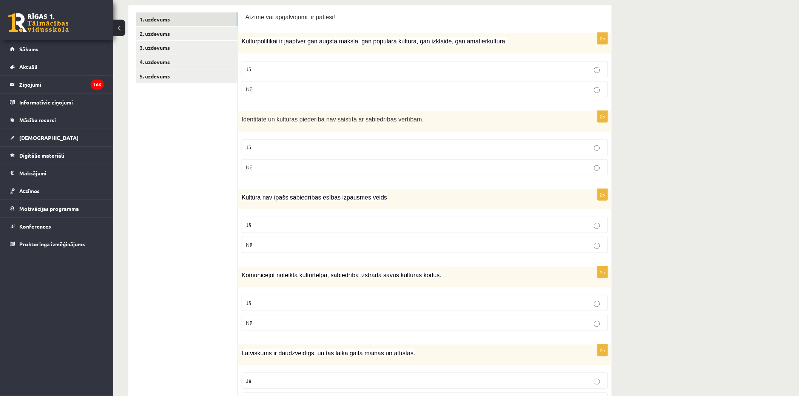
click at [361, 250] on label "Nē" at bounding box center [425, 245] width 366 height 16
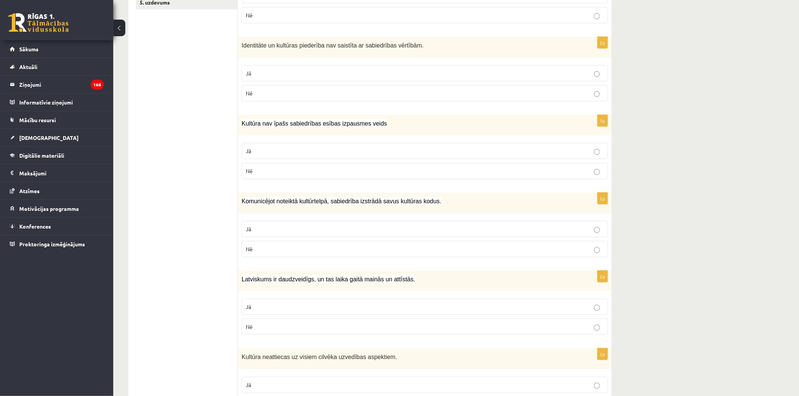
scroll to position [218, 0]
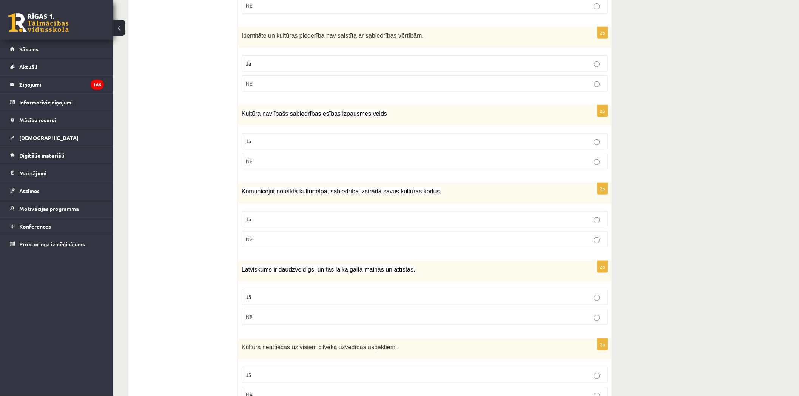
click at [319, 219] on p "Jā" at bounding box center [425, 220] width 358 height 8
click at [293, 294] on p "Jā" at bounding box center [425, 297] width 358 height 8
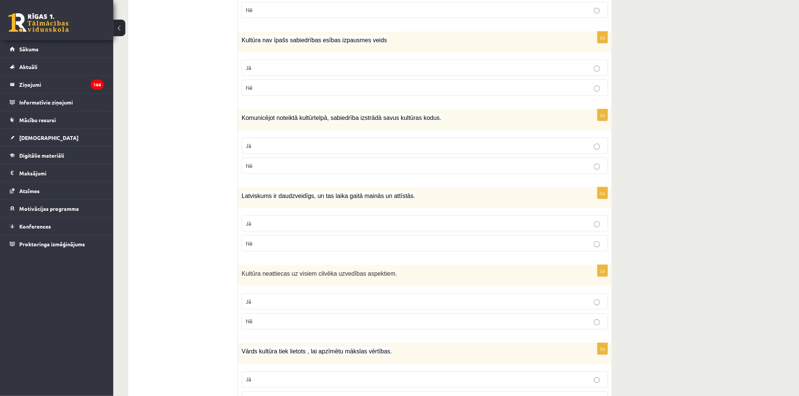
scroll to position [302, 0]
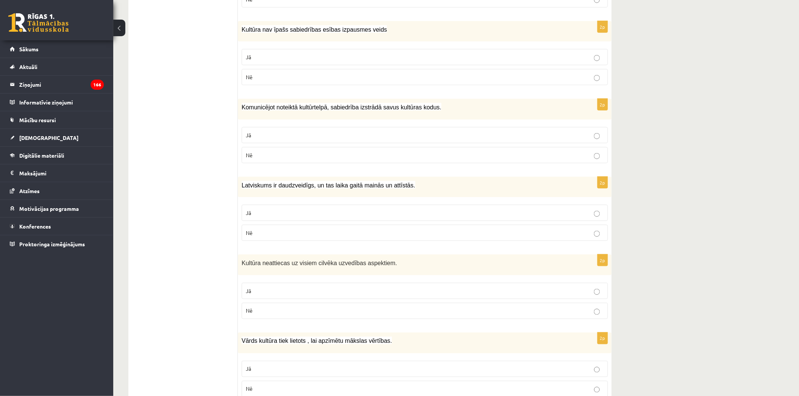
click at [315, 308] on p "Nē" at bounding box center [425, 311] width 358 height 8
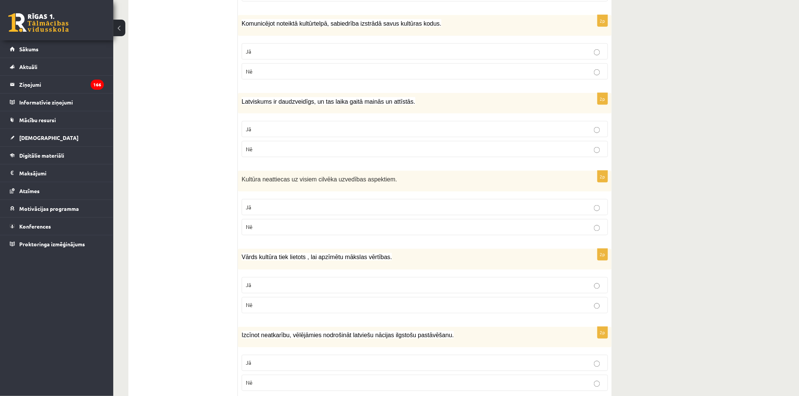
click at [307, 295] on fieldset "Jā Nē" at bounding box center [425, 295] width 366 height 42
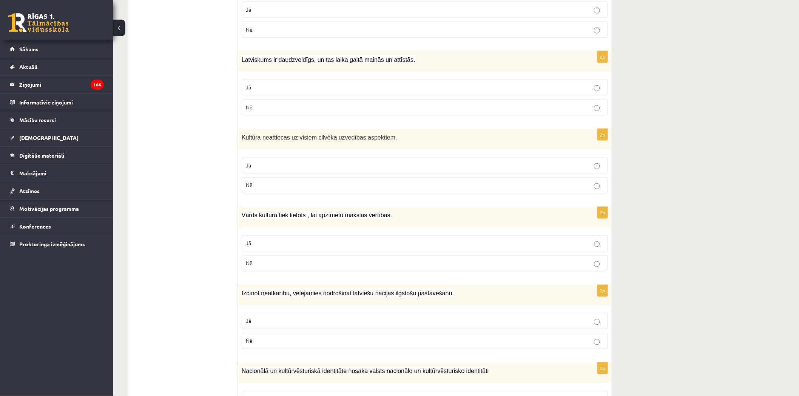
click at [316, 244] on p "Jā" at bounding box center [425, 244] width 358 height 8
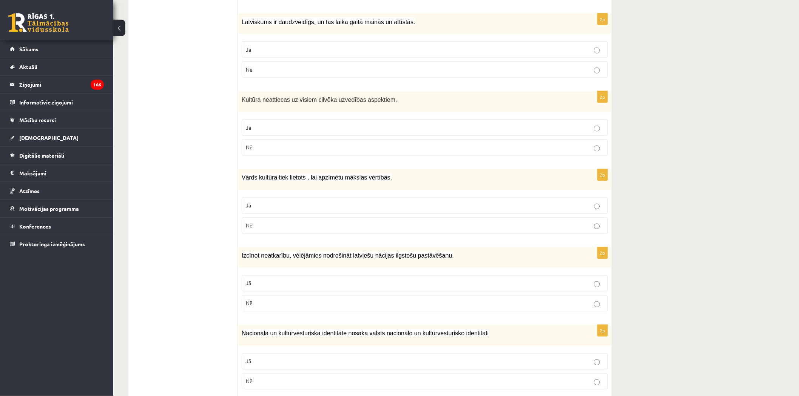
scroll to position [512, 0]
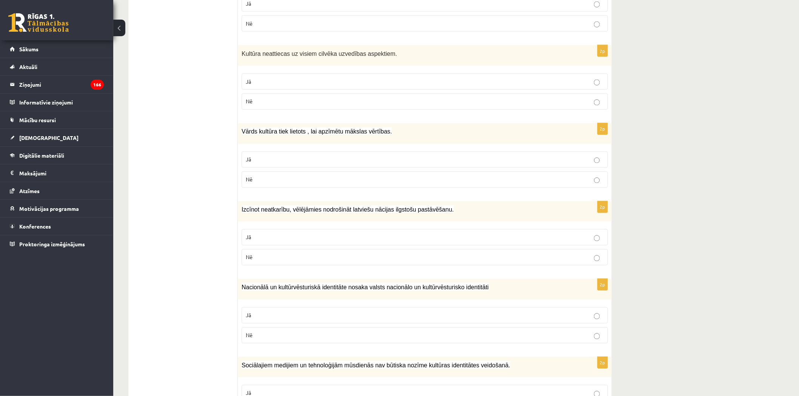
click at [305, 240] on p "Jā" at bounding box center [425, 238] width 358 height 8
click at [286, 318] on p "Jā" at bounding box center [425, 316] width 358 height 8
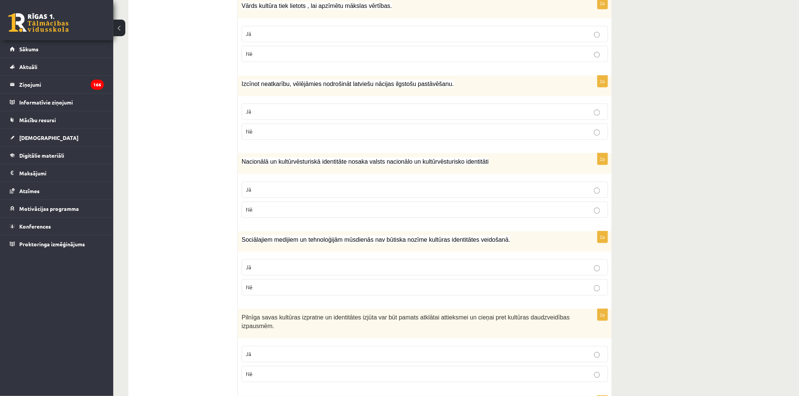
click at [282, 288] on p "Nē" at bounding box center [425, 288] width 358 height 8
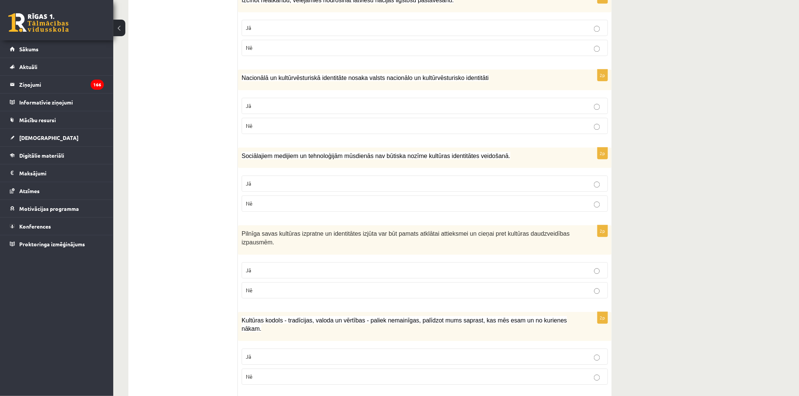
click at [266, 276] on label "Jā" at bounding box center [425, 270] width 366 height 16
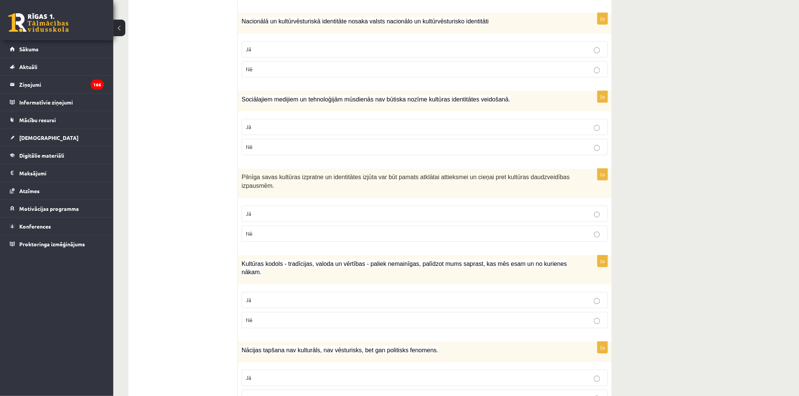
scroll to position [806, 0]
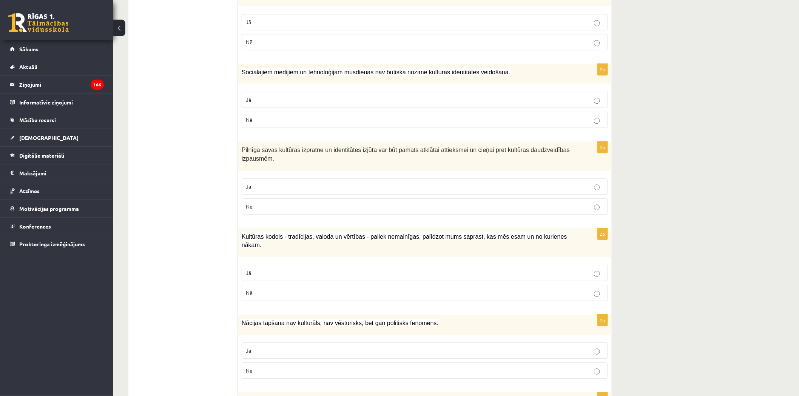
click at [263, 269] on p "Jā" at bounding box center [425, 273] width 358 height 8
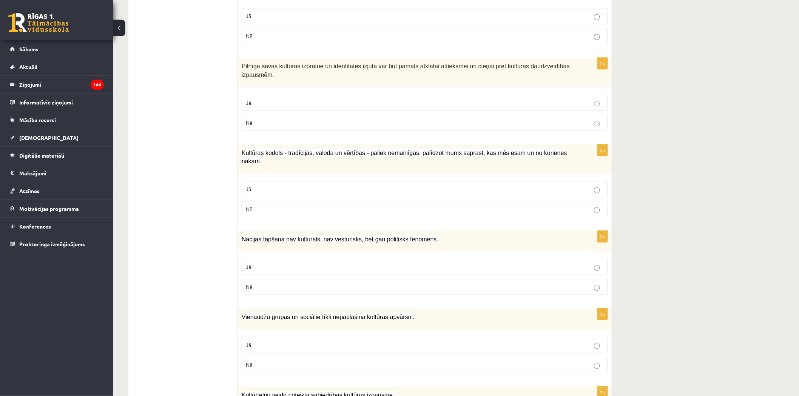
click at [312, 283] on p "Nē" at bounding box center [425, 287] width 358 height 8
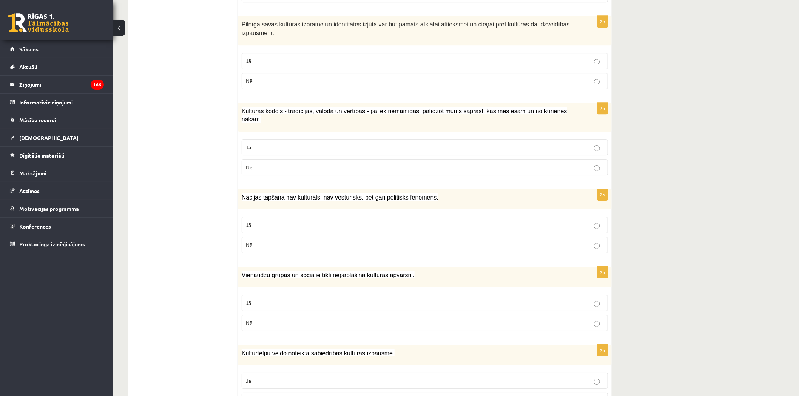
click at [276, 319] on p "Nē" at bounding box center [425, 323] width 358 height 8
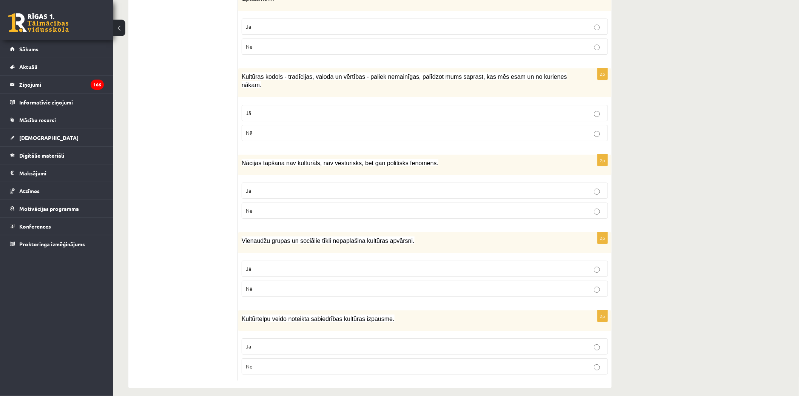
click at [276, 343] on p "Jā" at bounding box center [425, 347] width 358 height 8
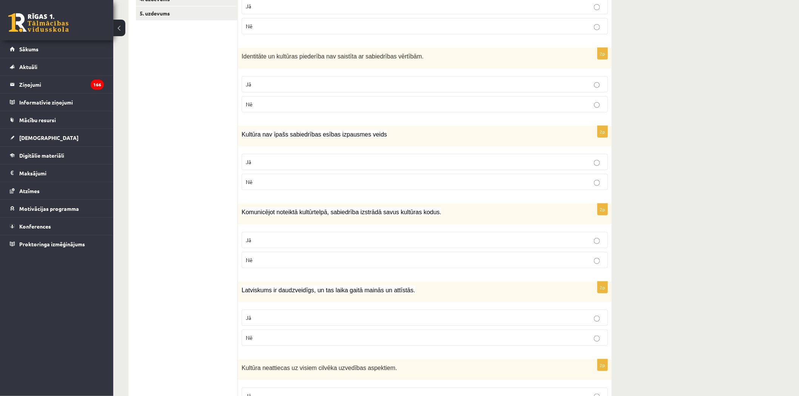
scroll to position [0, 0]
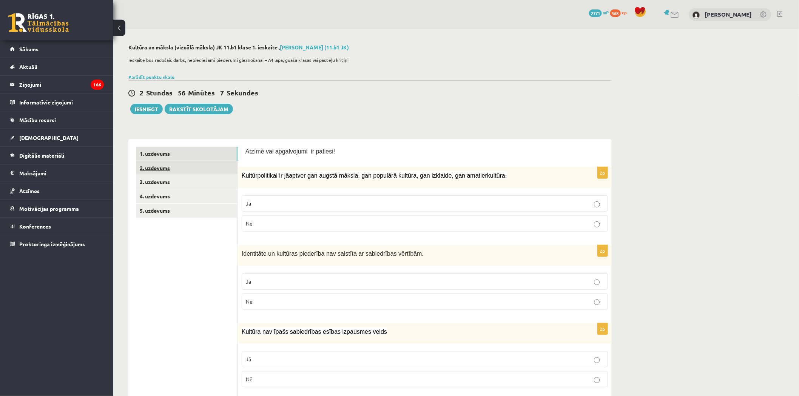
click at [176, 168] on link "2. uzdevums" at bounding box center [187, 168] width 102 height 14
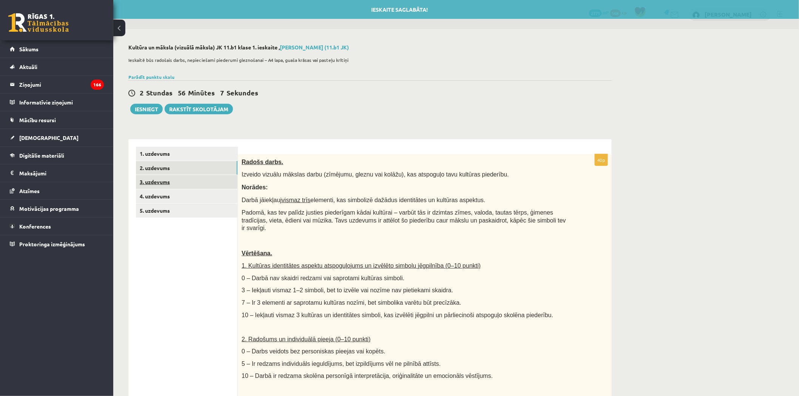
click at [175, 187] on link "3. uzdevums" at bounding box center [187, 182] width 102 height 14
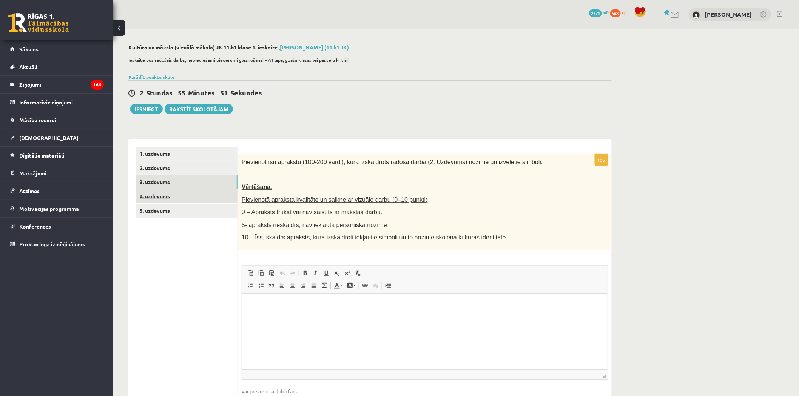
click at [185, 199] on link "4. uzdevums" at bounding box center [187, 197] width 102 height 14
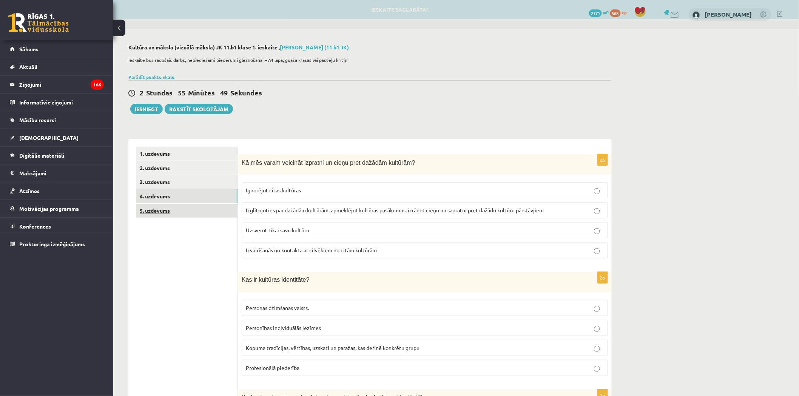
click at [198, 212] on link "5. uzdevums" at bounding box center [187, 211] width 102 height 14
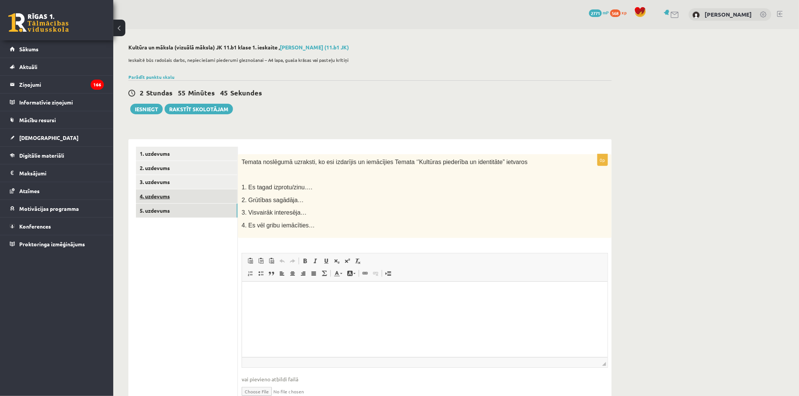
click at [196, 202] on link "4. uzdevums" at bounding box center [187, 197] width 102 height 14
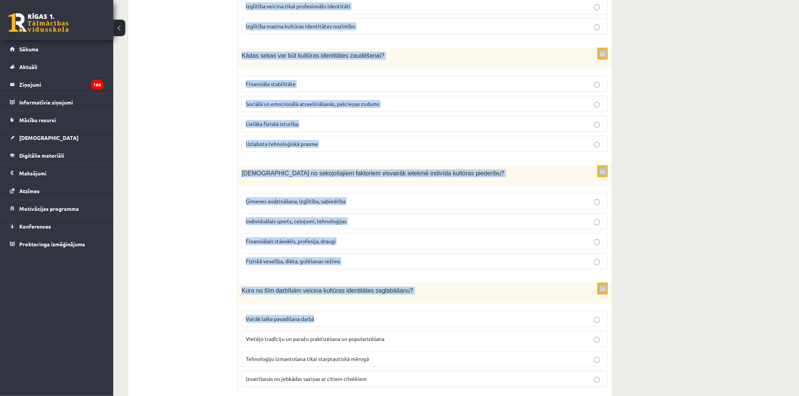
scroll to position [954, 0]
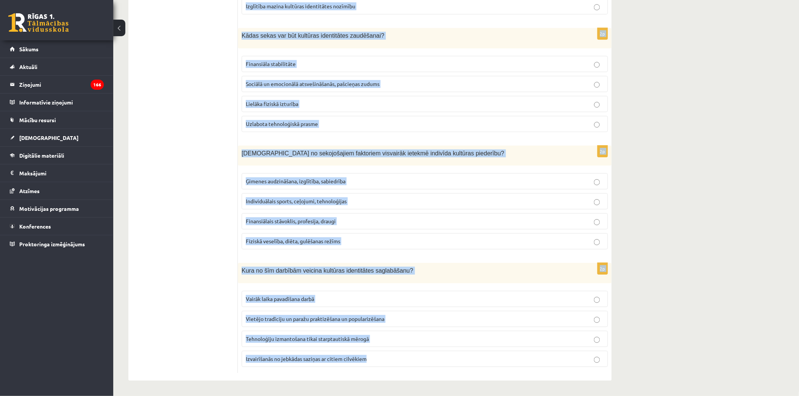
drag, startPoint x: 243, startPoint y: 163, endPoint x: 411, endPoint y: 367, distance: 264.2
copy form "ā mēs varam veicināt izpratni un cieņu pret dažādām kultūrām? Ignorējot citas k…"
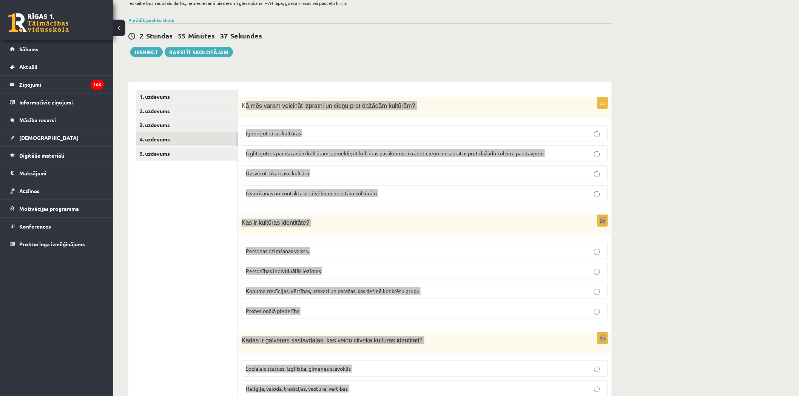
scroll to position [0, 0]
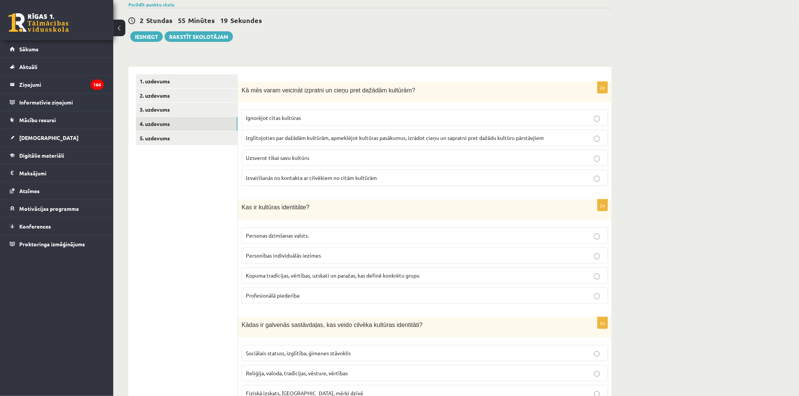
scroll to position [42, 0]
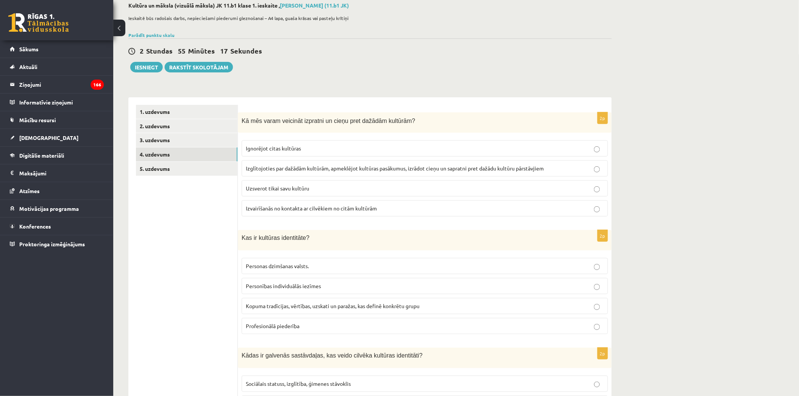
click at [308, 165] on p "Izglītojoties par dažādām kultūrām, apmeklējot kultūras pasākumus, izrādot cieņ…" at bounding box center [425, 169] width 358 height 8
click at [339, 307] on span "Kopuma tradīcijas, vērtības, uzskati un paražas, kas definē konkrētu grupu" at bounding box center [333, 306] width 174 height 7
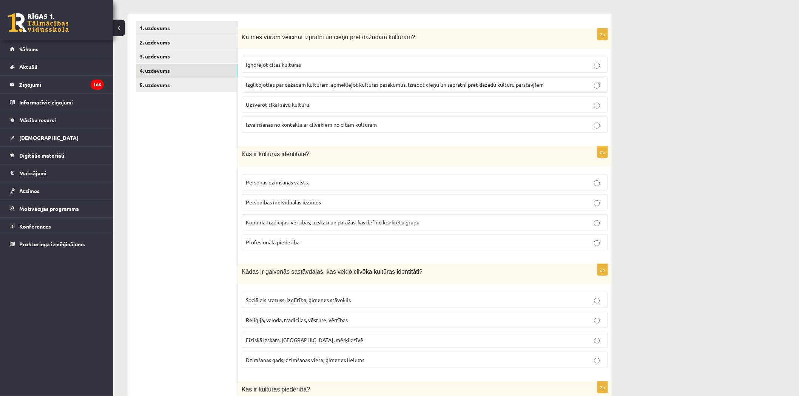
scroll to position [168, 0]
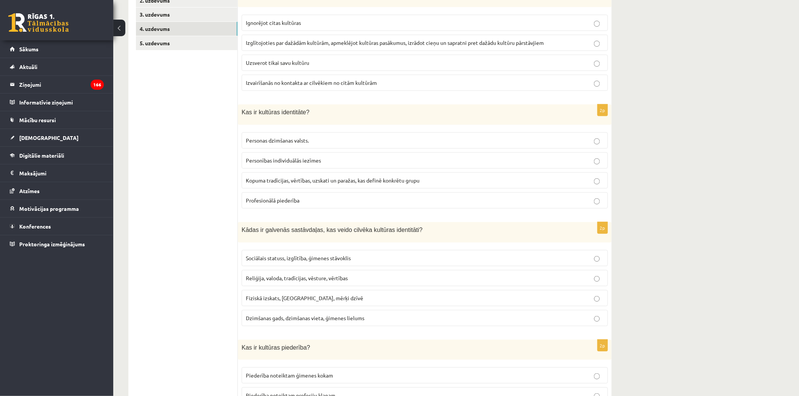
click at [341, 278] on span "Reliģija, valoda, tradīcijas, vēsture, vērtības" at bounding box center [297, 278] width 102 height 7
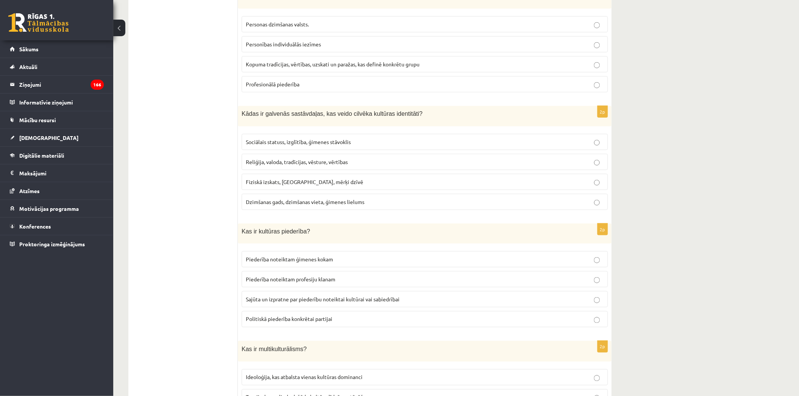
scroll to position [293, 0]
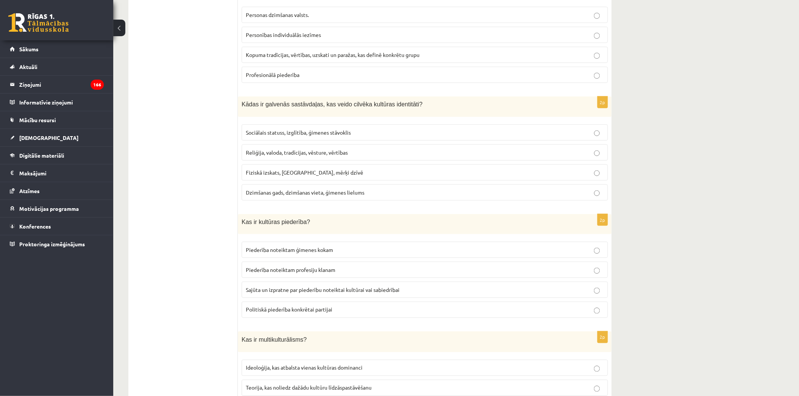
click at [334, 292] on span "Sajūta un izpratne par piederību noteiktai kultūrai vai sabiedrībai" at bounding box center [323, 290] width 154 height 7
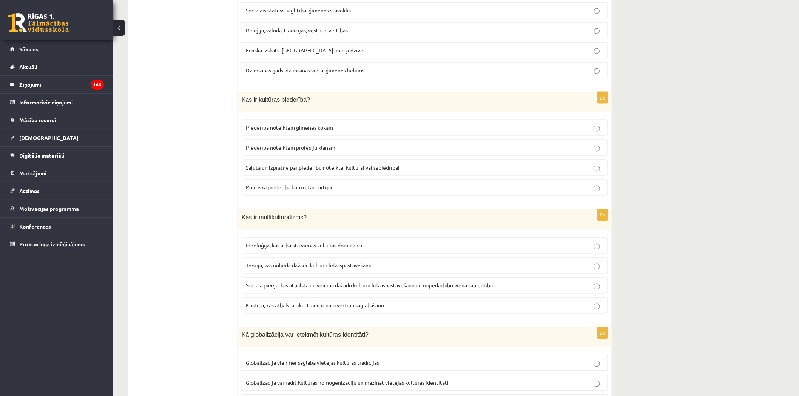
scroll to position [419, 0]
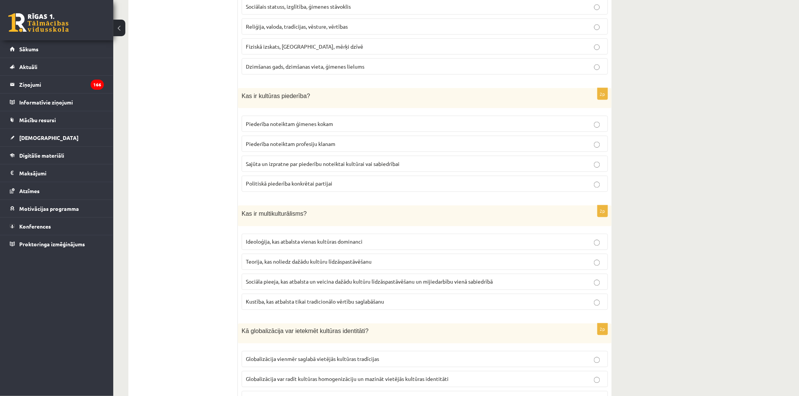
click at [305, 279] on label "Sociāla pieeja, kas atbalsta un veicina dažādu kultūru līdzāspastāvēšanu un mij…" at bounding box center [425, 282] width 366 height 16
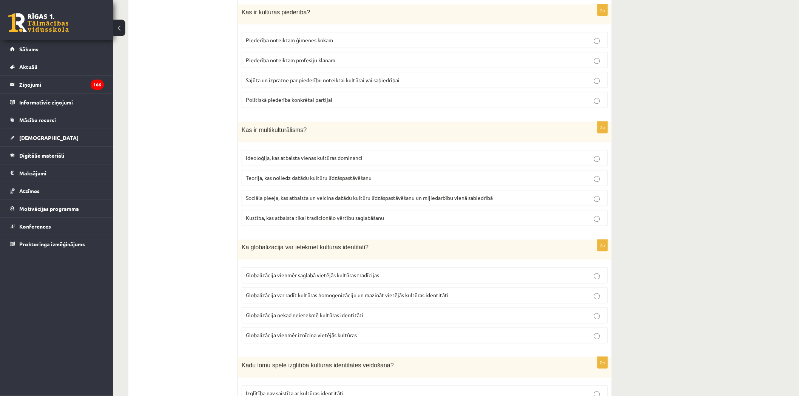
scroll to position [545, 0]
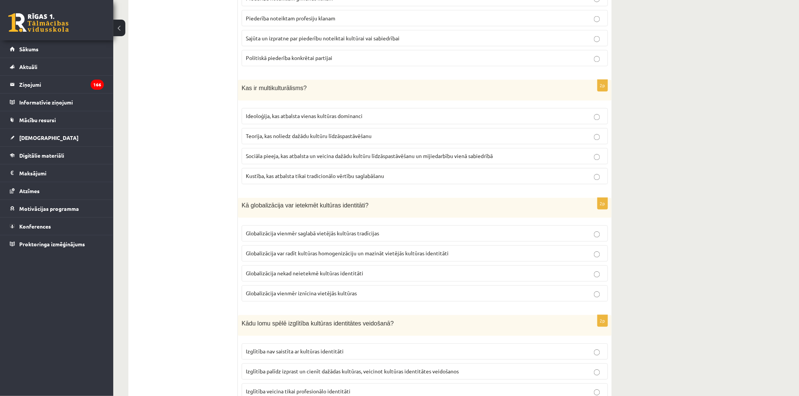
click at [315, 251] on label "Globalizācija var radīt kultūras homogenizāciju un mazināt vietējās kultūras id…" at bounding box center [425, 254] width 366 height 16
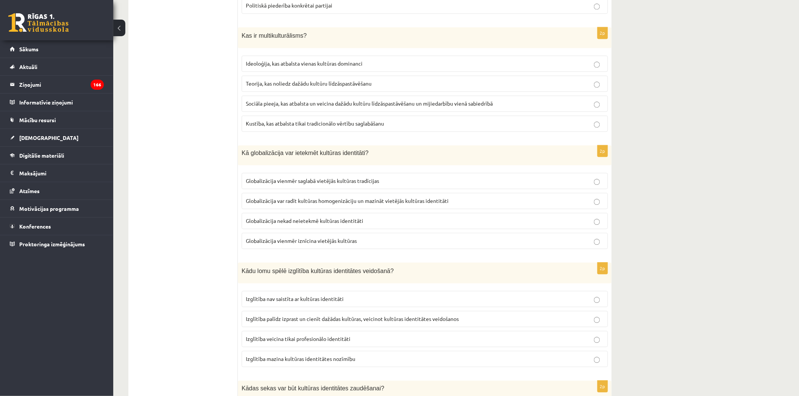
scroll to position [629, 0]
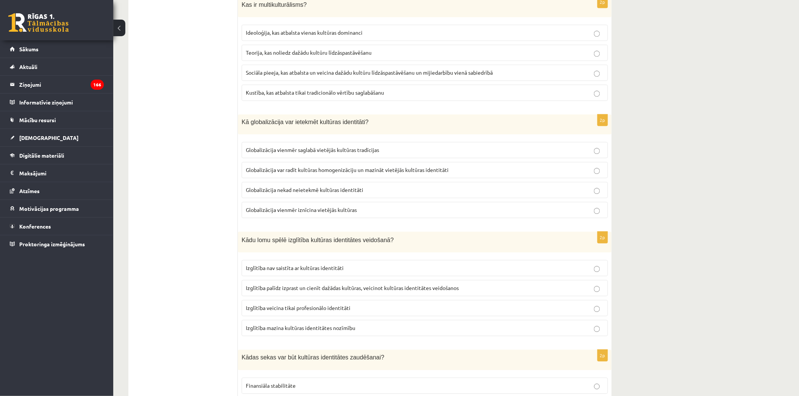
click at [321, 288] on span "Izglītība palīdz izprast un cienīt dažādas kultūras, veicinot kultūras identitā…" at bounding box center [352, 288] width 213 height 7
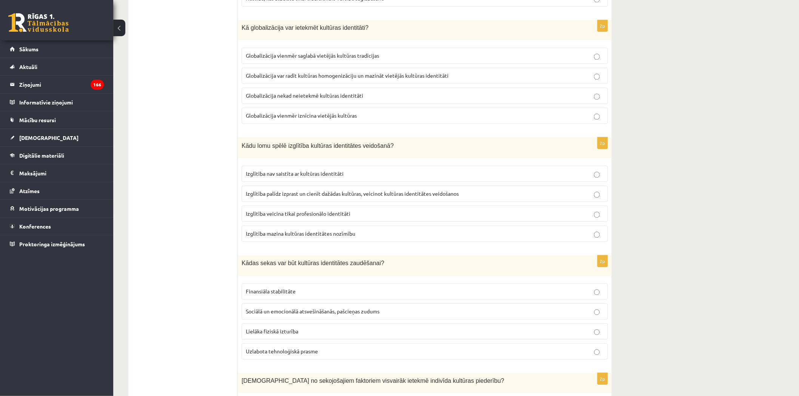
scroll to position [755, 0]
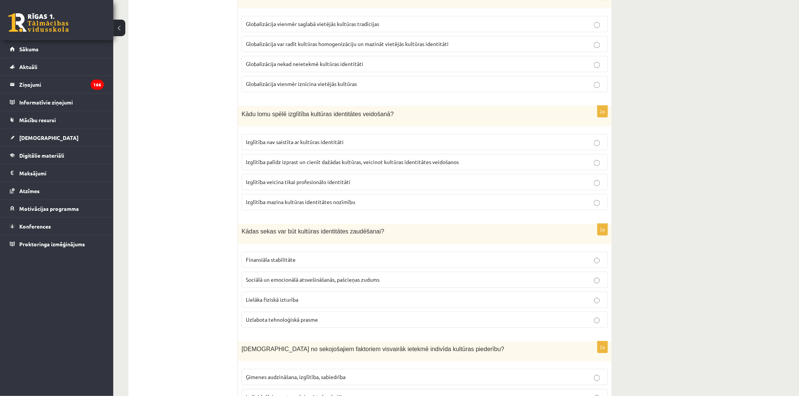
click at [324, 277] on label "Sociālā un emocionālā atsvešināšanās, pašcieņas zudums" at bounding box center [425, 280] width 366 height 16
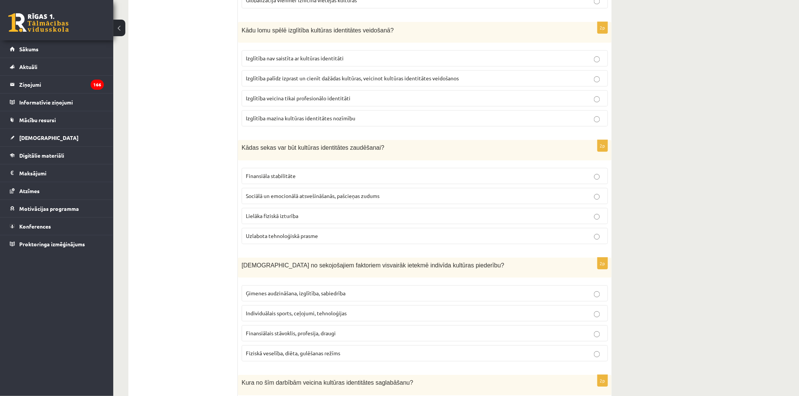
scroll to position [881, 0]
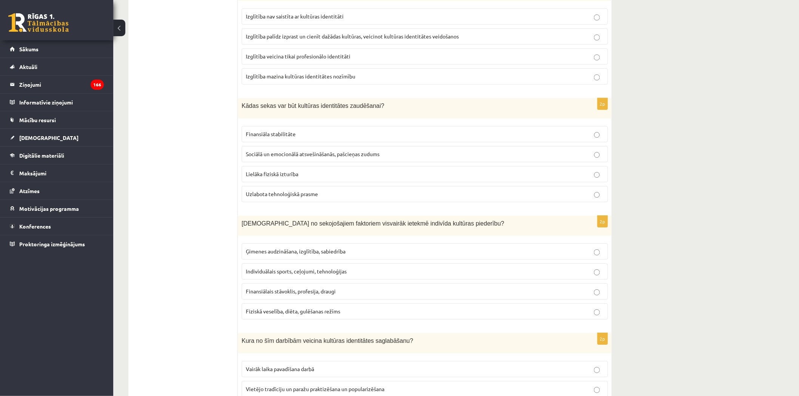
click at [262, 252] on span "Ģimenes audzināšana, izglītība, sabiedrība" at bounding box center [296, 251] width 100 height 7
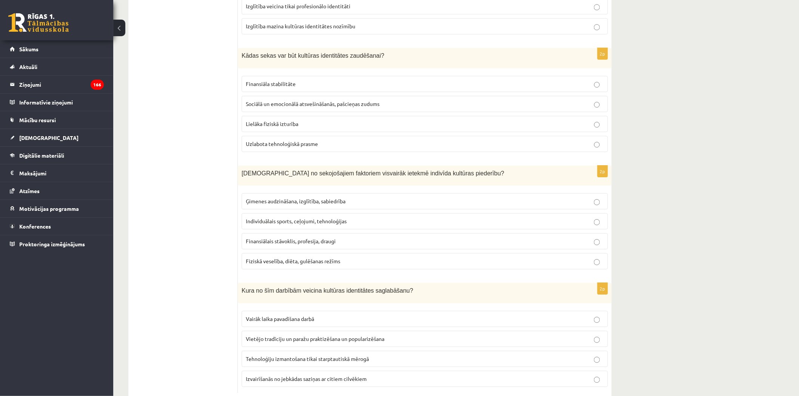
scroll to position [954, 0]
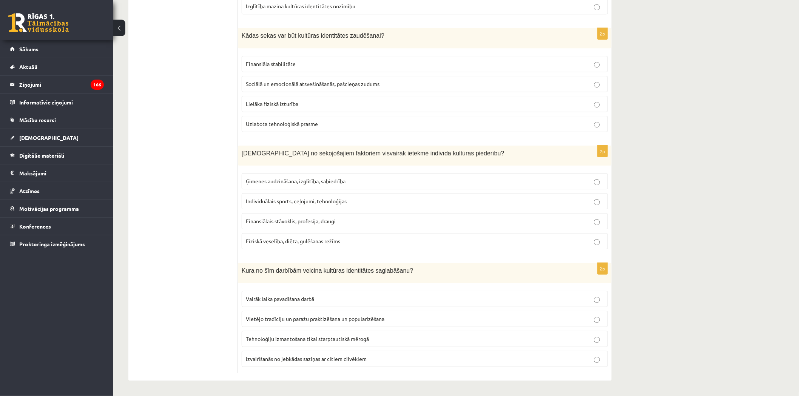
click at [334, 319] on span "Vietējo tradīciju un paražu praktizēšana un popularizēšana" at bounding box center [315, 319] width 139 height 7
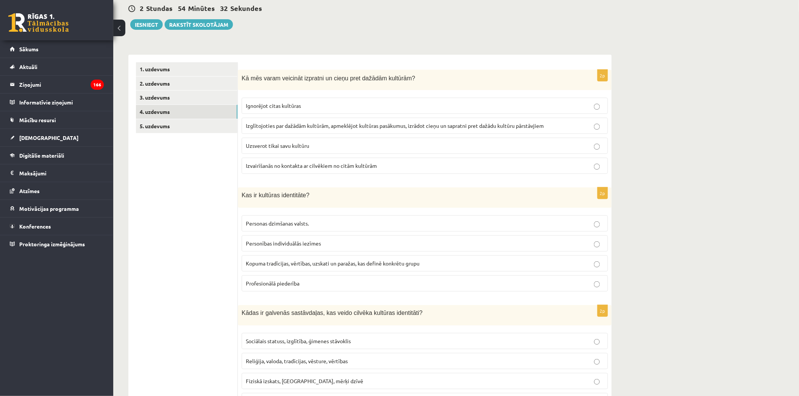
scroll to position [0, 0]
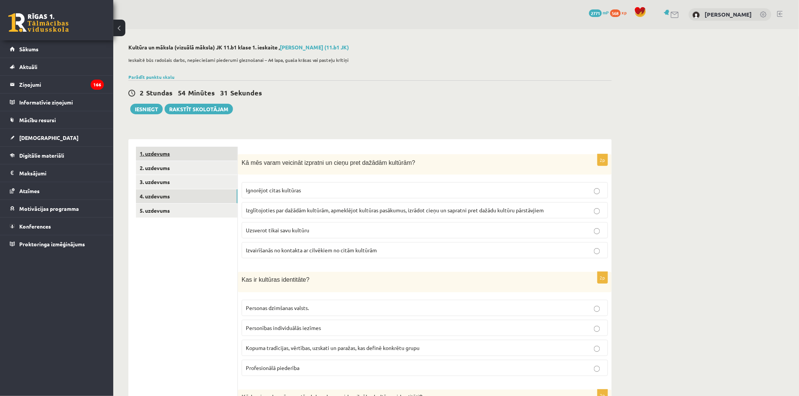
click at [176, 150] on link "1. uzdevums" at bounding box center [187, 154] width 102 height 14
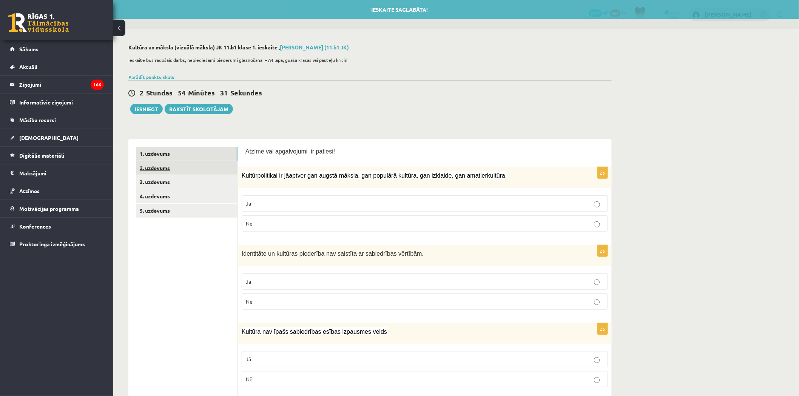
click at [178, 163] on link "2. uzdevums" at bounding box center [187, 168] width 102 height 14
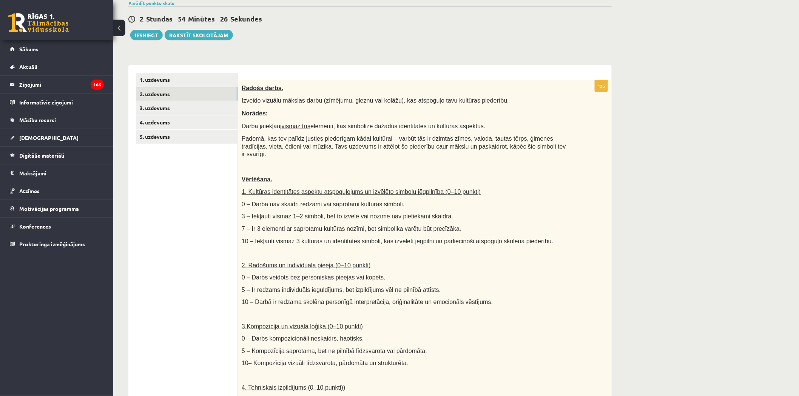
scroll to position [42, 0]
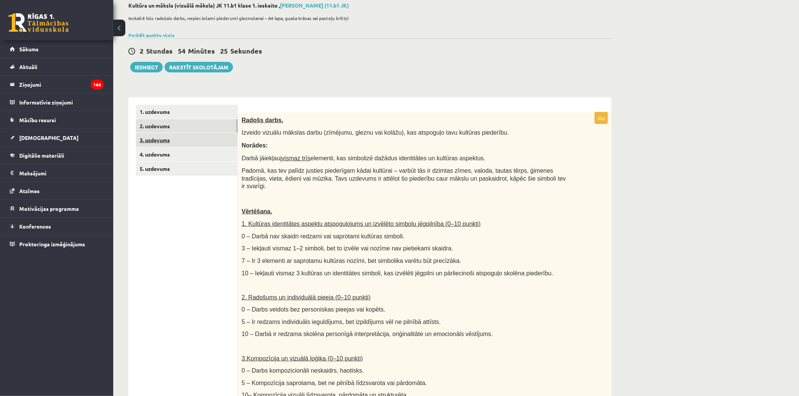
click at [173, 142] on link "3. uzdevums" at bounding box center [187, 140] width 102 height 14
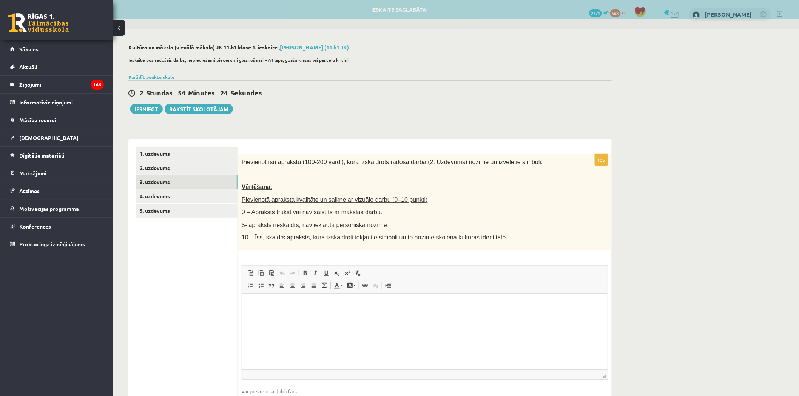
scroll to position [0, 0]
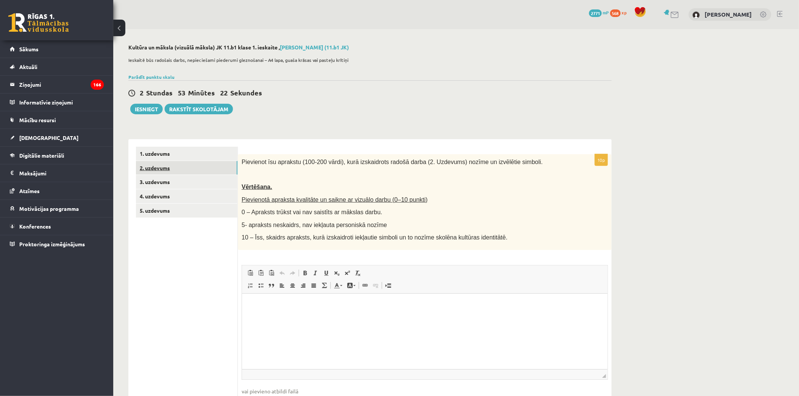
click at [175, 169] on link "2. uzdevums" at bounding box center [187, 168] width 102 height 14
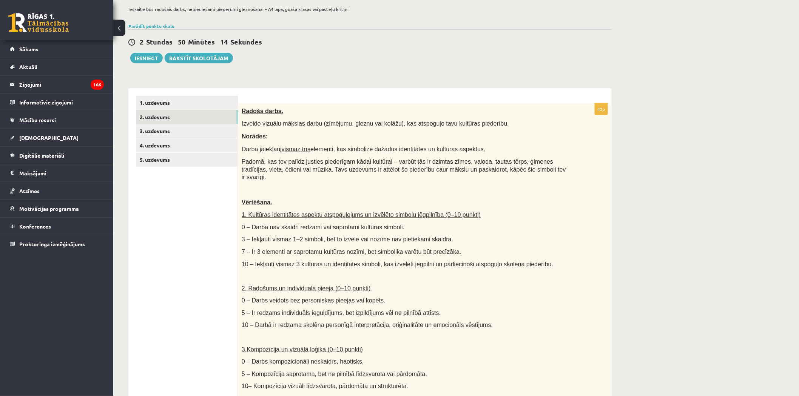
scroll to position [42, 0]
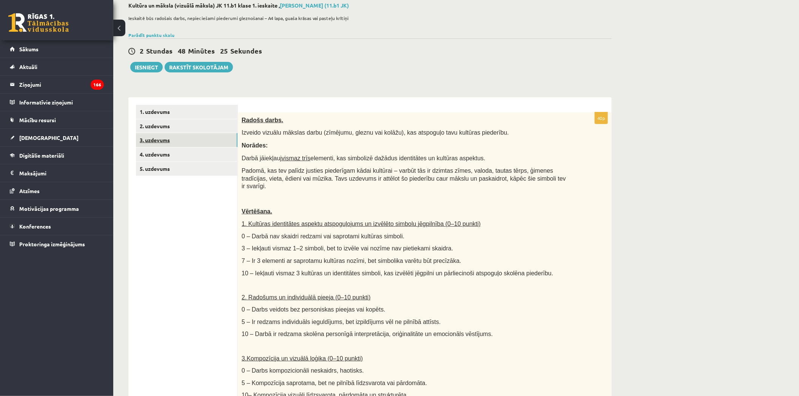
click at [194, 142] on link "3. uzdevums" at bounding box center [187, 140] width 102 height 14
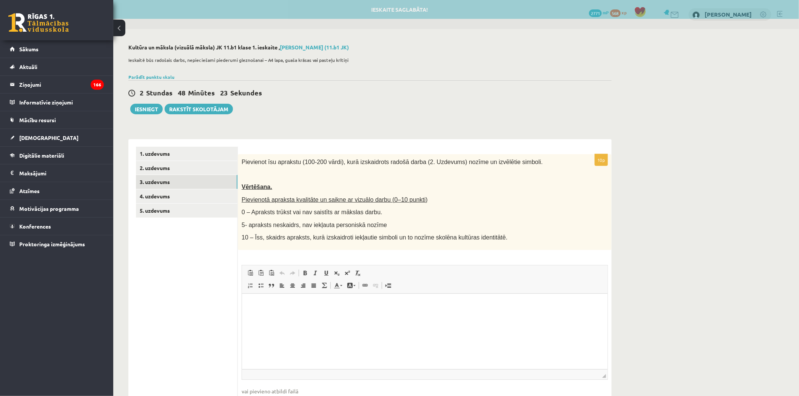
scroll to position [0, 0]
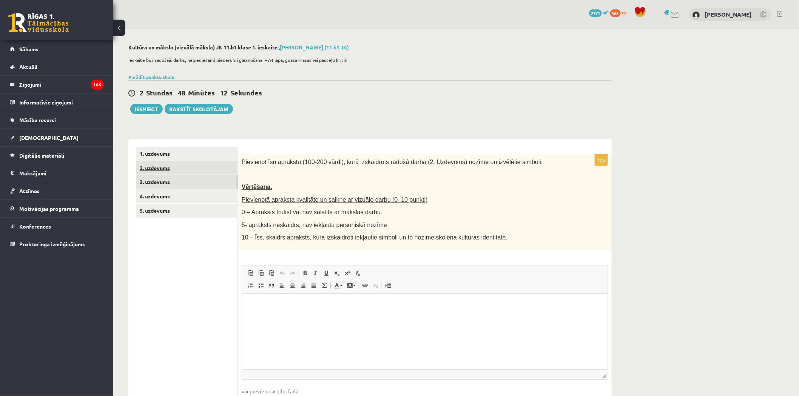
click at [182, 172] on link "2. uzdevums" at bounding box center [187, 168] width 102 height 14
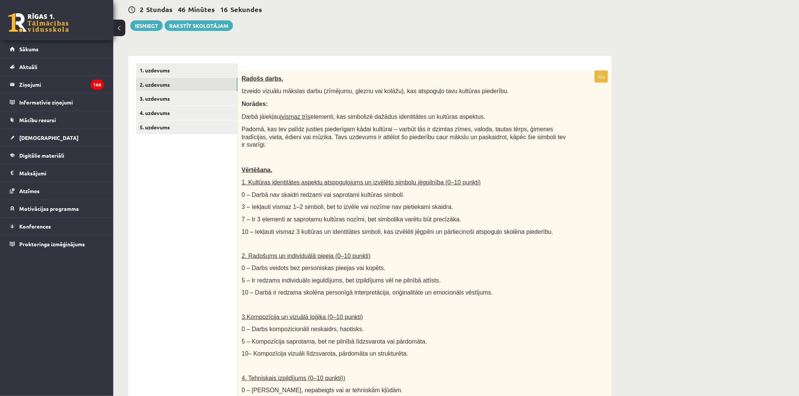
scroll to position [84, 0]
click at [203, 250] on ul "1. uzdevums 2. uzdevums 3. uzdevums 4. uzdevums 5. uzdevums" at bounding box center [187, 331] width 102 height 536
drag, startPoint x: 250, startPoint y: 200, endPoint x: 294, endPoint y: 197, distance: 44.7
click at [294, 203] on span "3 – Iekļauti vismaz 1–2 simboli, bet to izvēle vai nozīme nav pietiekami skaidr…" at bounding box center [347, 206] width 211 height 6
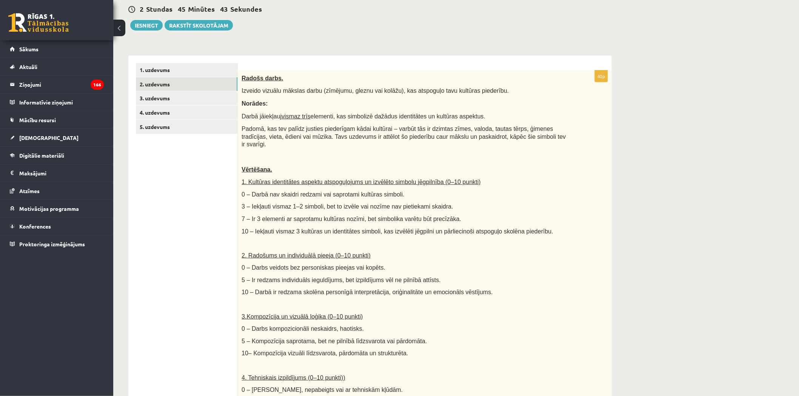
click at [485, 276] on p "5 – Ir redzams individuāls ieguldījums, bet izpildījums vēl ne pilnībā attīsts." at bounding box center [406, 280] width 328 height 8
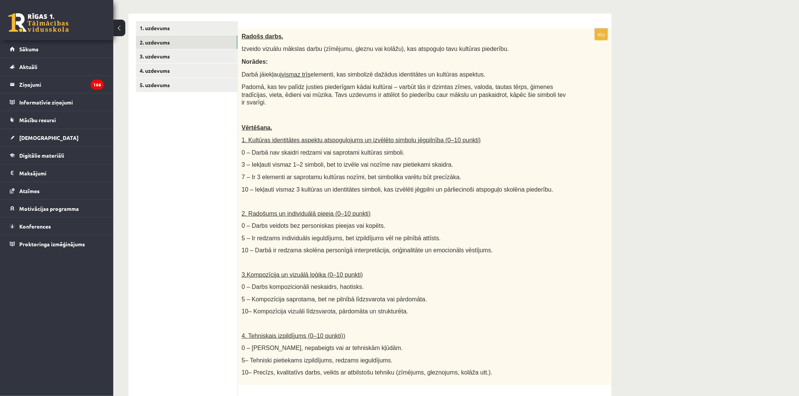
click at [167, 188] on ul "1. uzdevums 2. uzdevums 3. uzdevums 4. uzdevums 5. uzdevums" at bounding box center [187, 289] width 102 height 536
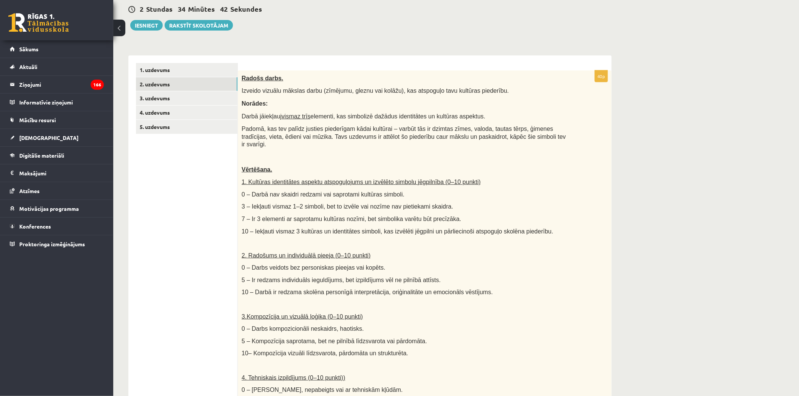
click at [550, 276] on p "5 – Ir redzams individuāls ieguldījums, bet izpildījums vēl ne pilnībā attīsts." at bounding box center [406, 280] width 328 height 8
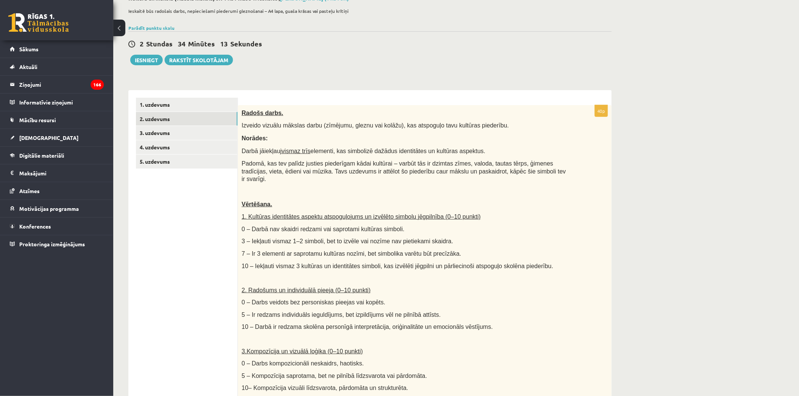
scroll to position [0, 0]
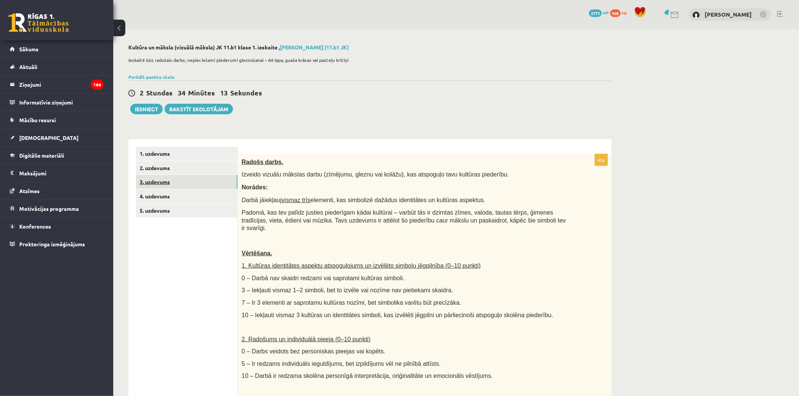
click at [197, 175] on link "3. uzdevums" at bounding box center [187, 182] width 102 height 14
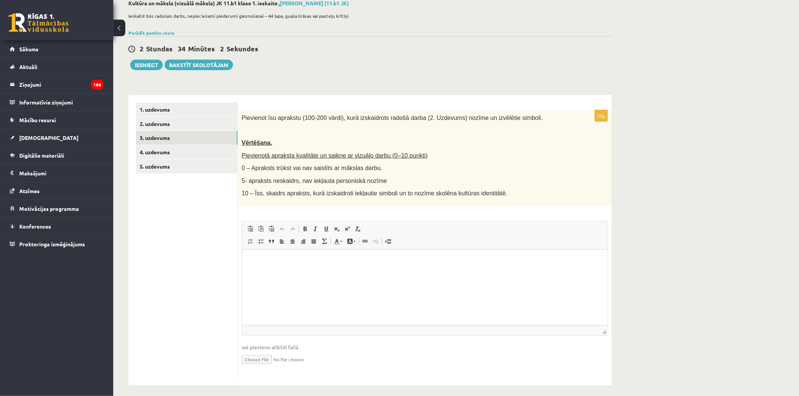
scroll to position [48, 0]
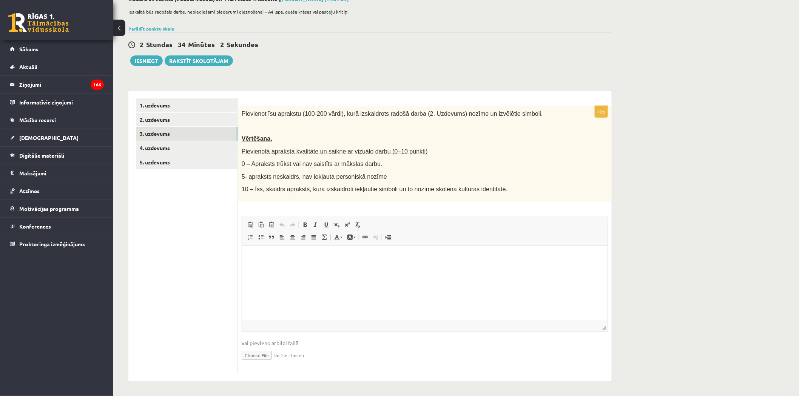
click at [375, 268] on html at bounding box center [424, 256] width 365 height 23
drag, startPoint x: 298, startPoint y: 115, endPoint x: 349, endPoint y: 112, distance: 50.7
click at [349, 111] on span "Pievienot īsu aprakstu (100-200 vārdi), kurā izskaidrots radošā darba (2. Uzdev…" at bounding box center [392, 114] width 301 height 6
click at [349, 112] on span "Pievienot īsu aprakstu (100-200 vārdi), kurā izskaidrots radošā darba (2. Uzdev…" at bounding box center [392, 114] width 301 height 6
click at [353, 267] on html at bounding box center [424, 256] width 365 height 23
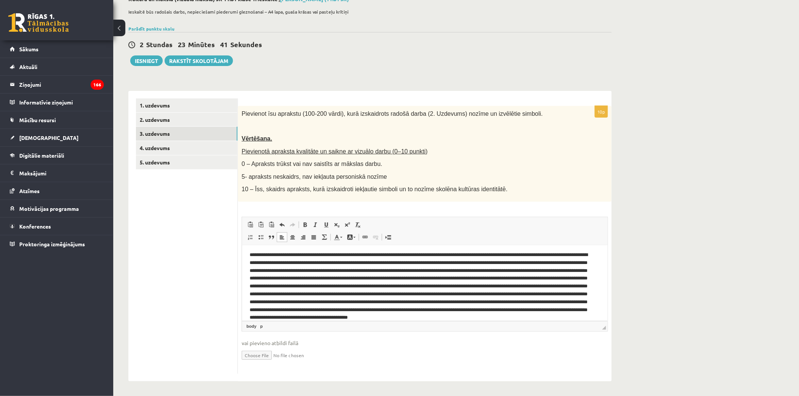
scroll to position [0, 0]
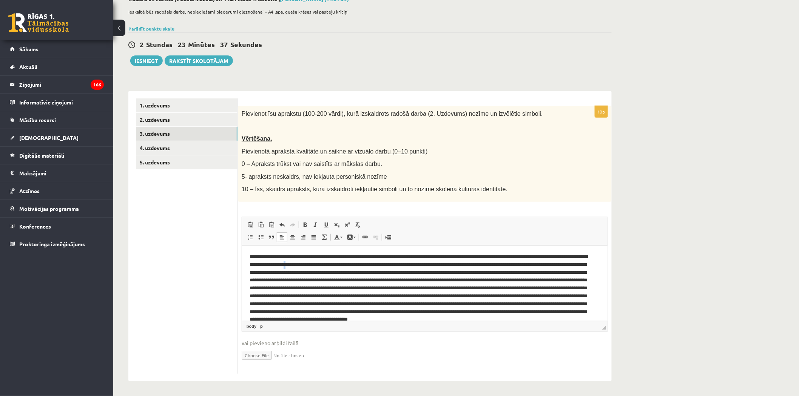
click at [330, 264] on p "Editor, wiswyg-editor-user-answer-47433936366540" at bounding box center [421, 292] width 344 height 79
click at [333, 263] on p "Editor, wiswyg-editor-user-answer-47433936366540" at bounding box center [421, 292] width 344 height 79
click at [355, 275] on p "Editor, wiswyg-editor-user-answer-47433936366540" at bounding box center [421, 292] width 344 height 79
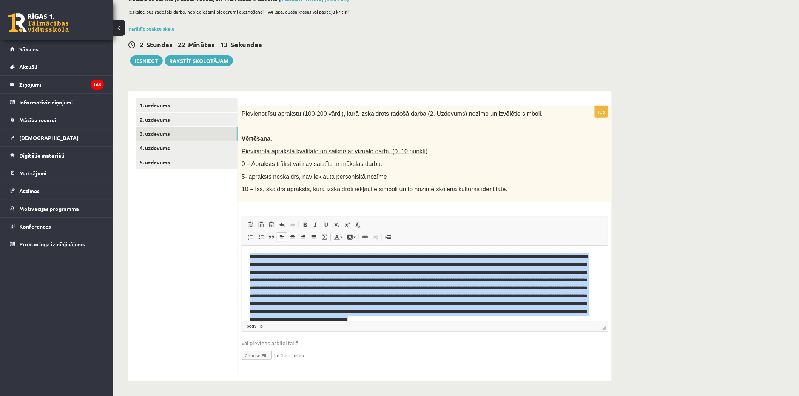
drag, startPoint x: 375, startPoint y: 309, endPoint x: 482, endPoint y: 480, distance: 201.9
click at [242, 245] on html at bounding box center [424, 292] width 365 height 94
copy p "**********"
click at [452, 299] on p "Editor, wiswyg-editor-user-answer-47433936366540" at bounding box center [421, 292] width 344 height 79
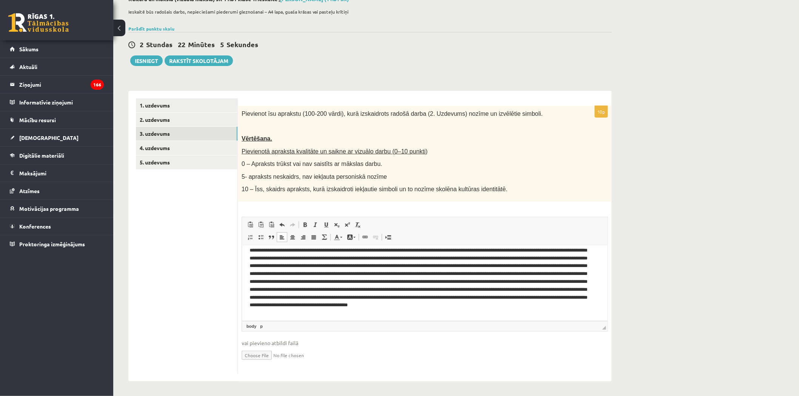
scroll to position [18, 0]
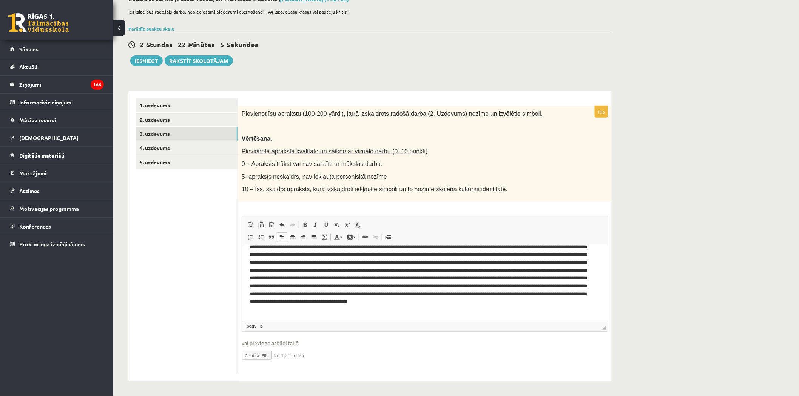
click at [413, 307] on p "Editor, wiswyg-editor-user-answer-47433936366540" at bounding box center [421, 274] width 344 height 79
drag, startPoint x: 498, startPoint y: 293, endPoint x: 477, endPoint y: 293, distance: 20.4
click at [477, 293] on p "Editor, wiswyg-editor-user-answer-47433936366540" at bounding box center [421, 274] width 344 height 79
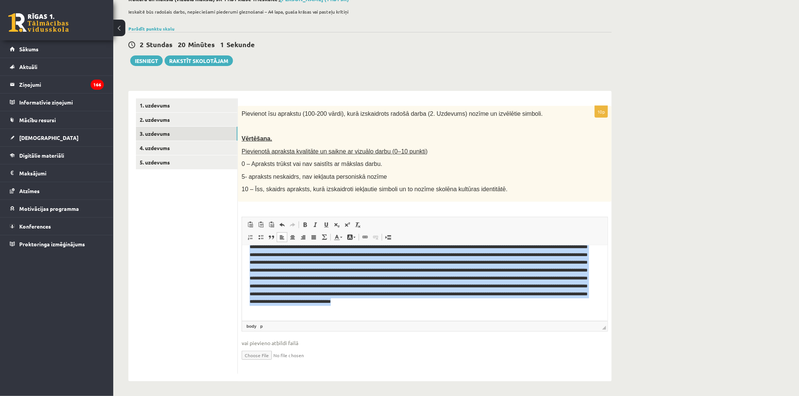
scroll to position [0, 0]
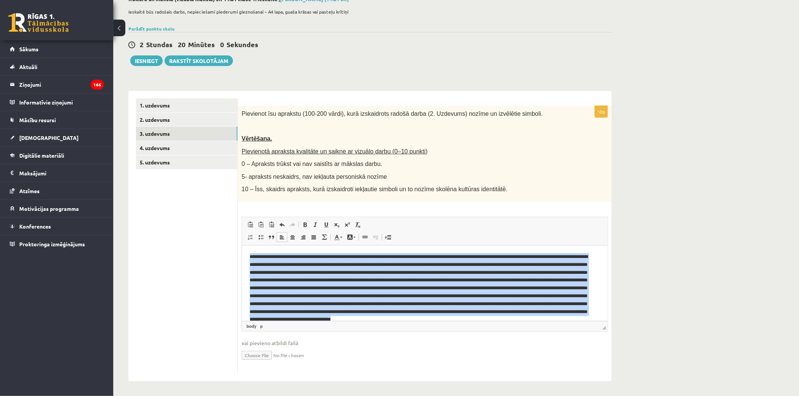
drag, startPoint x: 376, startPoint y: 313, endPoint x: 482, endPoint y: 495, distance: 210.6
click at [242, 251] on html at bounding box center [424, 292] width 365 height 94
copy p "**********"
drag, startPoint x: 303, startPoint y: 274, endPoint x: 308, endPoint y: 278, distance: 6.5
click at [303, 274] on p "Editor, wiswyg-editor-user-answer-47433936366540" at bounding box center [421, 292] width 344 height 79
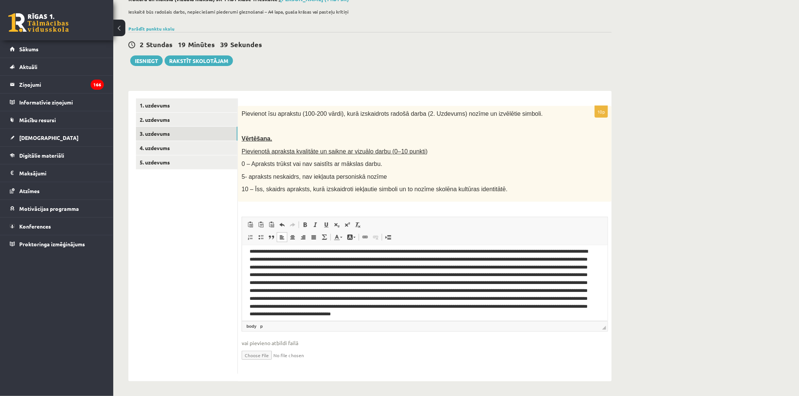
scroll to position [18, 0]
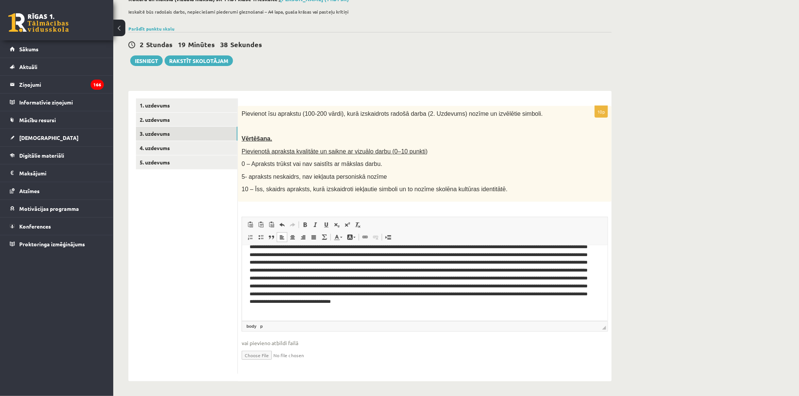
click at [376, 311] on p "Editor, wiswyg-editor-user-answer-47433936366540" at bounding box center [421, 274] width 344 height 79
drag, startPoint x: 182, startPoint y: 202, endPoint x: 186, endPoint y: 165, distance: 36.9
click at [182, 202] on ul "1. uzdevums 2. uzdevums 3. uzdevums 4. uzdevums 5. uzdevums" at bounding box center [187, 237] width 102 height 276
click at [184, 122] on link "2. uzdevums" at bounding box center [187, 120] width 102 height 14
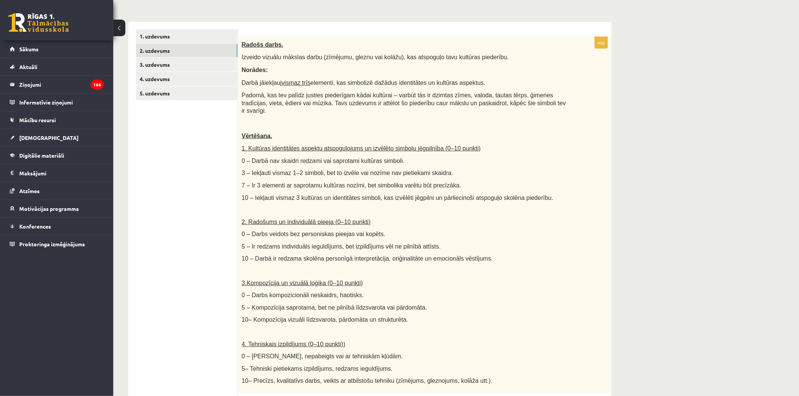
scroll to position [9, 0]
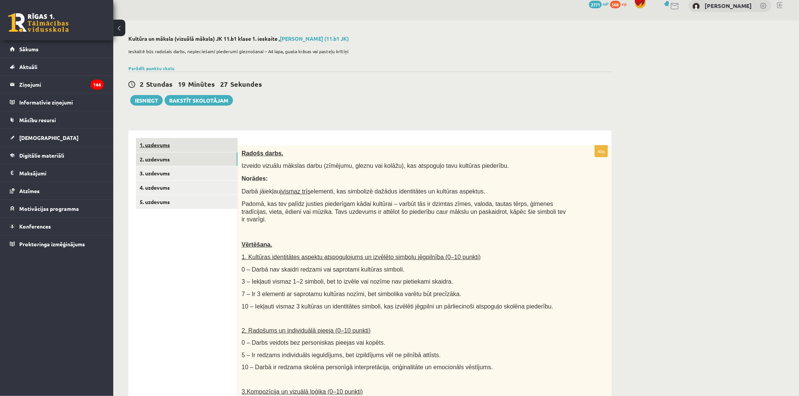
click at [191, 147] on link "1. uzdevums" at bounding box center [187, 145] width 102 height 14
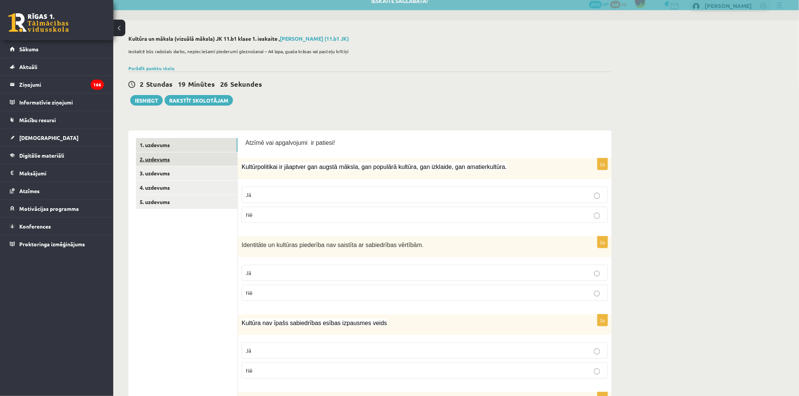
click at [170, 156] on link "2. uzdevums" at bounding box center [187, 160] width 102 height 14
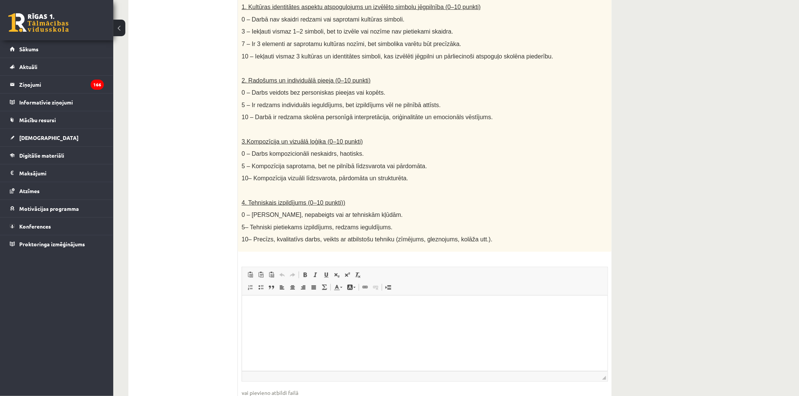
scroll to position [92, 0]
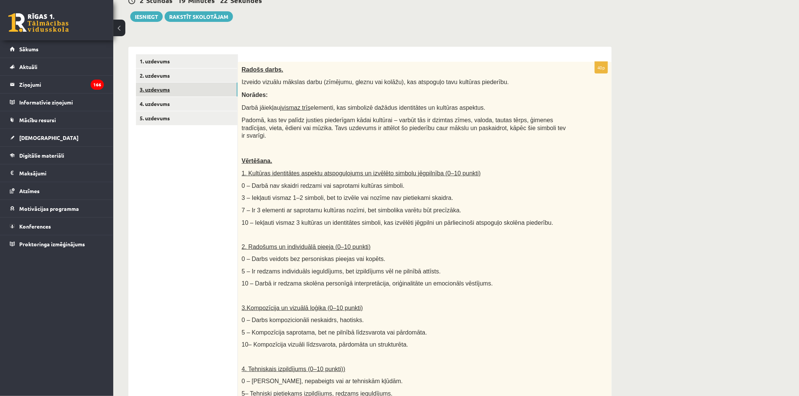
click at [189, 91] on link "3. uzdevums" at bounding box center [187, 90] width 102 height 14
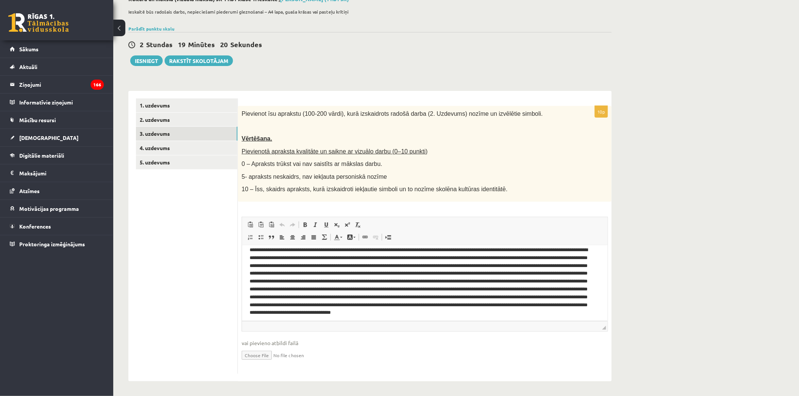
scroll to position [18, 0]
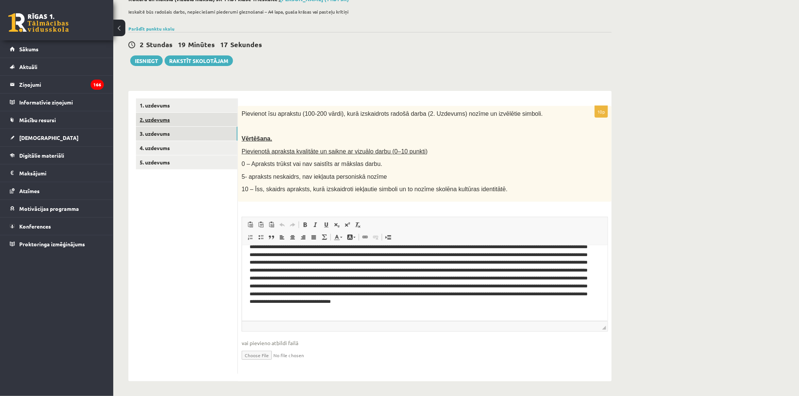
click at [171, 123] on link "2. uzdevums" at bounding box center [187, 120] width 102 height 14
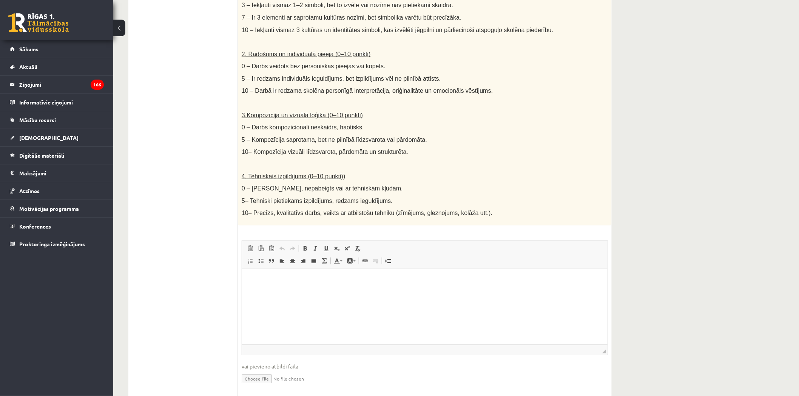
scroll to position [300, 0]
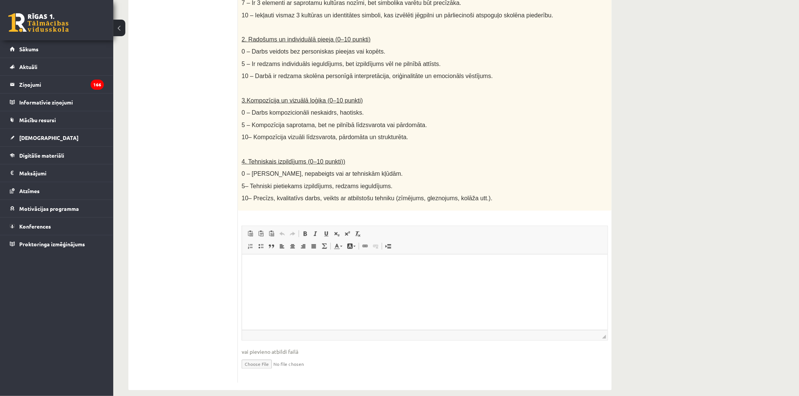
click at [197, 203] on ul "1. uzdevums 2. uzdevums 3. uzdevums 4. uzdevums 5. uzdevums" at bounding box center [187, 115] width 102 height 536
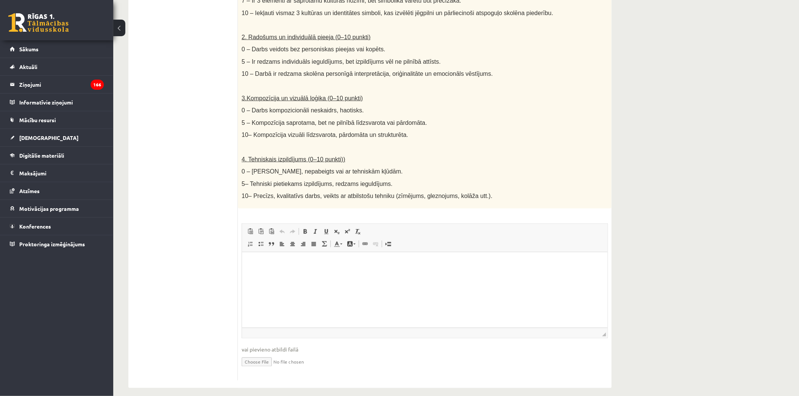
scroll to position [51, 0]
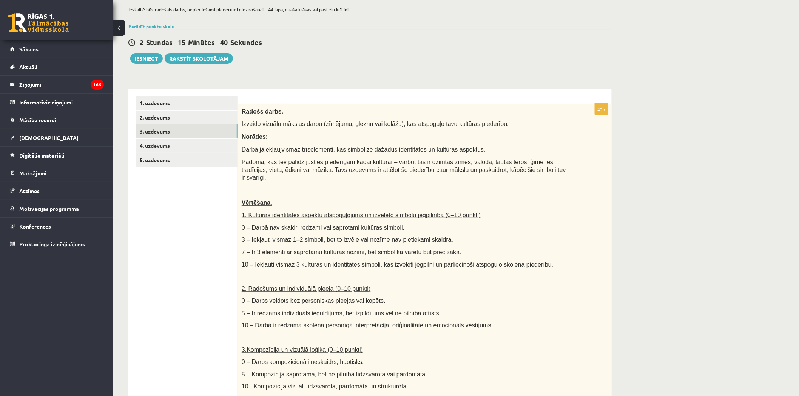
click at [182, 128] on link "3. uzdevums" at bounding box center [187, 132] width 102 height 14
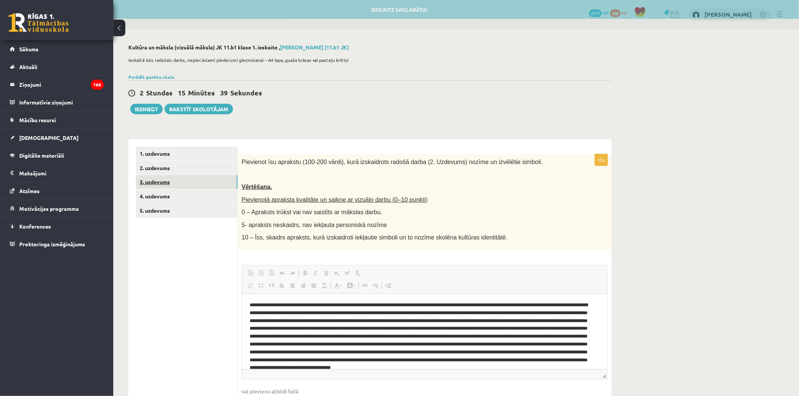
scroll to position [0, 0]
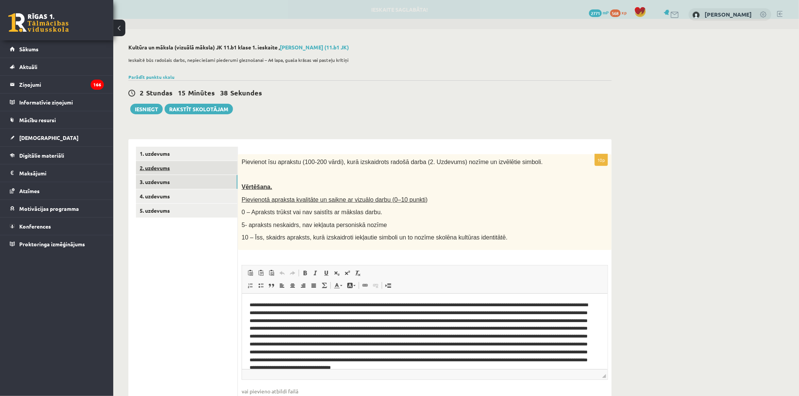
click at [178, 171] on link "2. uzdevums" at bounding box center [187, 168] width 102 height 14
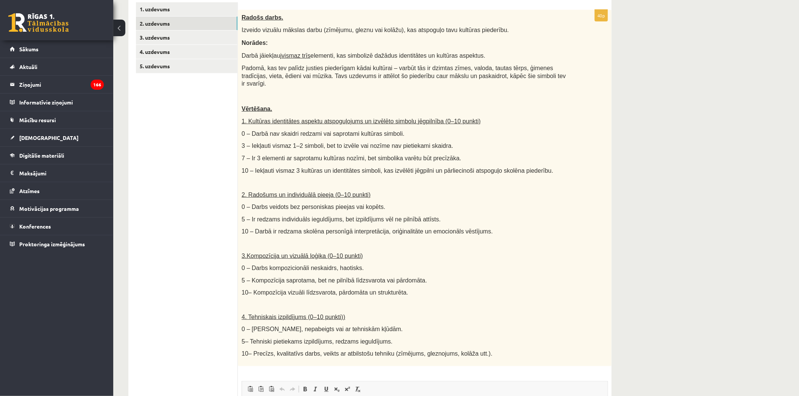
scroll to position [302, 0]
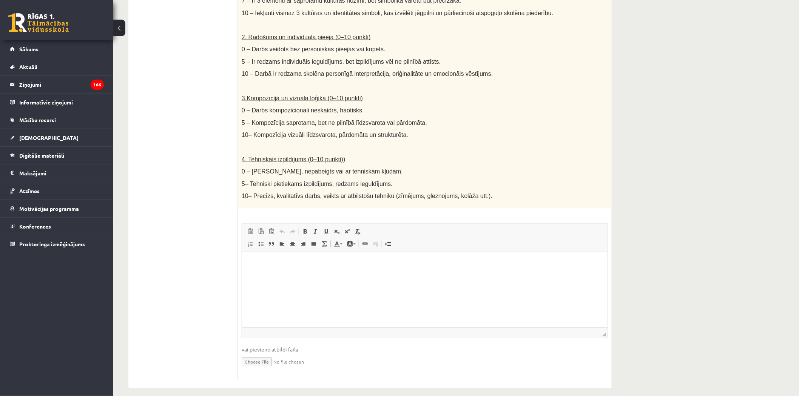
click at [259, 354] on input "file" at bounding box center [425, 361] width 366 height 15
type input "**********"
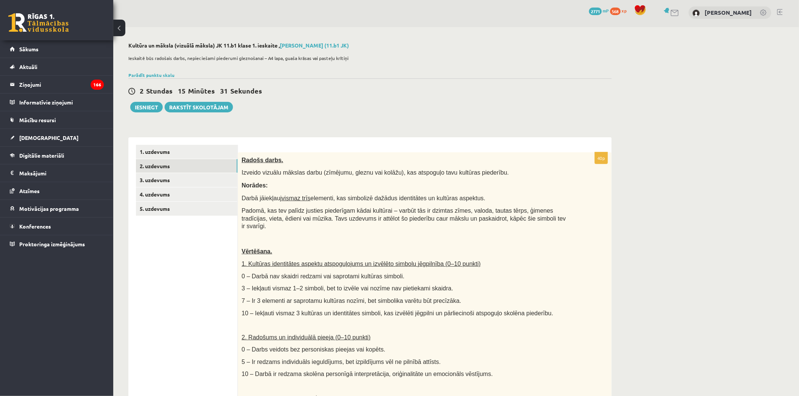
scroll to position [0, 0]
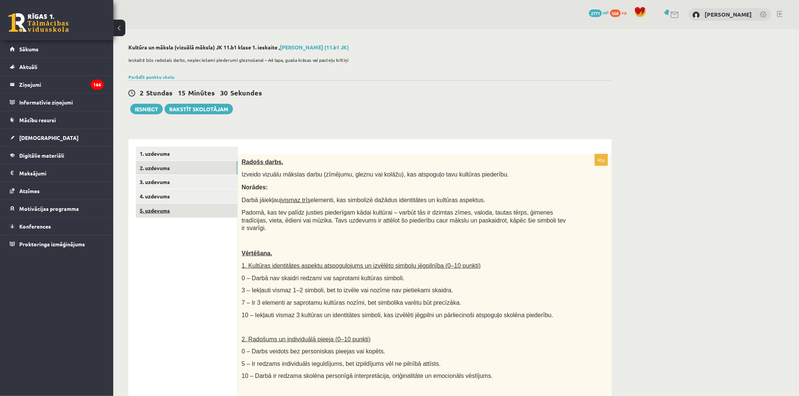
click at [160, 208] on link "5. uzdevums" at bounding box center [187, 211] width 102 height 14
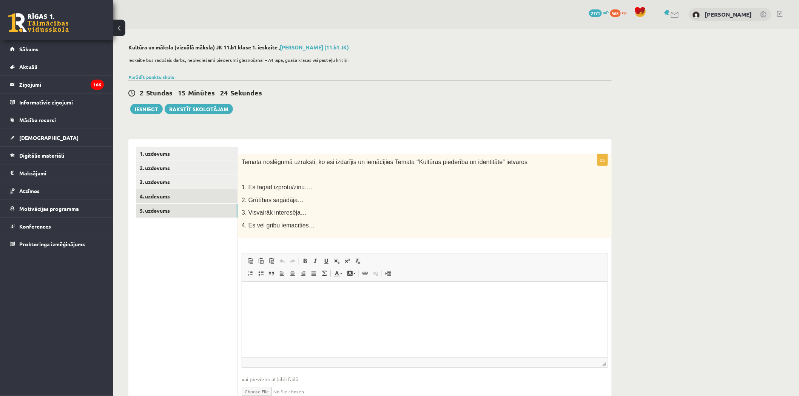
click at [182, 197] on link "4. uzdevums" at bounding box center [187, 197] width 102 height 14
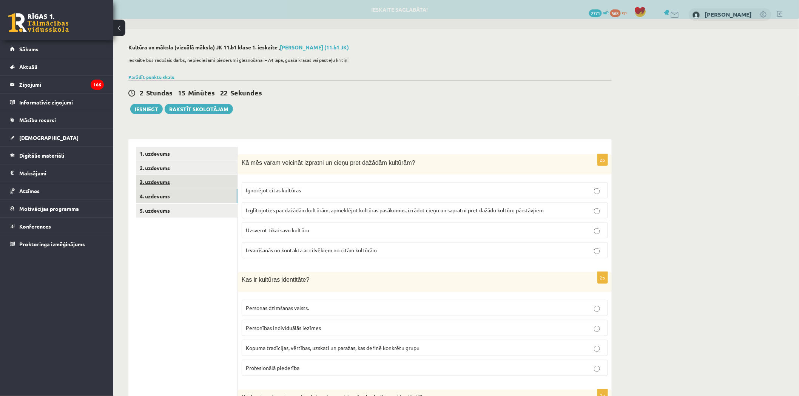
click at [179, 186] on link "3. uzdevums" at bounding box center [187, 182] width 102 height 14
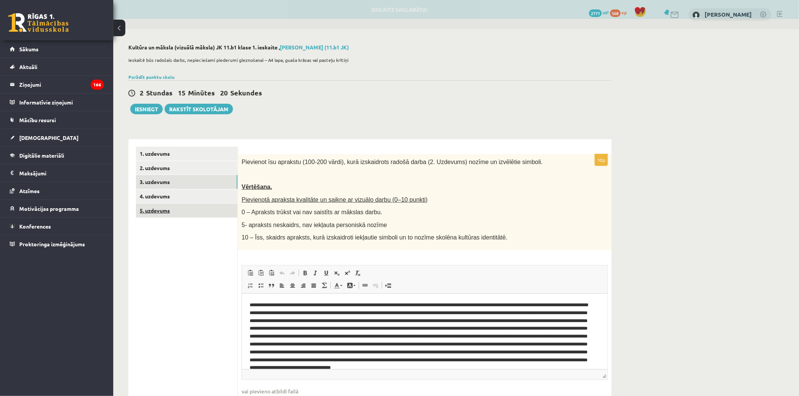
click at [178, 208] on link "5. uzdevums" at bounding box center [187, 211] width 102 height 14
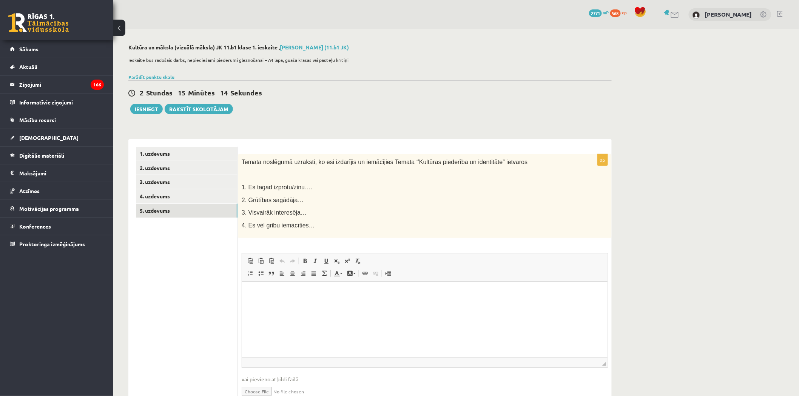
drag, startPoint x: 603, startPoint y: 160, endPoint x: 609, endPoint y: 159, distance: 6.1
click at [609, 159] on div "0p Temata noslēgumā uzraksti, ko esi izdarījis un iemācījies Temata ‘’Kultūras …" at bounding box center [425, 282] width 374 height 256
click at [165, 199] on link "4. uzdevums" at bounding box center [187, 197] width 102 height 14
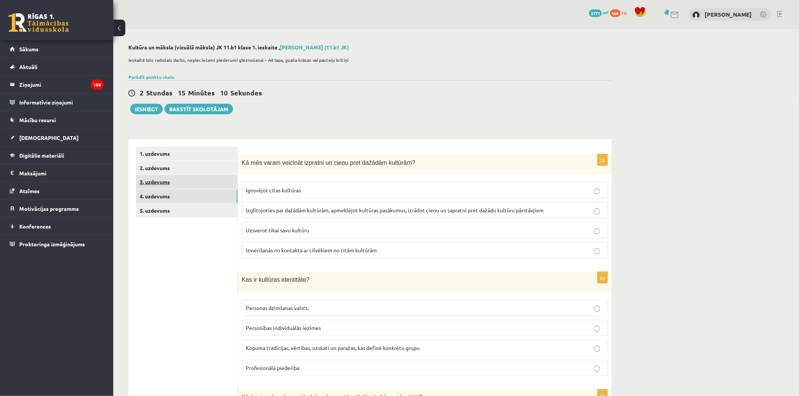
click at [187, 181] on link "3. uzdevums" at bounding box center [187, 182] width 102 height 14
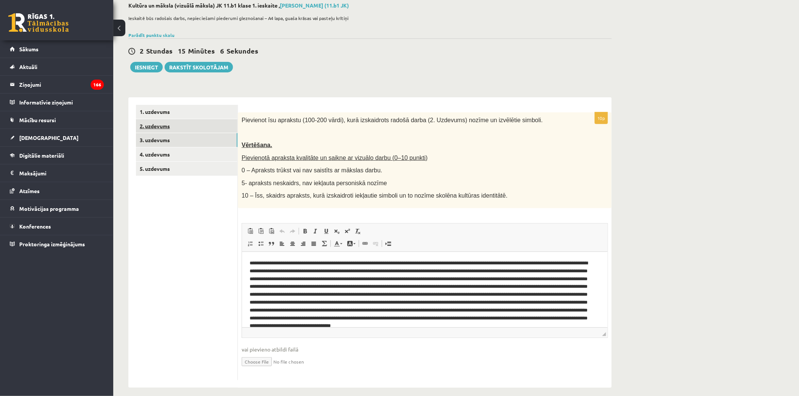
click at [178, 127] on link "2. uzdevums" at bounding box center [187, 126] width 102 height 14
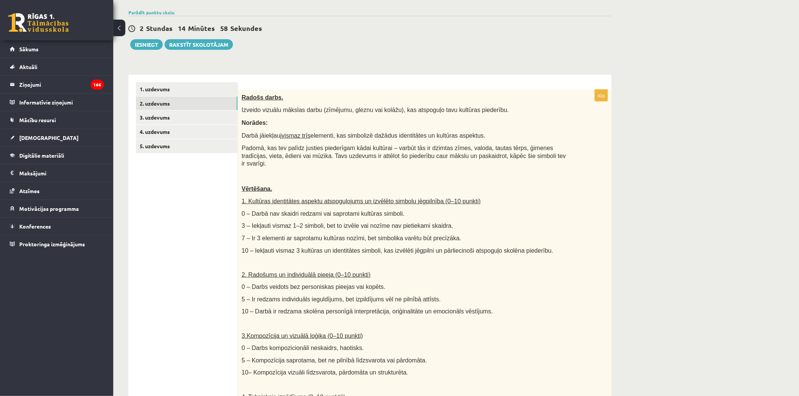
scroll to position [59, 0]
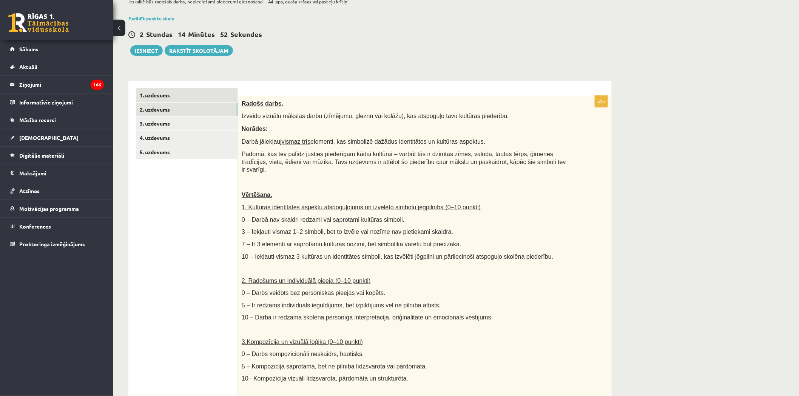
click at [187, 100] on link "1. uzdevums" at bounding box center [187, 95] width 102 height 14
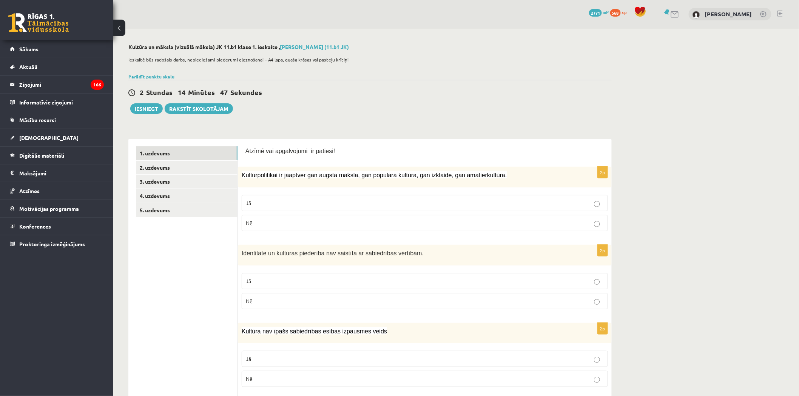
scroll to position [0, 0]
click at [168, 168] on link "2. uzdevums" at bounding box center [187, 168] width 102 height 14
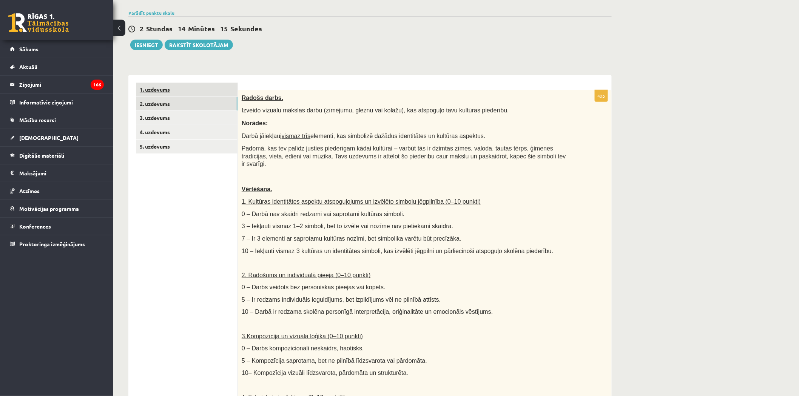
scroll to position [59, 0]
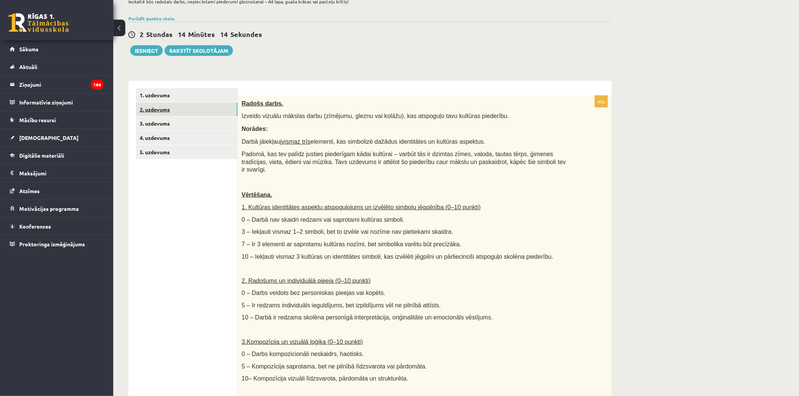
click at [156, 110] on link "2. uzdevums" at bounding box center [187, 110] width 102 height 14
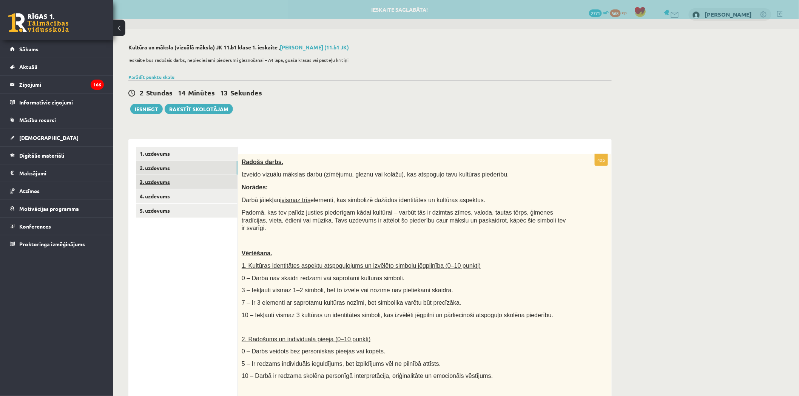
scroll to position [0, 0]
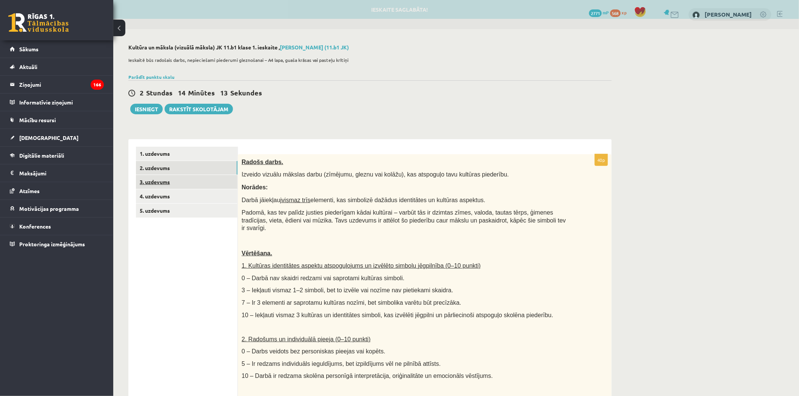
click at [170, 183] on link "3. uzdevums" at bounding box center [187, 182] width 102 height 14
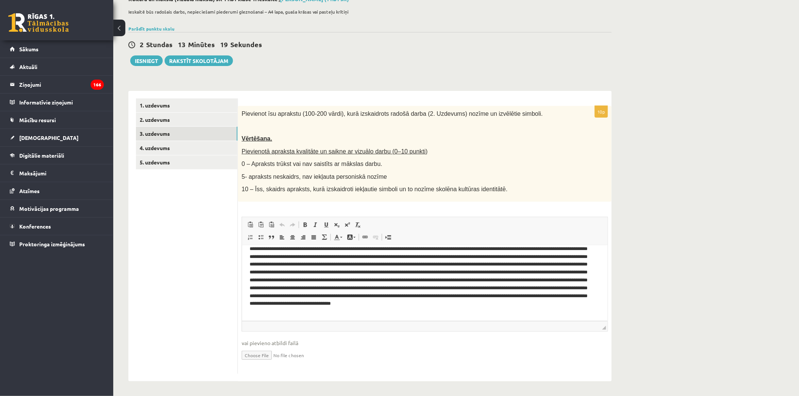
scroll to position [18, 0]
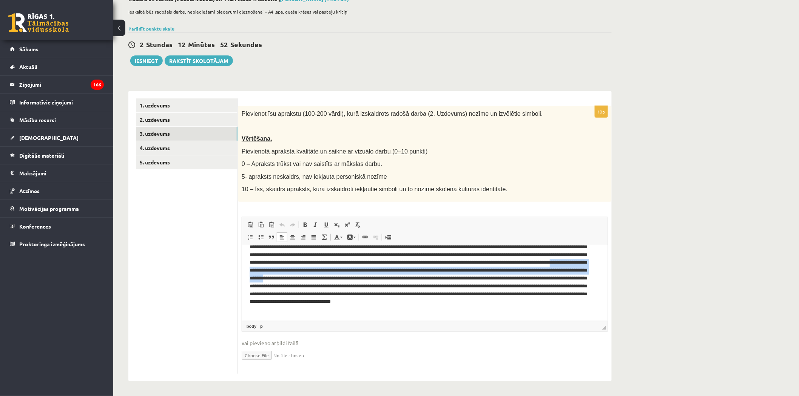
drag, startPoint x: 373, startPoint y: 270, endPoint x: 482, endPoint y: 277, distance: 109.4
click at [482, 277] on p "Editor, wiswyg-editor-user-answer-47433984745880" at bounding box center [421, 274] width 344 height 79
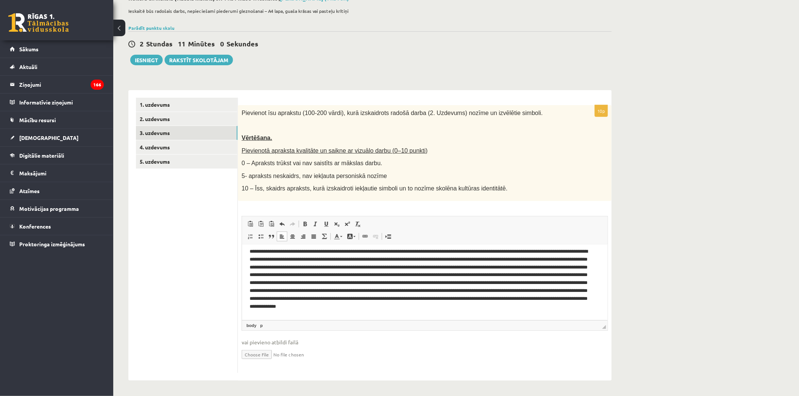
scroll to position [10, 0]
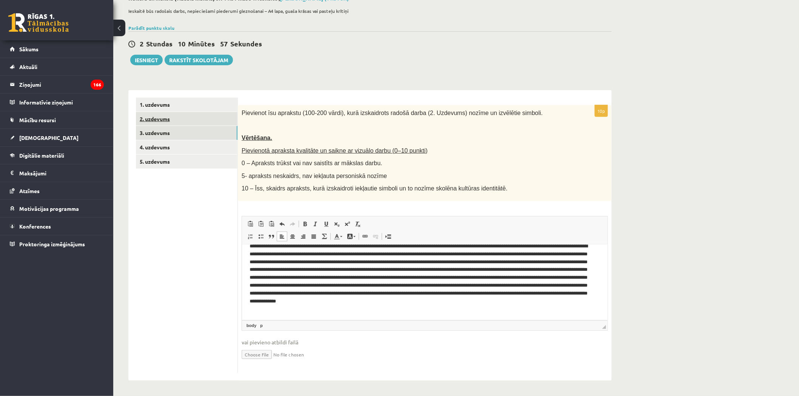
click at [154, 118] on link "2. uzdevums" at bounding box center [187, 119] width 102 height 14
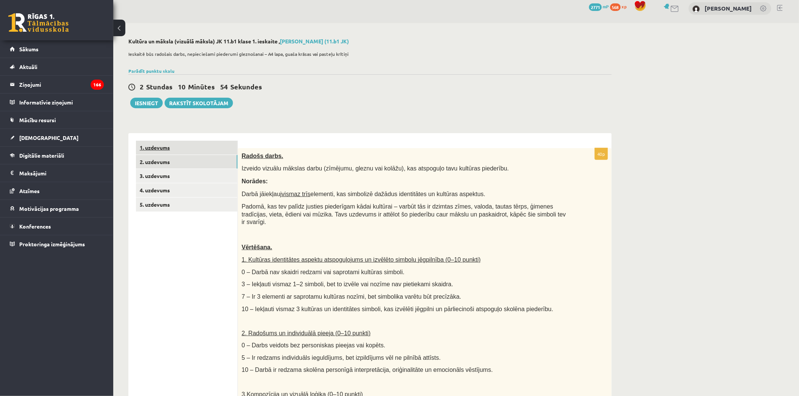
scroll to position [0, 0]
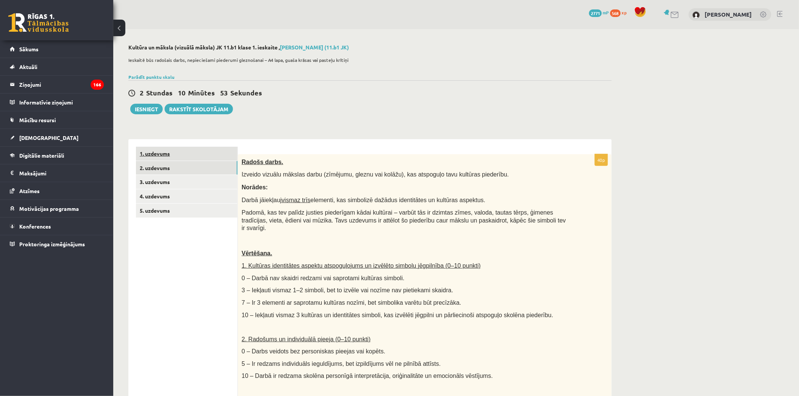
click at [178, 150] on link "1. uzdevums" at bounding box center [187, 154] width 102 height 14
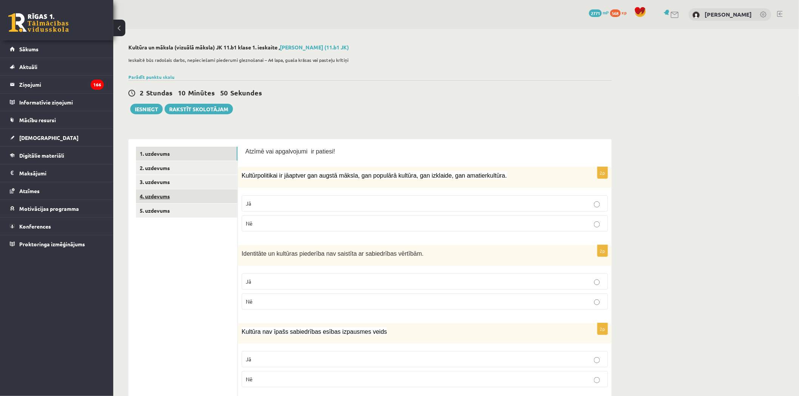
click at [180, 198] on link "4. uzdevums" at bounding box center [187, 197] width 102 height 14
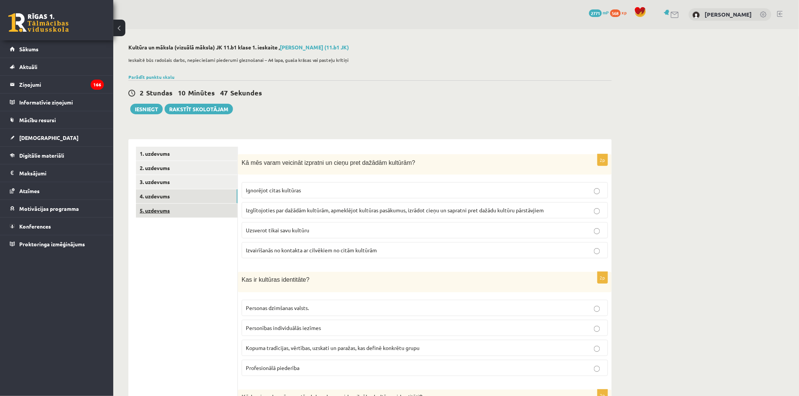
click at [177, 213] on link "5. uzdevums" at bounding box center [187, 211] width 102 height 14
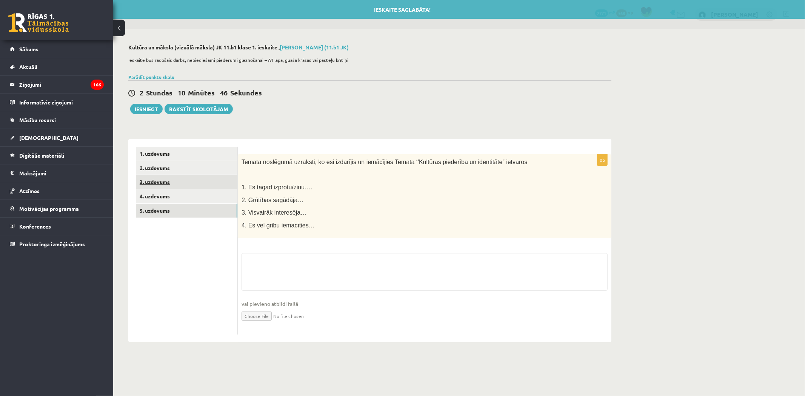
click at [177, 187] on link "3. uzdevums" at bounding box center [187, 182] width 102 height 14
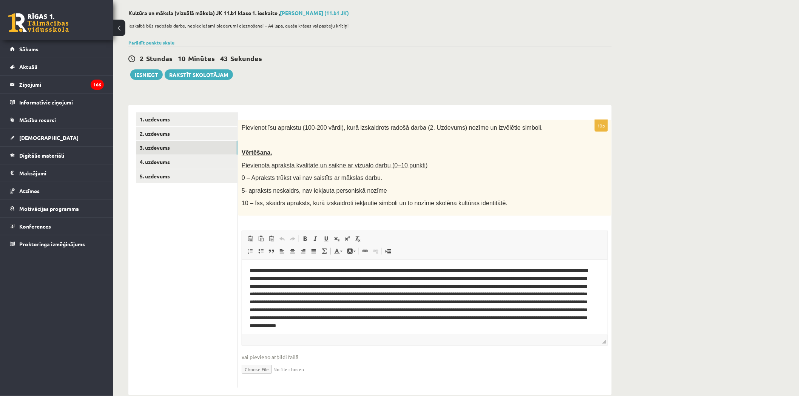
scroll to position [6, 0]
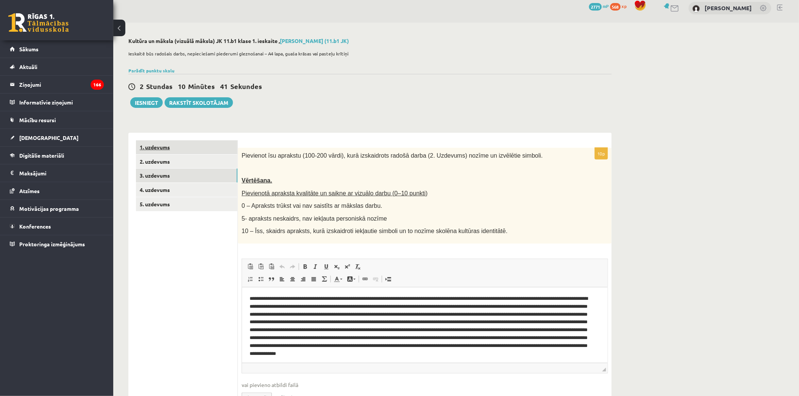
click at [163, 151] on link "1. uzdevums" at bounding box center [187, 147] width 102 height 14
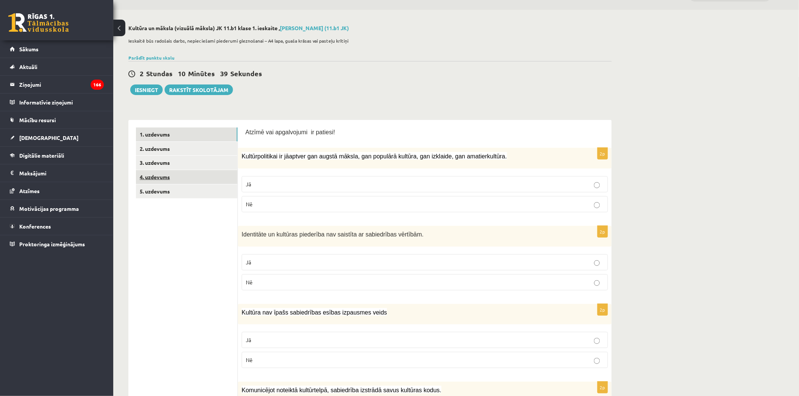
scroll to position [0, 0]
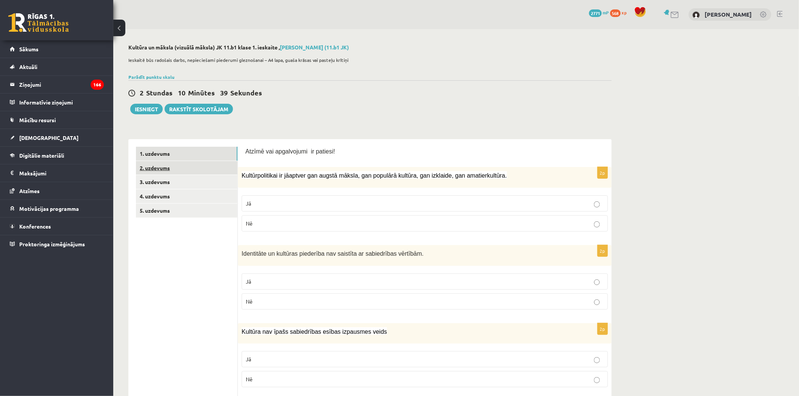
click at [163, 171] on link "2. uzdevums" at bounding box center [187, 168] width 102 height 14
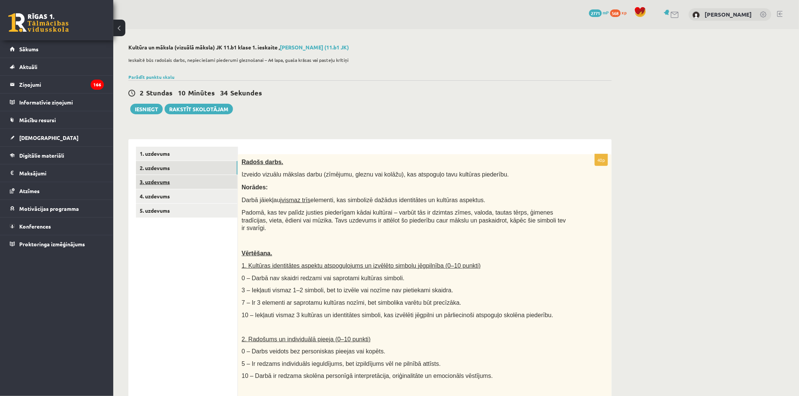
click at [169, 186] on link "3. uzdevums" at bounding box center [187, 182] width 102 height 14
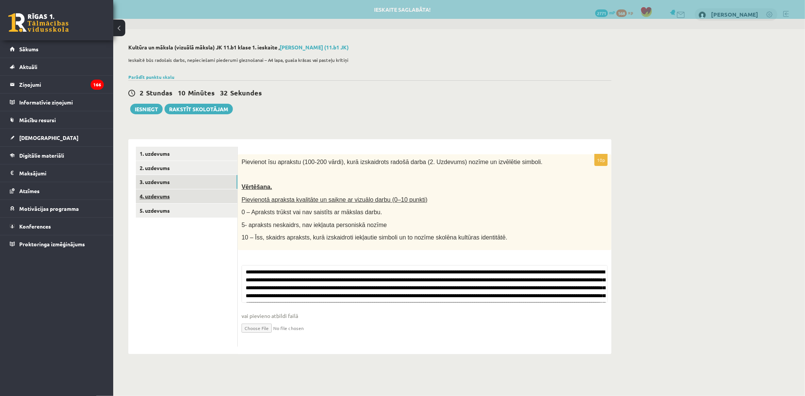
click at [156, 195] on link "4. uzdevums" at bounding box center [187, 197] width 102 height 14
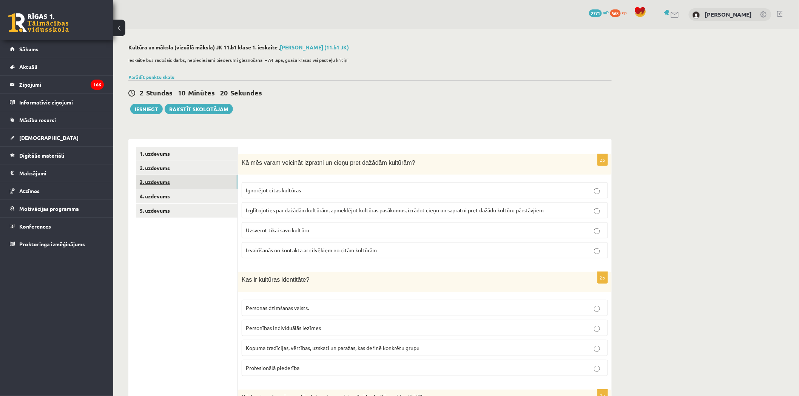
click at [195, 188] on link "3. uzdevums" at bounding box center [187, 182] width 102 height 14
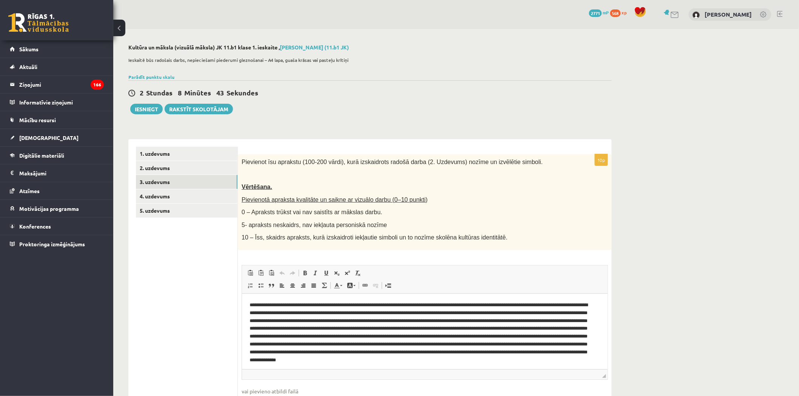
click at [169, 242] on ul "1. uzdevums 2. uzdevums 3. uzdevums 4. uzdevums 5. uzdevums" at bounding box center [187, 285] width 102 height 276
click at [167, 160] on link "1. uzdevums" at bounding box center [187, 154] width 102 height 14
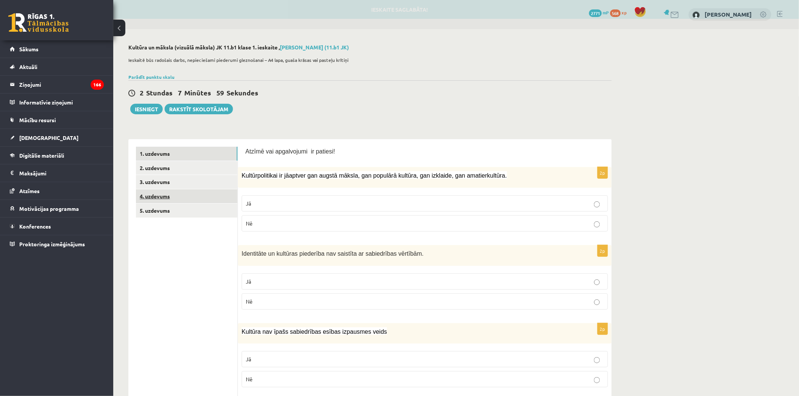
click at [184, 190] on link "4. uzdevums" at bounding box center [187, 197] width 102 height 14
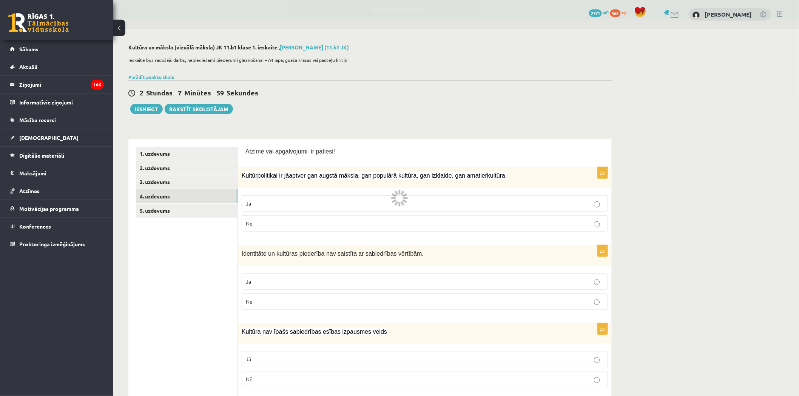
click at [186, 183] on link "3. uzdevums" at bounding box center [187, 182] width 102 height 14
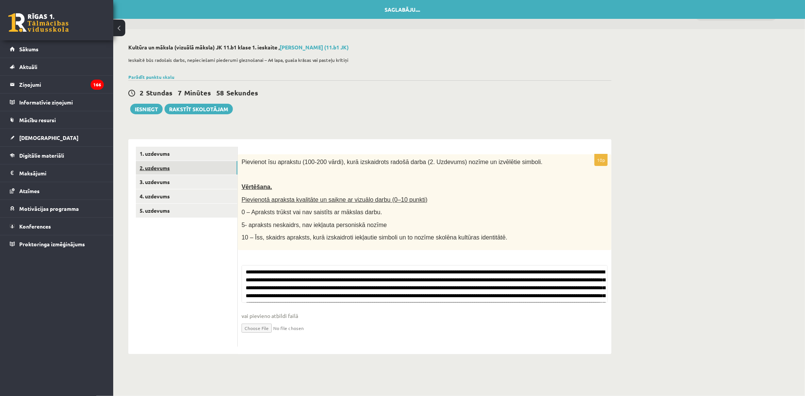
click at [187, 169] on link "2. uzdevums" at bounding box center [187, 168] width 102 height 14
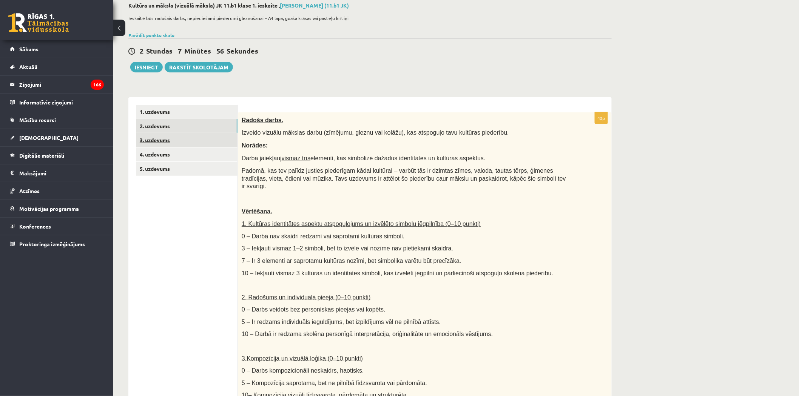
click at [168, 139] on link "3. uzdevums" at bounding box center [187, 140] width 102 height 14
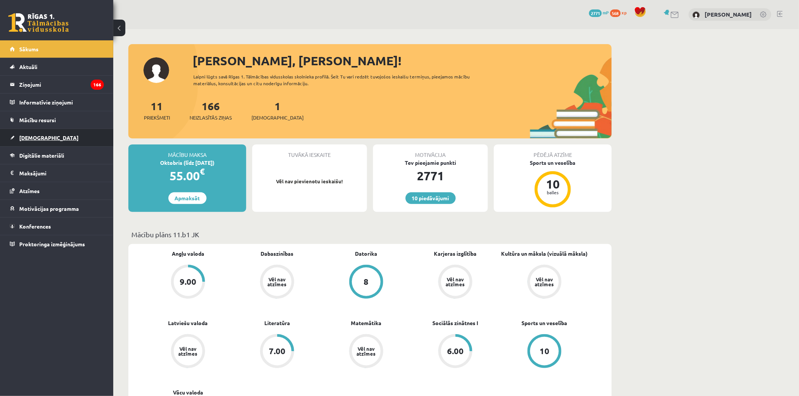
click at [54, 142] on link "[DEMOGRAPHIC_DATA]" at bounding box center [57, 137] width 94 height 17
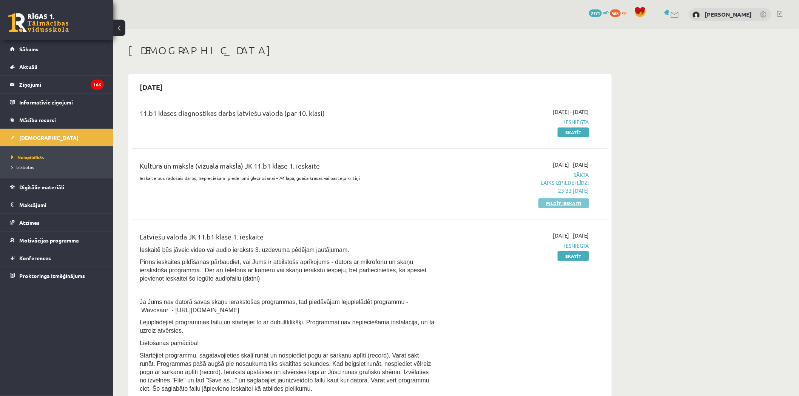
click at [545, 204] on link "Pildīt ieskaiti" at bounding box center [563, 204] width 51 height 10
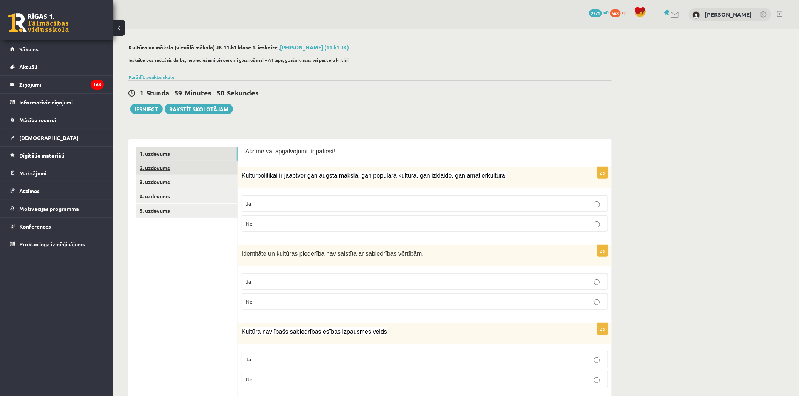
click at [166, 166] on link "2. uzdevums" at bounding box center [187, 168] width 102 height 14
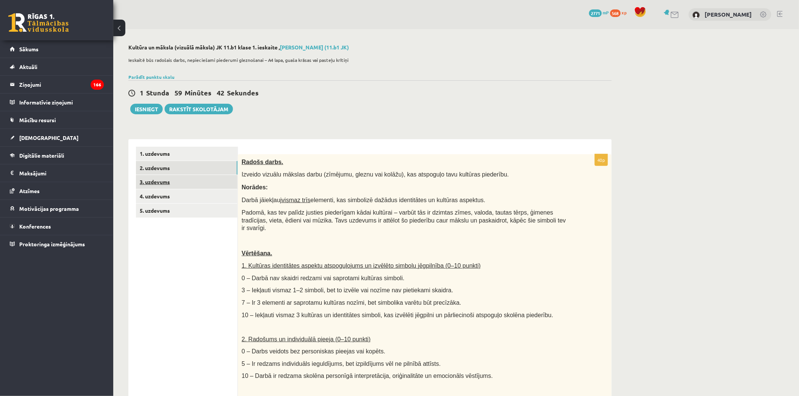
click at [177, 188] on link "3. uzdevums" at bounding box center [187, 182] width 102 height 14
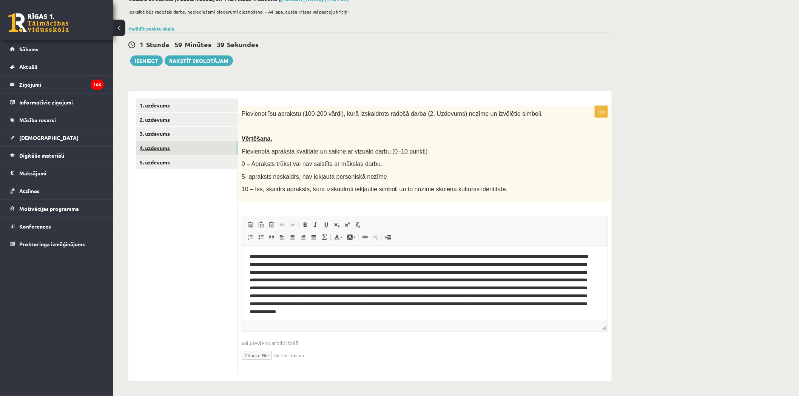
click at [199, 149] on link "4. uzdevums" at bounding box center [187, 148] width 102 height 14
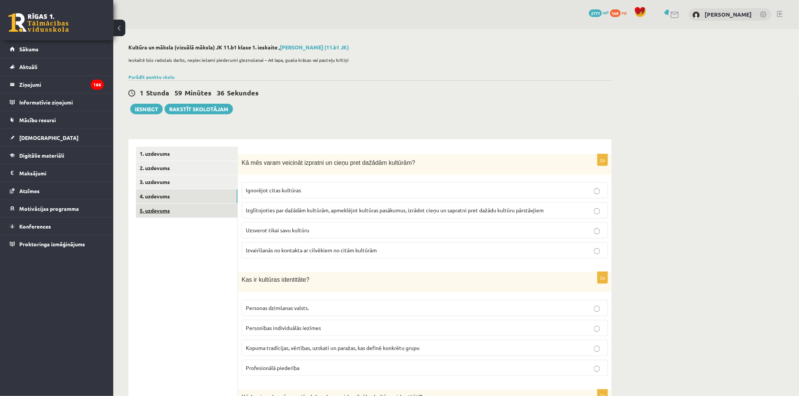
click at [168, 207] on link "5. uzdevums" at bounding box center [187, 211] width 102 height 14
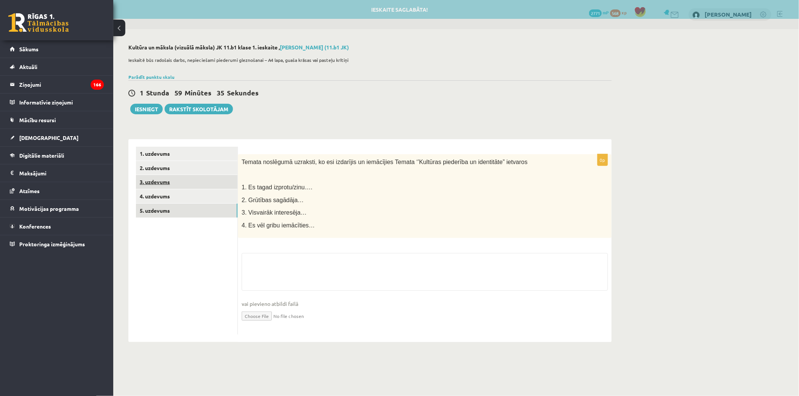
click at [178, 186] on link "3. uzdevums" at bounding box center [187, 182] width 102 height 14
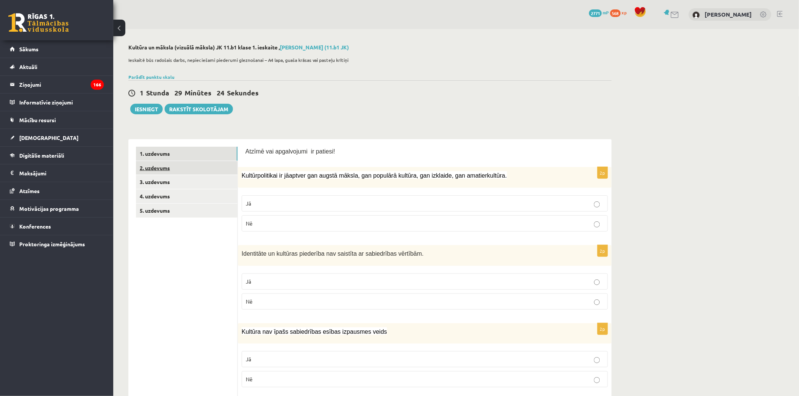
drag, startPoint x: 182, startPoint y: 170, endPoint x: 210, endPoint y: 168, distance: 28.8
click at [182, 170] on link "2. uzdevums" at bounding box center [187, 168] width 102 height 14
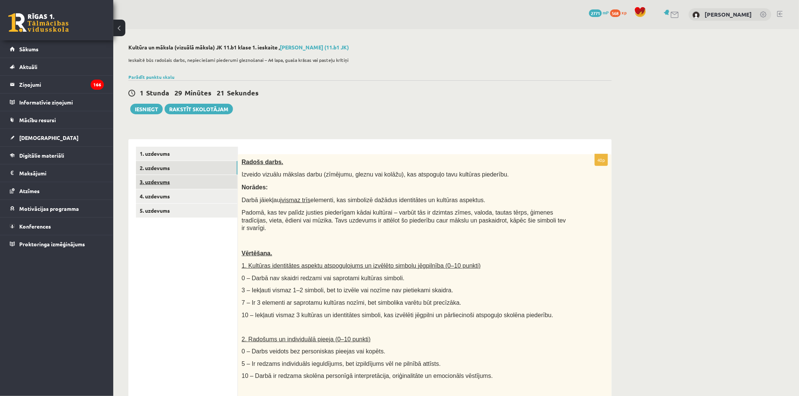
click at [202, 184] on link "3. uzdevums" at bounding box center [187, 182] width 102 height 14
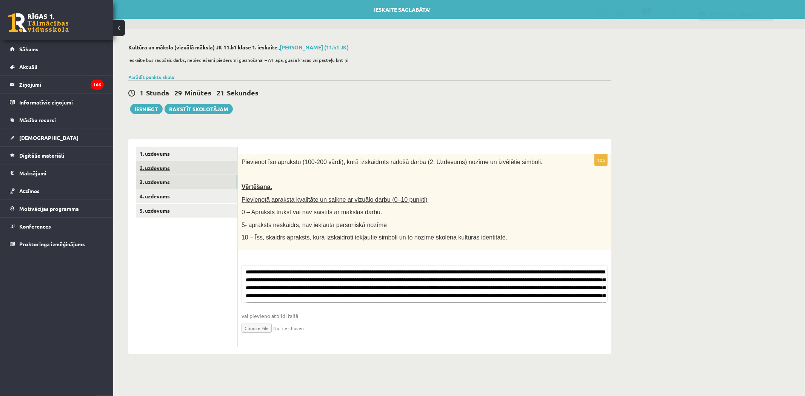
click at [203, 170] on link "2. uzdevums" at bounding box center [187, 168] width 102 height 14
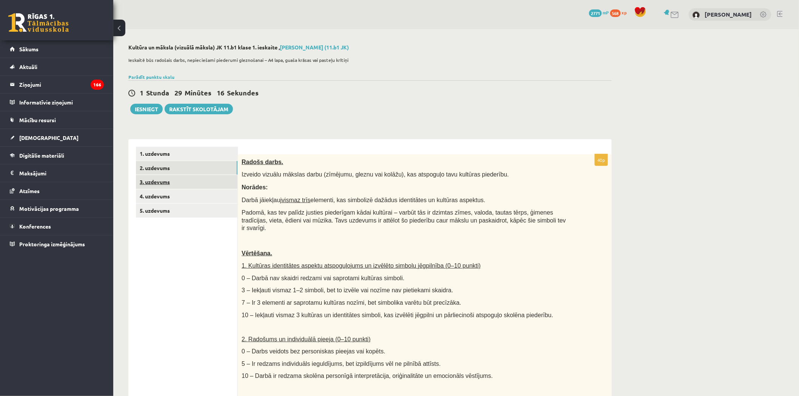
click at [187, 184] on link "3. uzdevums" at bounding box center [187, 182] width 102 height 14
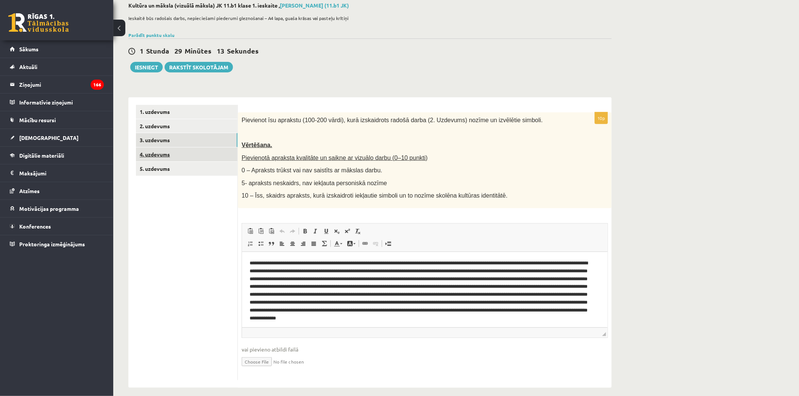
click at [187, 157] on link "4. uzdevums" at bounding box center [187, 155] width 102 height 14
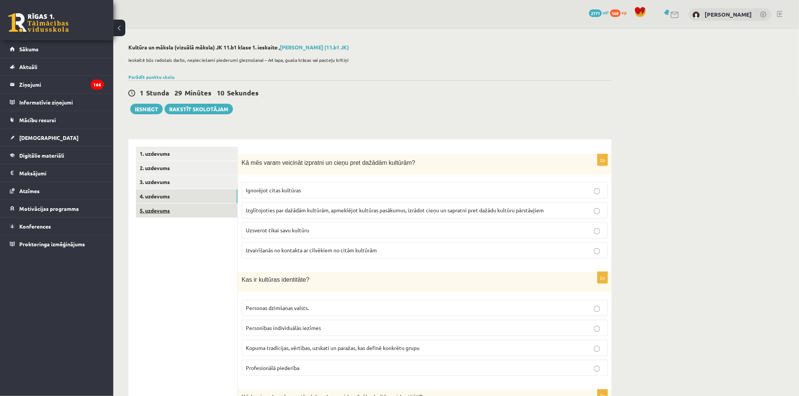
click at [188, 206] on link "5. uzdevums" at bounding box center [187, 211] width 102 height 14
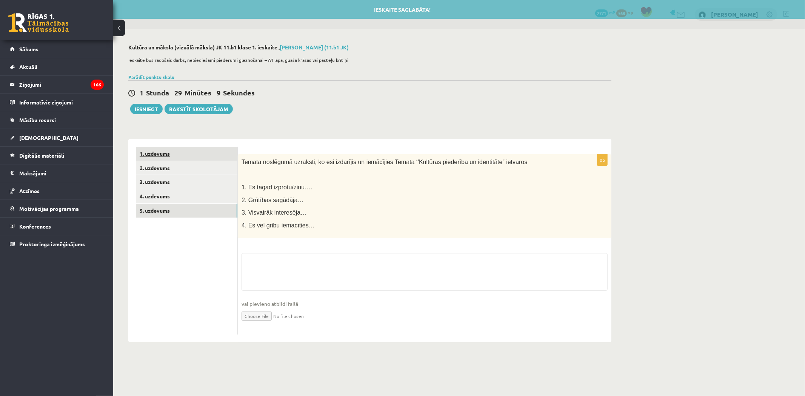
click at [189, 157] on link "1. uzdevums" at bounding box center [187, 154] width 102 height 14
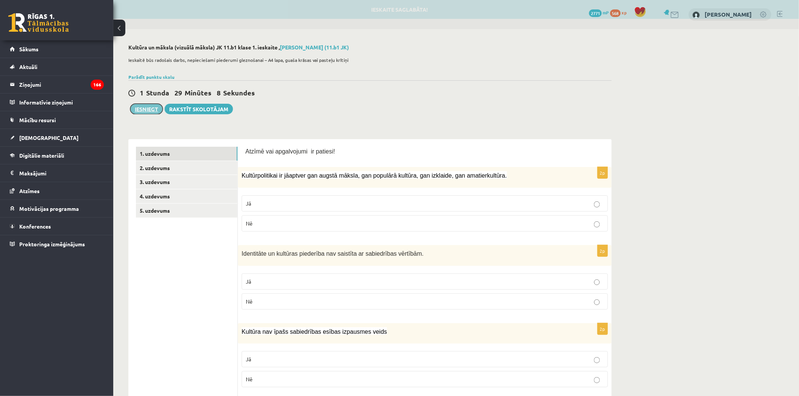
click at [144, 112] on button "Iesniegt" at bounding box center [146, 109] width 32 height 11
